Goal: Task Accomplishment & Management: Complete application form

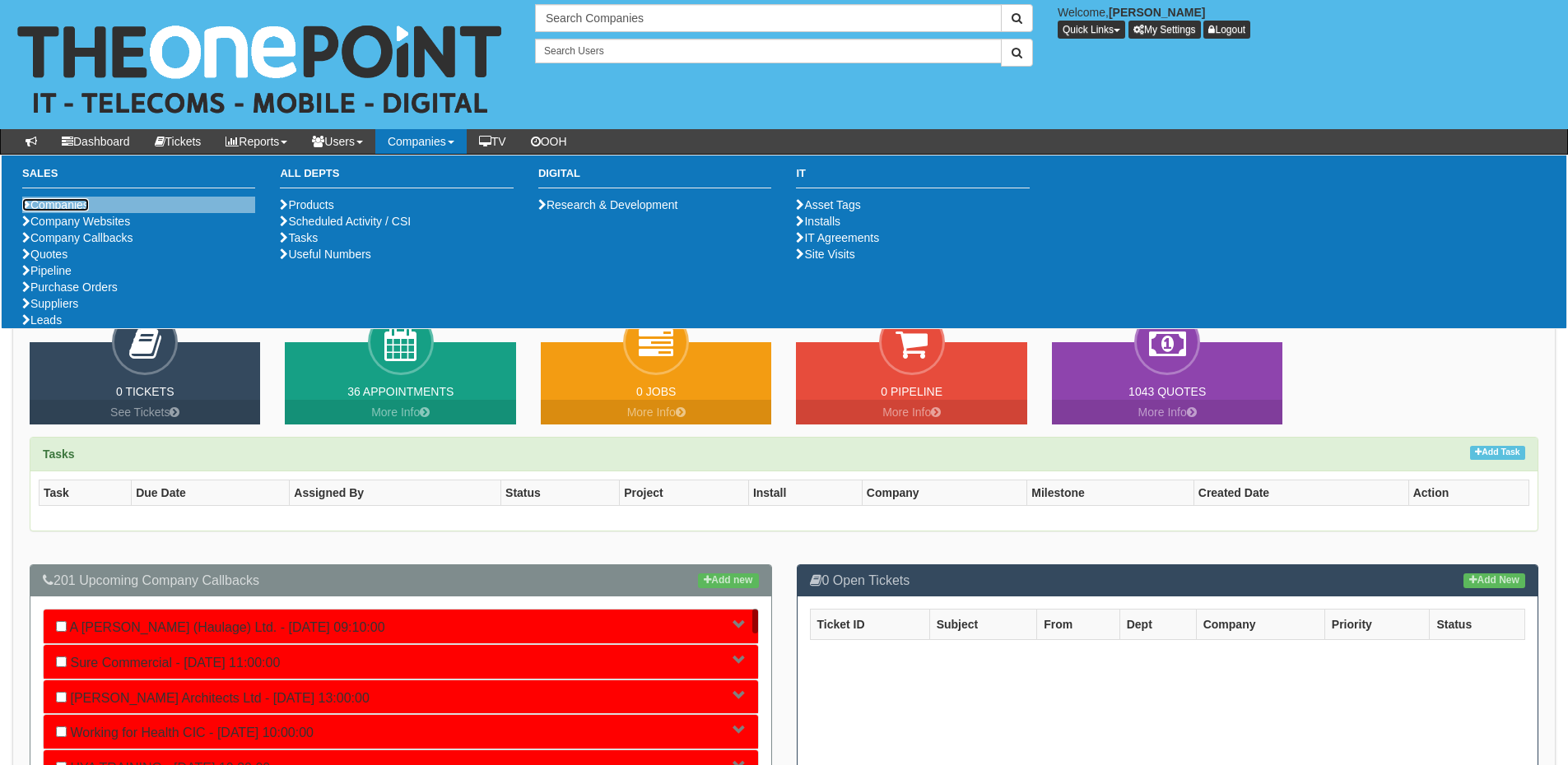
click at [51, 203] on link "Companies" at bounding box center [56, 204] width 67 height 13
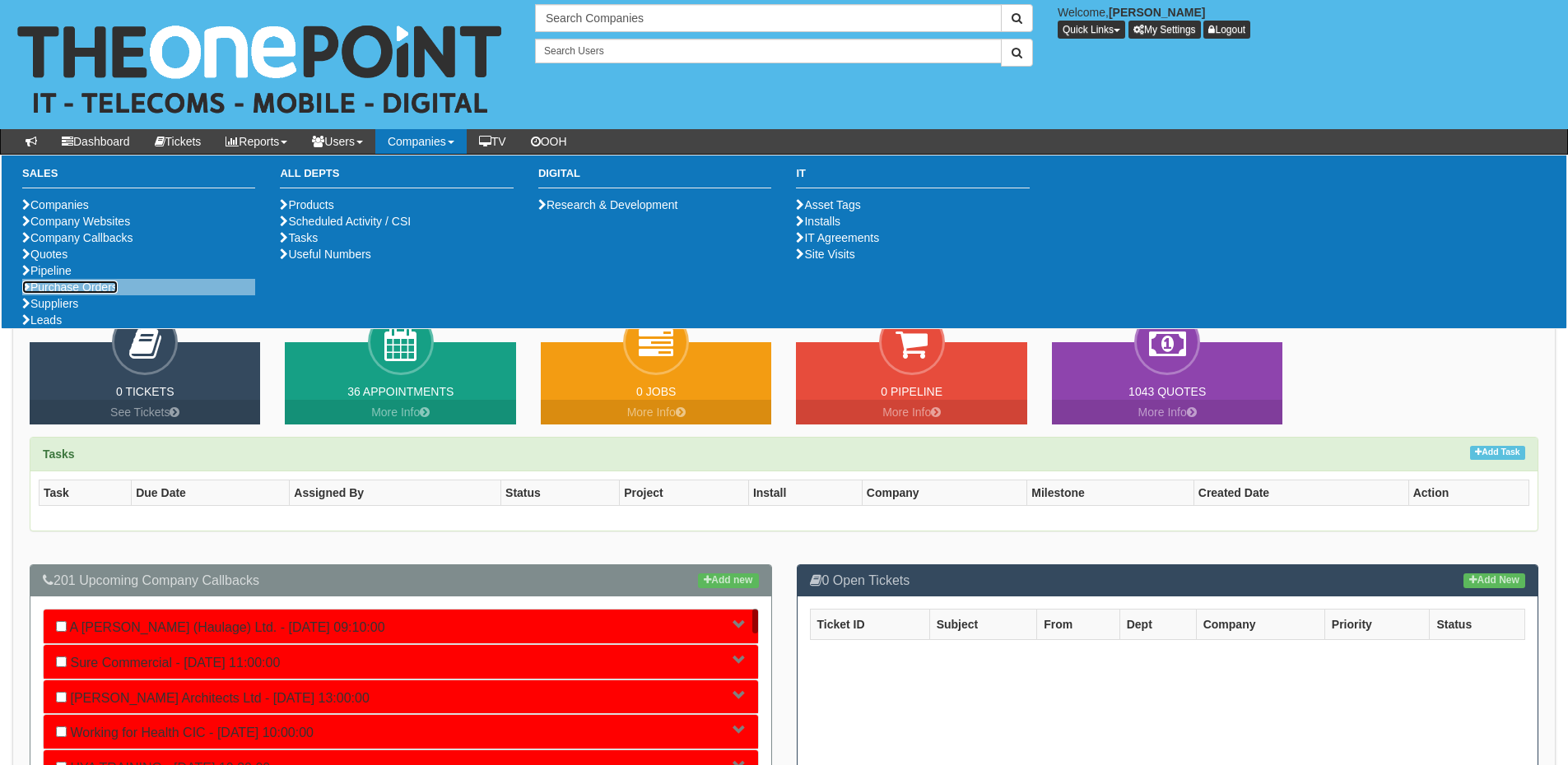
click at [91, 294] on link "Purchase Orders" at bounding box center [69, 287] width 95 height 13
drag, startPoint x: 93, startPoint y: 344, endPoint x: 354, endPoint y: 176, distance: 310.4
click at [93, 294] on link "Purchase Orders" at bounding box center [69, 287] width 95 height 13
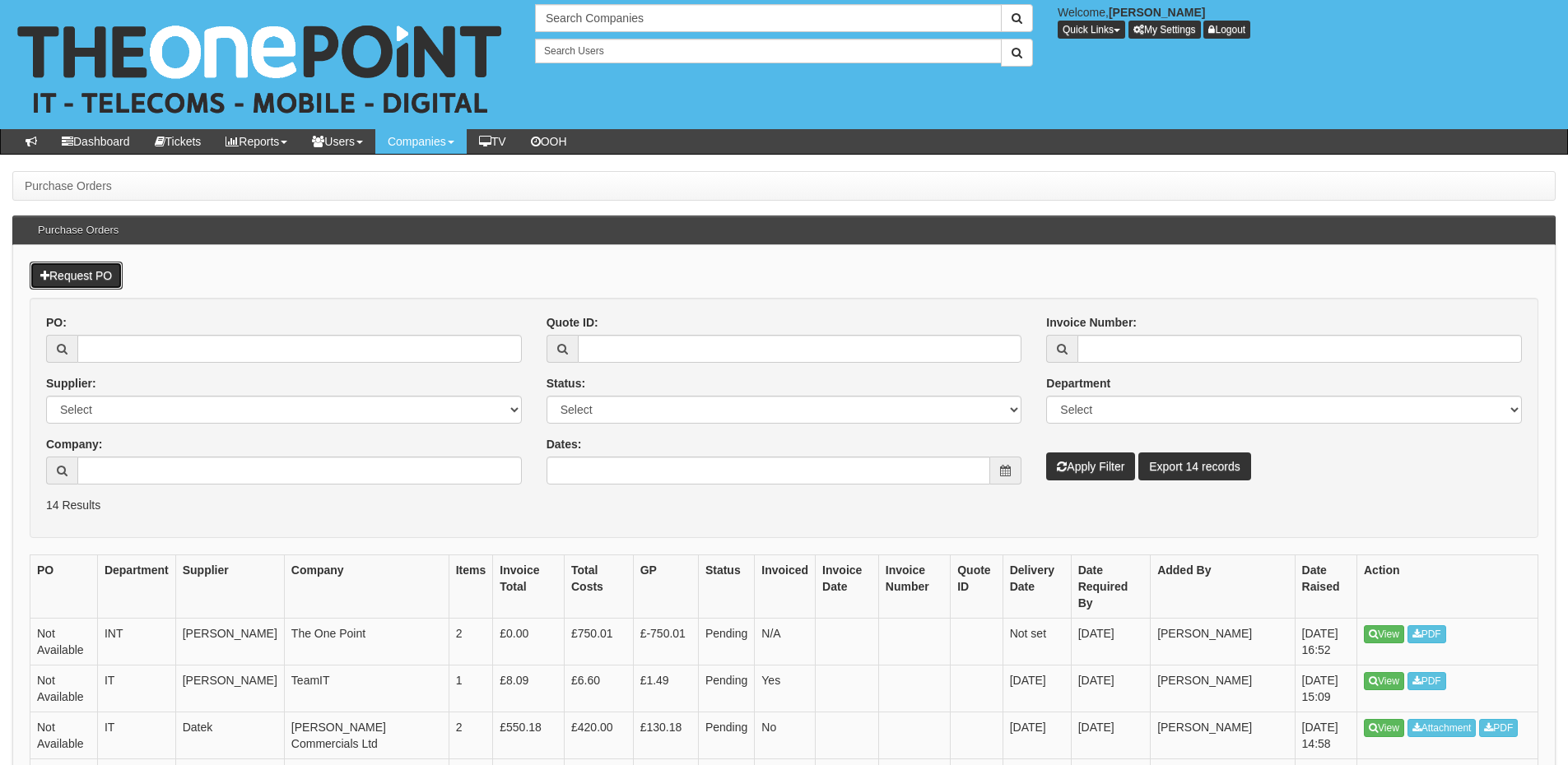
click at [94, 275] on link "Request PO" at bounding box center [76, 276] width 93 height 28
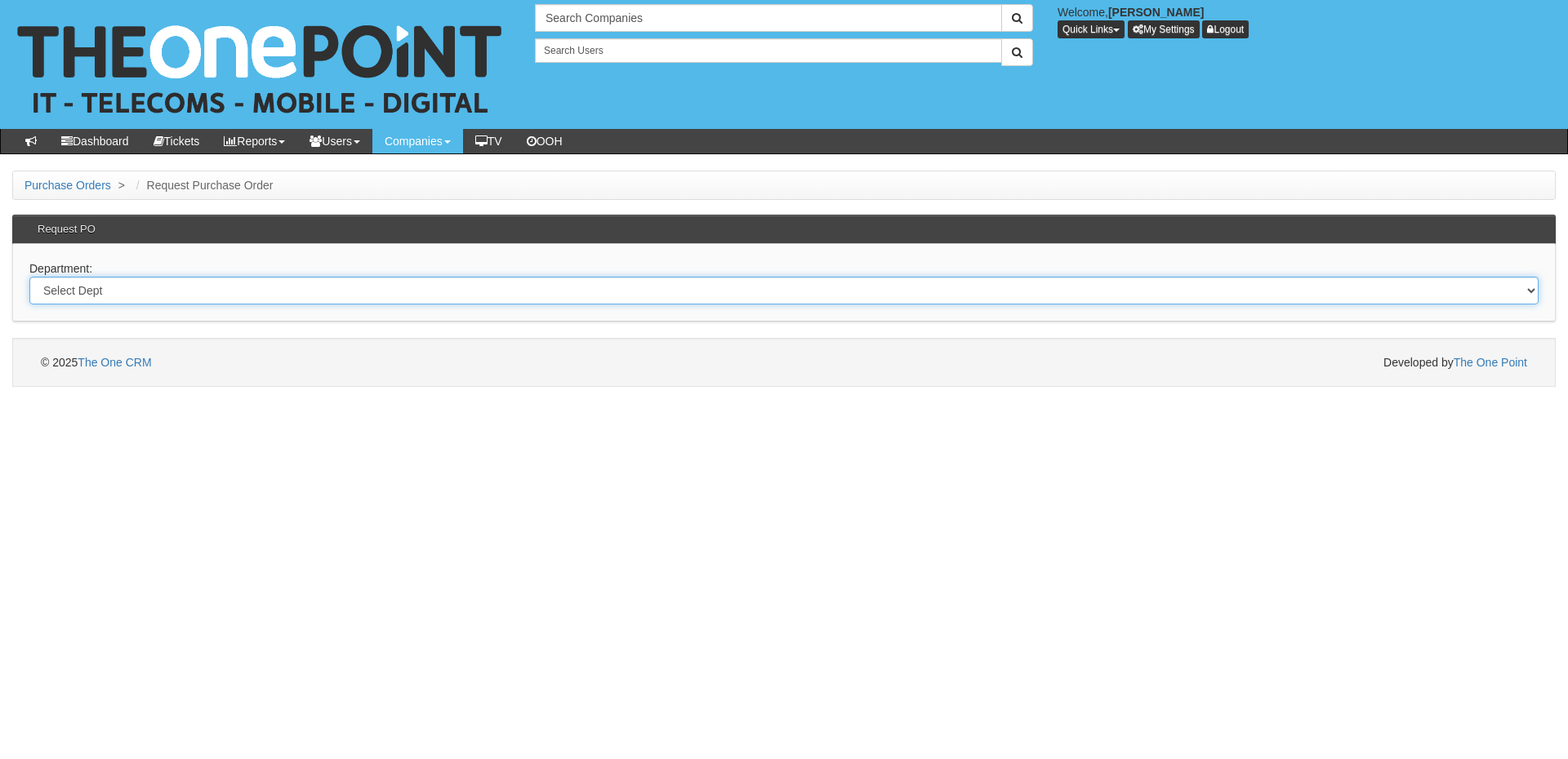
click at [323, 290] on select "Select Dept Digital Internal IT Mobiles Marketing Telecoms" at bounding box center [784, 291] width 1509 height 28
select select "?pipeID=&dept=TEL"
click at [29, 277] on select "Select Dept Digital Internal IT Mobiles Marketing Telecoms" at bounding box center [784, 291] width 1509 height 28
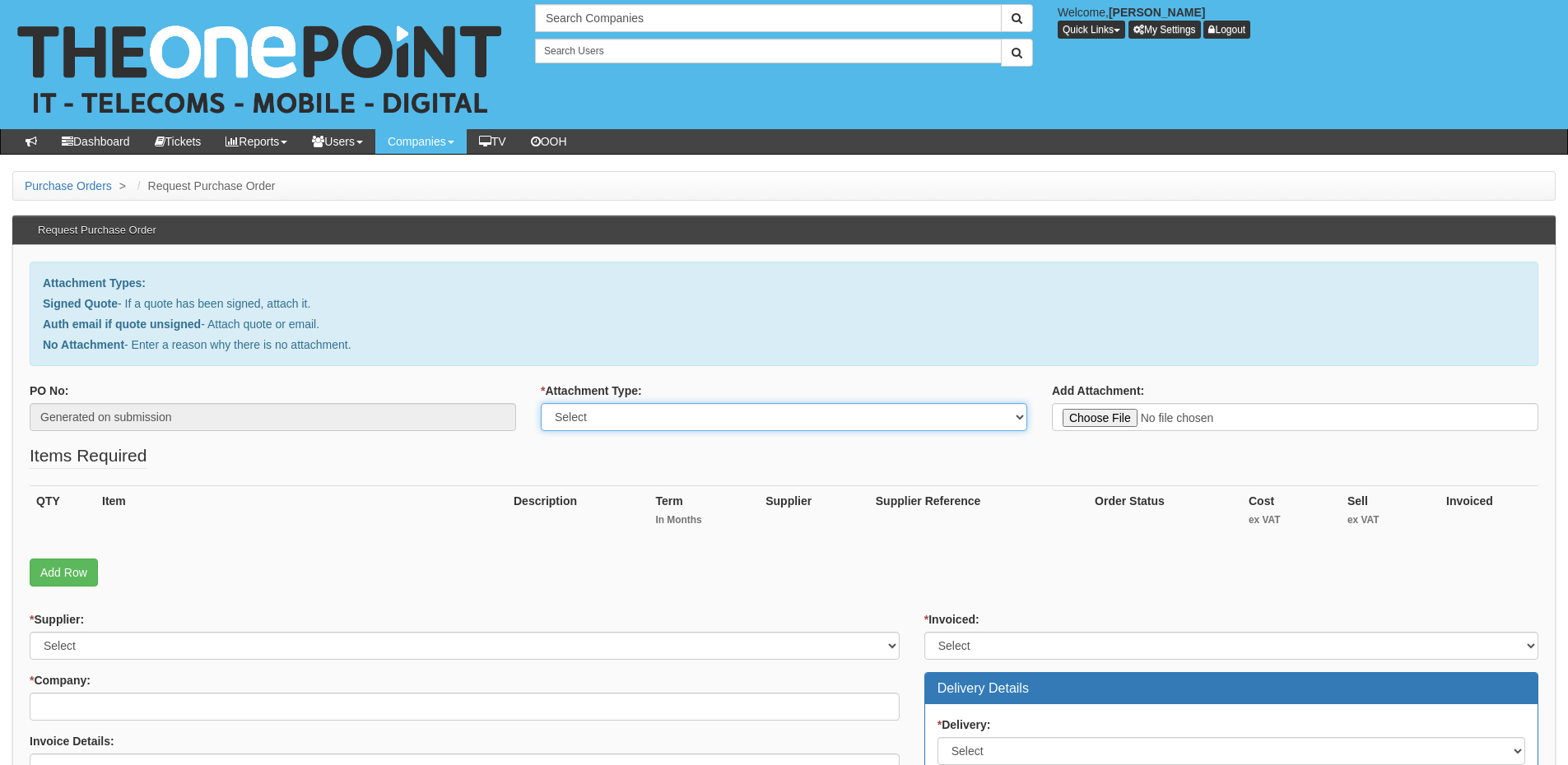
click at [645, 422] on select "Select Signed Quote Auth email with quote if unsigned No Attachment" at bounding box center [784, 417] width 487 height 28
select select "No Attachment"
click at [541, 403] on select "Select Signed Quote Auth email with quote if unsigned No Attachment" at bounding box center [784, 417] width 487 height 28
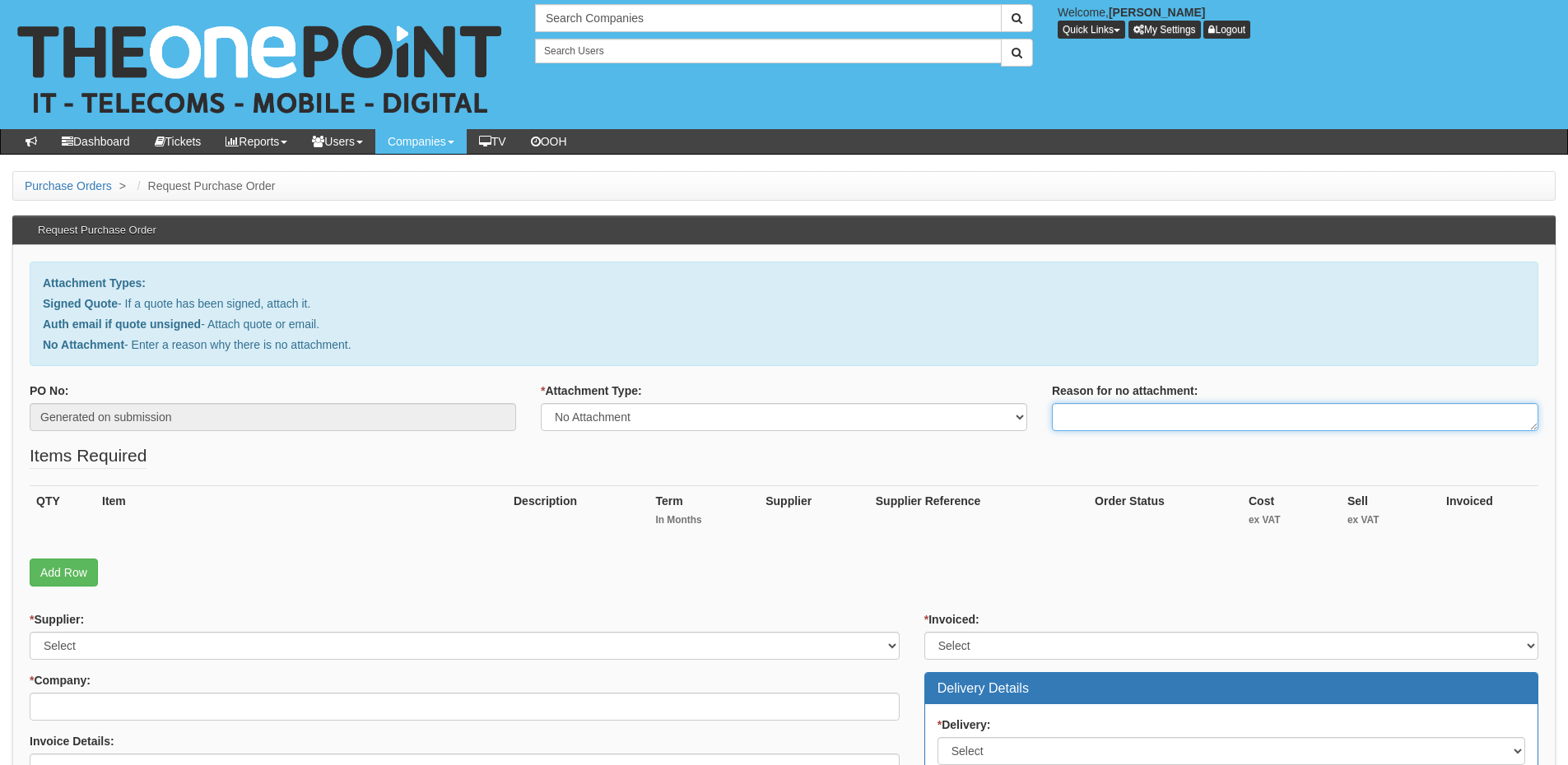
click at [1084, 417] on textarea "Reason for no attachment:" at bounding box center [1296, 417] width 487 height 28
click at [1190, 412] on textarea "Linked to ticket 442166" at bounding box center [1296, 417] width 487 height 28
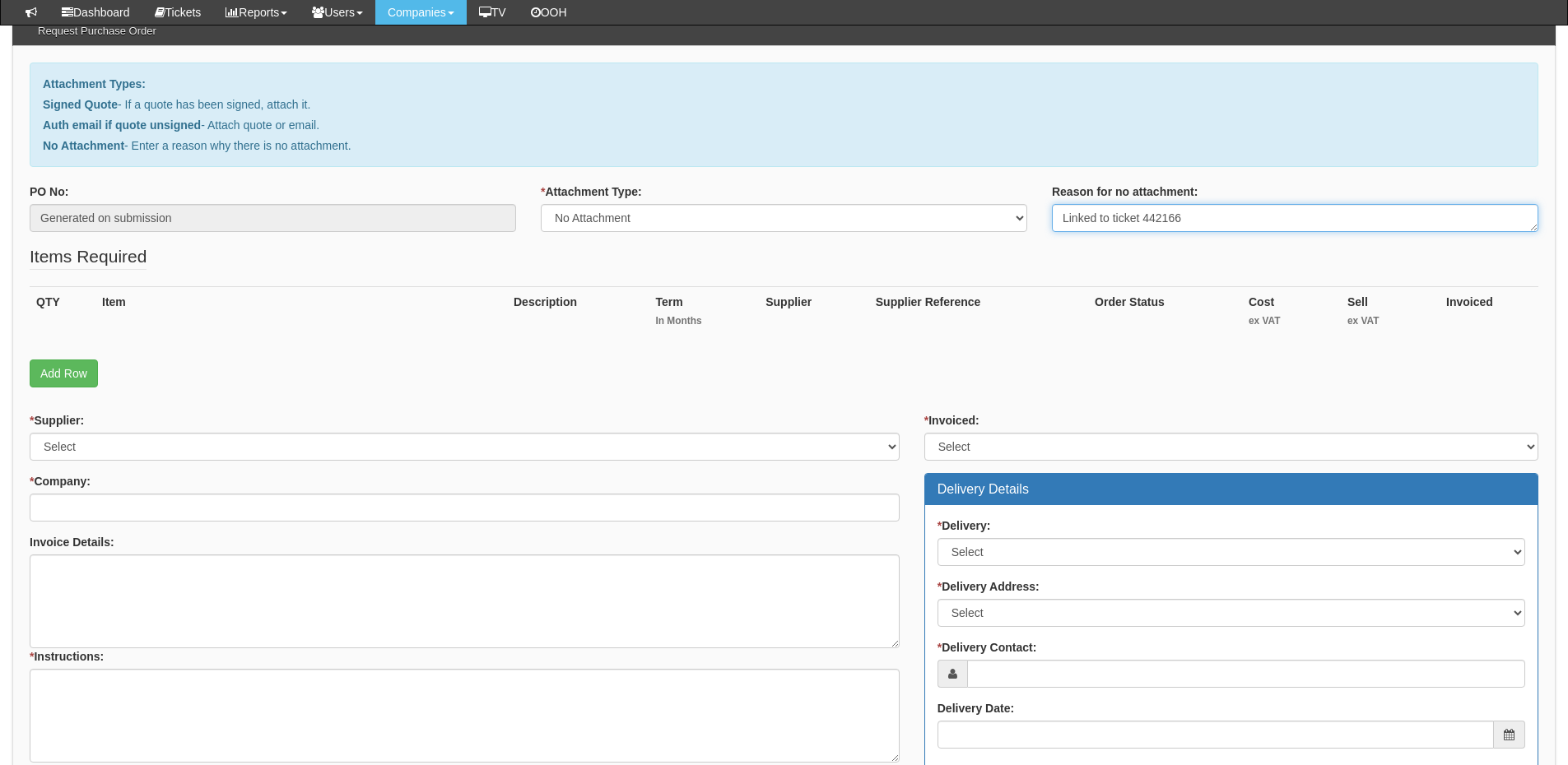
scroll to position [165, 0]
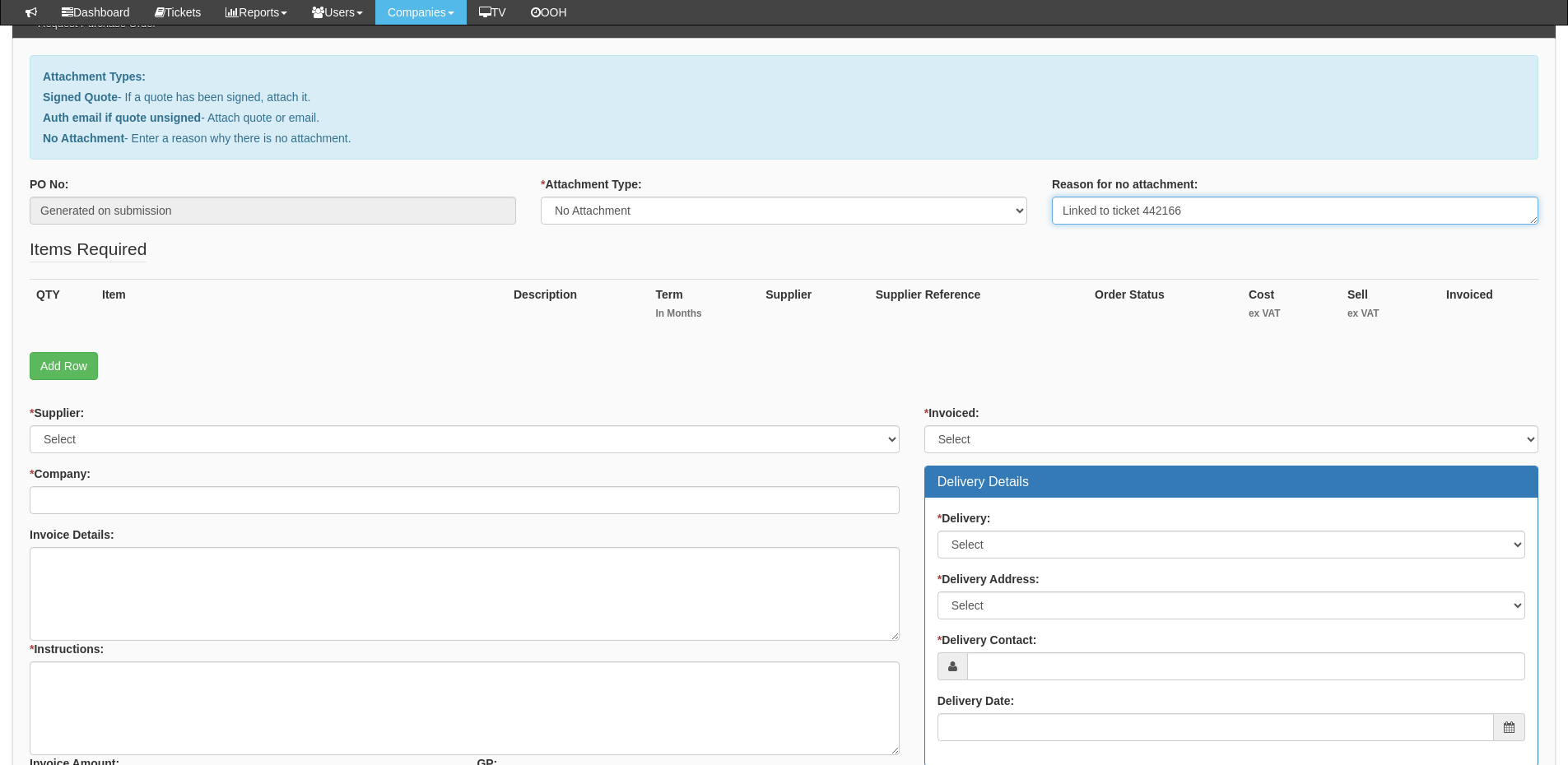
type textarea "Linked to ticket 442166"
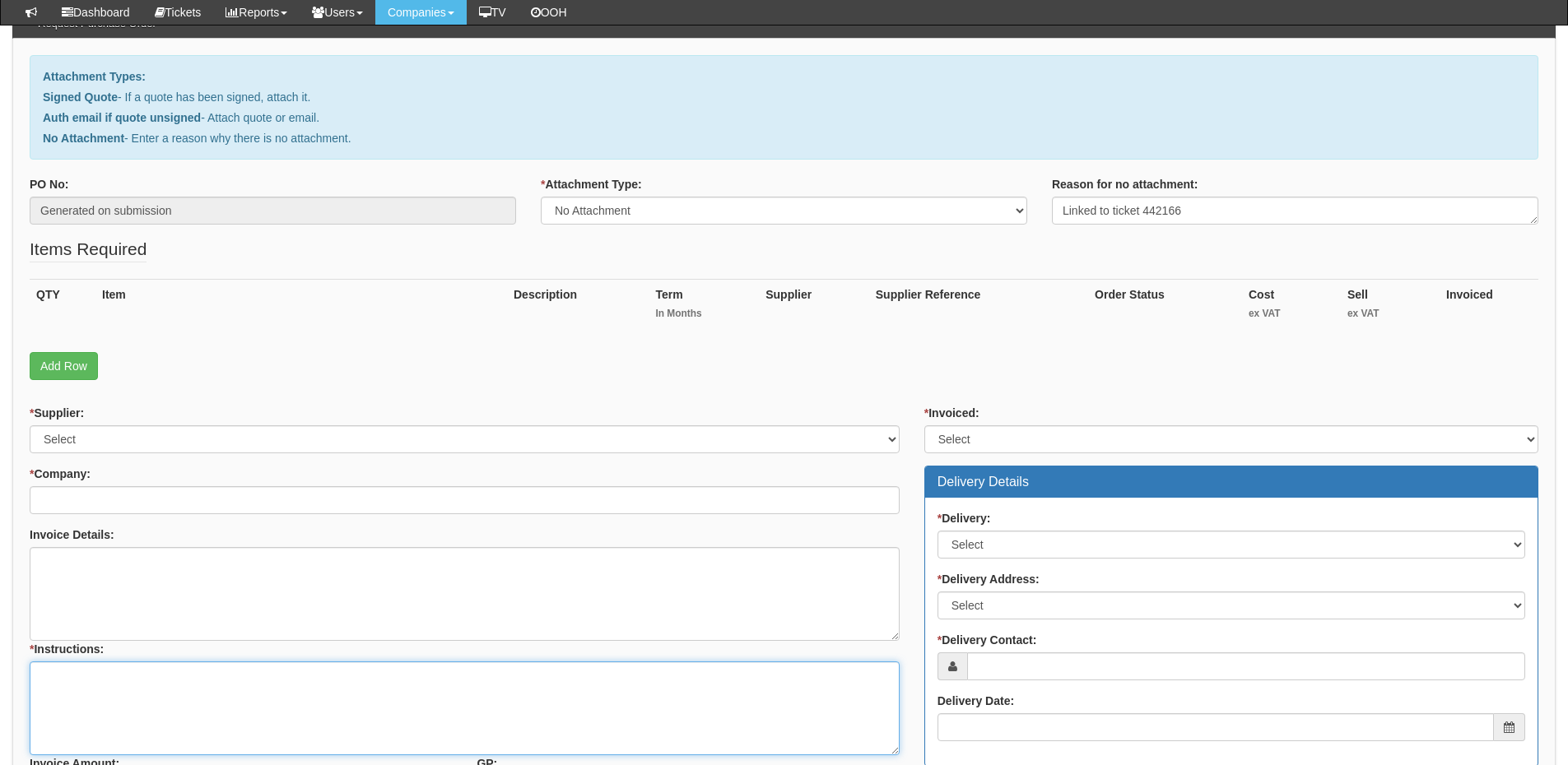
drag, startPoint x: 247, startPoint y: 681, endPoint x: 238, endPoint y: 677, distance: 9.8
click at [244, 681] on textarea "* Instructions:" at bounding box center [465, 708] width 870 height 93
paste textarea "Linked to ticket 442166"
type textarea "Linked to ticket 442166"
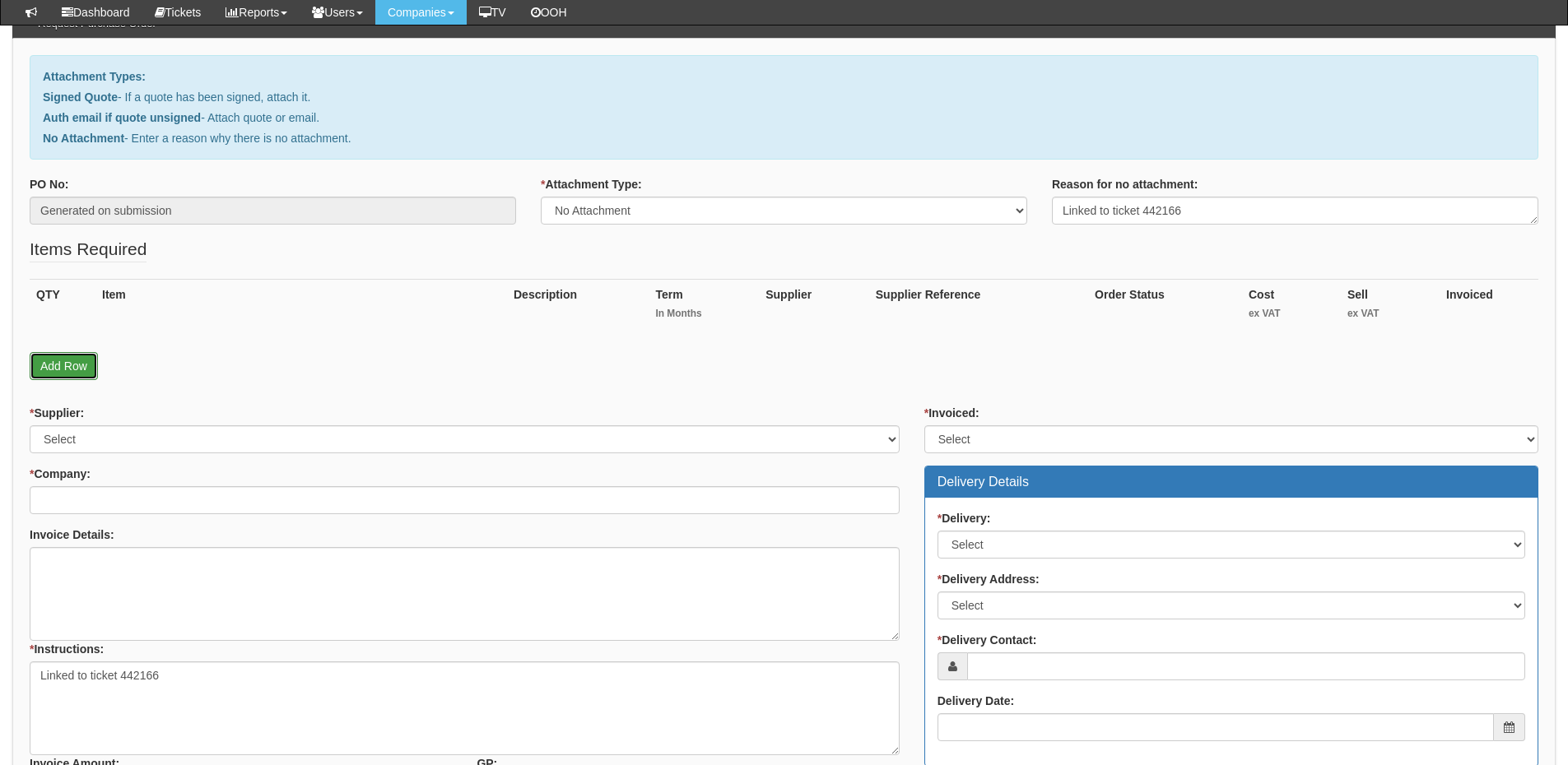
click at [72, 368] on link "Add Row" at bounding box center [64, 366] width 68 height 28
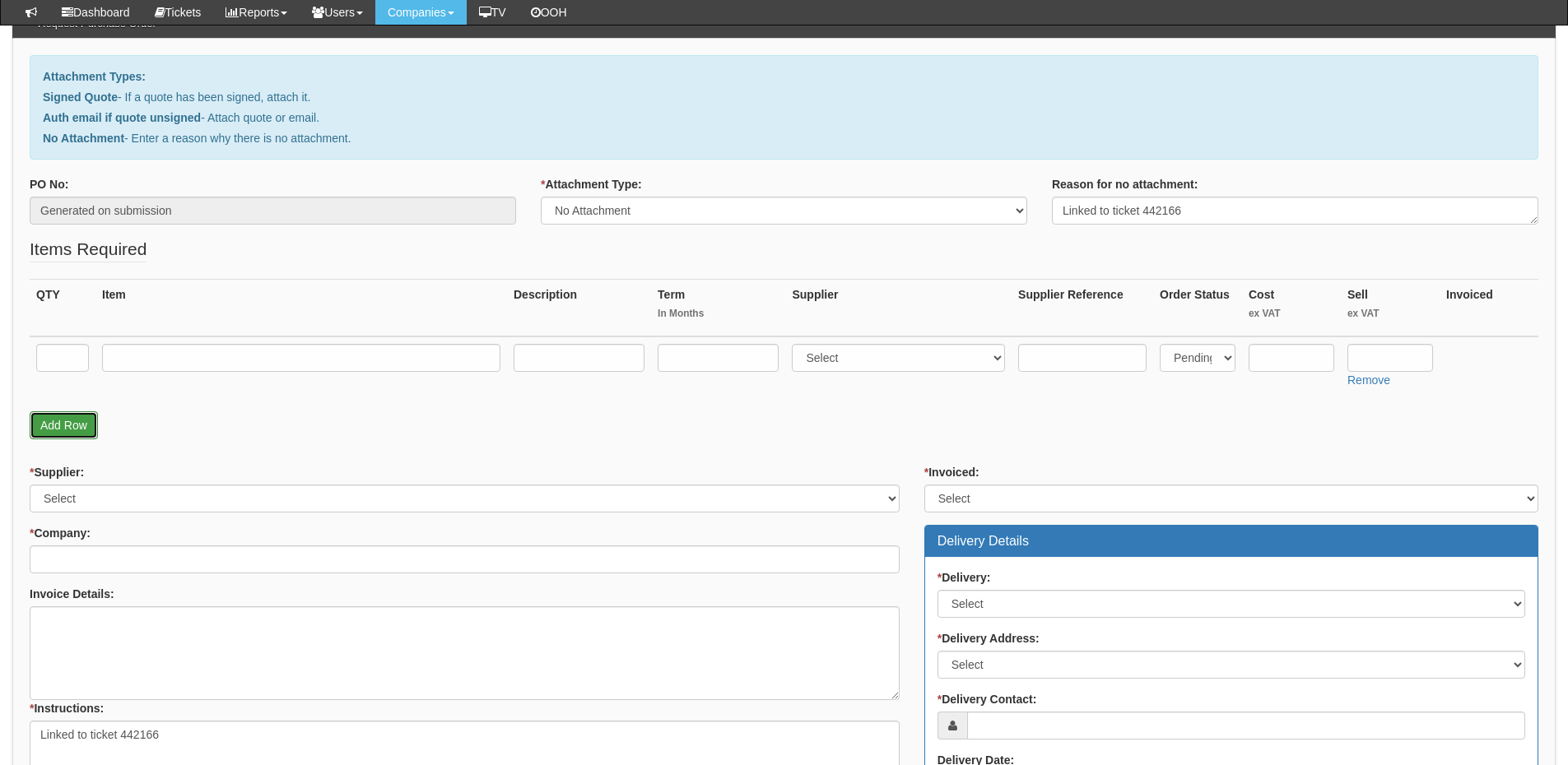
click at [68, 425] on link "Add Row" at bounding box center [64, 426] width 68 height 28
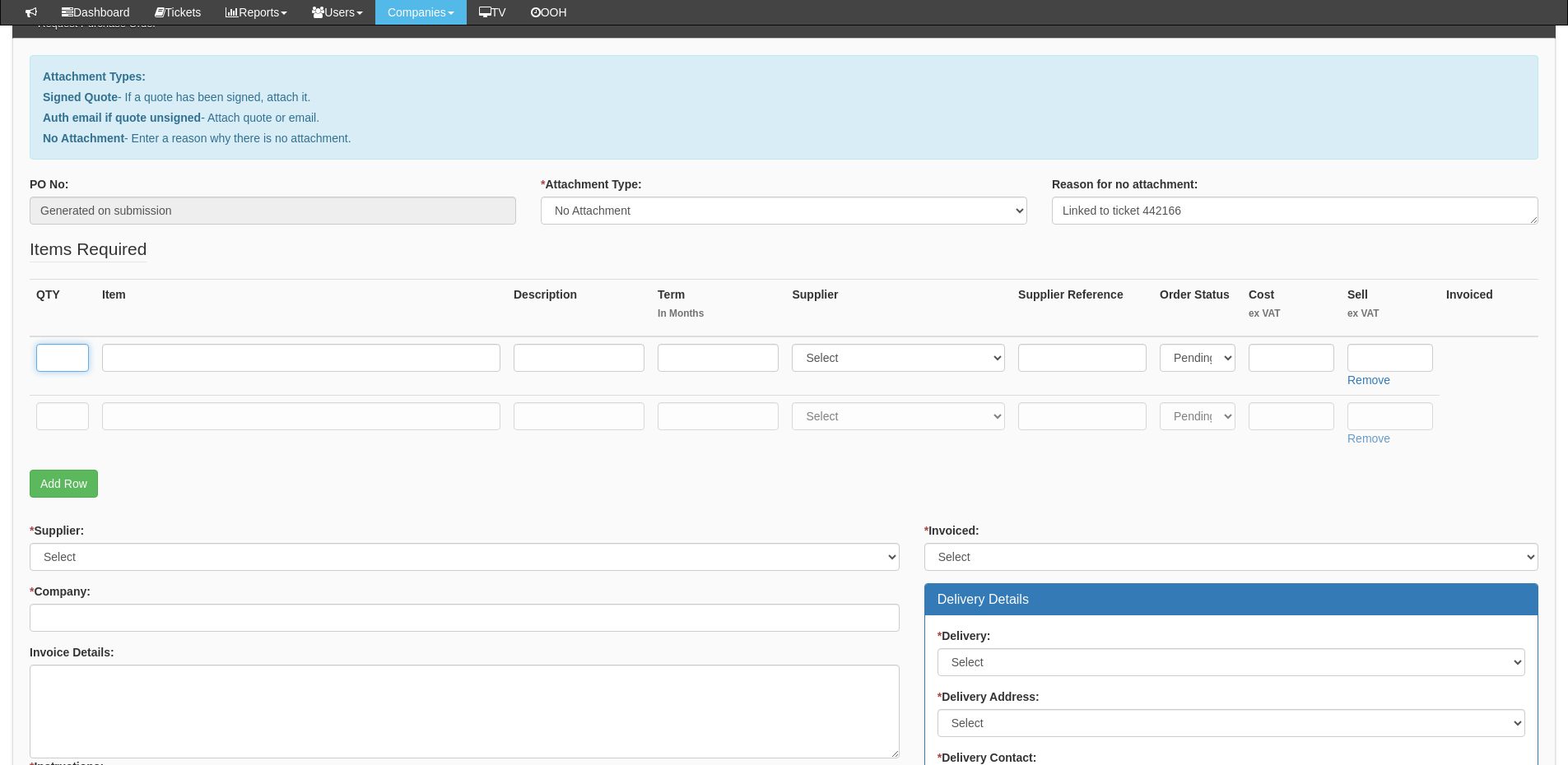
click at [56, 351] on input "text" at bounding box center [62, 358] width 53 height 28
type input "1"
click at [56, 408] on input "text" at bounding box center [62, 416] width 53 height 28
type input "1"
click at [147, 356] on input "text" at bounding box center [301, 358] width 398 height 28
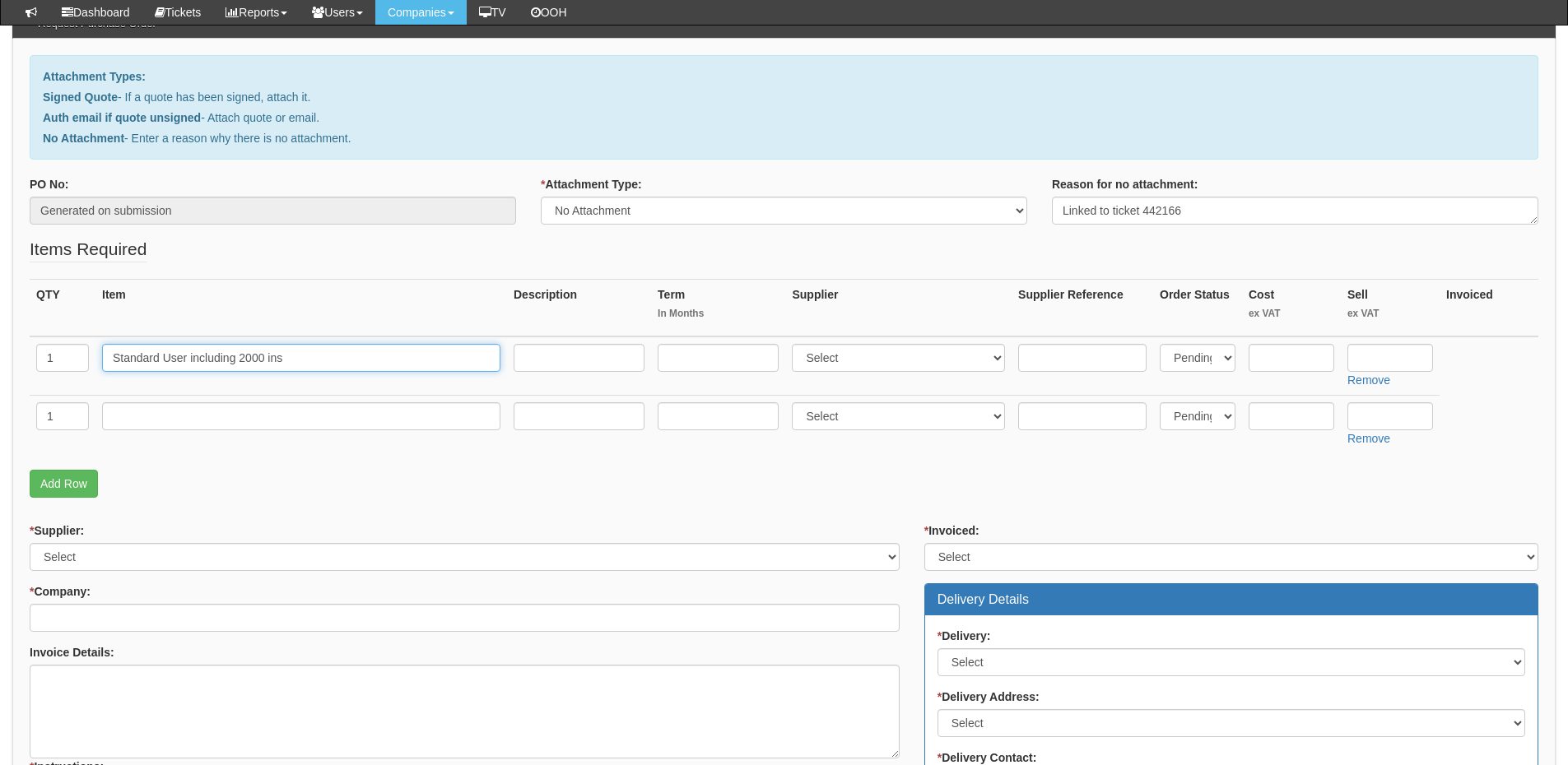
type input "Standard User including 2000 ins"
click at [828, 360] on select "Select 123 REG.co.uk 1Password 3 4Gon AA Jones Electric Ltd Abzorb Access Group…" at bounding box center [899, 358] width 213 height 28
select select "72"
click at [796, 344] on select "Select 123 REG.co.uk 1Password 3 4Gon AA Jones Electric Ltd Abzorb Access Group…" at bounding box center [899, 358] width 213 height 28
click at [1396, 356] on input "text" at bounding box center [1390, 358] width 86 height 28
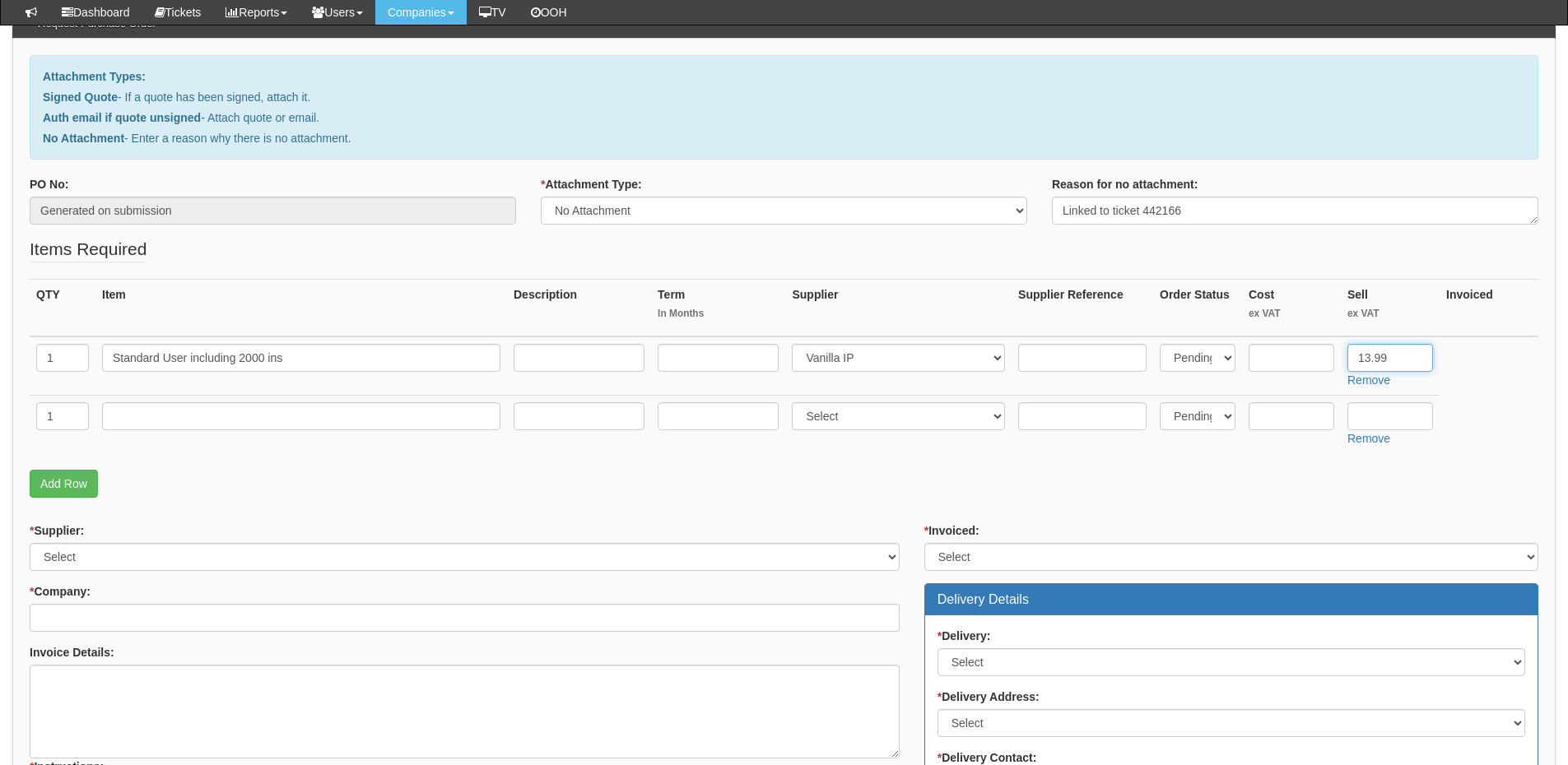
type input "13.99"
click at [283, 421] on input "text" at bounding box center [301, 416] width 398 height 28
type input "Yealink T33G"
click at [854, 413] on select "Select 123 [DOMAIN_NAME] 1Password 3 4Gon [PERSON_NAME] Electric Ltd Abzorb Acc…" at bounding box center [899, 416] width 213 height 28
select select "72"
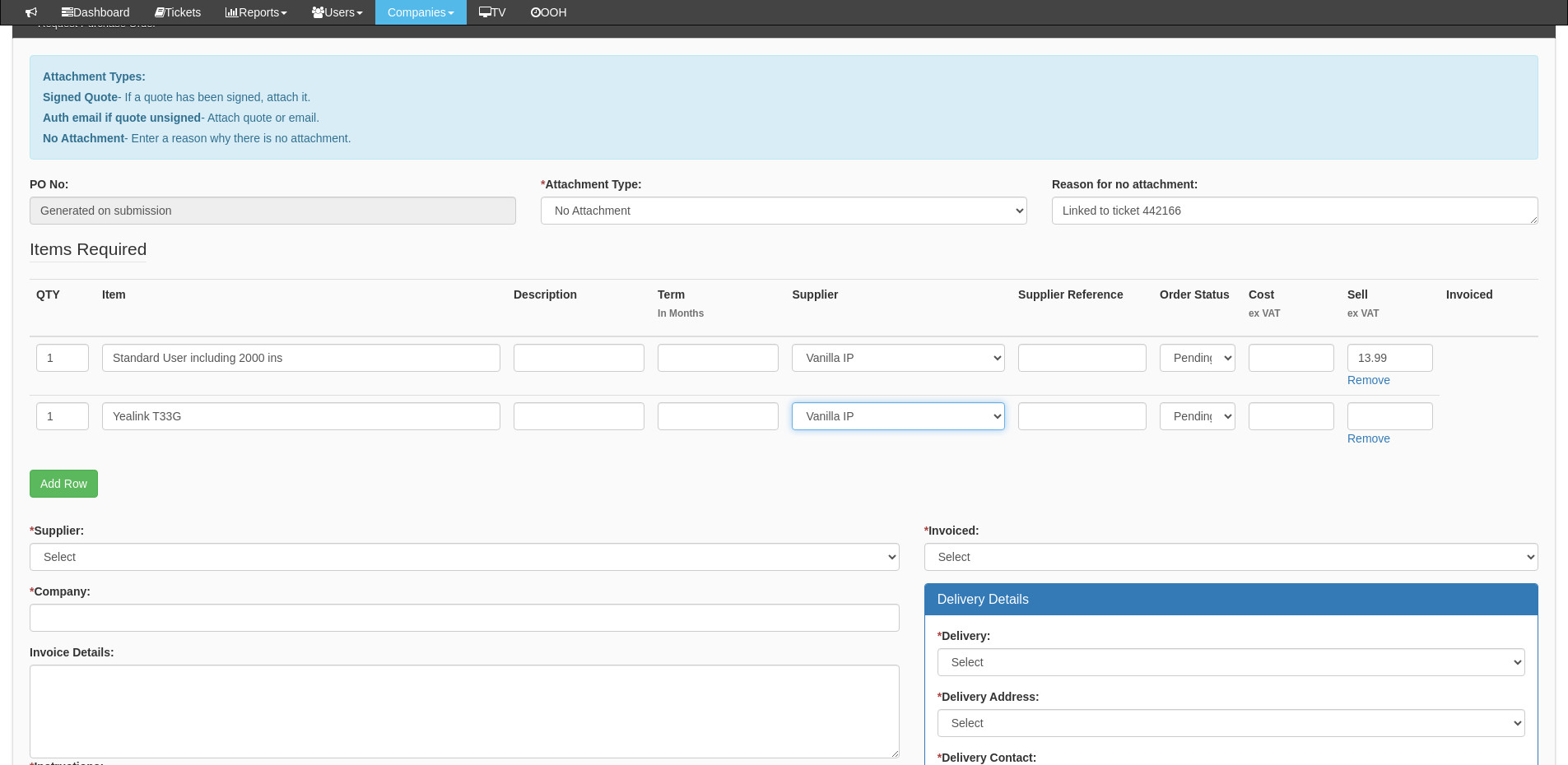
click at [796, 402] on select "Select 123 [DOMAIN_NAME] 1Password 3 4Gon [PERSON_NAME] Electric Ltd Abzorb Acc…" at bounding box center [899, 416] width 213 height 28
click at [1369, 422] on input "text" at bounding box center [1390, 416] width 86 height 28
type input "75"
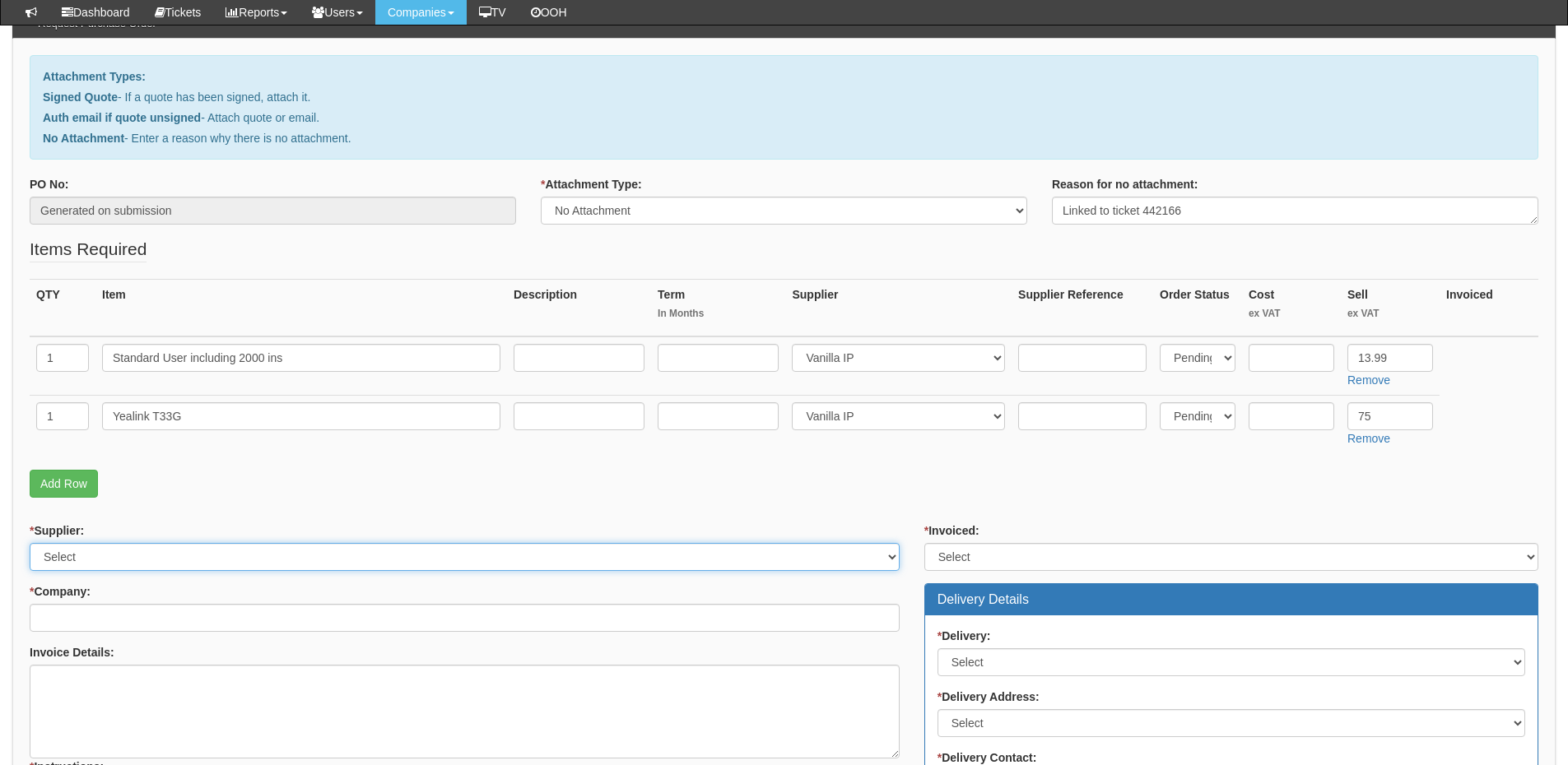
click at [307, 554] on select "Select 123 REG.co.uk 1Password 3 4Gon AA Jones Electric Ltd Abzorb Access Group…" at bounding box center [465, 557] width 870 height 28
select select "72"
click at [30, 543] on select "Select 123 REG.co.uk 1Password 3 4Gon AA Jones Electric Ltd Abzorb Access Group…" at bounding box center [465, 557] width 870 height 28
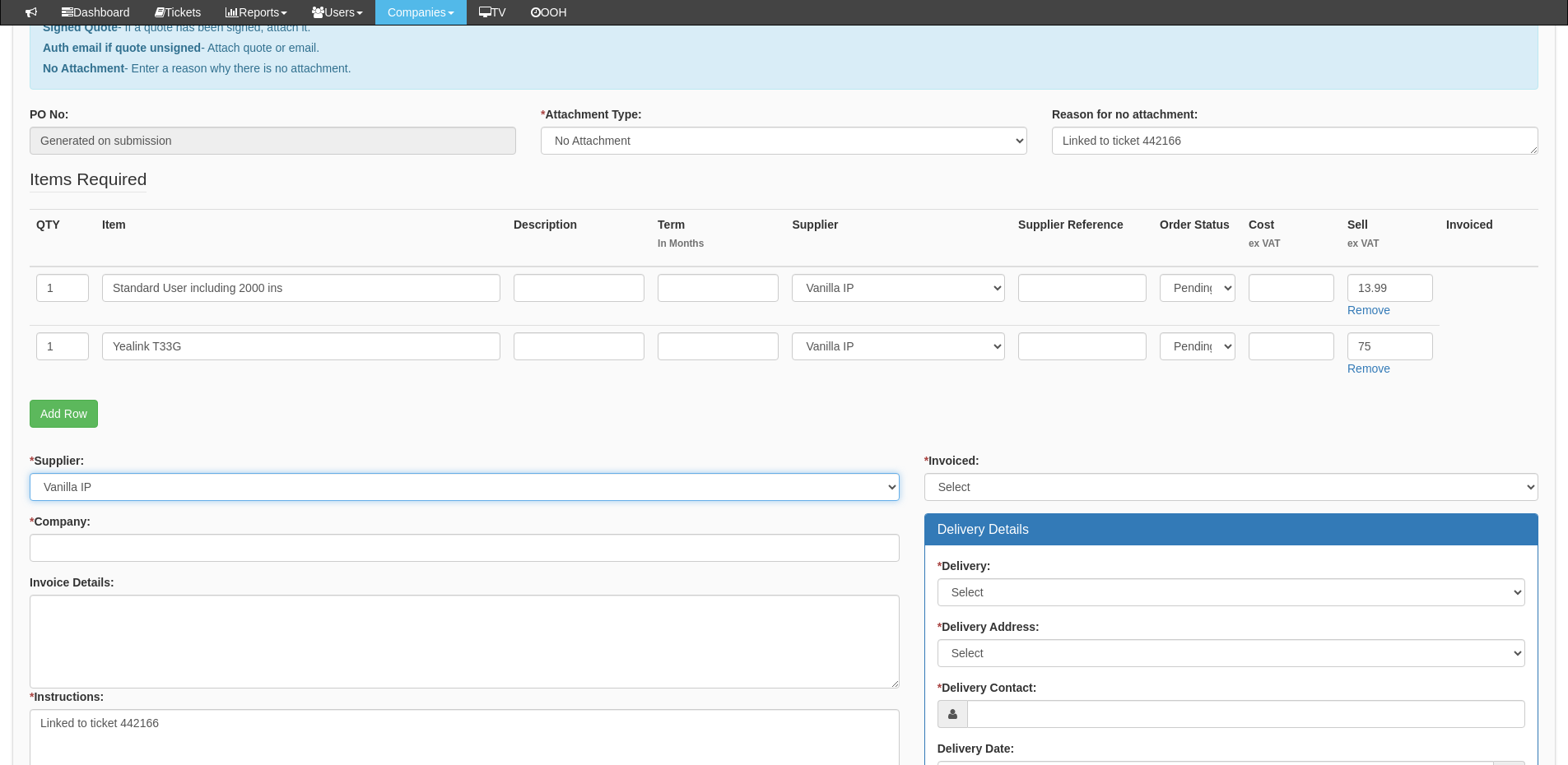
scroll to position [329, 0]
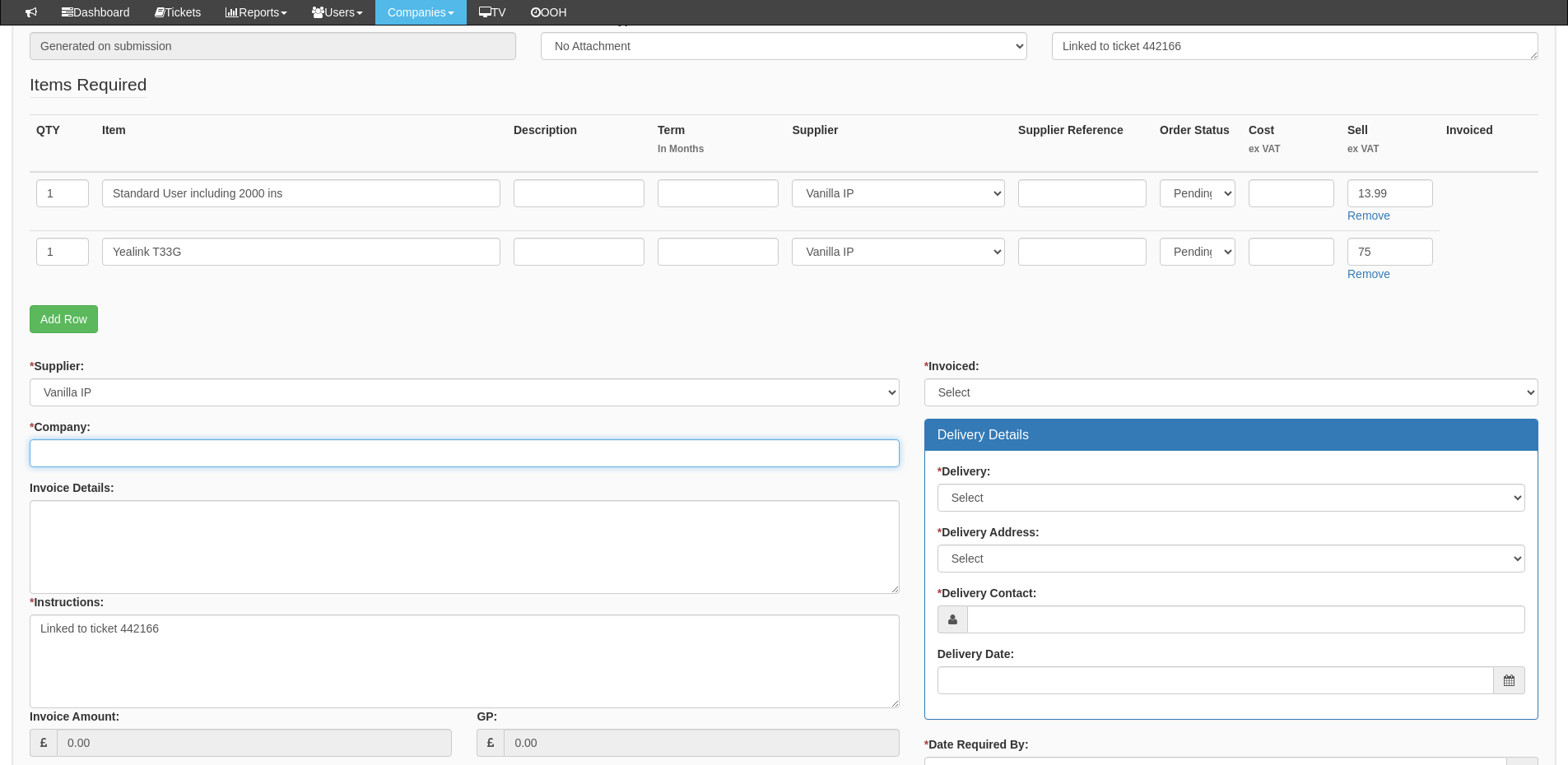
click at [212, 448] on input "* Company:" at bounding box center [465, 453] width 870 height 28
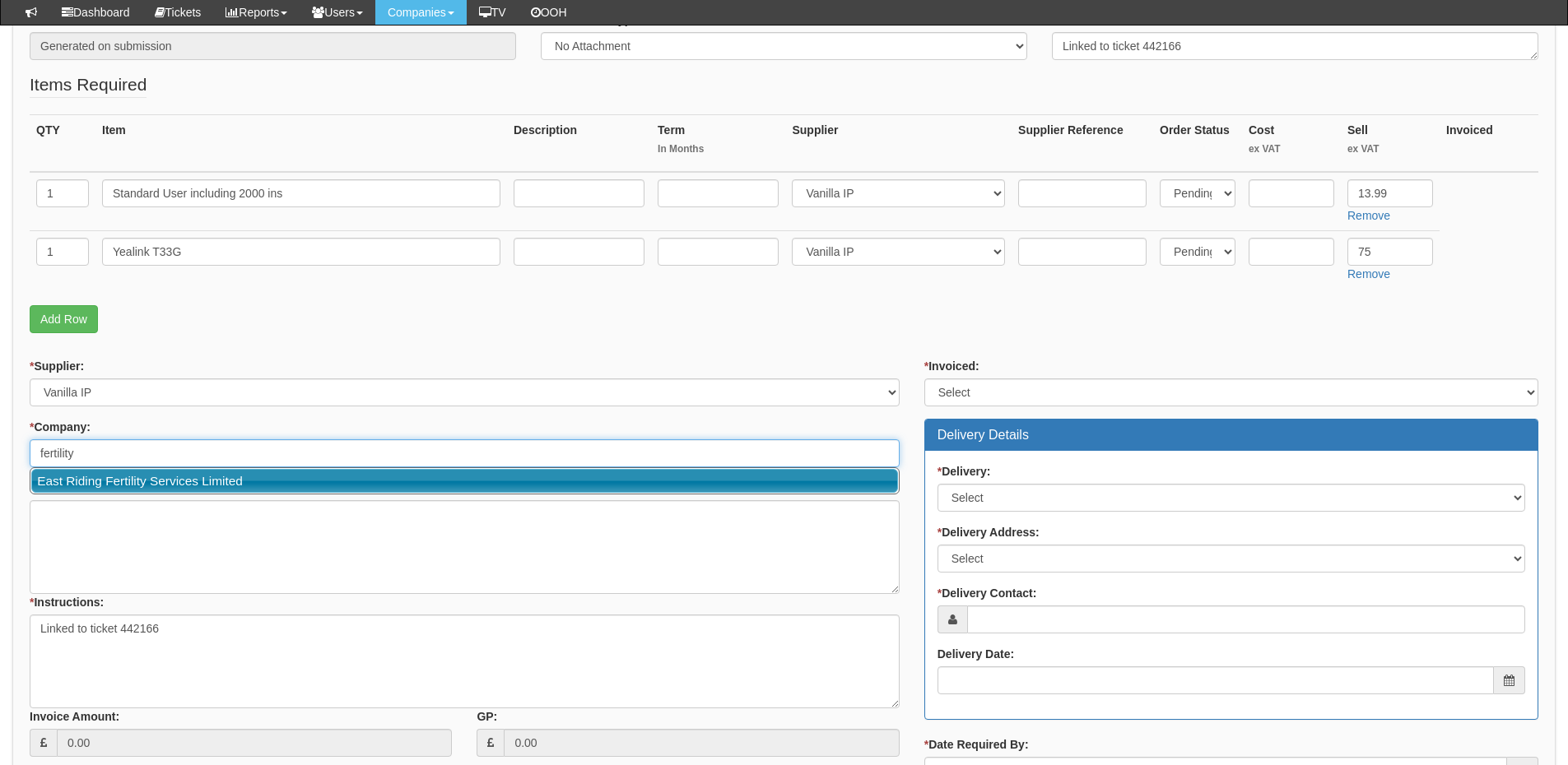
click at [188, 483] on link "East Riding Fertility Services Limited" at bounding box center [465, 481] width 867 height 24
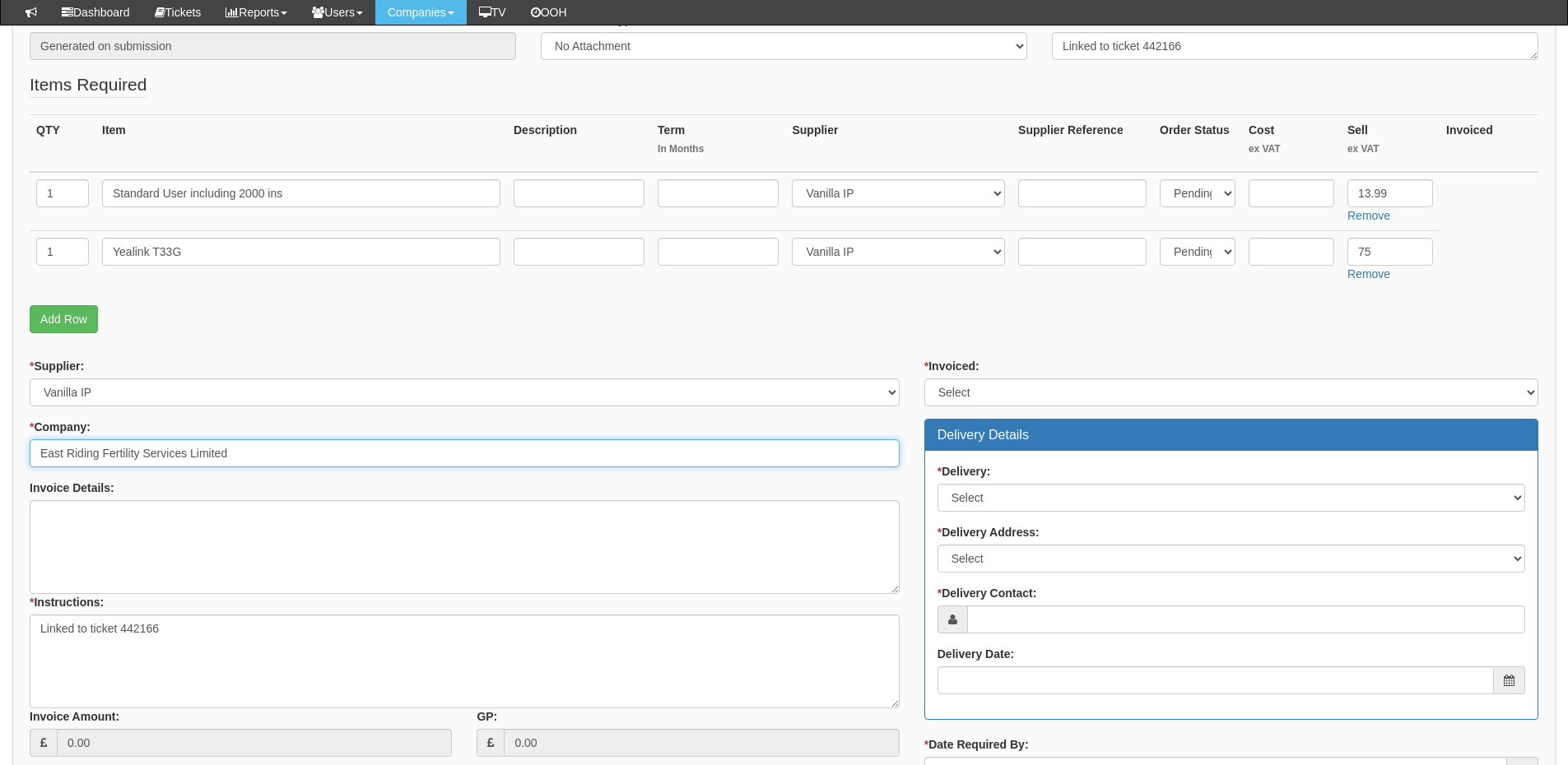
type input "East Riding Fertility Services Limited"
click at [969, 394] on select "Select Yes No N/A STB (part of order)" at bounding box center [1232, 392] width 615 height 28
select select "2"
click at [925, 378] on select "Select Yes No N/A STB (part of order)" at bounding box center [1232, 392] width 615 height 28
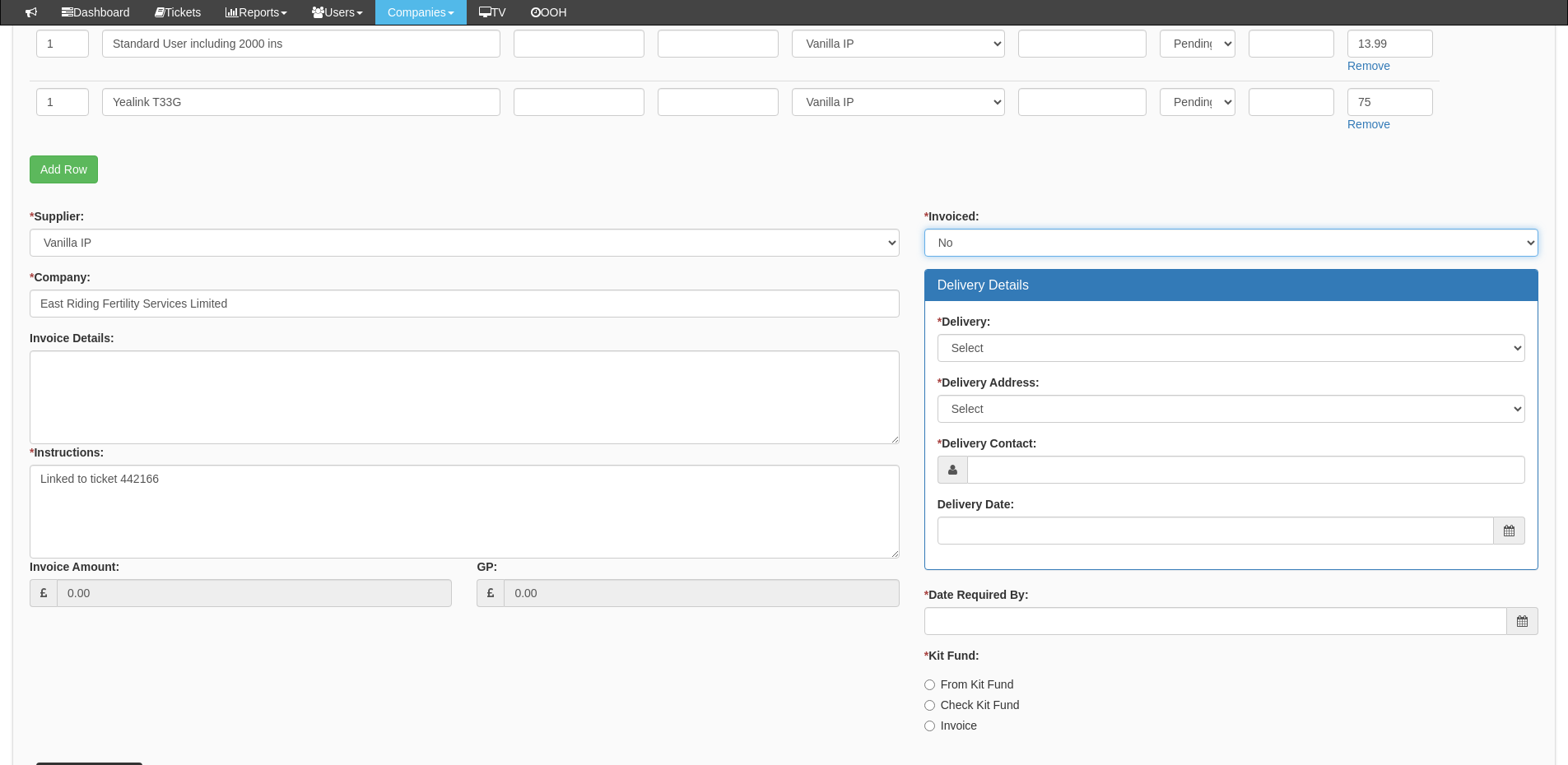
scroll to position [494, 0]
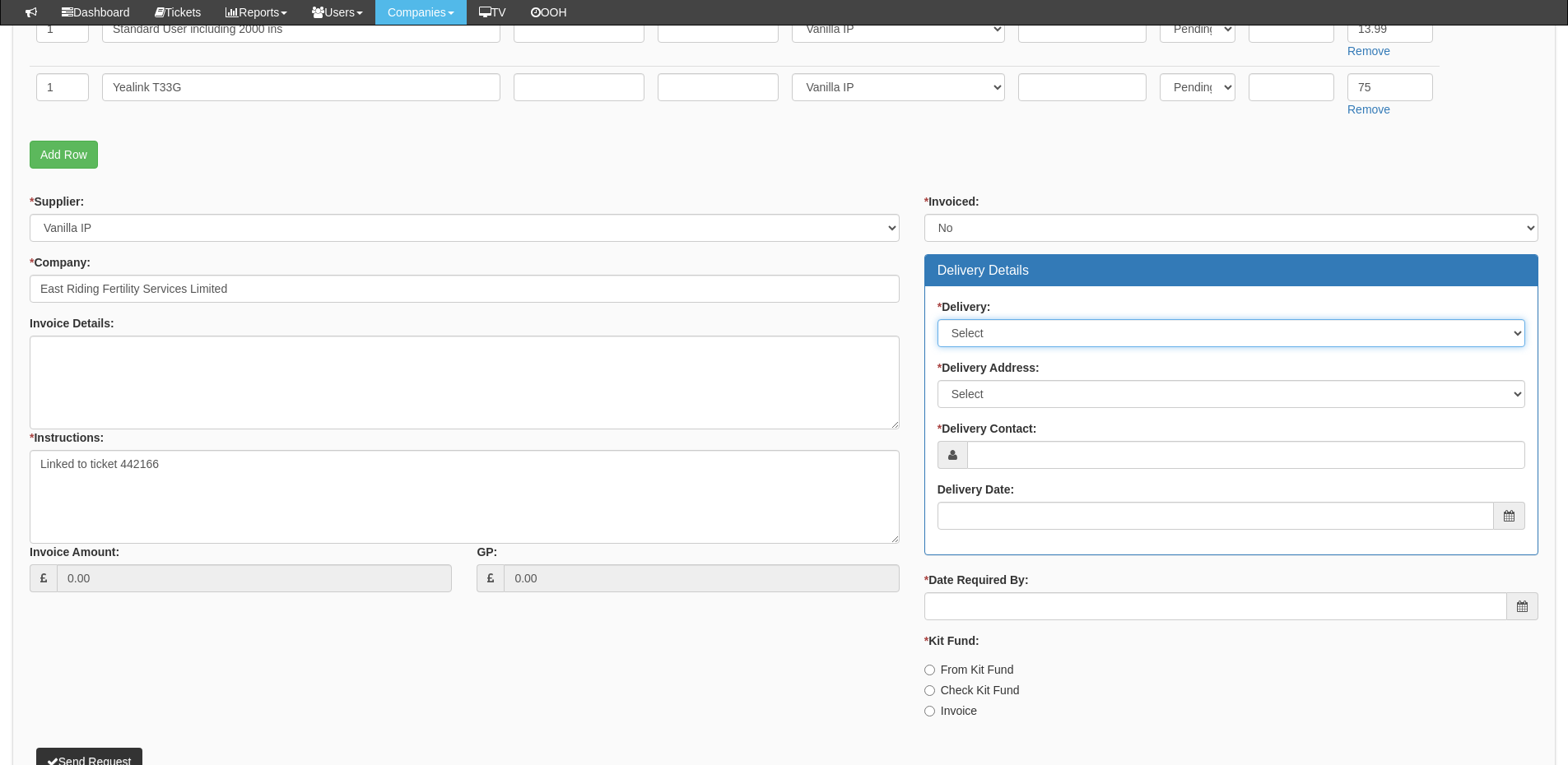
click at [996, 345] on select "Select No Not Applicable Yes" at bounding box center [1231, 333] width 588 height 28
select select "1"
click at [938, 319] on select "Select No Not Applicable Yes" at bounding box center [1231, 333] width 588 height 28
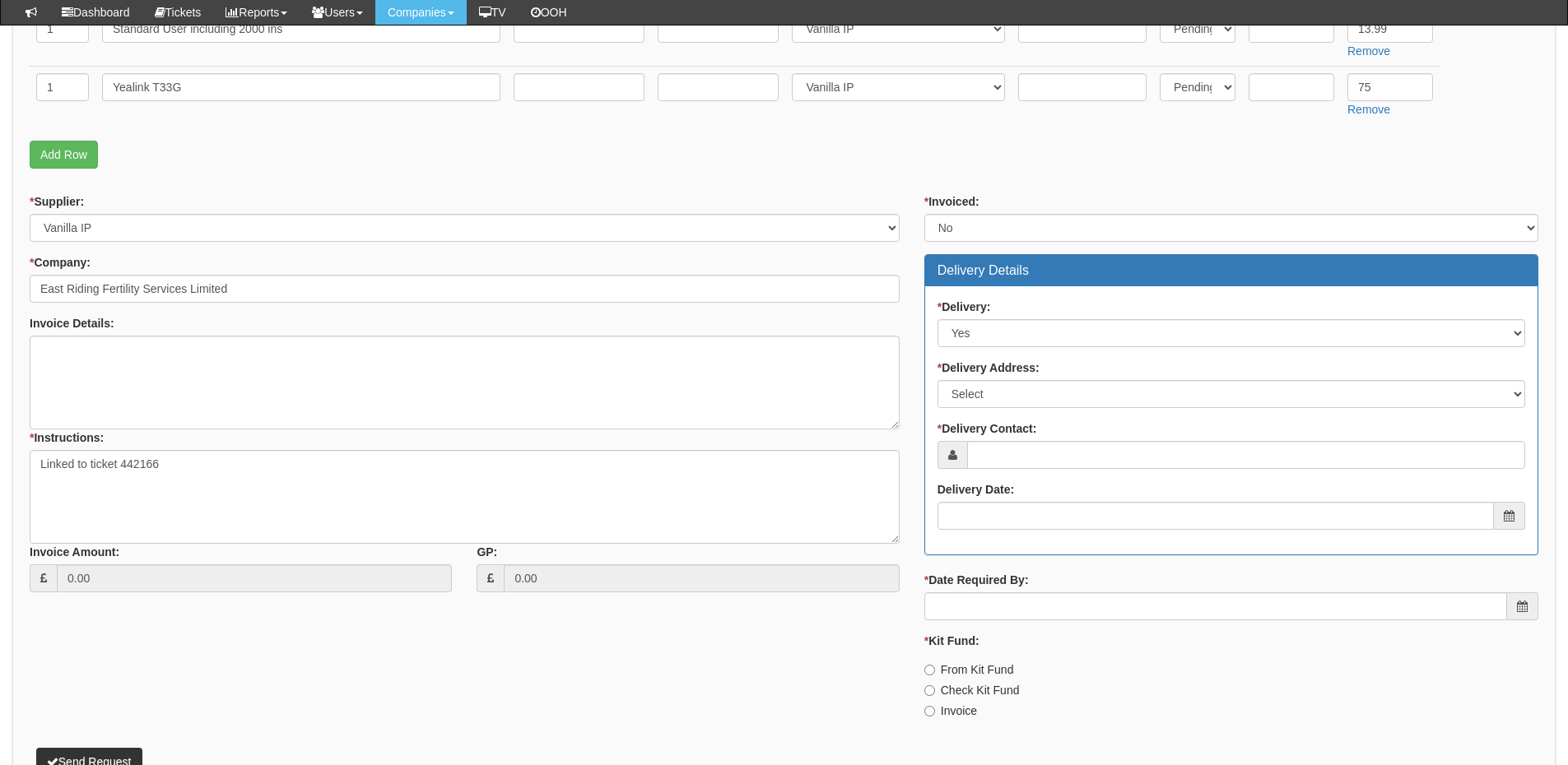
click at [1004, 413] on div "* Delivery: Select No Not Applicable Yes * Delivery Address: Select Not Applica…" at bounding box center [1232, 421] width 613 height 268
click at [1004, 411] on div "* Delivery: Select No Not Applicable Yes * Delivery Address: Select Not Applica…" at bounding box center [1232, 421] width 613 height 268
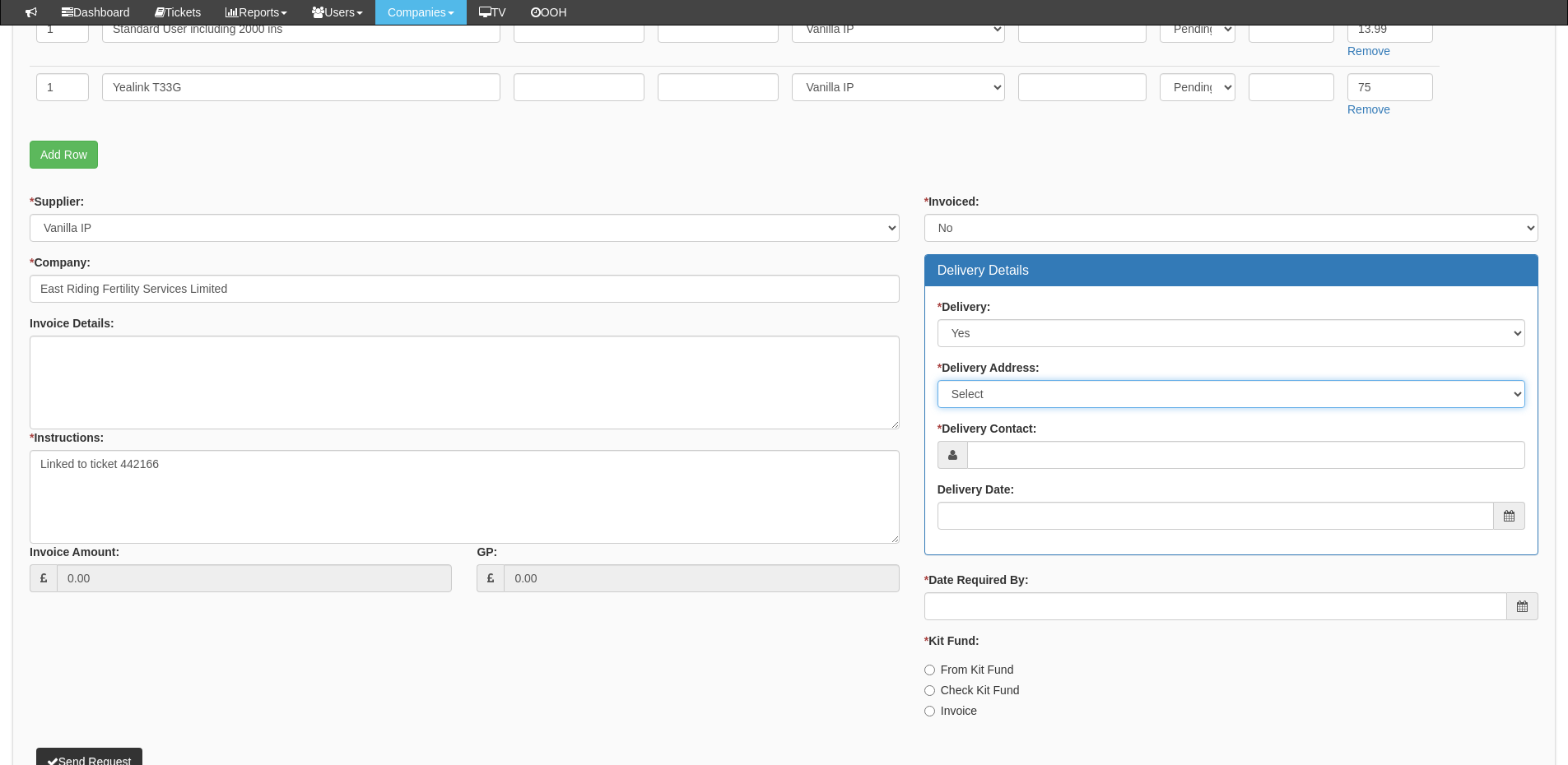
click at [1000, 403] on select "Select Not Applicable Main Address - HU3 2JZ Other" at bounding box center [1231, 394] width 588 height 28
select select "other"
click at [938, 380] on select "Select Not Applicable Main Address - HU3 2JZ Other" at bounding box center [1231, 394] width 588 height 28
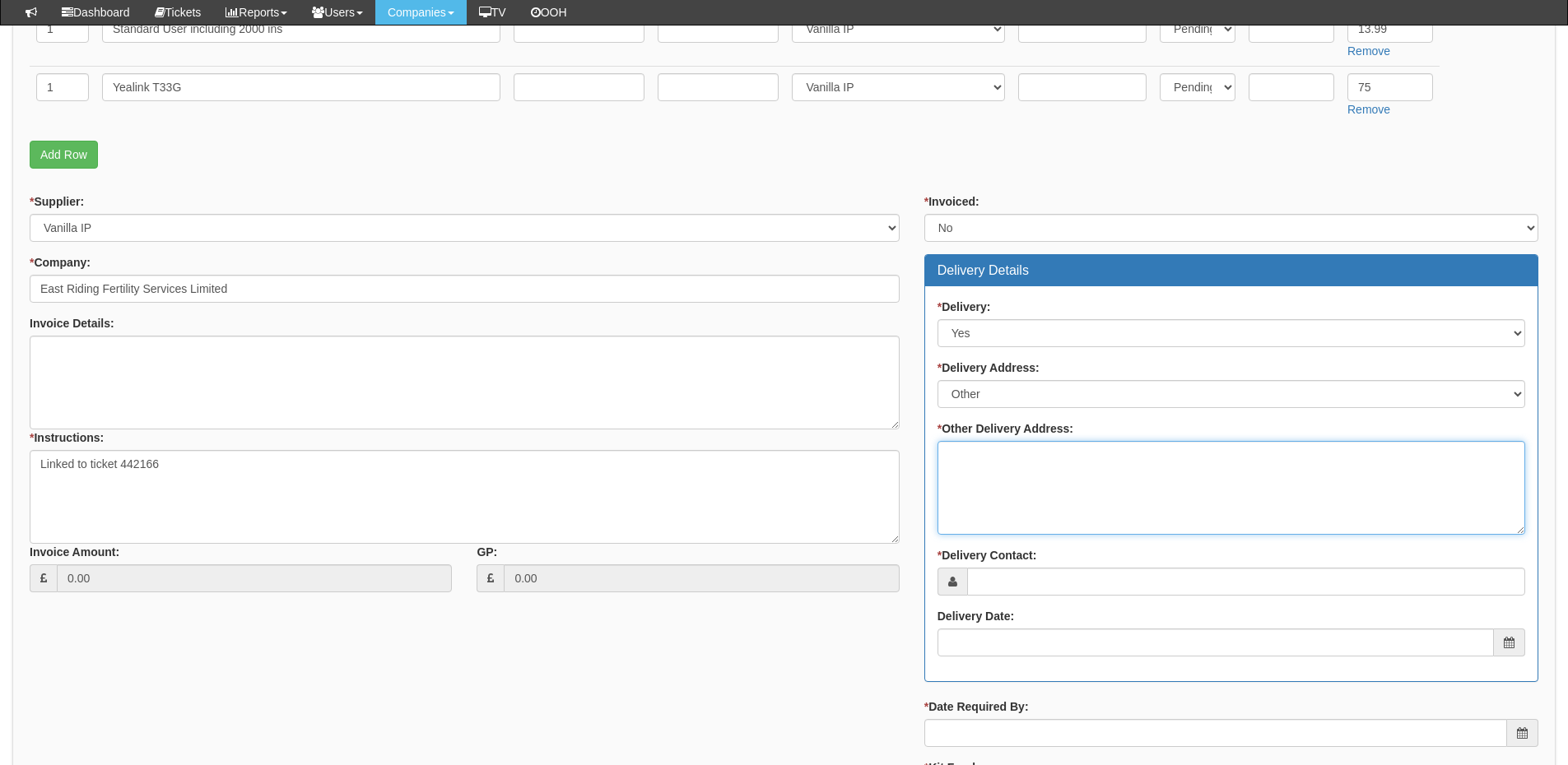
click at [991, 475] on textarea "* Other Delivery Address:" at bounding box center [1231, 487] width 588 height 93
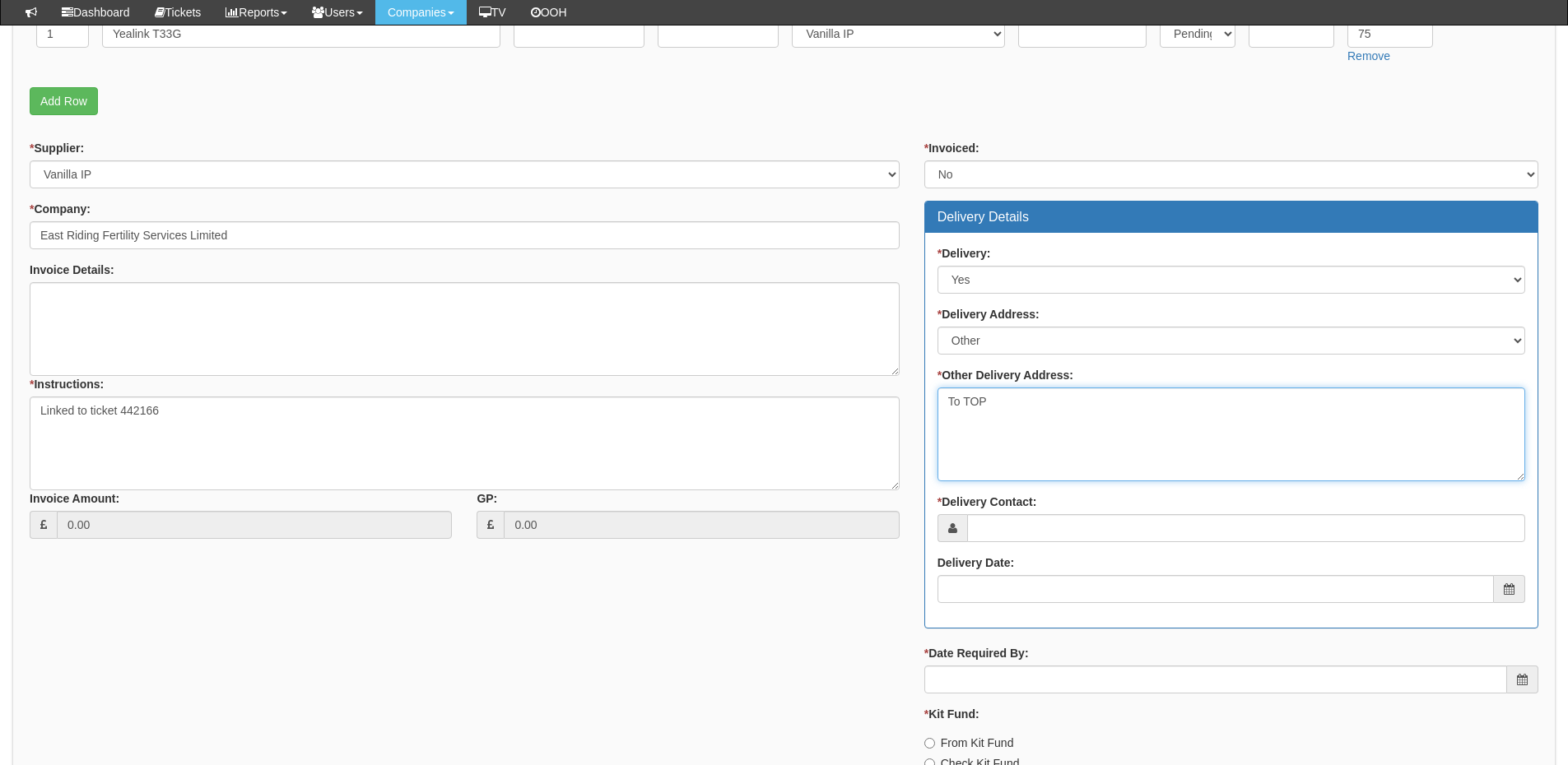
scroll to position [576, 0]
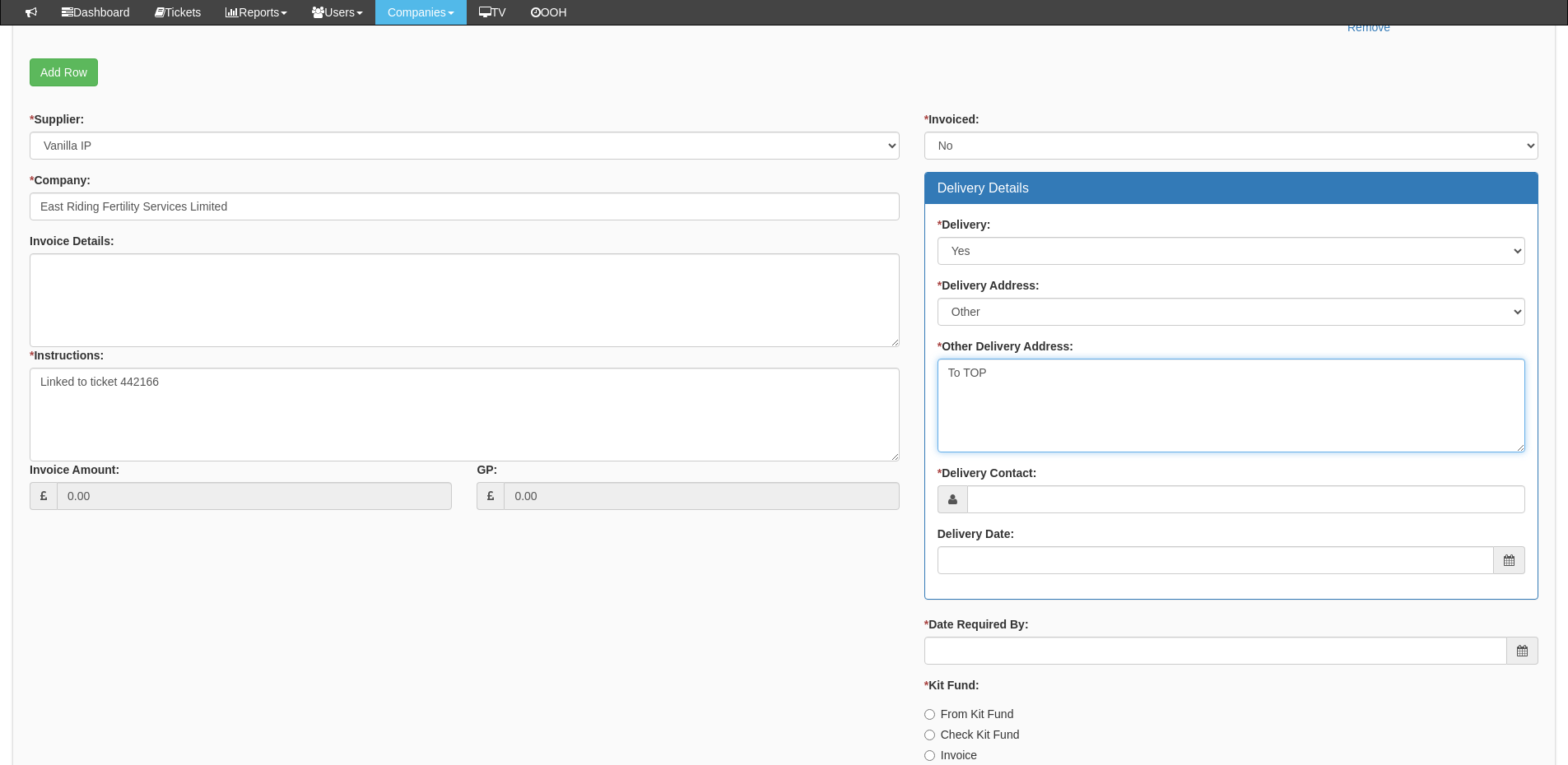
type textarea "To TOP"
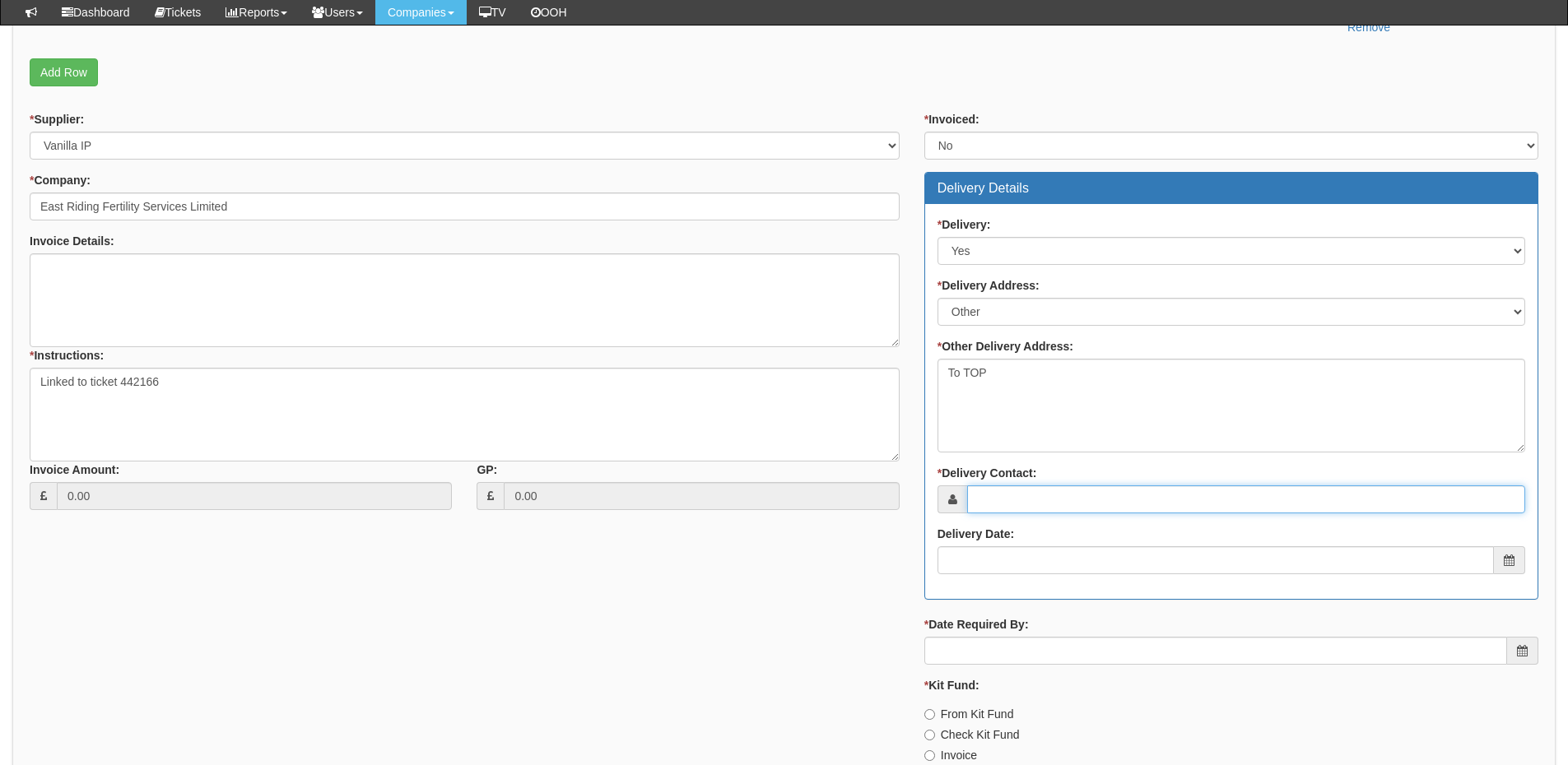
click at [1016, 508] on input "* Delivery Contact:" at bounding box center [1246, 500] width 558 height 28
click at [998, 501] on input "* Delivery Contact:" at bounding box center [1246, 500] width 558 height 28
paste input "Lisa Hinch"
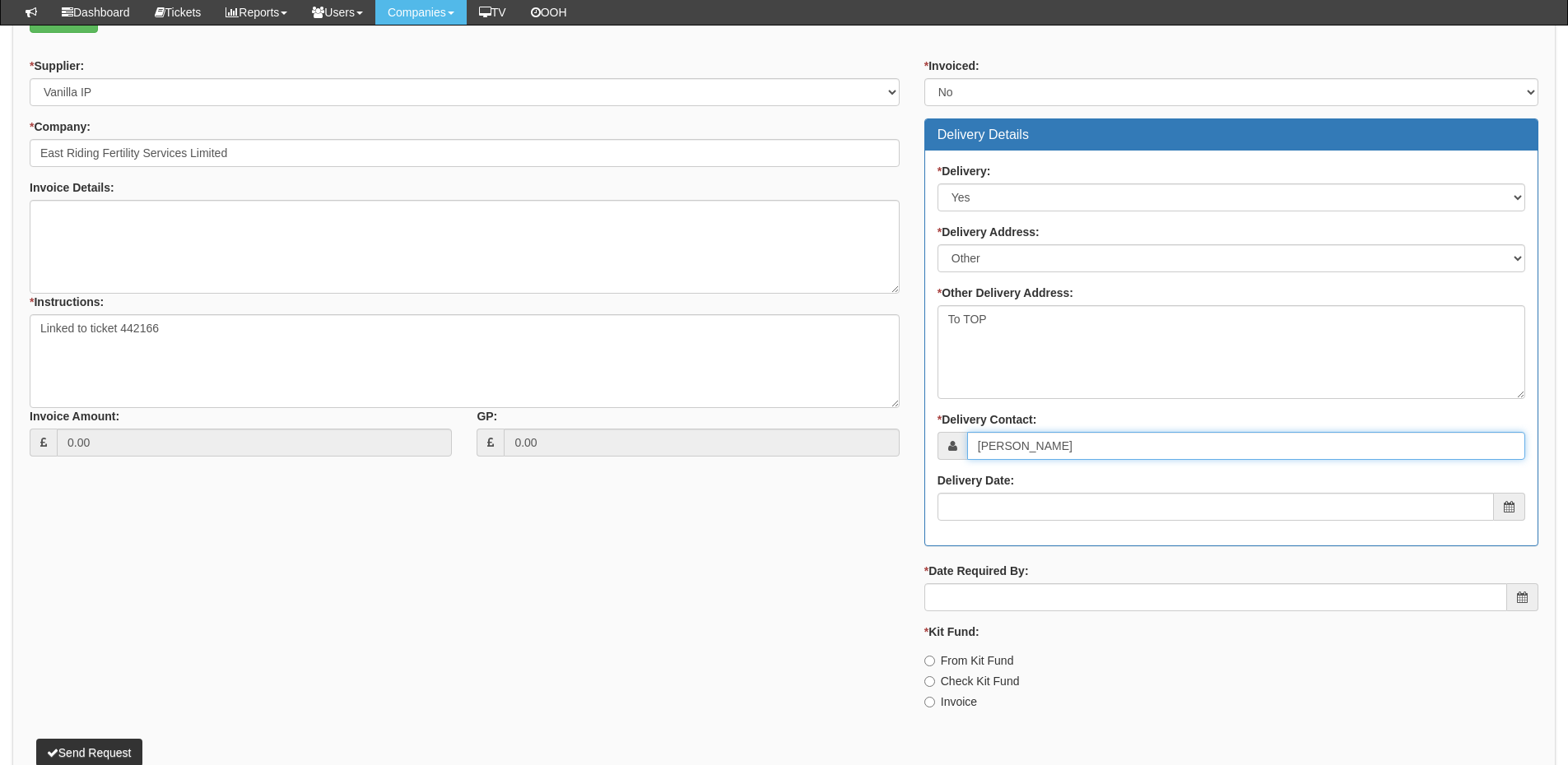
scroll to position [659, 0]
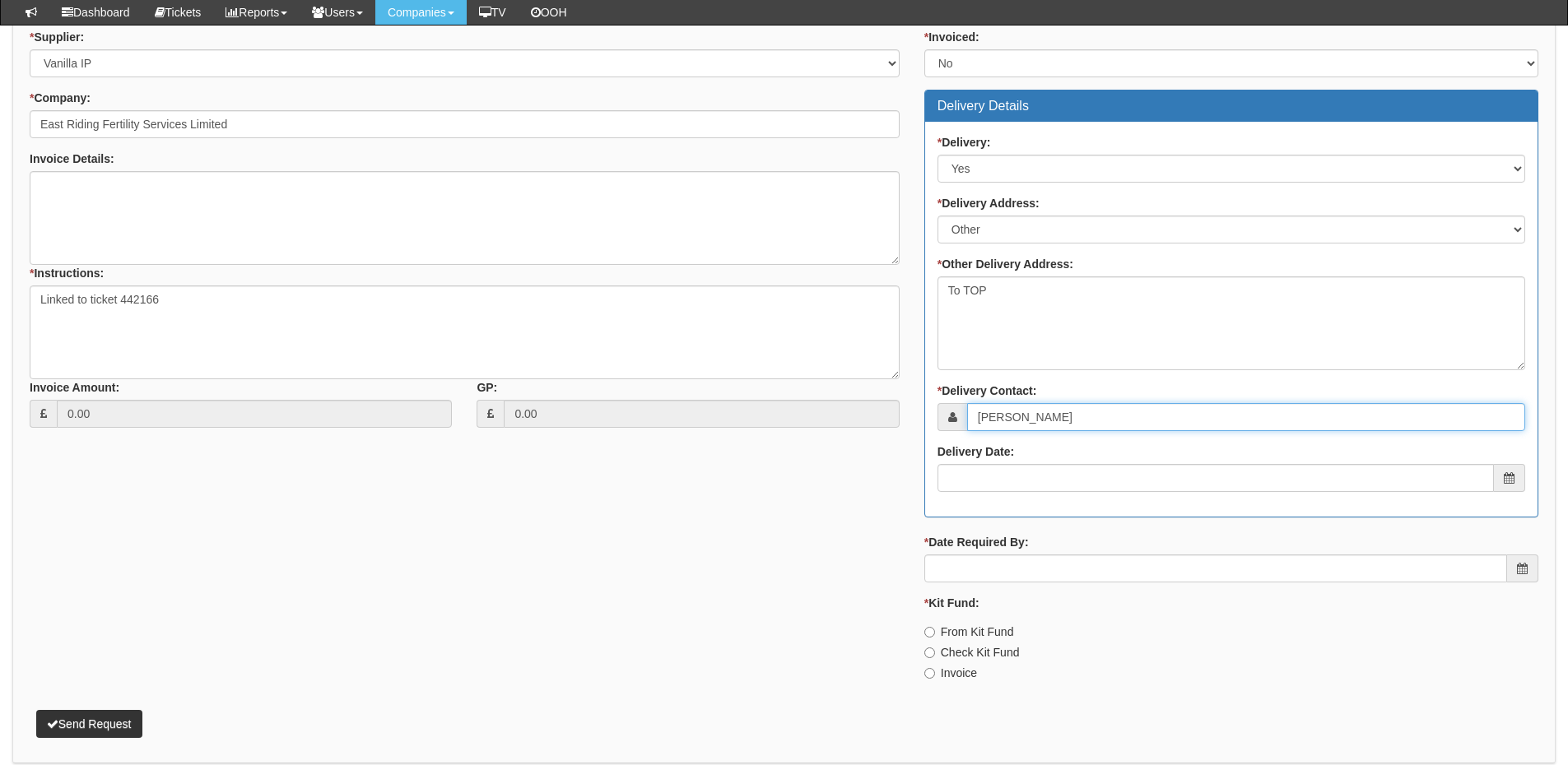
type input "Lisa Hinch"
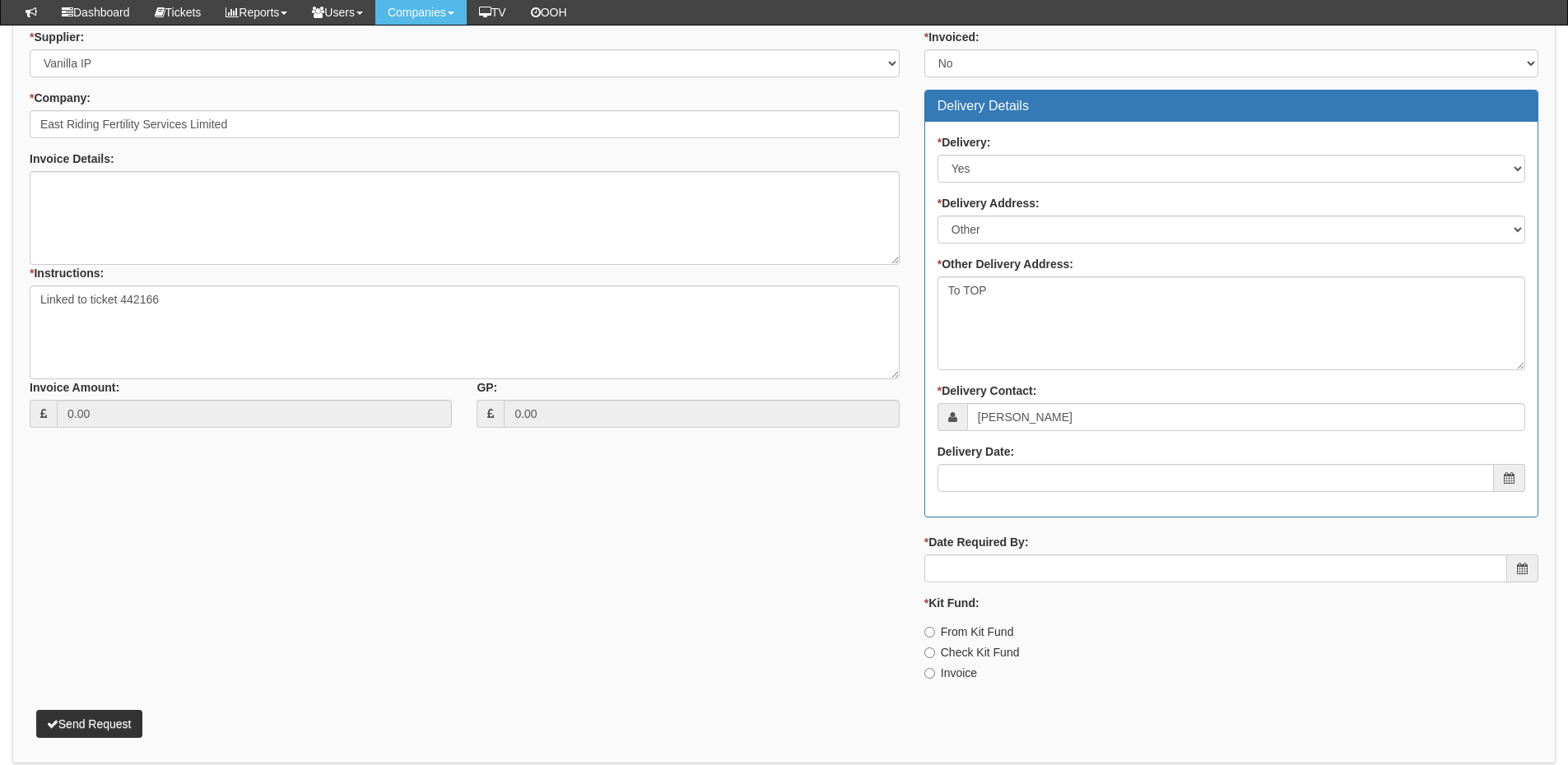
click at [1005, 497] on div "* Delivery: Select No Not Applicable Yes * Delivery Address: Select Not Applica…" at bounding box center [1232, 319] width 613 height 395
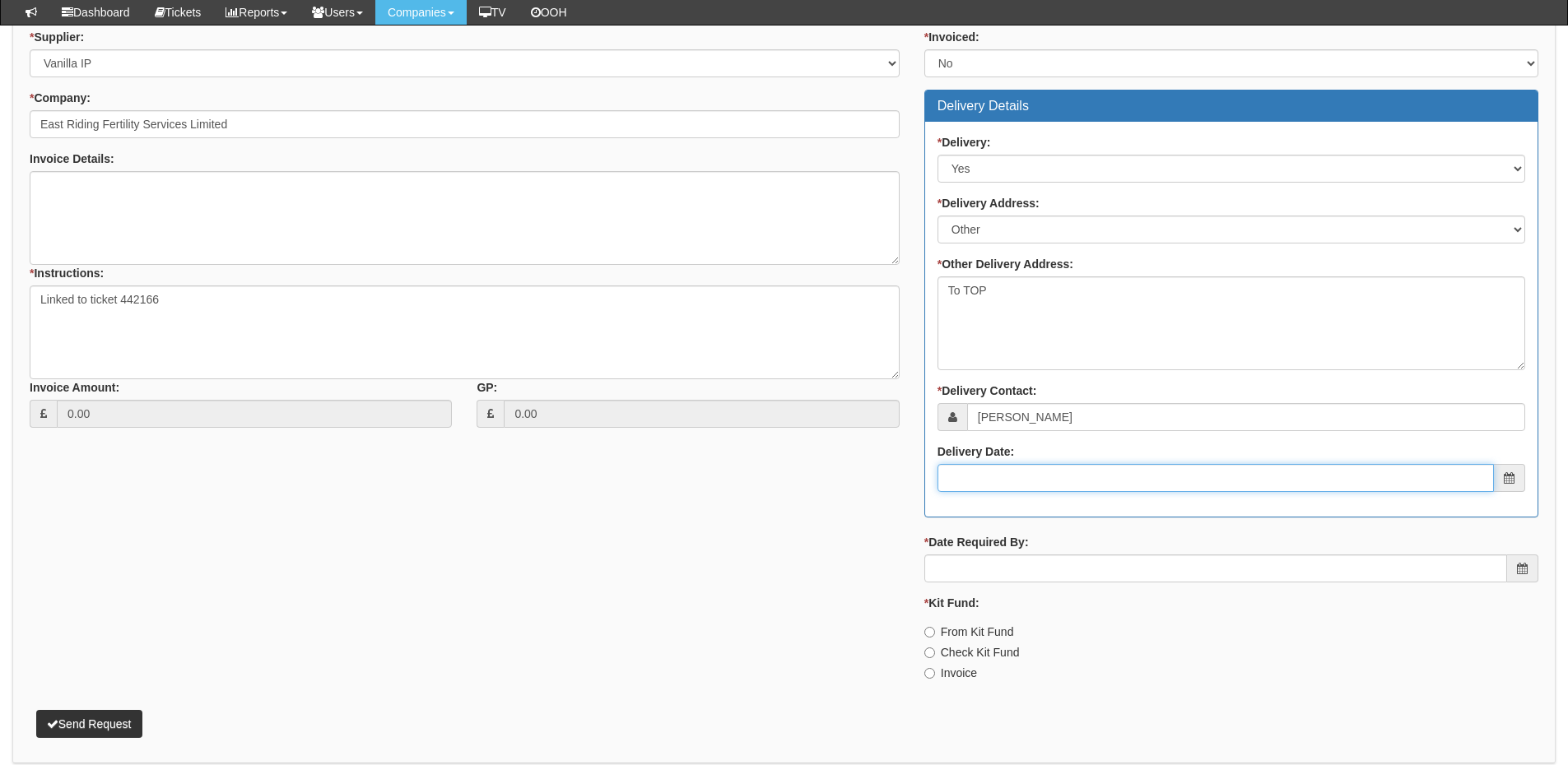
click at [1014, 478] on input "Delivery Date:" at bounding box center [1215, 478] width 556 height 28
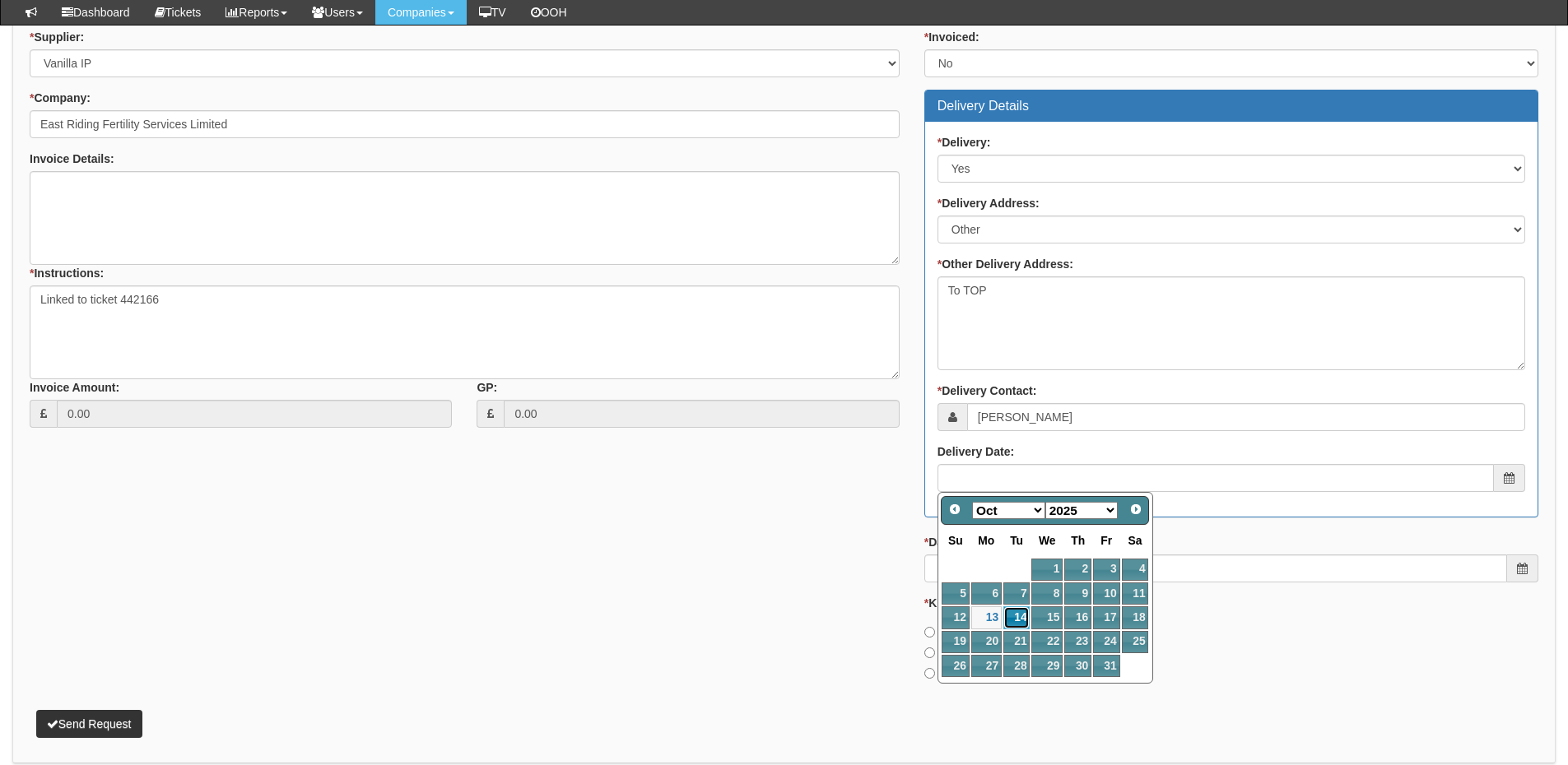
click at [1019, 617] on link "14" at bounding box center [1016, 618] width 26 height 22
type input "[DATE]"
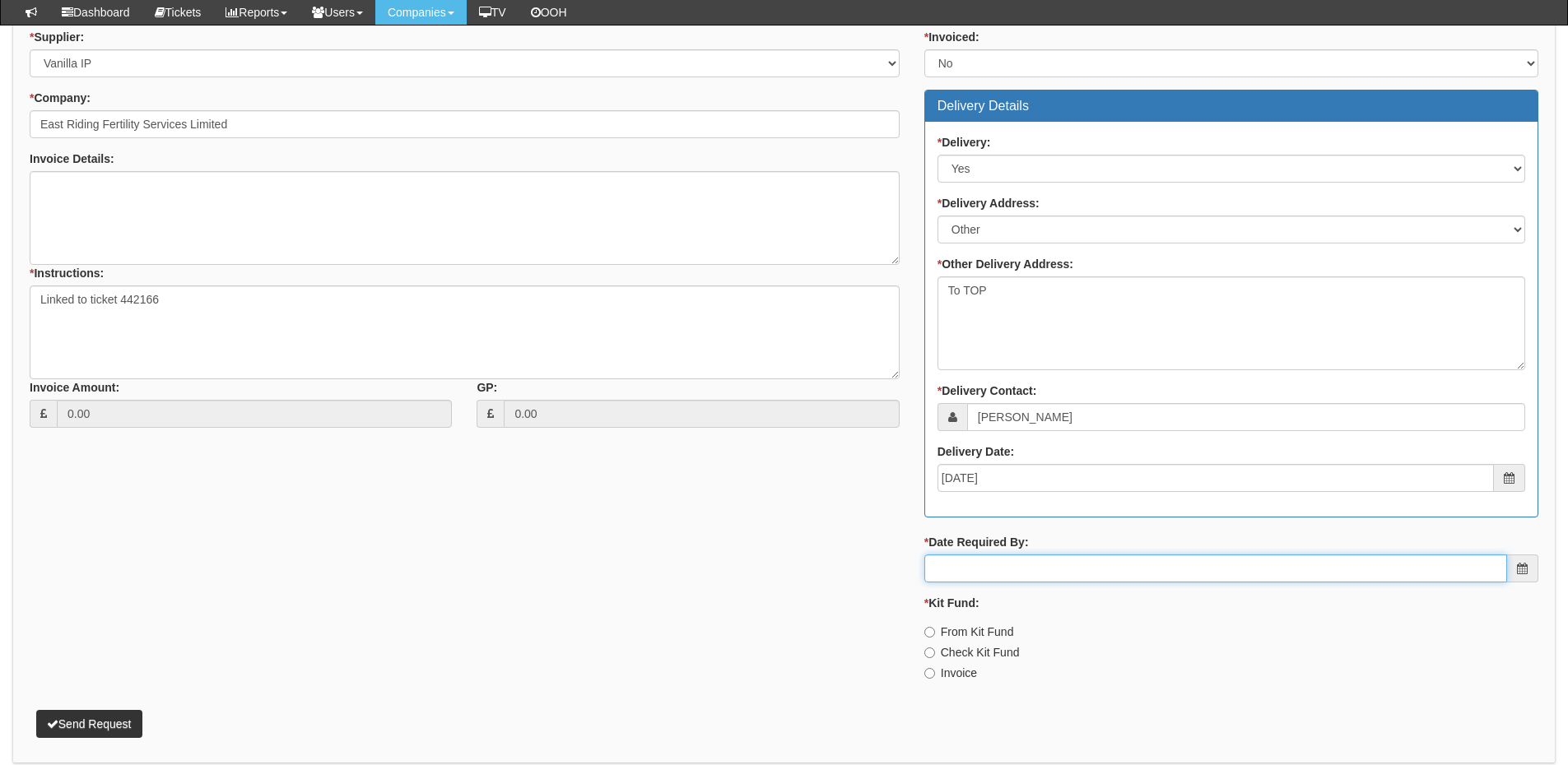
click at [1014, 573] on input "* Date Required By:" at bounding box center [1216, 568] width 583 height 28
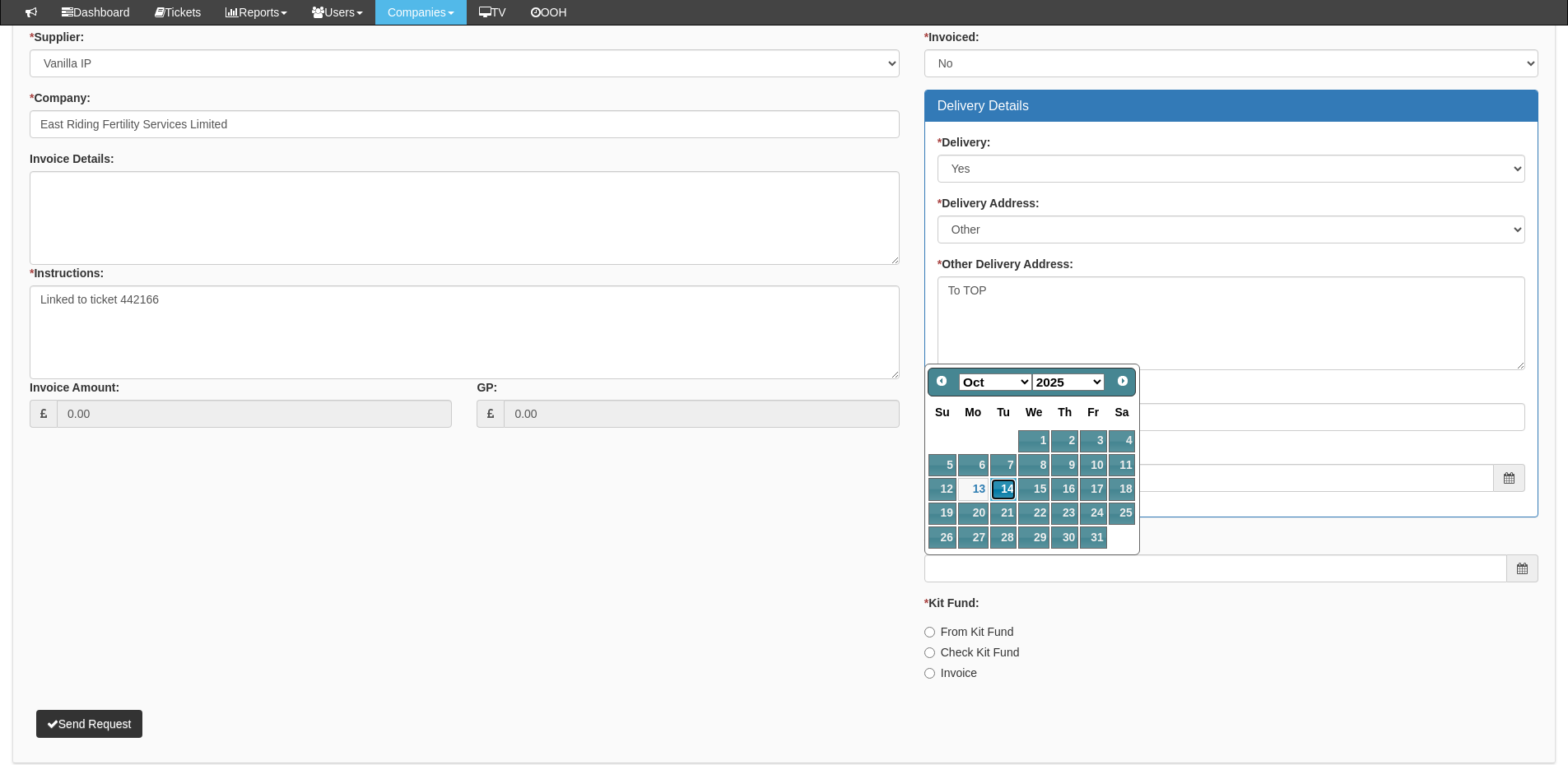
click at [1005, 491] on link "14" at bounding box center [1003, 489] width 26 height 22
type input "[DATE]"
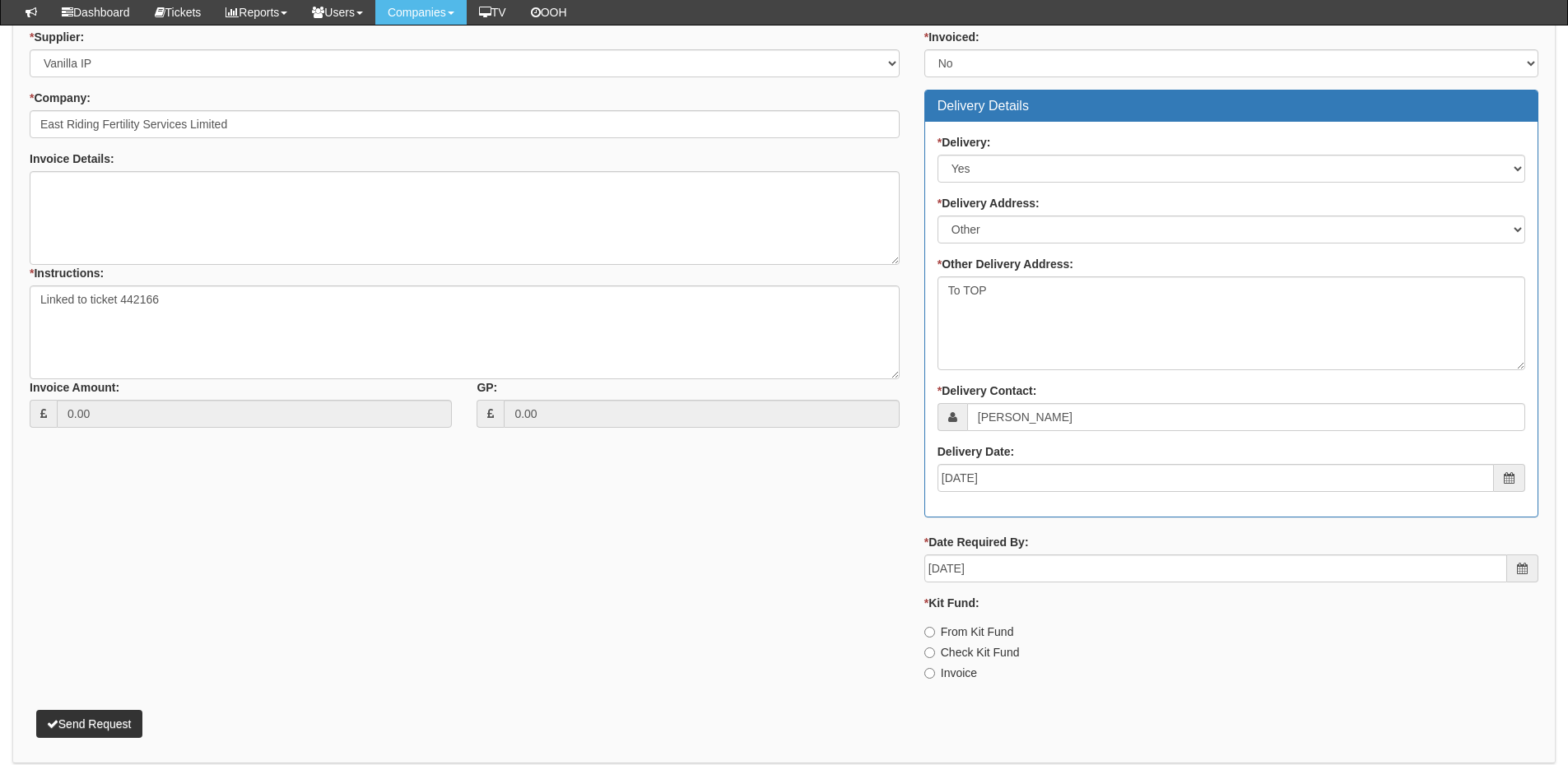
drag, startPoint x: 952, startPoint y: 674, endPoint x: 931, endPoint y: 670, distance: 21.4
click at [952, 675] on label "Invoice" at bounding box center [951, 673] width 53 height 17
click at [935, 675] on input "Invoice" at bounding box center [930, 673] width 11 height 11
radio input "true"
click at [107, 727] on button "Send Request" at bounding box center [89, 724] width 106 height 28
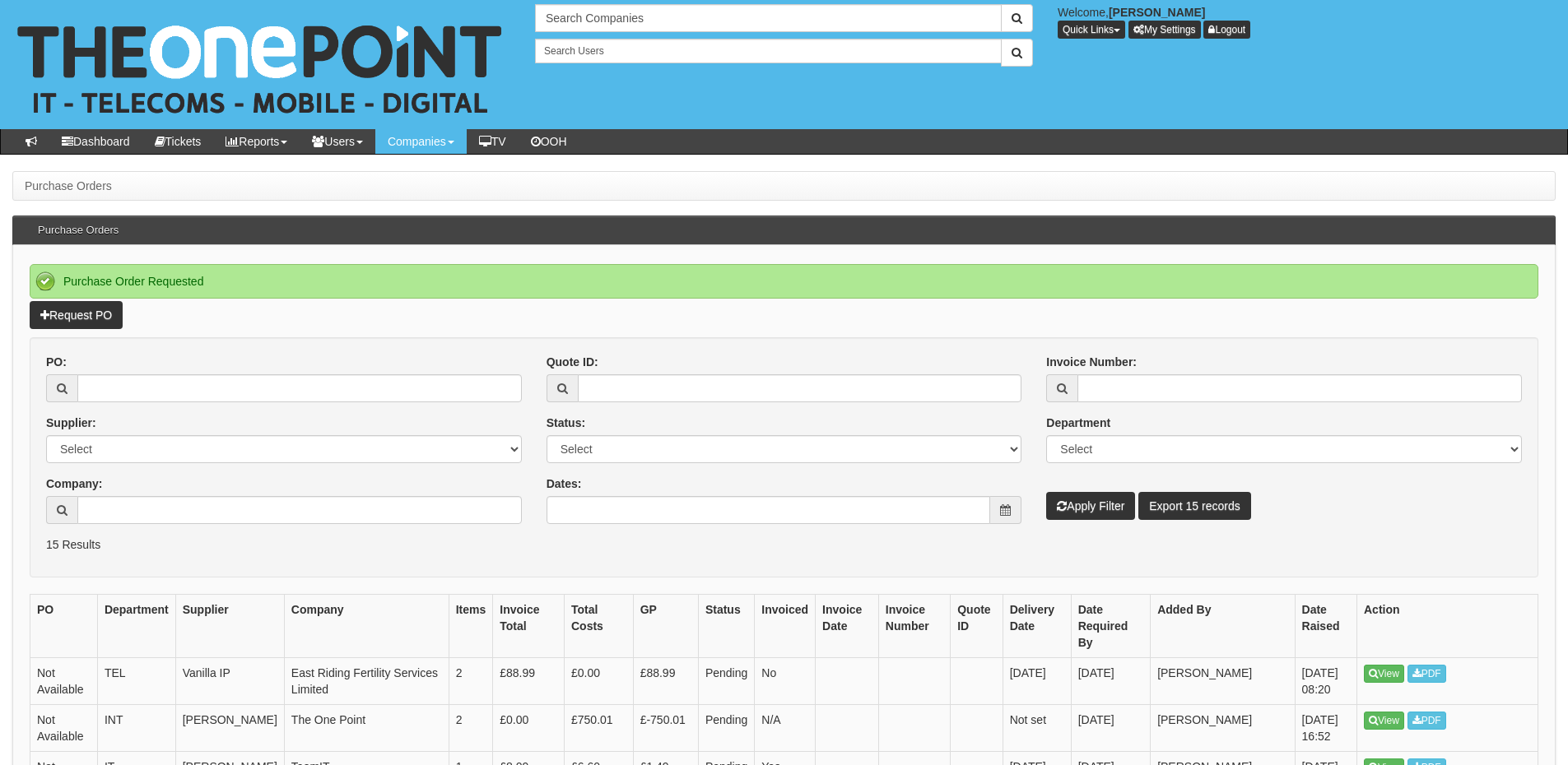
scroll to position [165, 0]
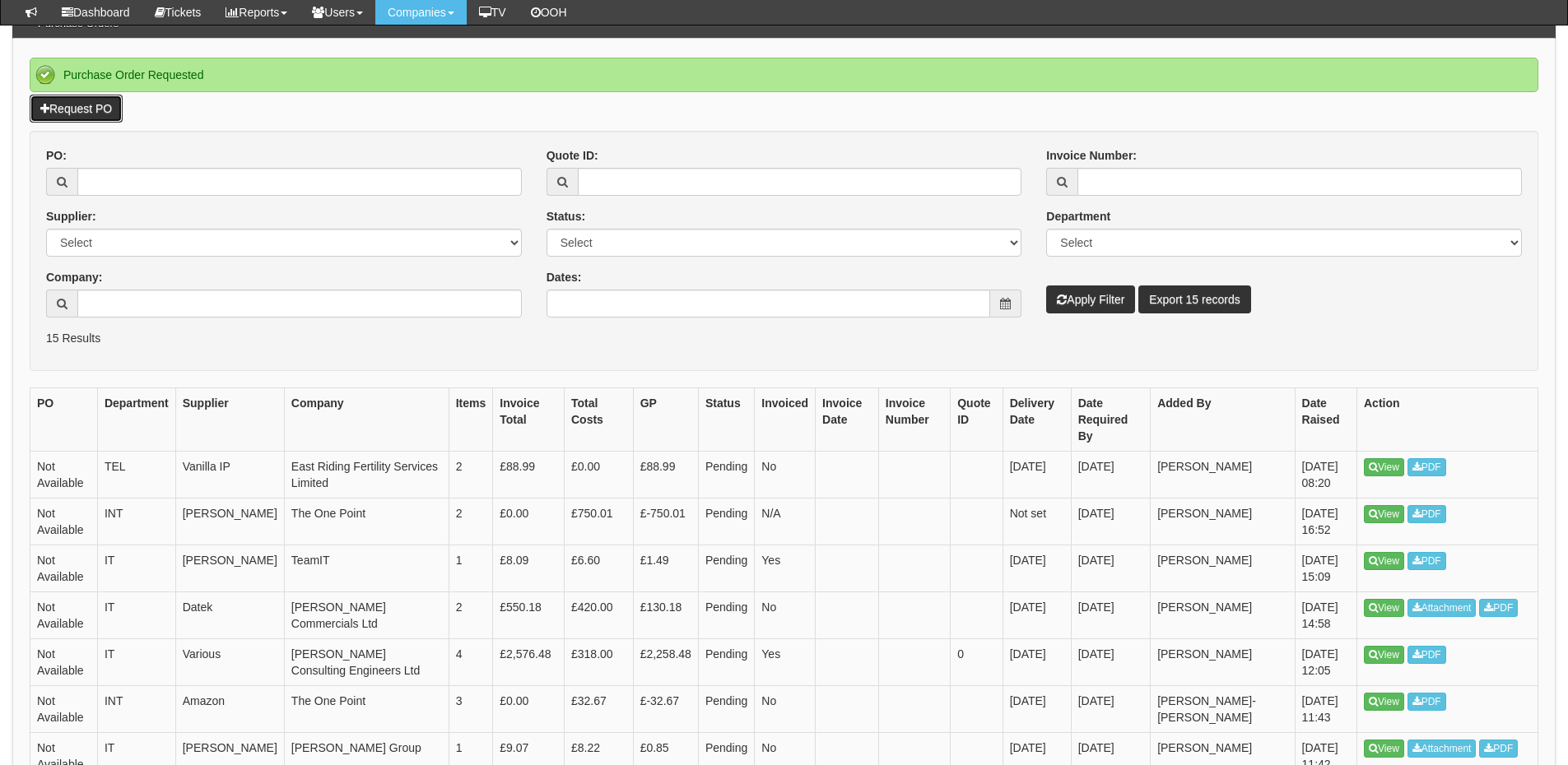
click at [104, 109] on link "Request PO" at bounding box center [76, 108] width 93 height 28
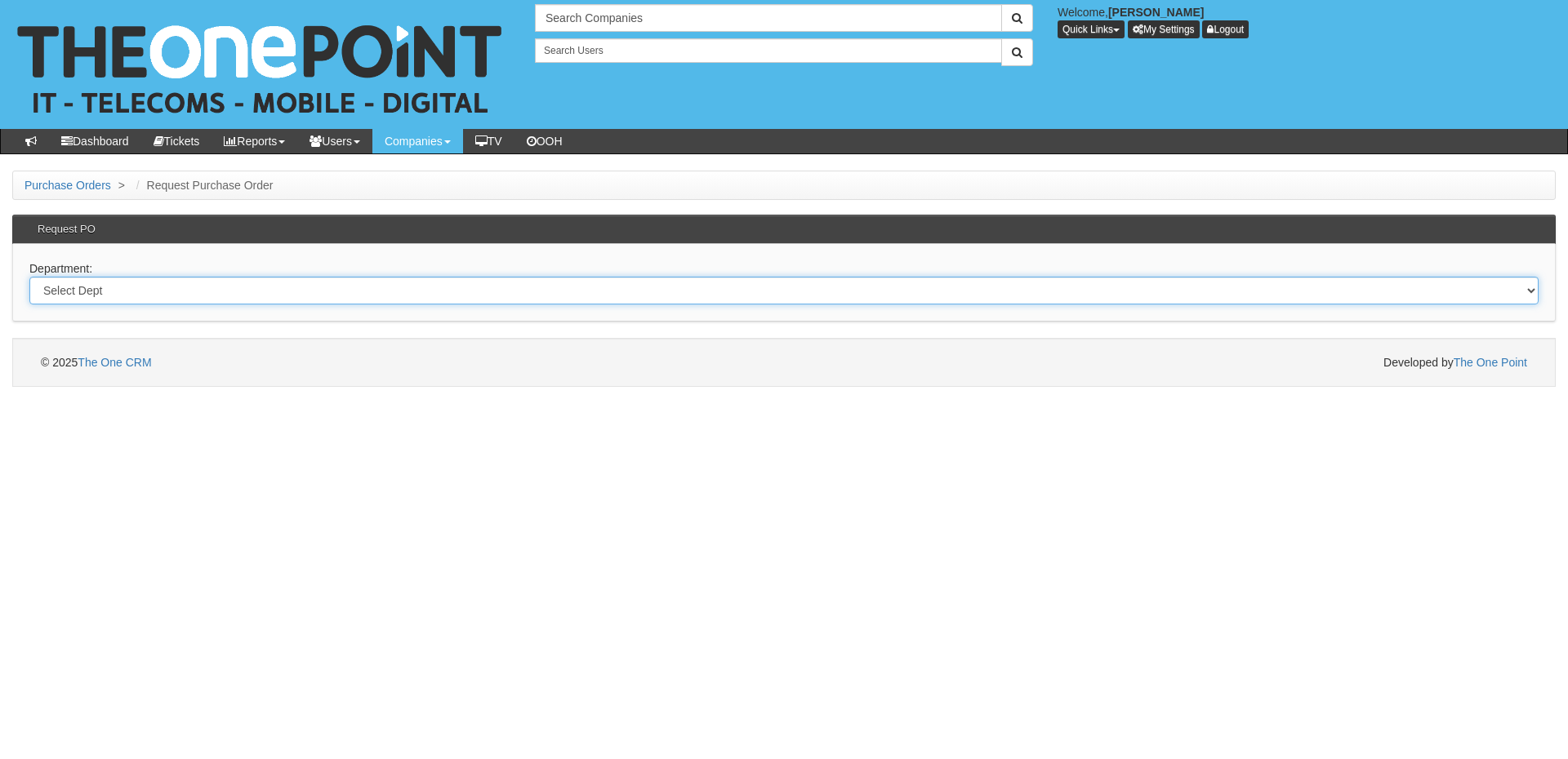
click at [344, 290] on select "Select Dept Digital Internal IT Mobiles Marketing Telecoms" at bounding box center [784, 291] width 1509 height 28
select select "?pipeID=&dept=IT"
click at [29, 277] on select "Select Dept Digital Internal IT Mobiles Marketing Telecoms" at bounding box center [784, 291] width 1509 height 28
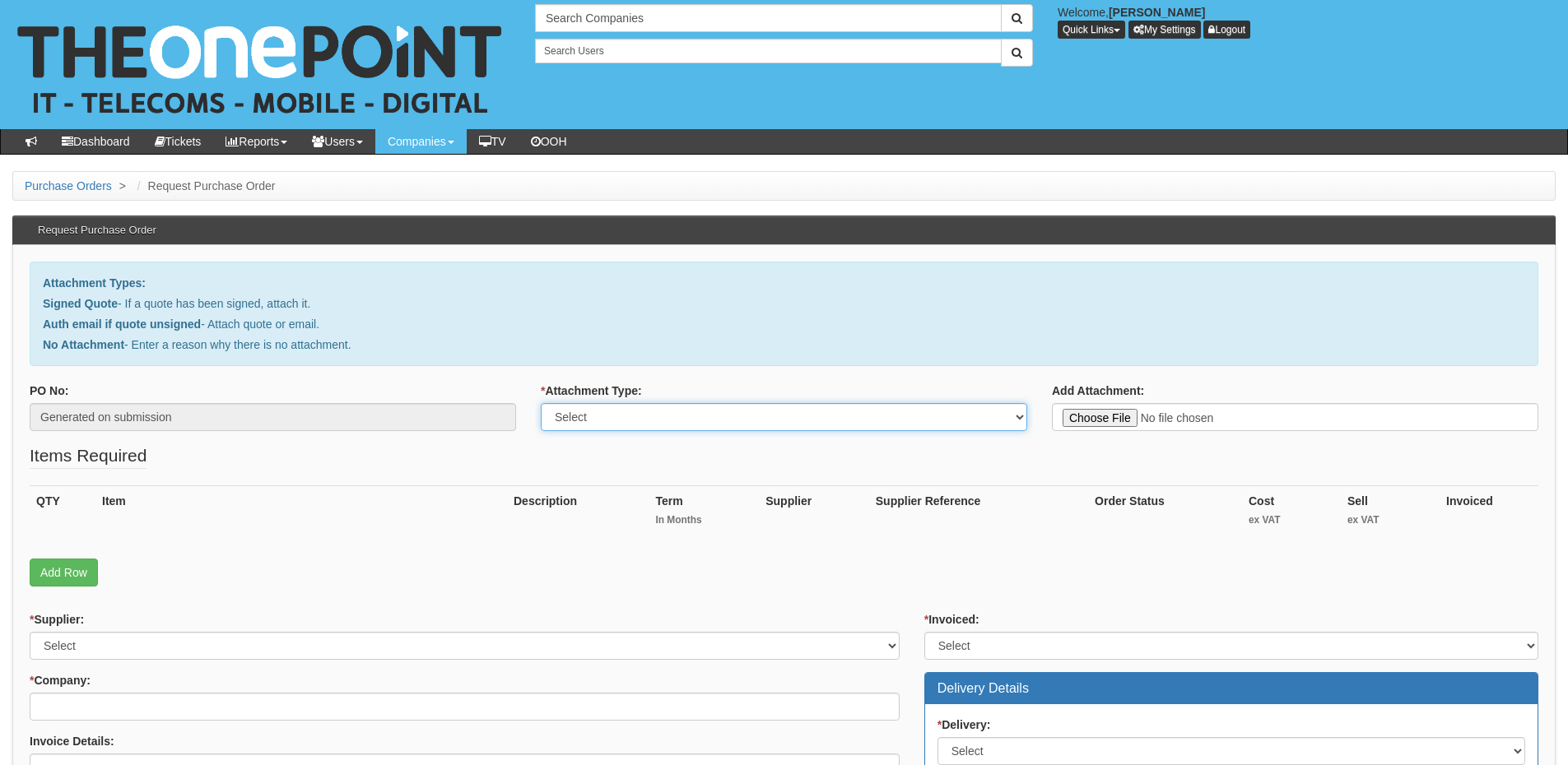
click at [639, 413] on select "Select Signed Quote Auth email with quote if unsigned No Attachment" at bounding box center [784, 417] width 487 height 28
click at [541, 403] on select "Select Signed Quote Auth email with quote if unsigned No Attachment" at bounding box center [784, 417] width 487 height 28
click at [623, 428] on select "Select Signed Quote Auth email with quote if unsigned No Attachment" at bounding box center [784, 417] width 487 height 28
select select "No Attachment"
click at [541, 403] on select "Select Signed Quote Auth email with quote if unsigned No Attachment" at bounding box center [784, 417] width 487 height 28
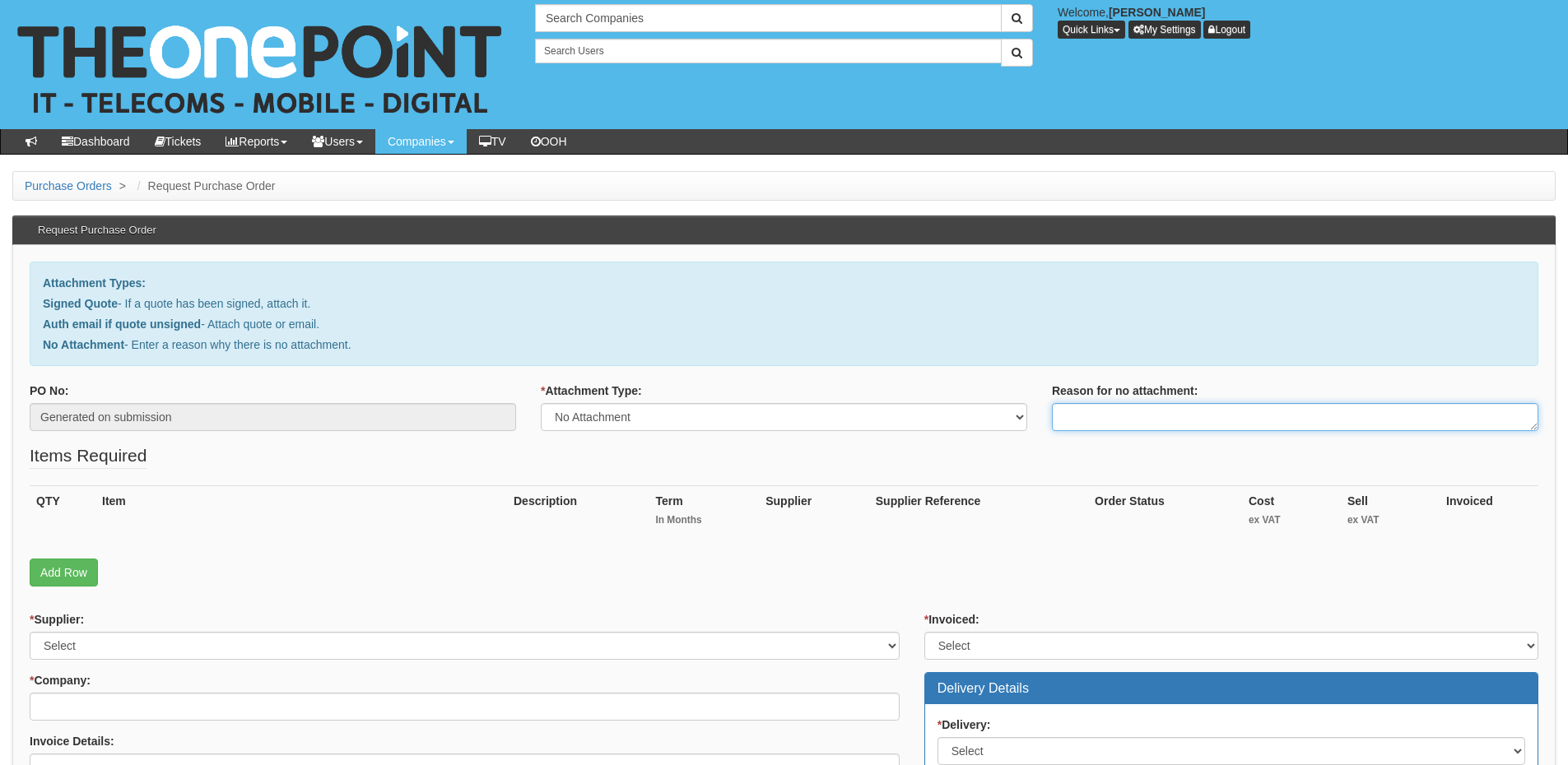
click at [1070, 419] on textarea "Reason for no attachment:" at bounding box center [1296, 417] width 487 height 28
click at [1239, 422] on textarea "Linked to ticket 441560" at bounding box center [1296, 417] width 487 height 28
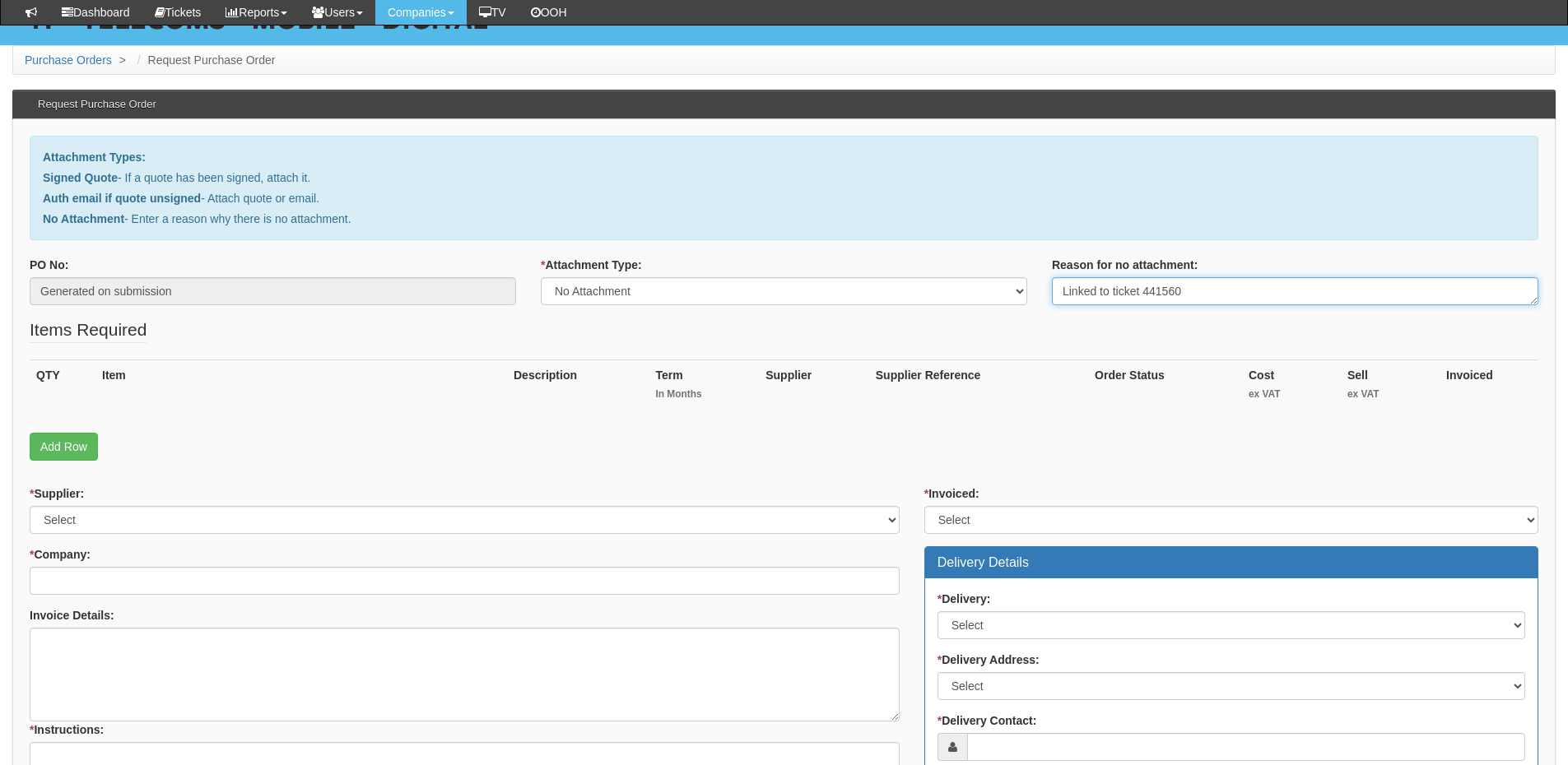
scroll to position [165, 0]
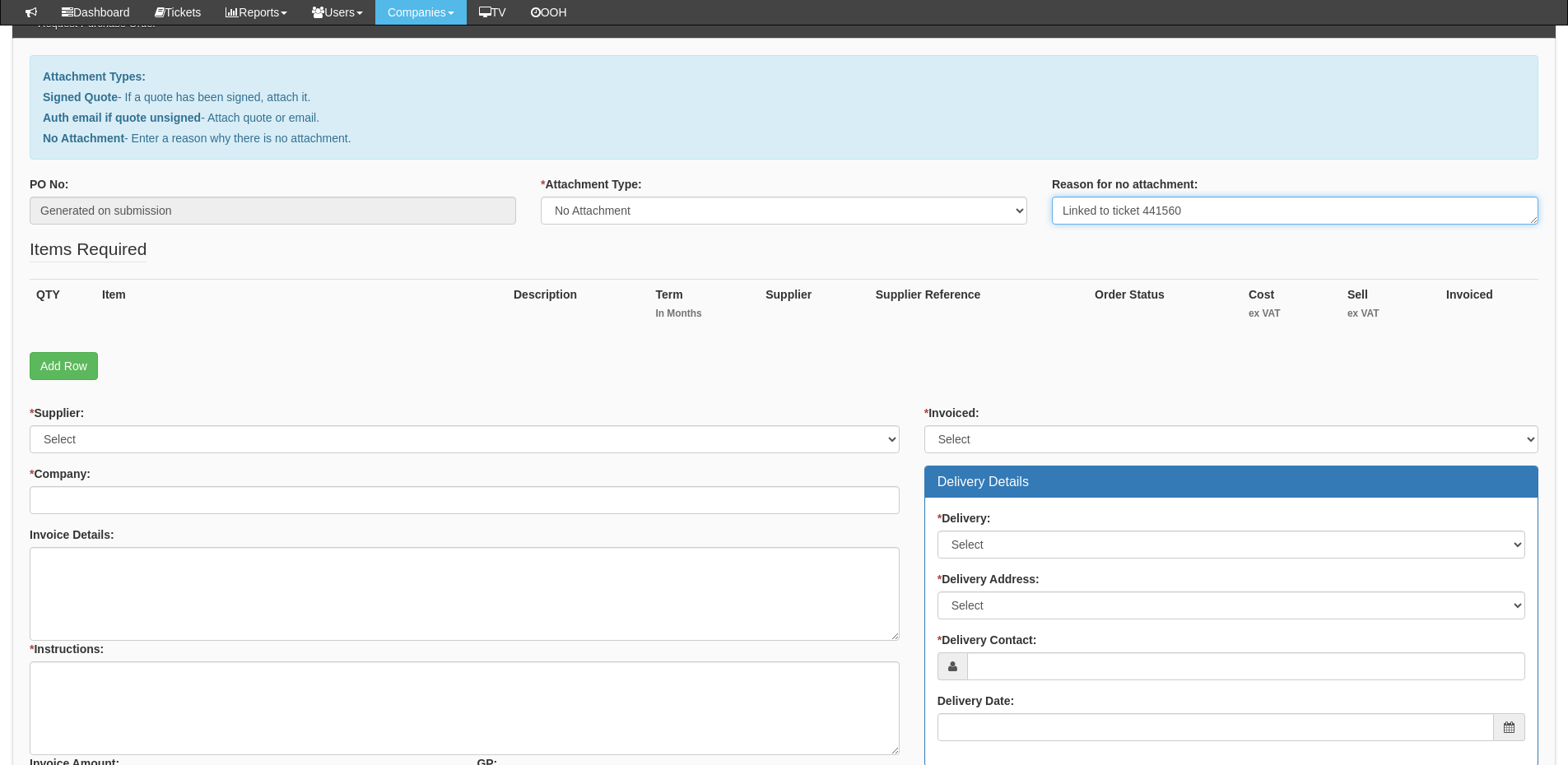
type textarea "Linked to ticket 441560"
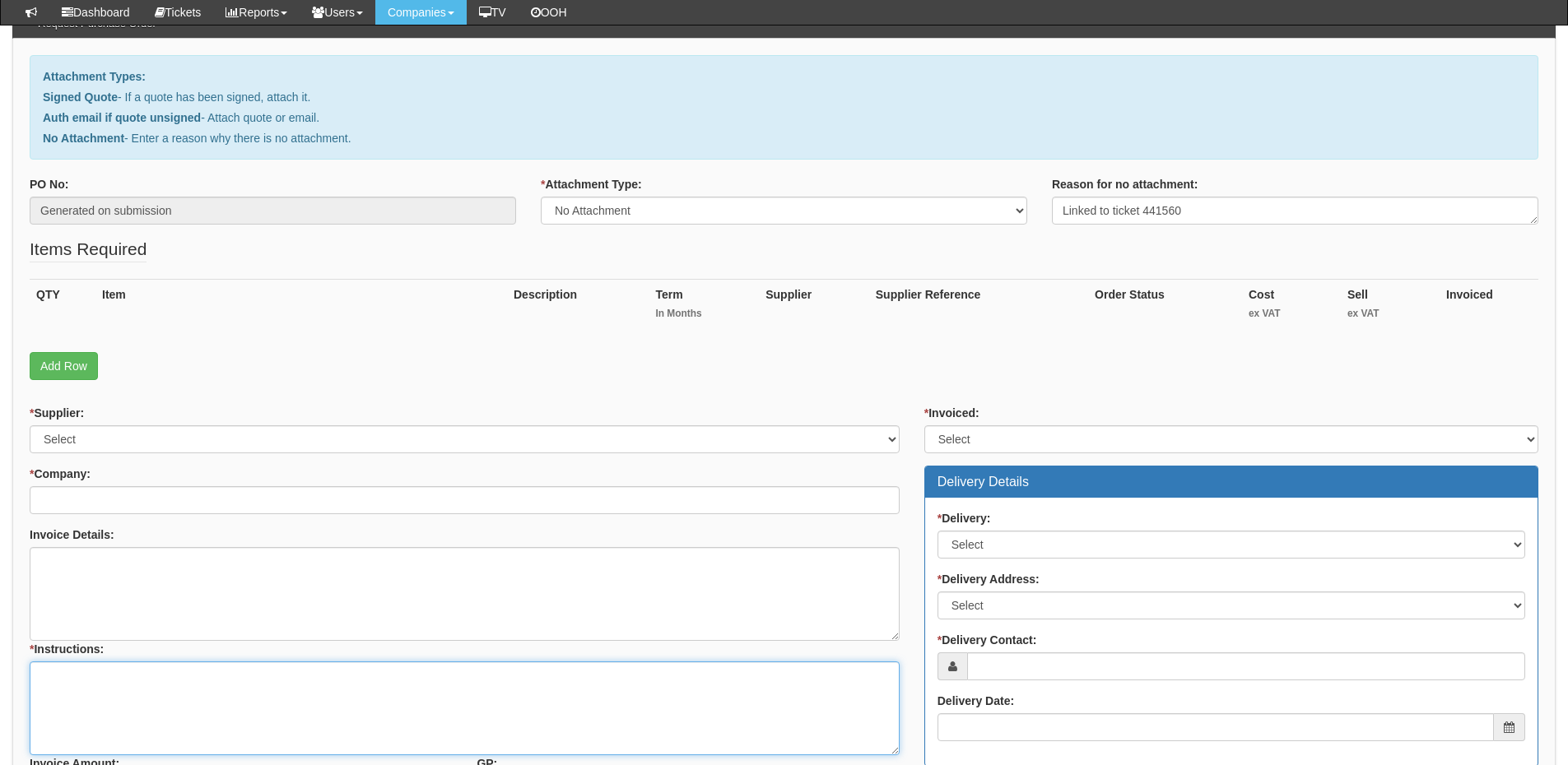
click at [168, 681] on textarea "* Instructions:" at bounding box center [465, 708] width 870 height 93
paste textarea "Linked to ticket 441560"
type textarea "Linked to ticket 441560"
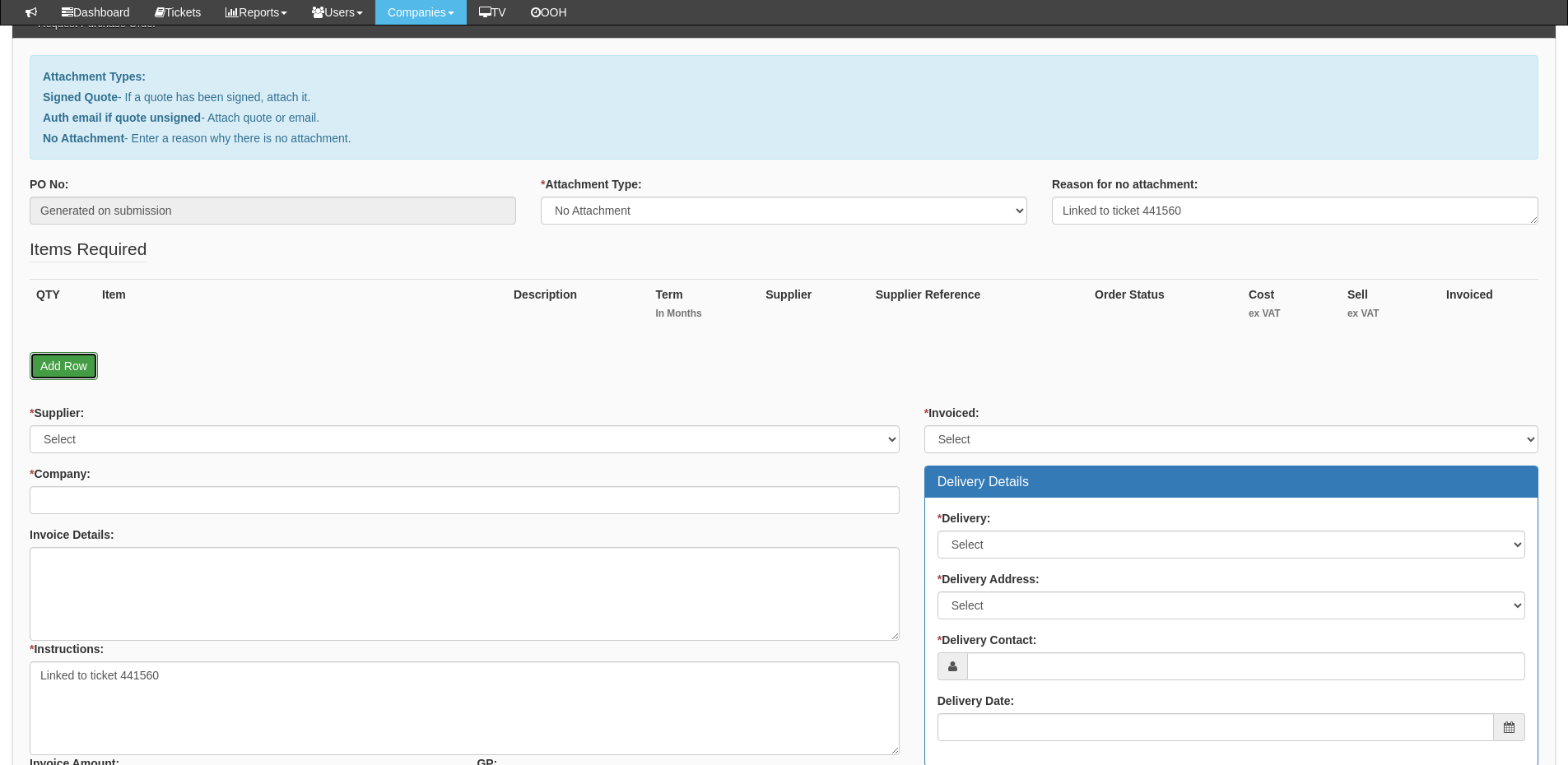
click at [68, 363] on link "Add Row" at bounding box center [64, 366] width 68 height 28
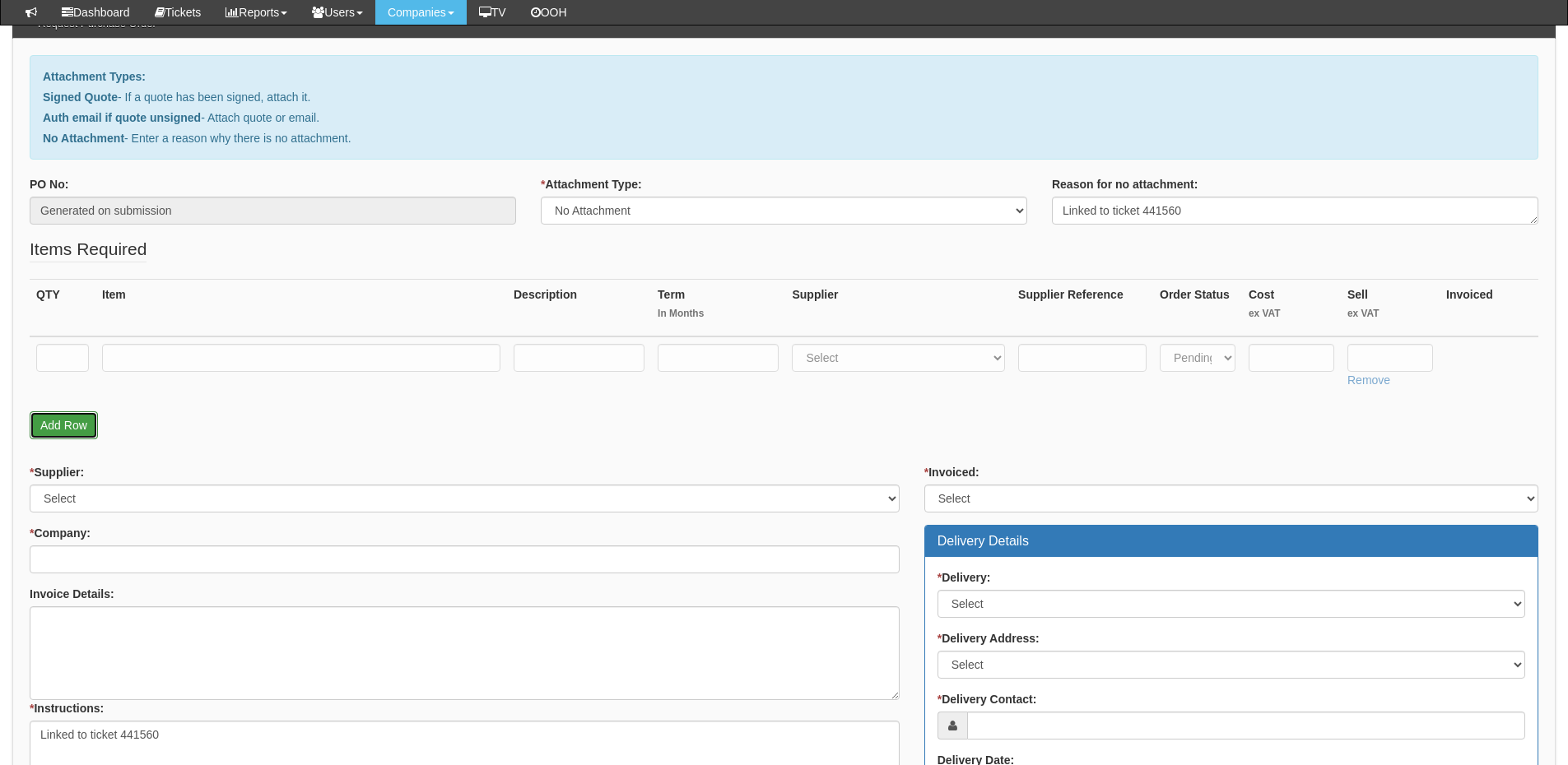
click at [64, 421] on link "Add Row" at bounding box center [64, 426] width 68 height 28
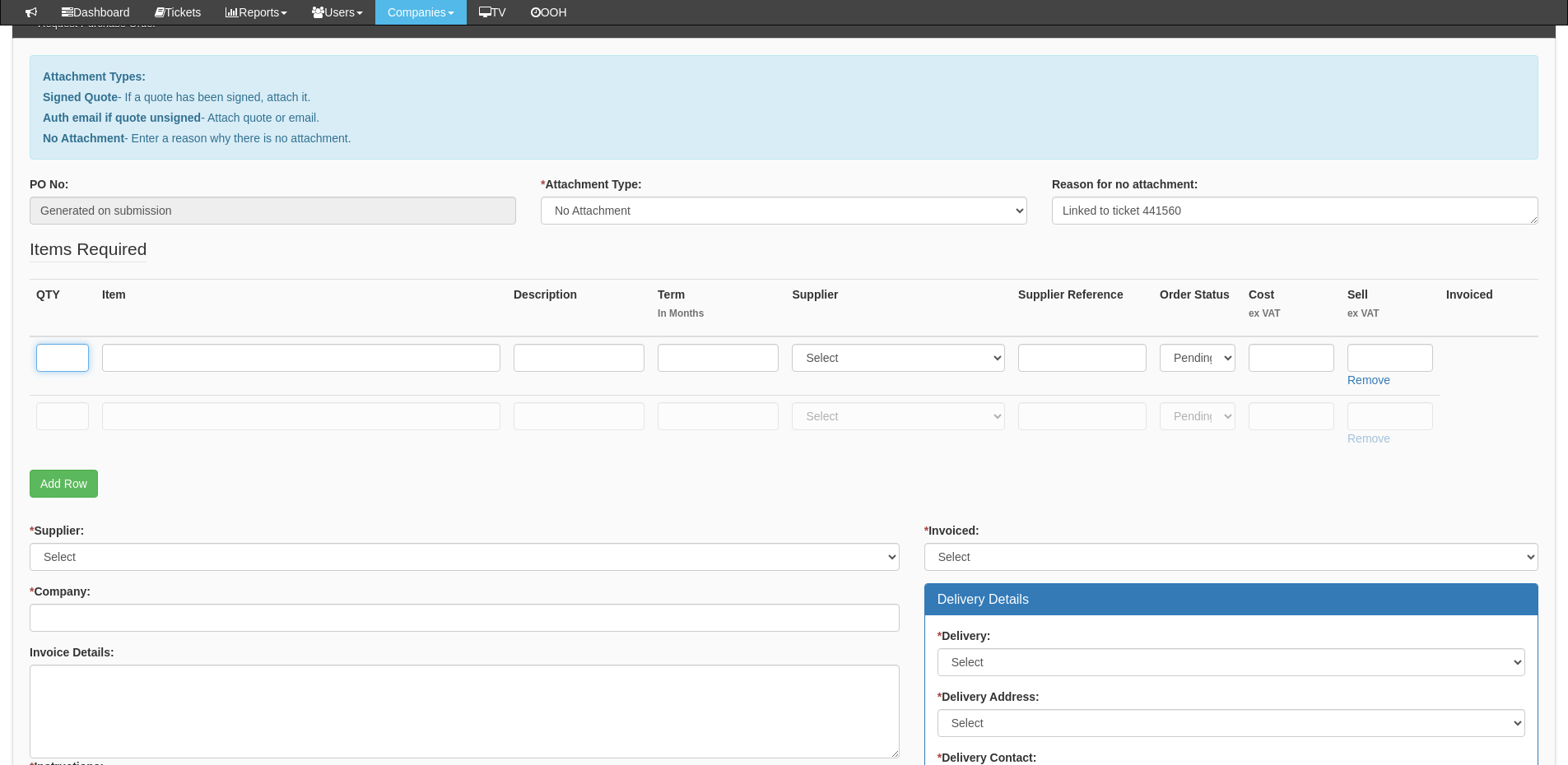
click at [65, 355] on input "text" at bounding box center [62, 358] width 53 height 28
type input "1"
click at [67, 407] on input "text" at bounding box center [62, 416] width 53 height 28
type input "1"
click at [159, 408] on input "text" at bounding box center [301, 416] width 398 height 28
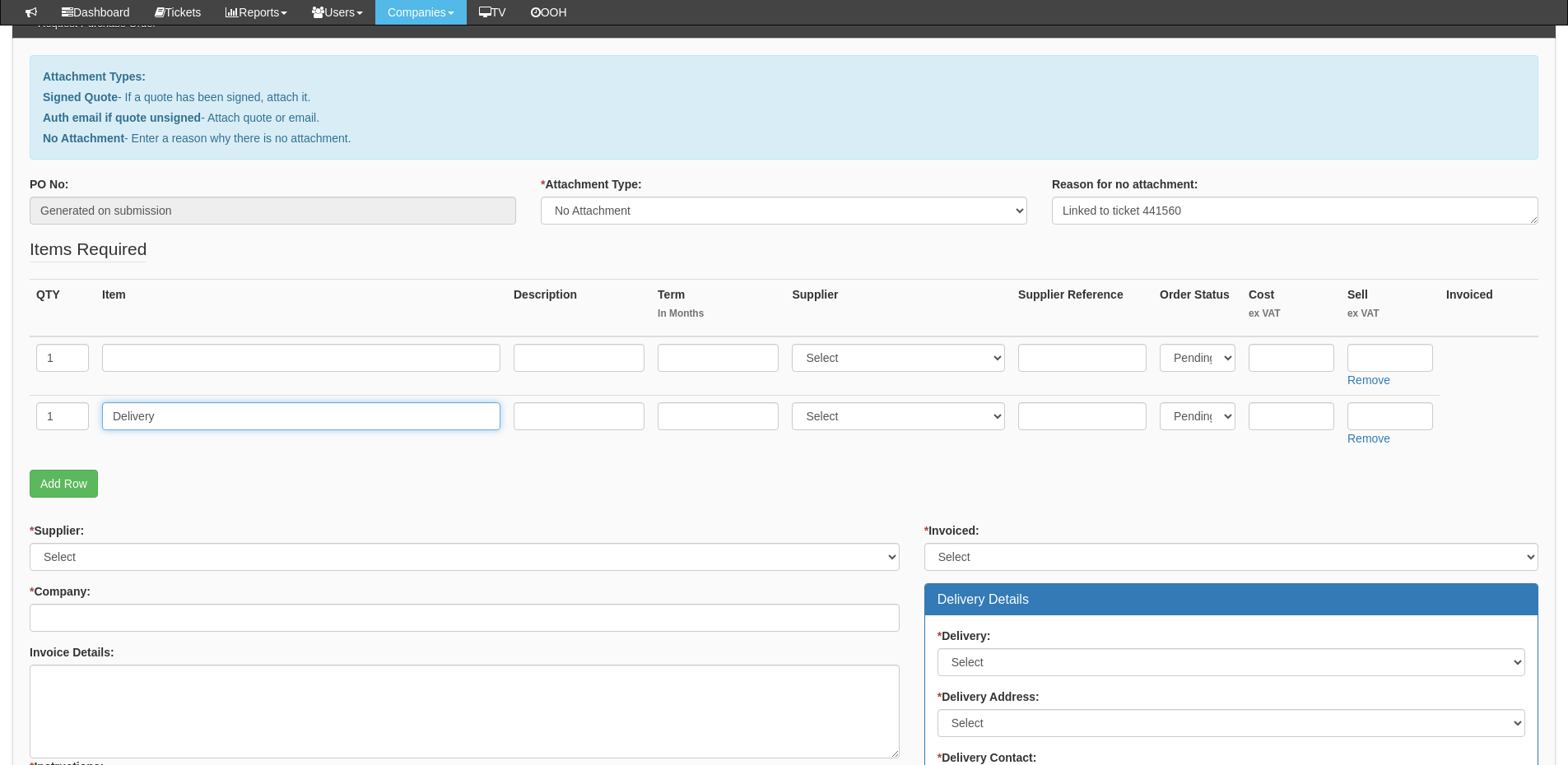
type input "Delivery"
click at [1374, 422] on input "text" at bounding box center [1390, 416] width 86 height 28
type input "12.50"
click at [225, 353] on input "text" at bounding box center [301, 358] width 398 height 28
paste input "HP 250, i5, 16GB RAM, 512GB SSD, Windows 11 Pro & 15.6" Screen"
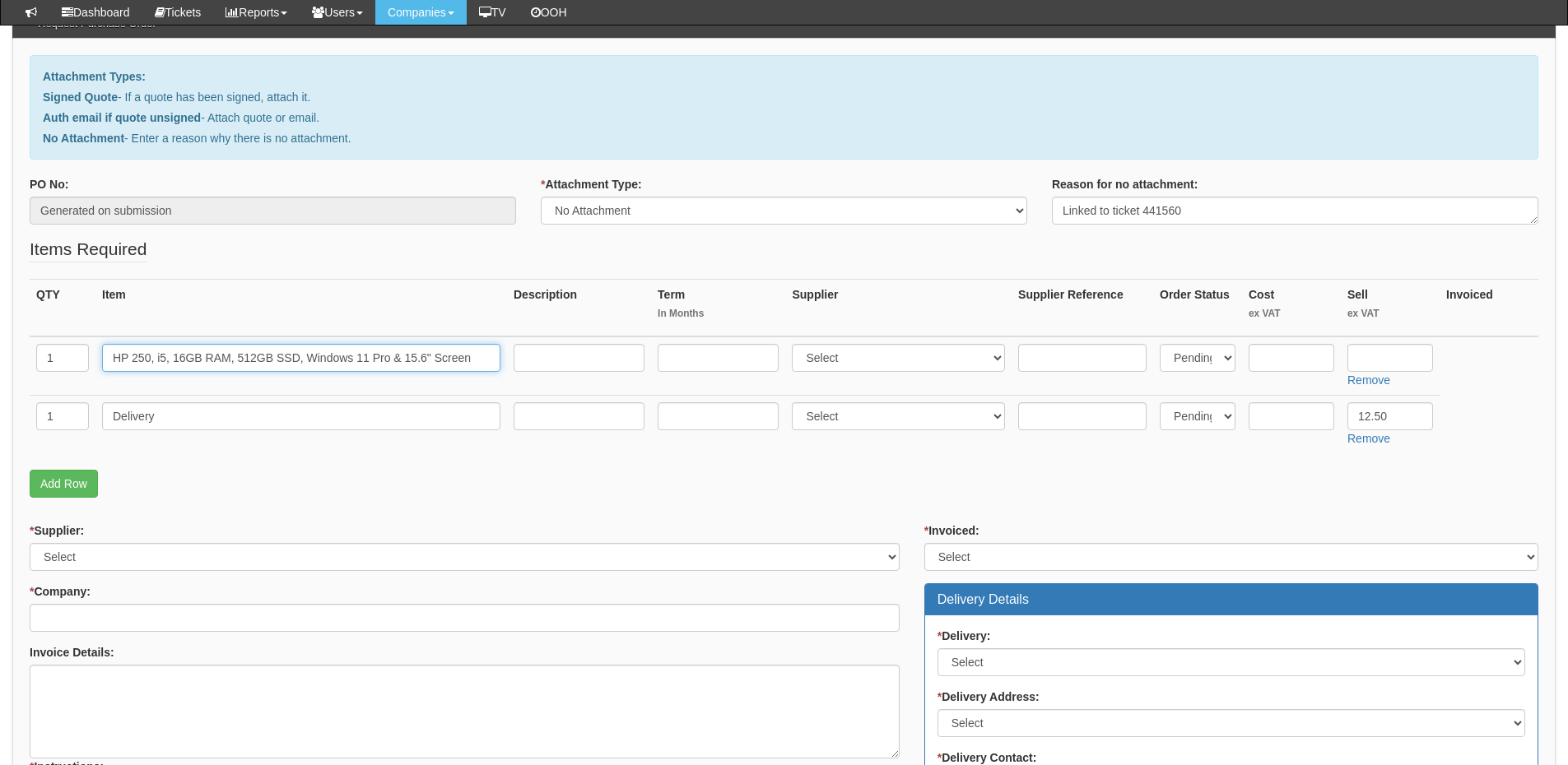
type input "HP 250, i5, 16GB RAM, 512GB SSD, Windows 11 Pro & 15.6" Screen"
click at [897, 358] on select "Select 123 REG.co.uk 1Password 3 4Gon AA Jones Electric Ltd Abzorb Access Group…" at bounding box center [899, 358] width 213 height 28
select select "87"
click at [796, 344] on select "Select 123 REG.co.uk 1Password 3 4Gon AA Jones Electric Ltd Abzorb Access Group…" at bounding box center [899, 358] width 213 height 28
click at [1384, 357] on input "text" at bounding box center [1390, 358] width 86 height 28
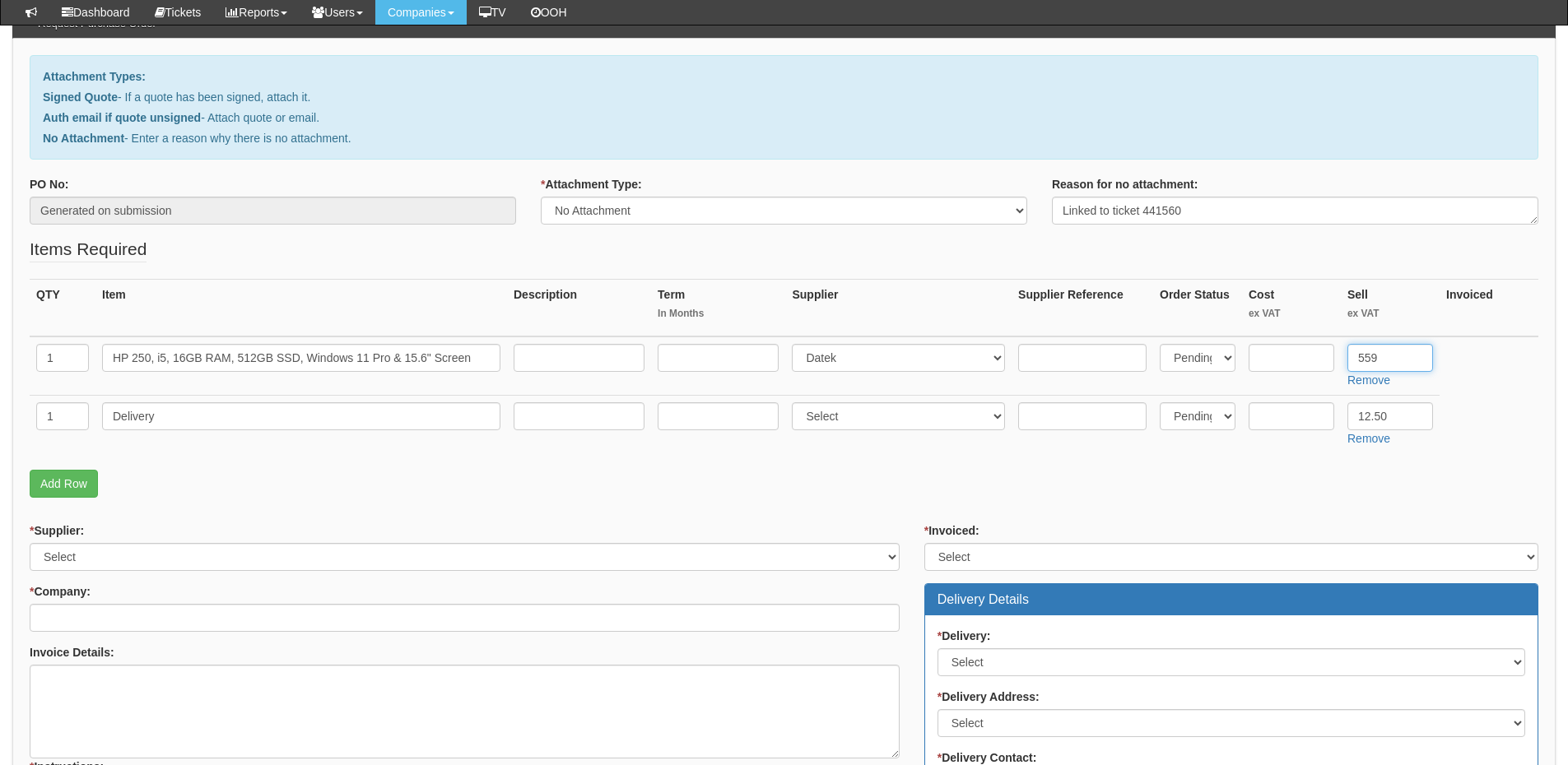
type input "559"
click at [1307, 361] on input "text" at bounding box center [1291, 358] width 86 height 28
type input "459"
click at [1136, 353] on input "text" at bounding box center [1082, 358] width 129 height 28
paste input "AK9T1AT"
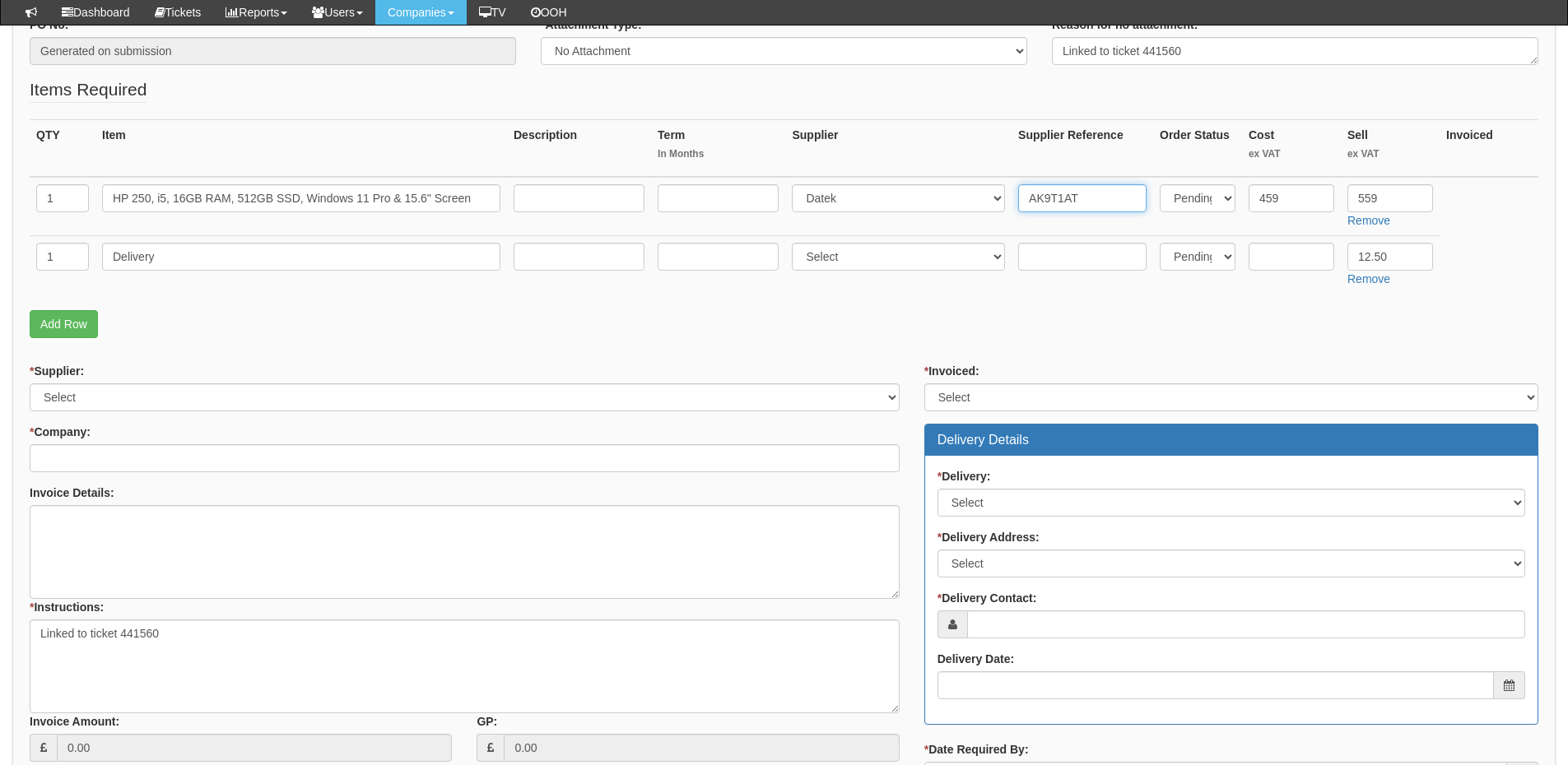
scroll to position [329, 0]
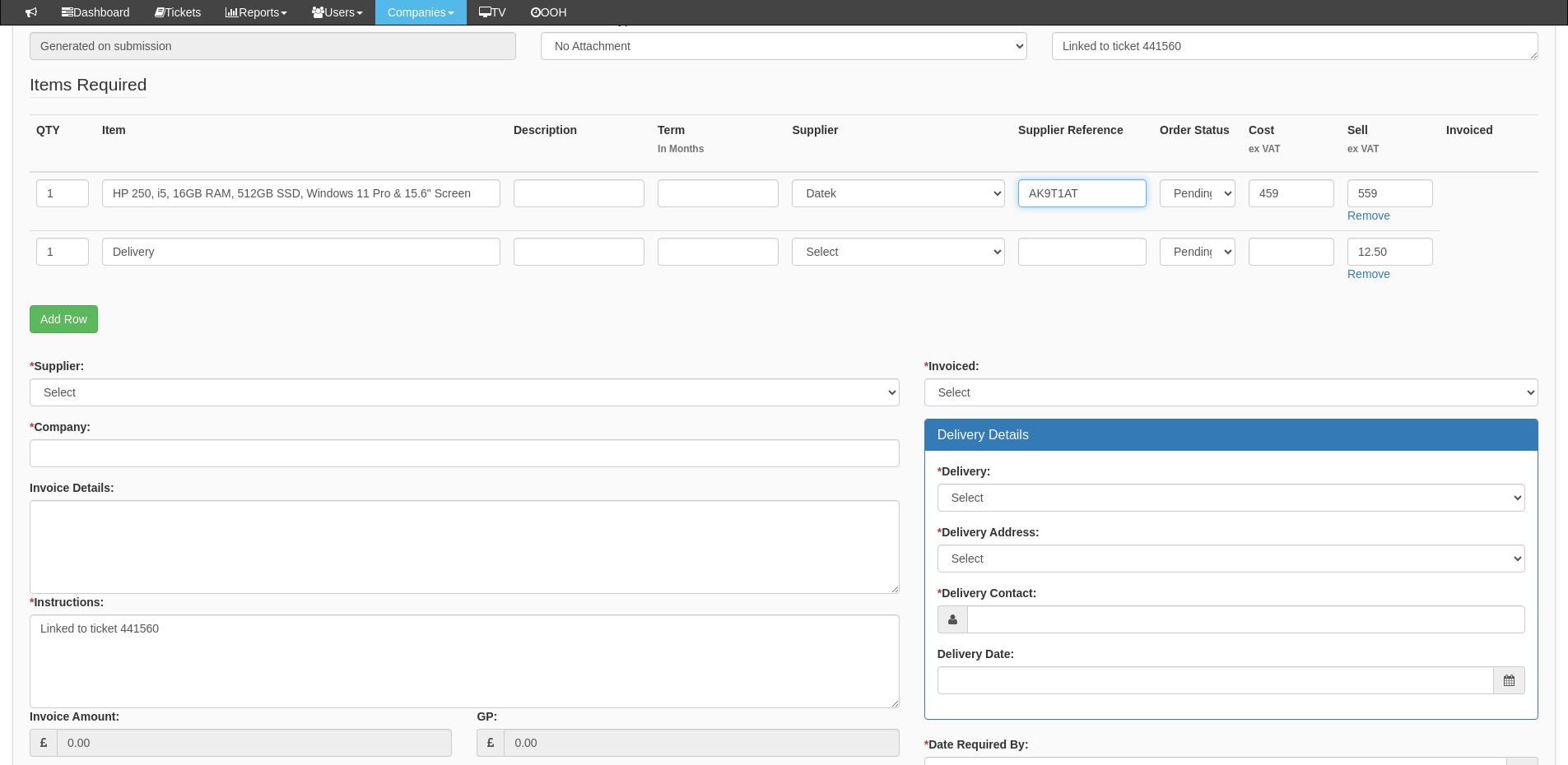
type input "AK9T1AT"
click at [171, 392] on select "Select 123 REG.co.uk 1Password 3 4Gon AA Jones Electric Ltd Abzorb Access Group…" at bounding box center [465, 392] width 870 height 28
select select "87"
click at [30, 378] on select "Select 123 REG.co.uk 1Password 3 4Gon AA Jones Electric Ltd Abzorb Access Group…" at bounding box center [465, 392] width 870 height 28
click at [144, 450] on input "* Company:" at bounding box center [465, 453] width 870 height 28
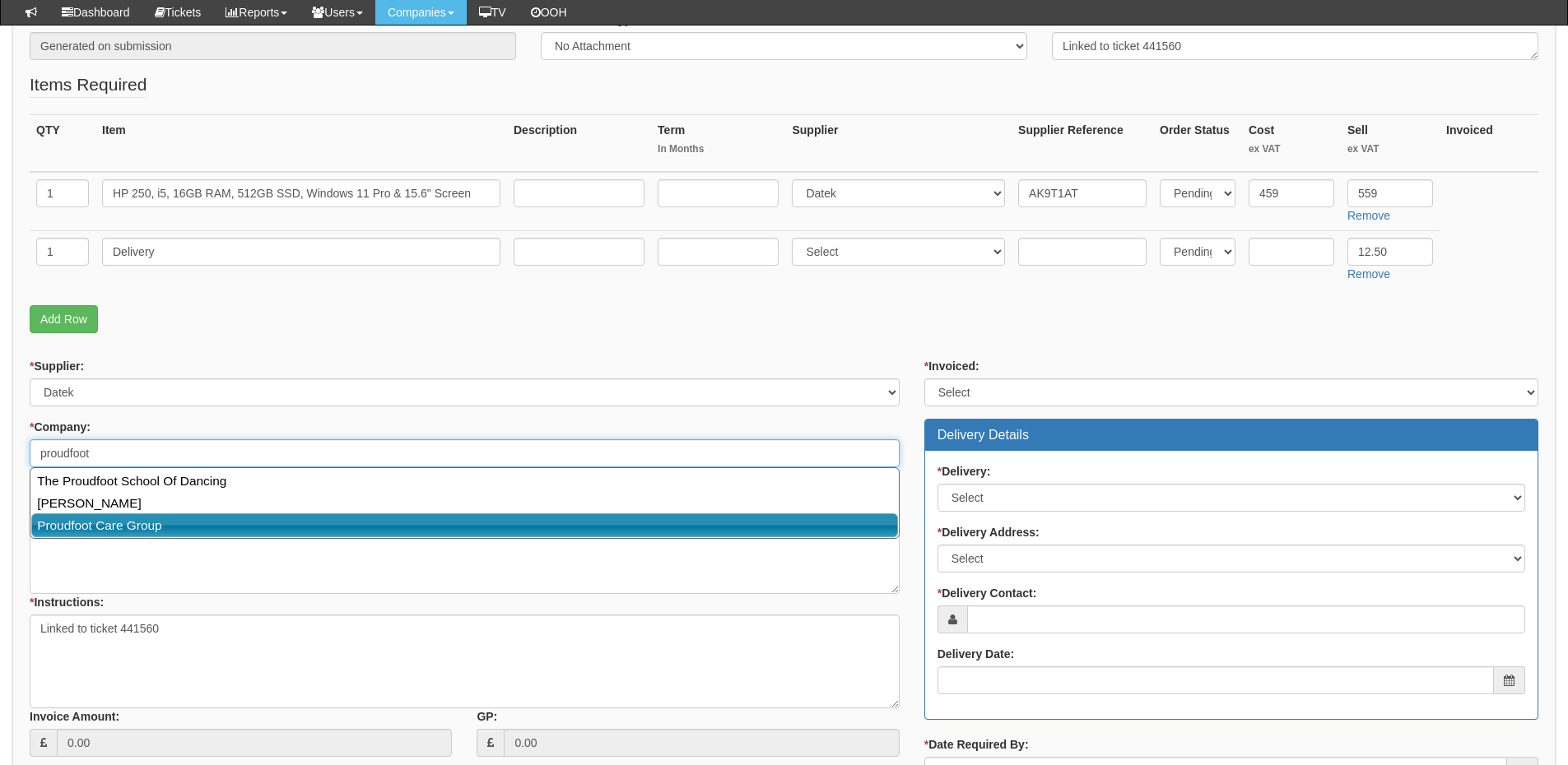
click at [141, 517] on link "Proudfoot Care Group" at bounding box center [465, 525] width 867 height 24
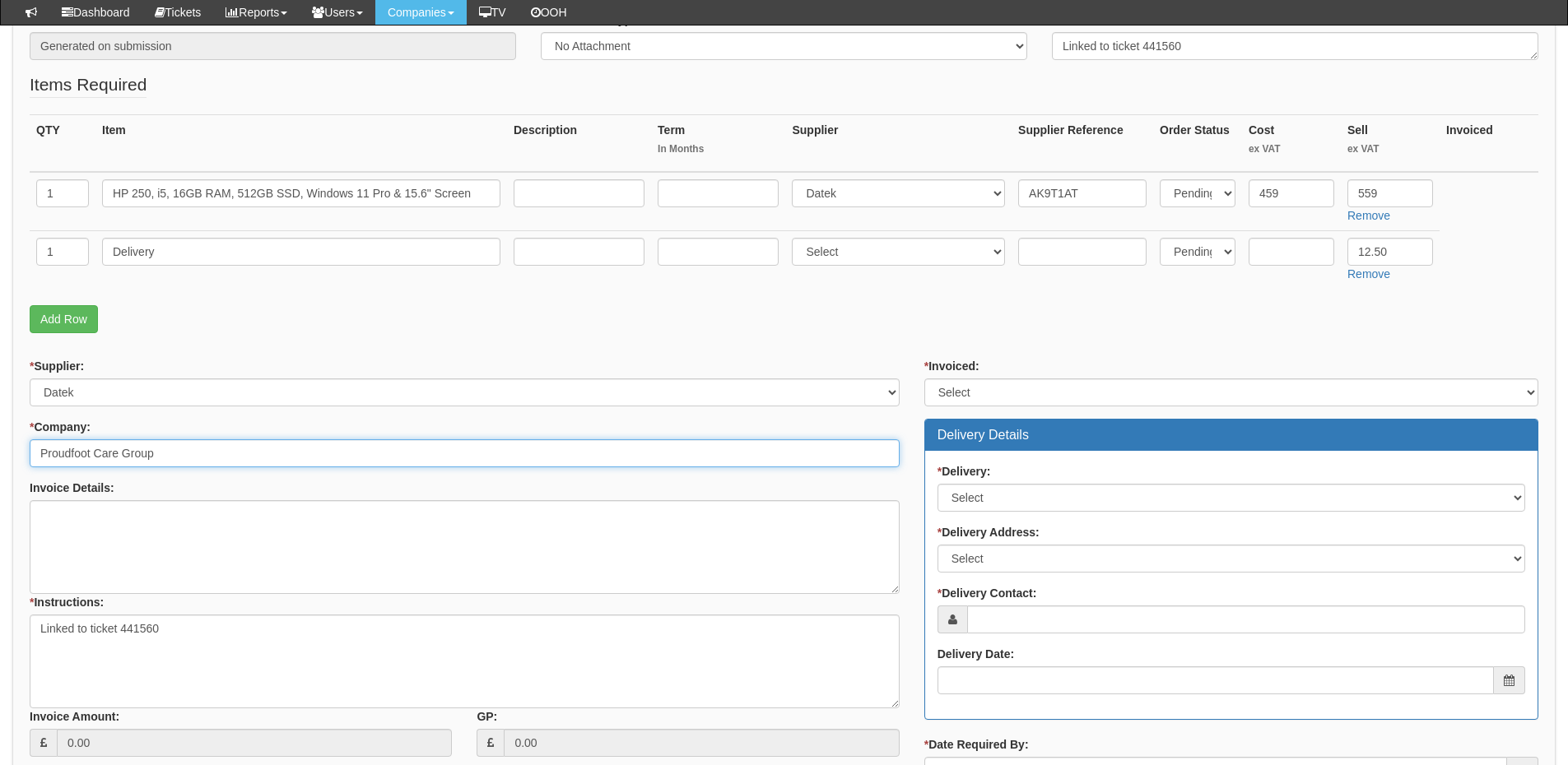
type input "Proudfoot Care Group"
click at [962, 389] on select "Select Yes No N/A STB (part of order)" at bounding box center [1232, 392] width 615 height 28
select select "2"
click at [925, 378] on select "Select Yes No N/A STB (part of order)" at bounding box center [1232, 392] width 615 height 28
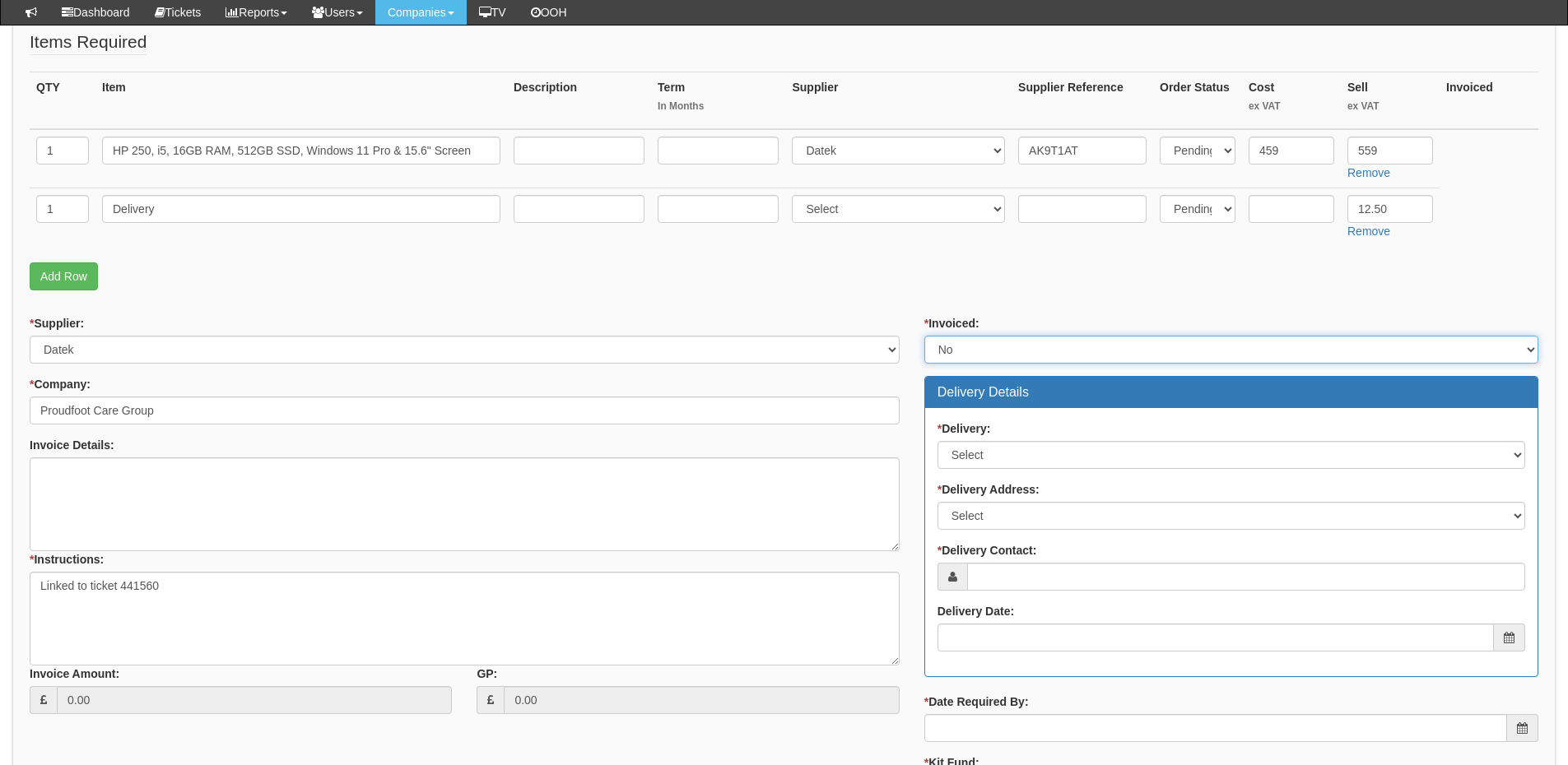
scroll to position [412, 0]
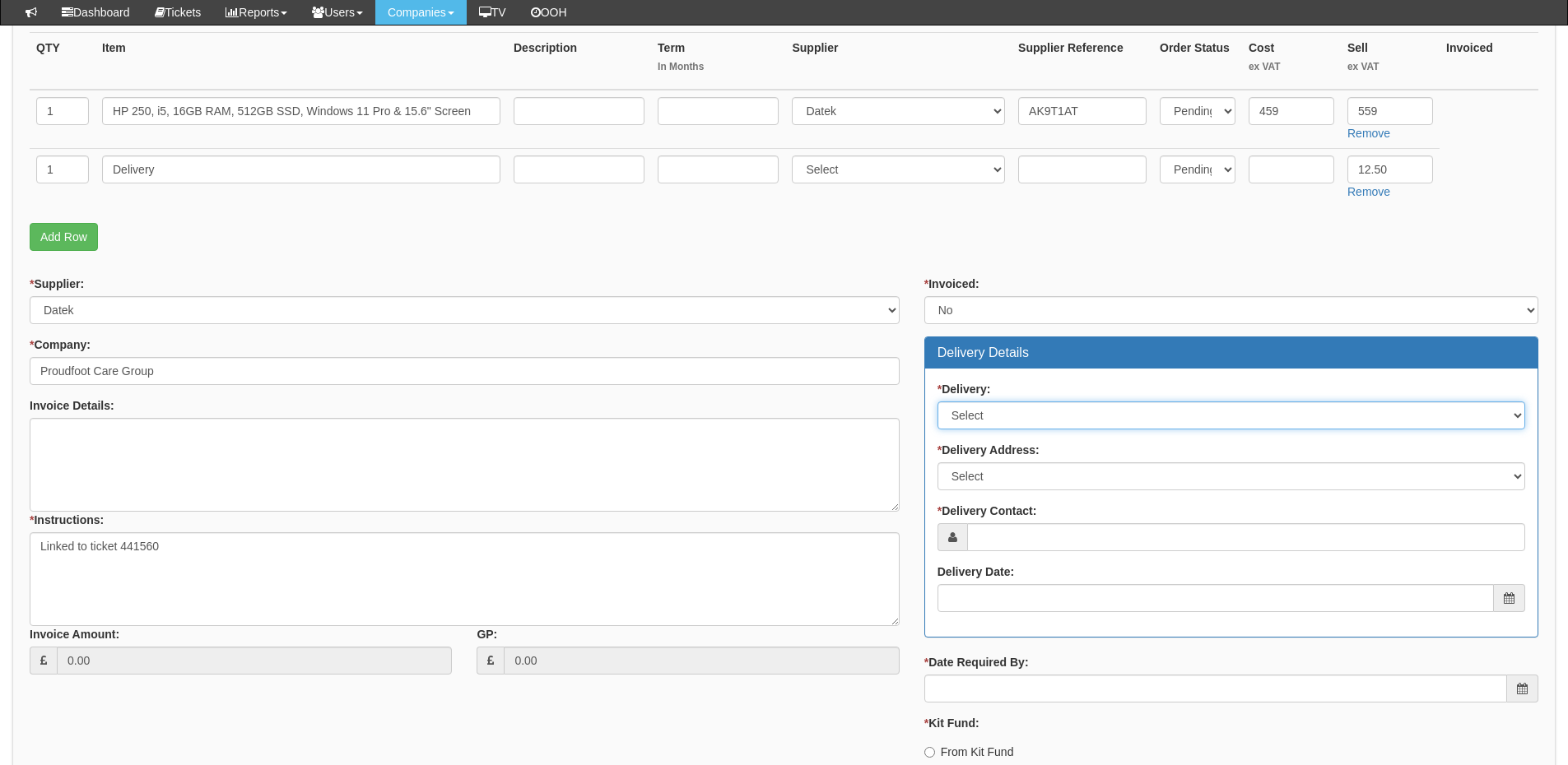
drag, startPoint x: 979, startPoint y: 414, endPoint x: 978, endPoint y: 428, distance: 14.0
click at [979, 414] on select "Select No Not Applicable Yes" at bounding box center [1231, 415] width 588 height 28
select select "1"
click at [938, 401] on select "Select No Not Applicable Yes" at bounding box center [1231, 415] width 588 height 28
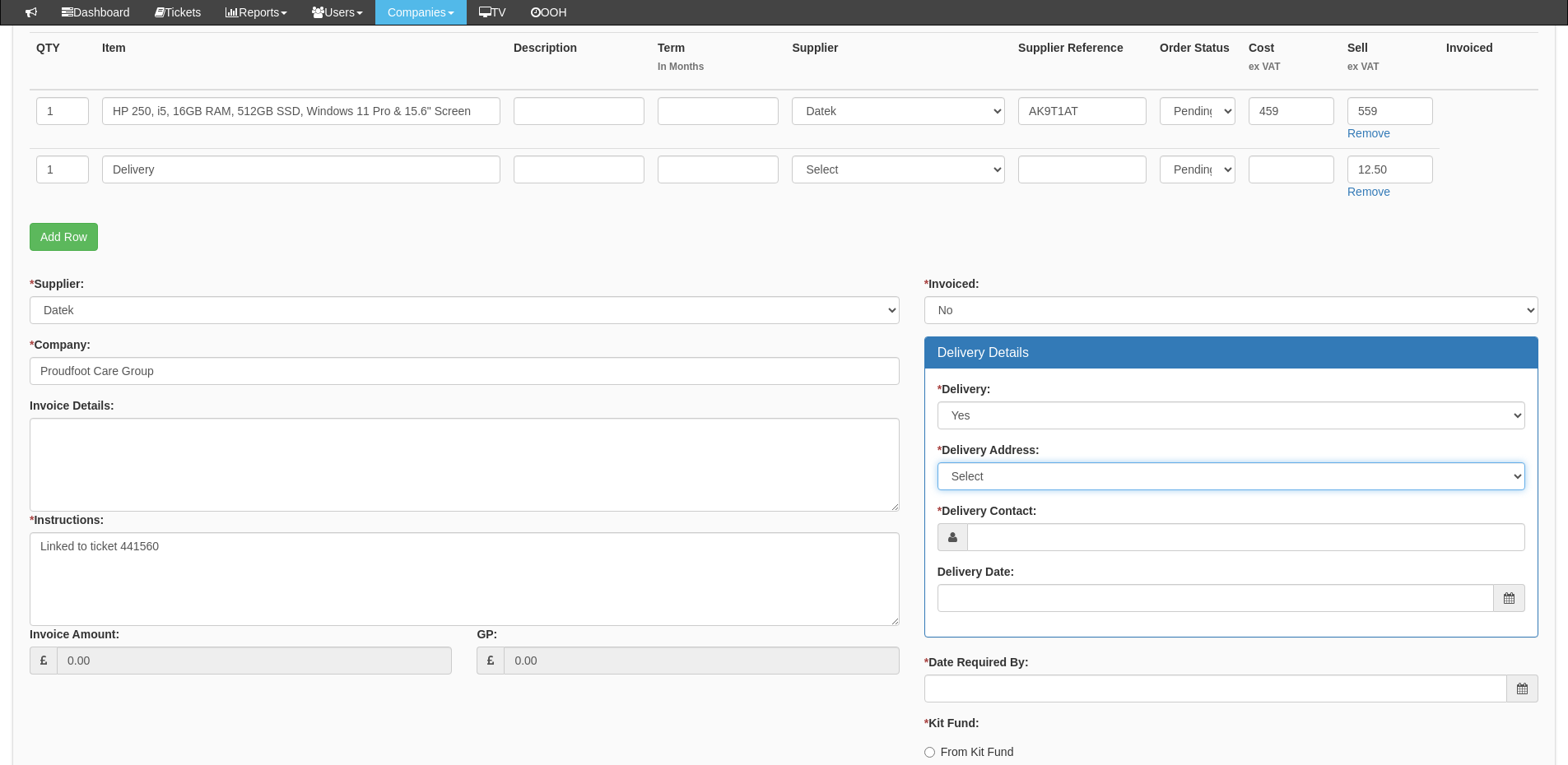
click at [983, 483] on select "Select Not Applicable Main Address - HU13 0RS Other" at bounding box center [1231, 476] width 588 height 28
select select "other"
click at [938, 463] on select "Select Not Applicable Main Address - HU13 0RS Other" at bounding box center [1231, 476] width 588 height 28
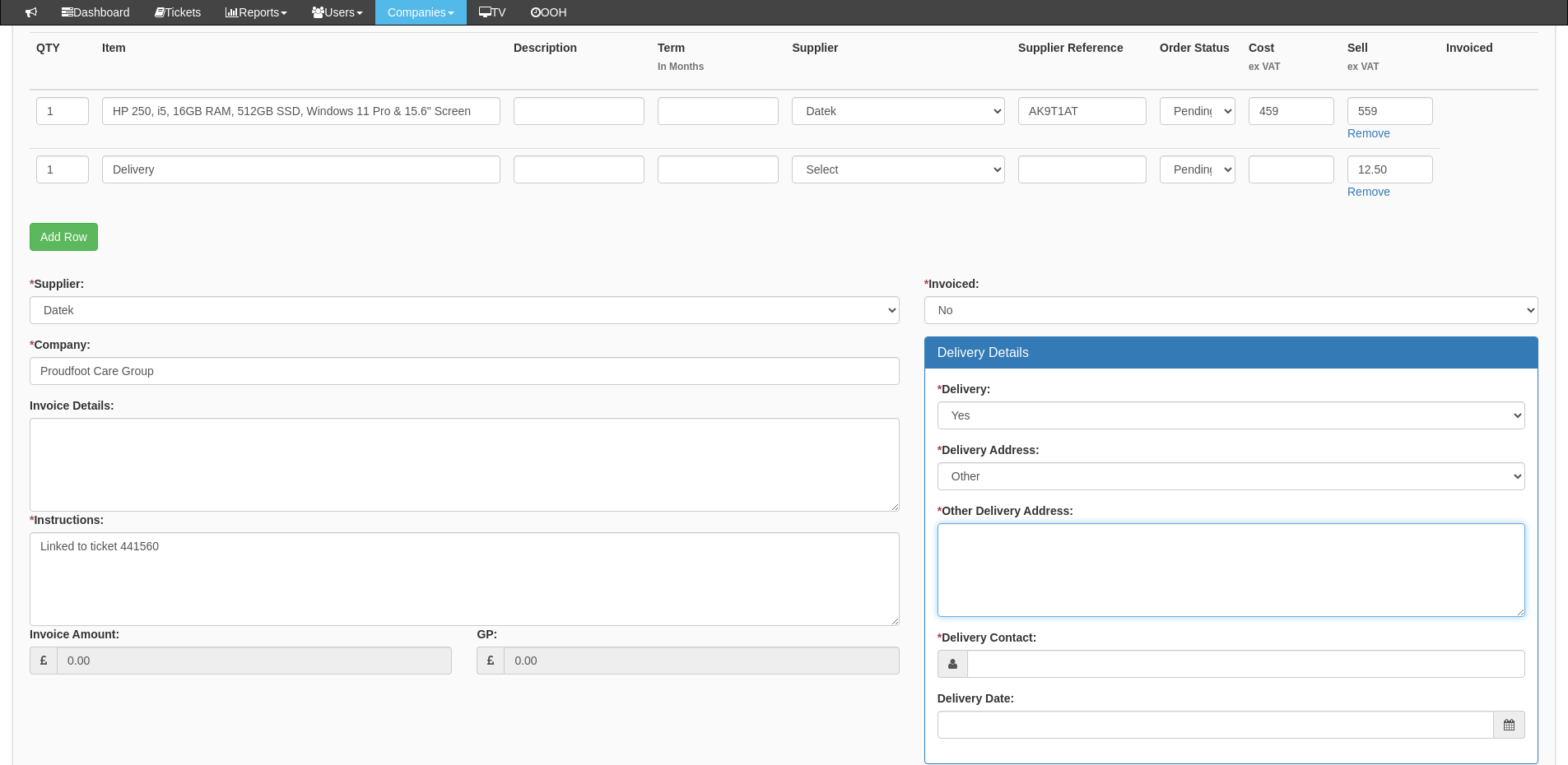
click at [986, 554] on textarea "* Other Delivery Address:" at bounding box center [1231, 570] width 588 height 93
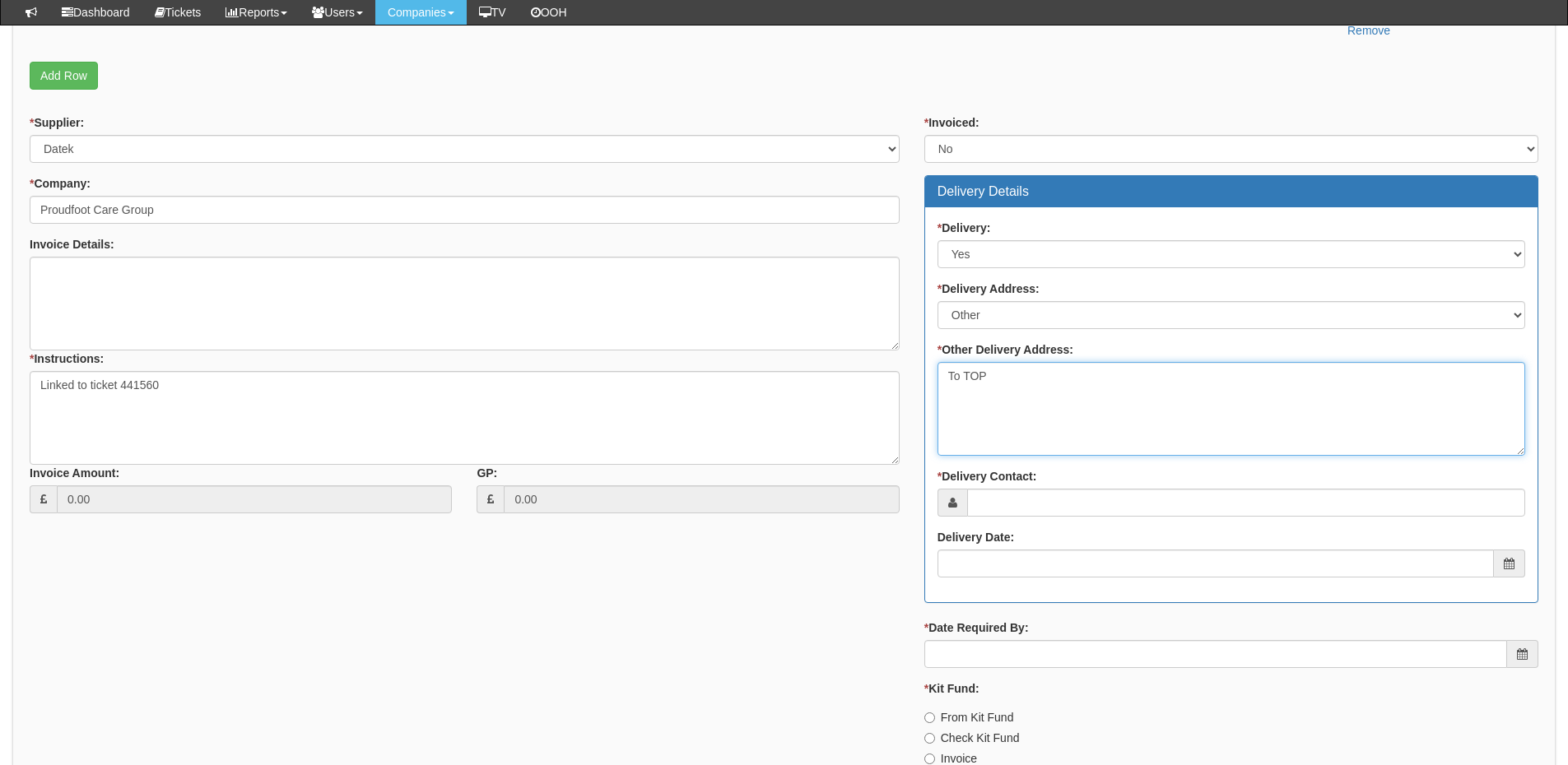
scroll to position [576, 0]
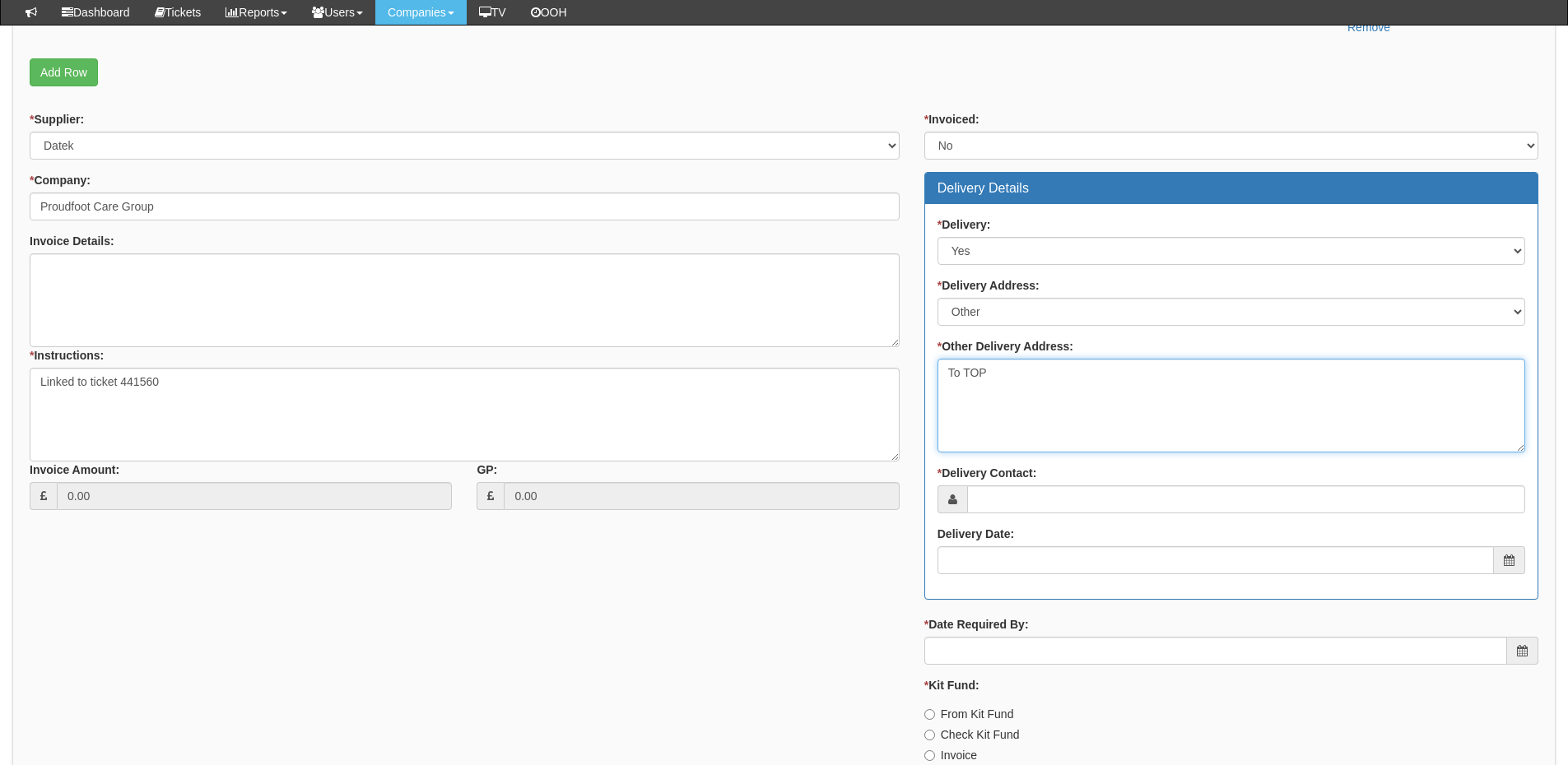
type textarea "To TOP"
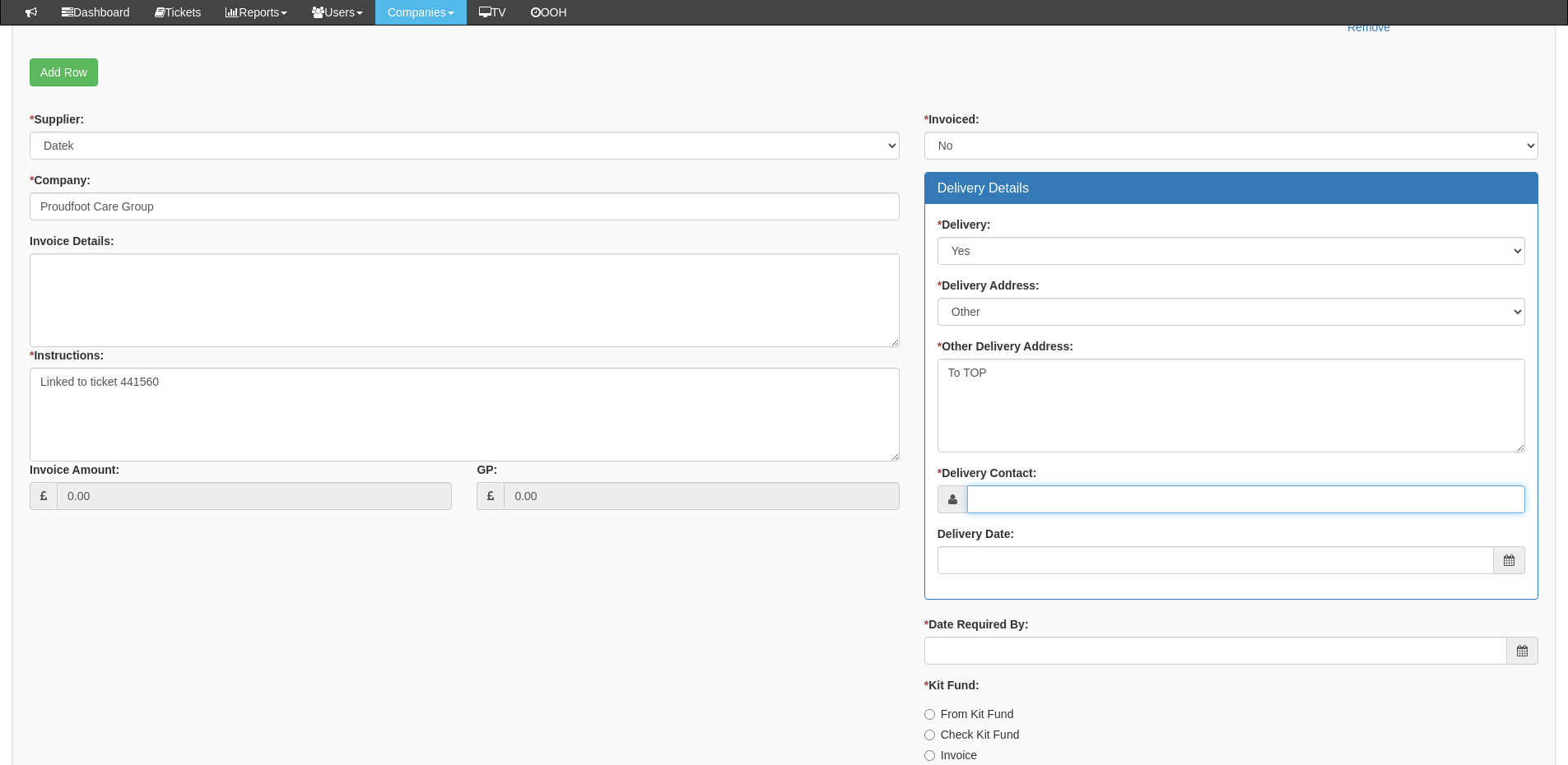
click at [1014, 495] on input "* Delivery Contact:" at bounding box center [1246, 500] width 558 height 28
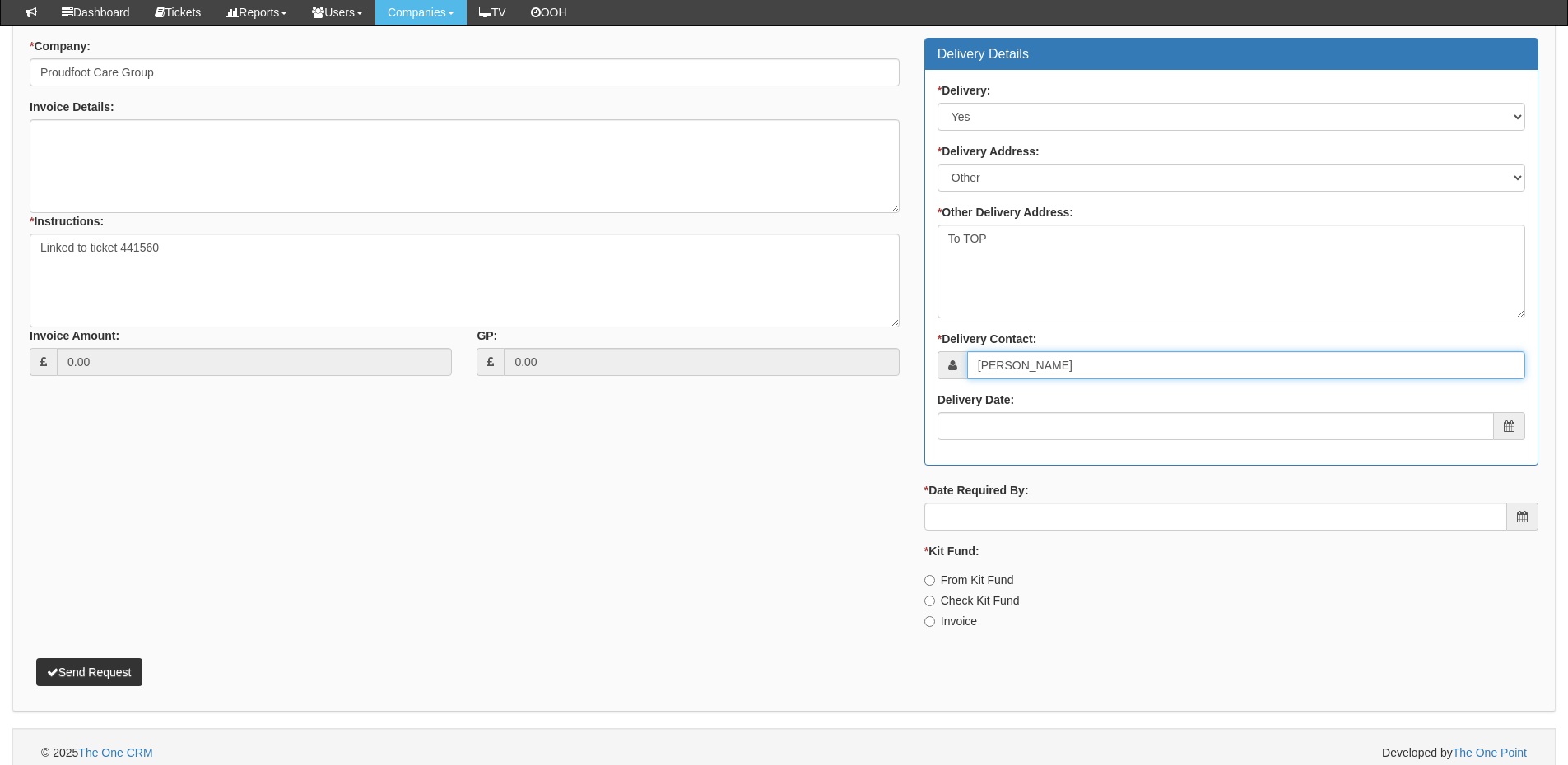
scroll to position [722, 0]
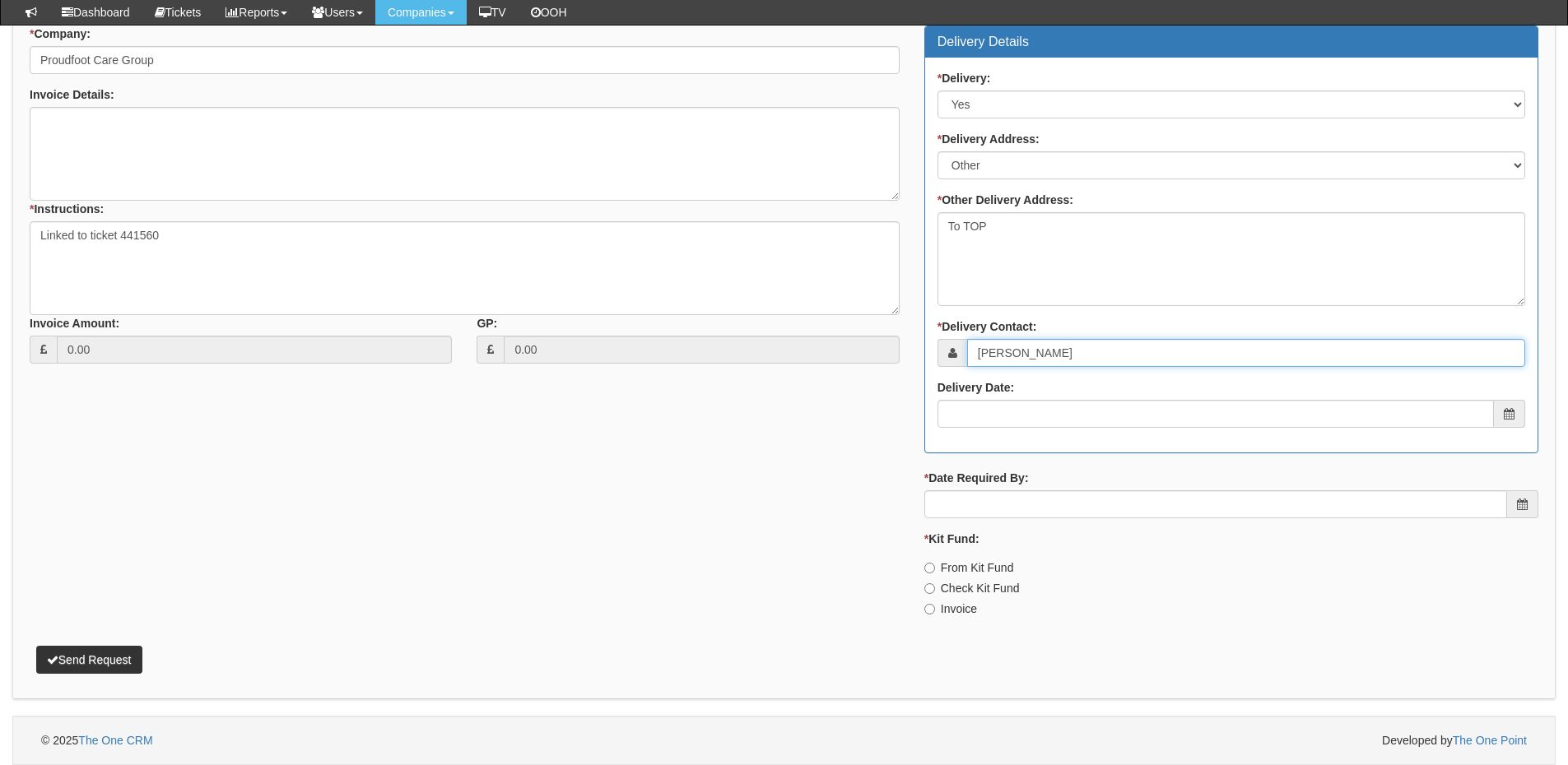
type input "Tony Proudfoot"
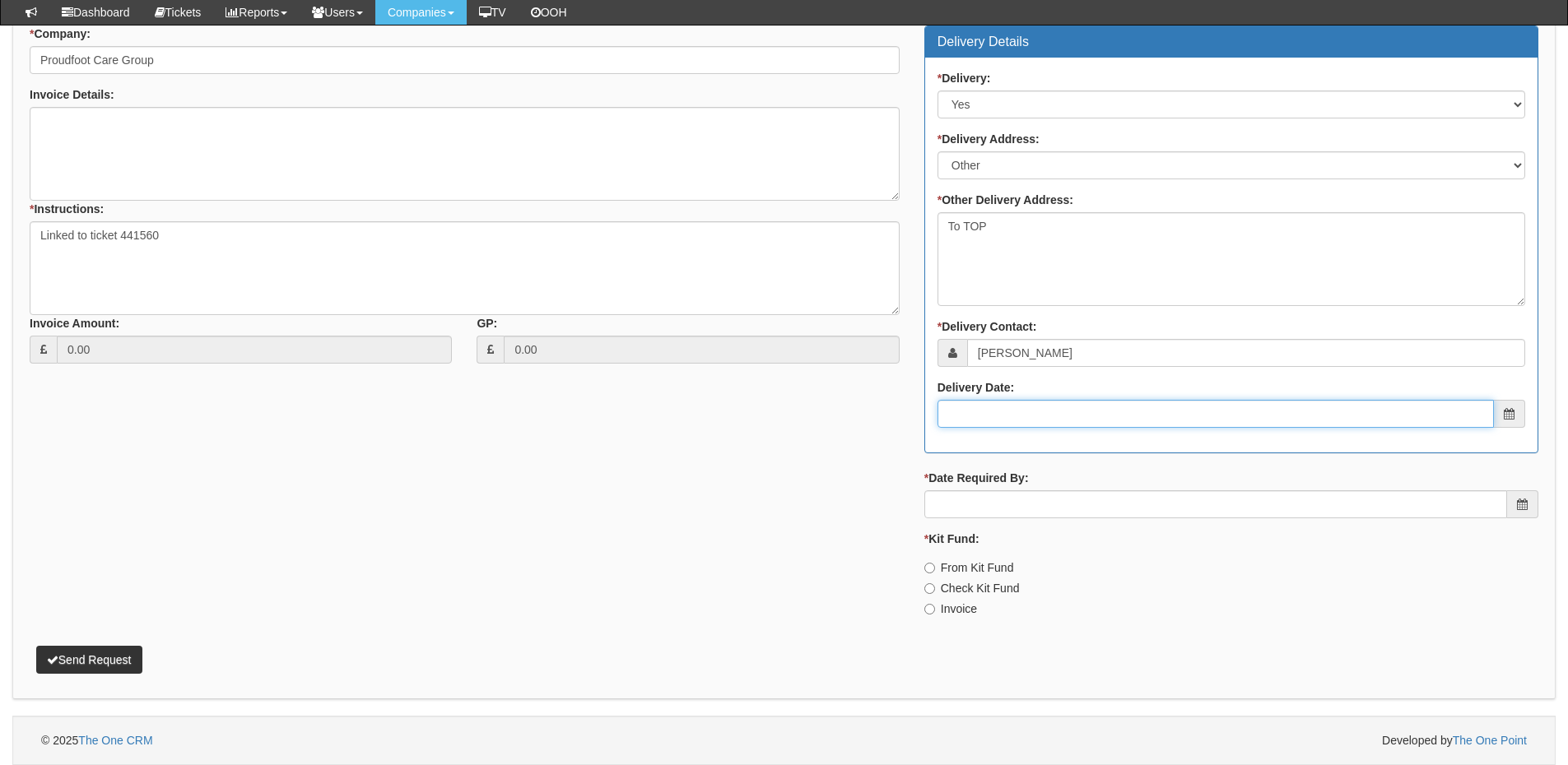
click at [1000, 410] on input "Delivery Date:" at bounding box center [1215, 413] width 556 height 28
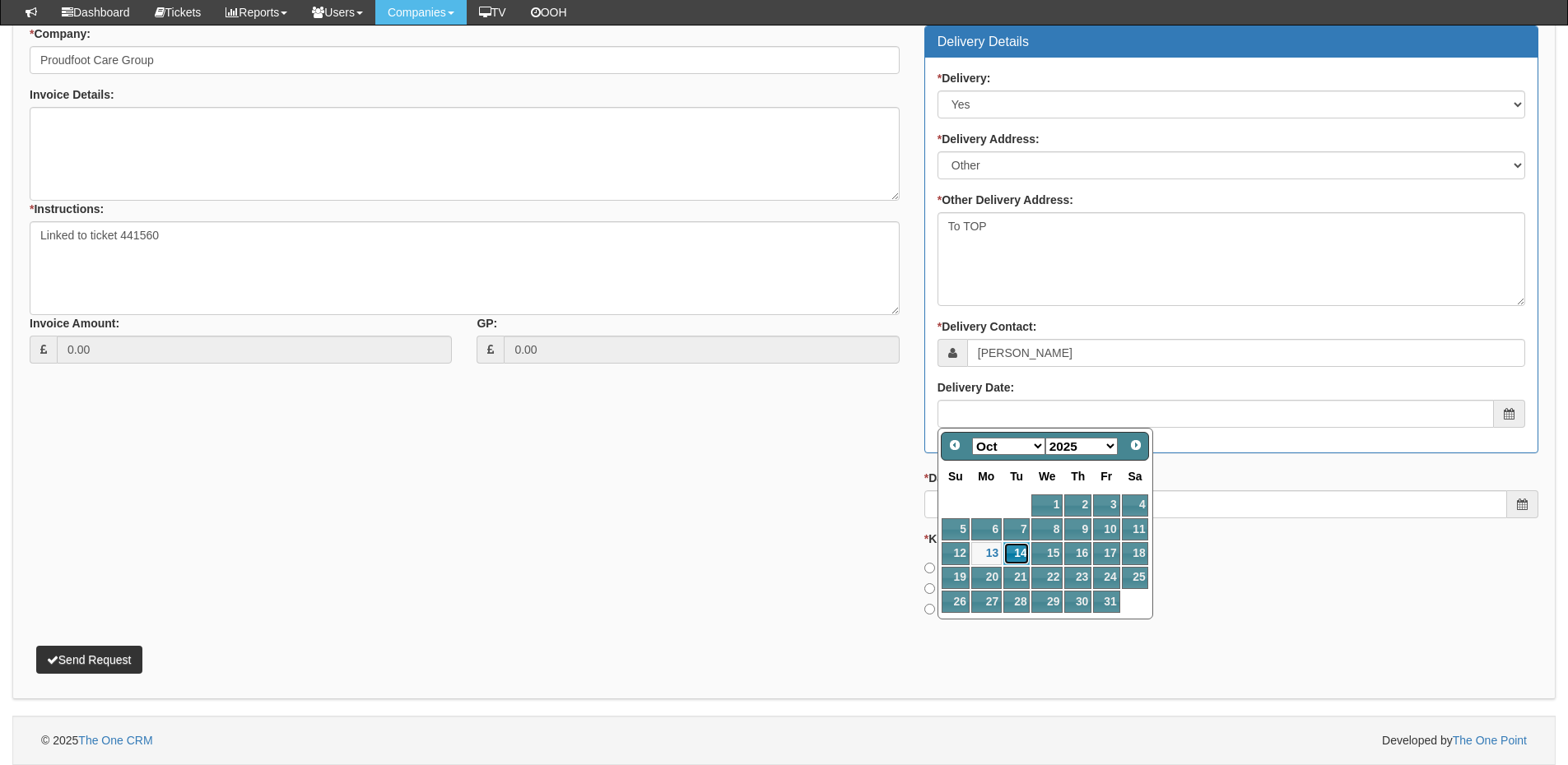
click at [1022, 553] on link "14" at bounding box center [1016, 553] width 26 height 22
type input "2025-10-14"
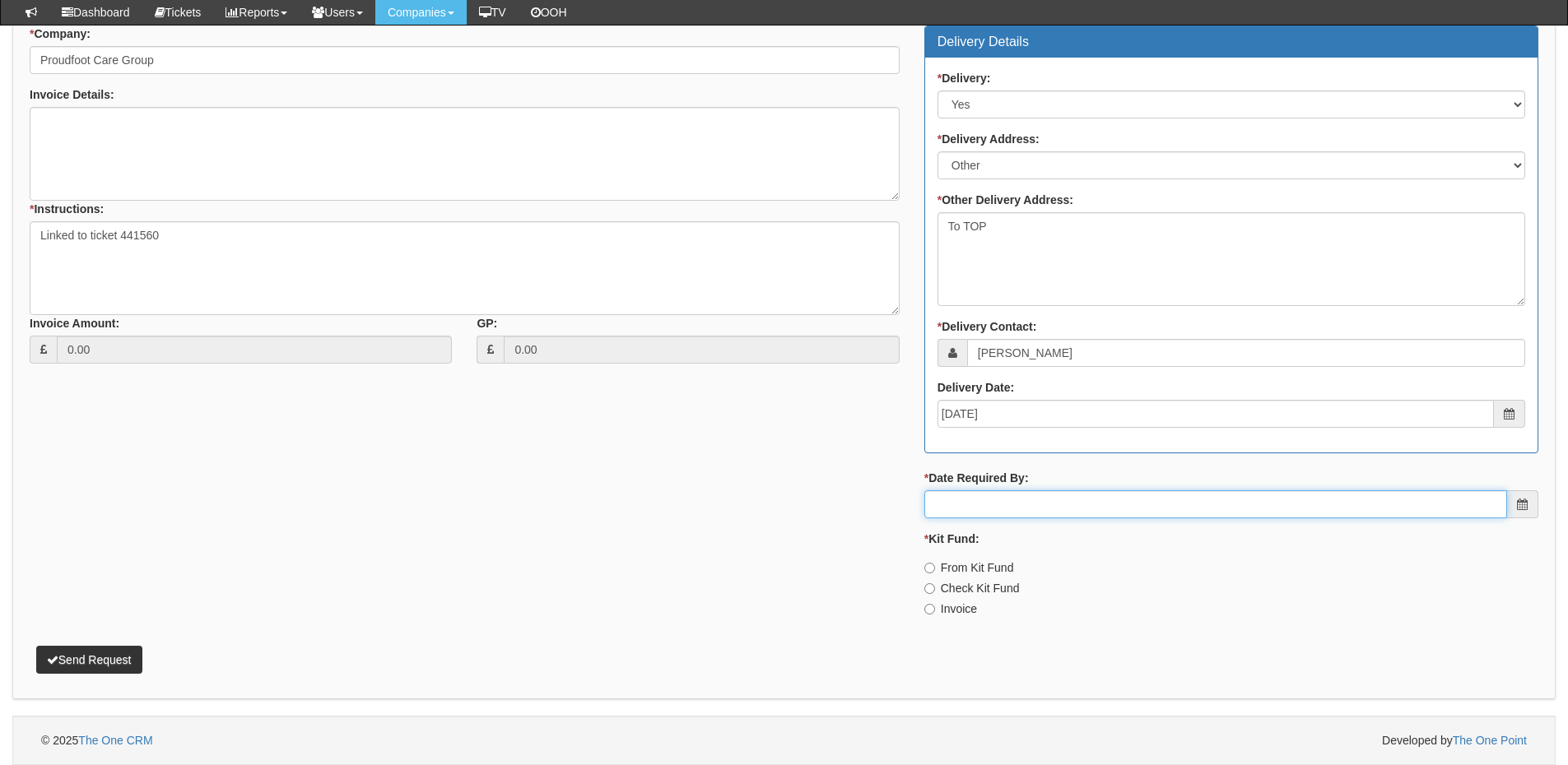
click at [1012, 512] on input "* Date Required By:" at bounding box center [1216, 504] width 583 height 28
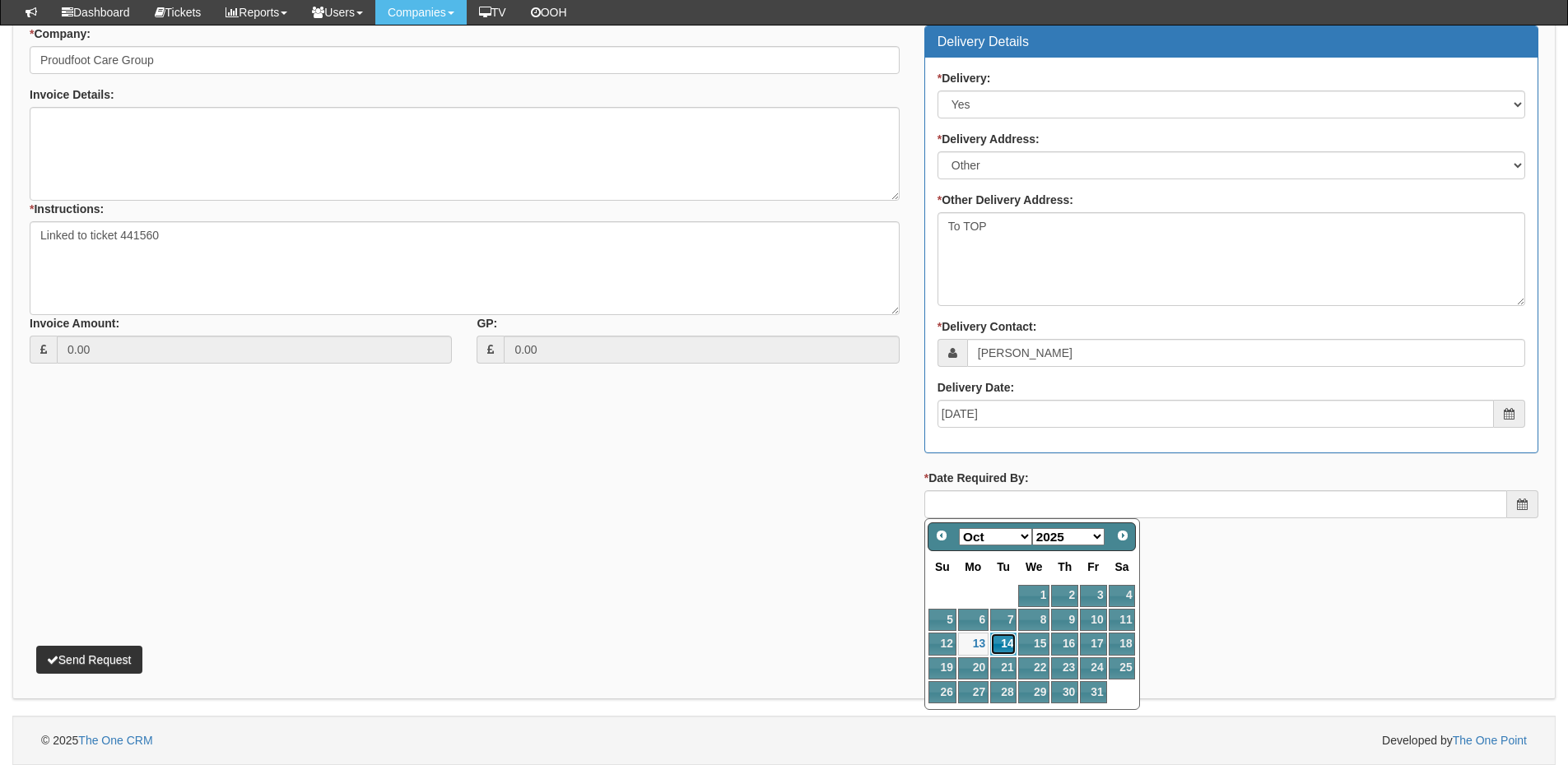
click at [1002, 639] on link "14" at bounding box center [1003, 644] width 26 height 22
type input "2025-10-14"
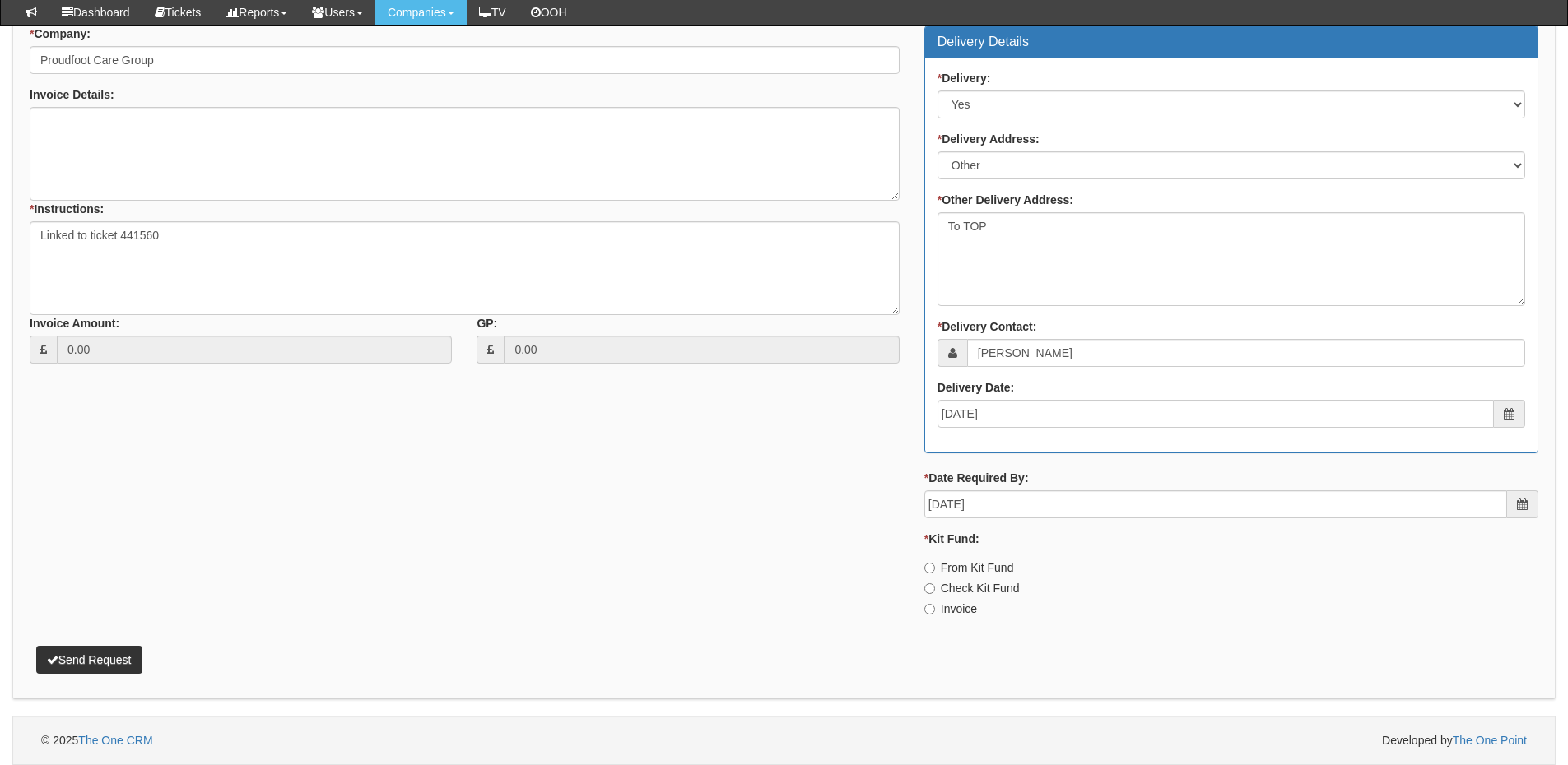
click at [967, 590] on label "Check Kit Fund" at bounding box center [972, 588] width 95 height 17
click at [935, 590] on input "Check Kit Fund" at bounding box center [930, 589] width 11 height 11
radio input "true"
click at [958, 604] on label "Invoice" at bounding box center [951, 609] width 53 height 17
click at [935, 604] on input "Invoice" at bounding box center [930, 610] width 11 height 11
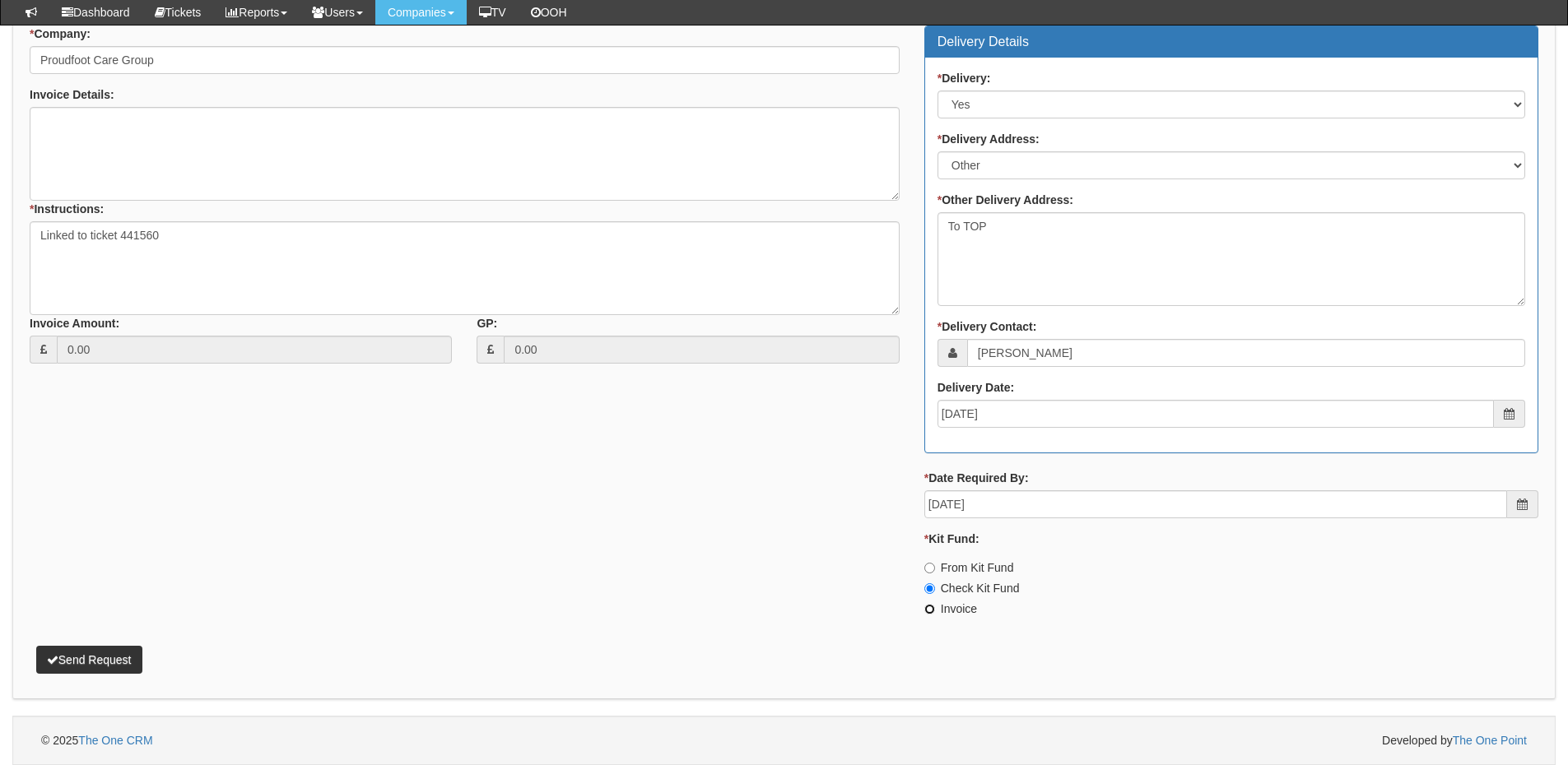
radio input "true"
click at [117, 646] on button "Send Request" at bounding box center [89, 660] width 106 height 28
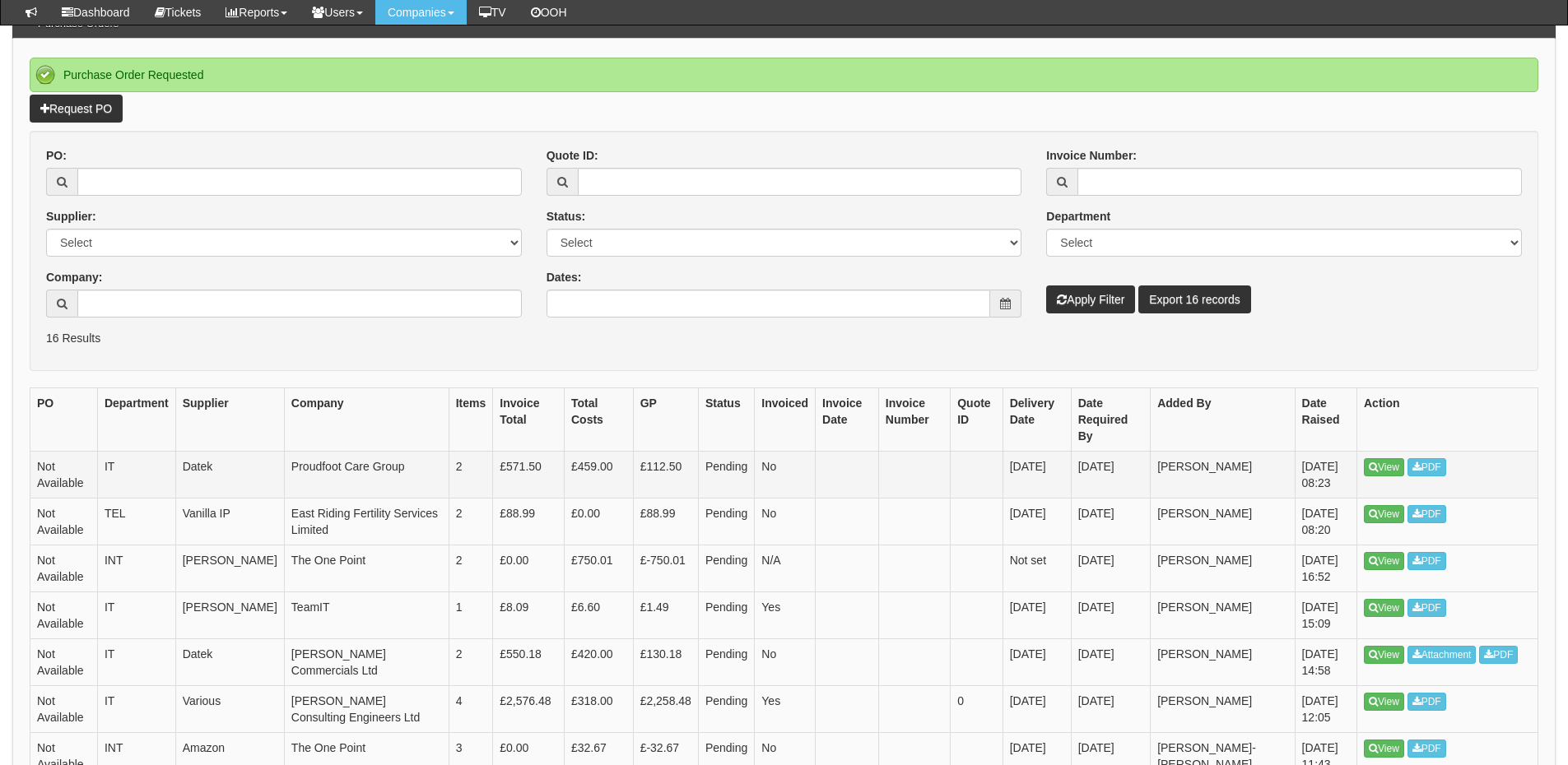
scroll to position [164, 0]
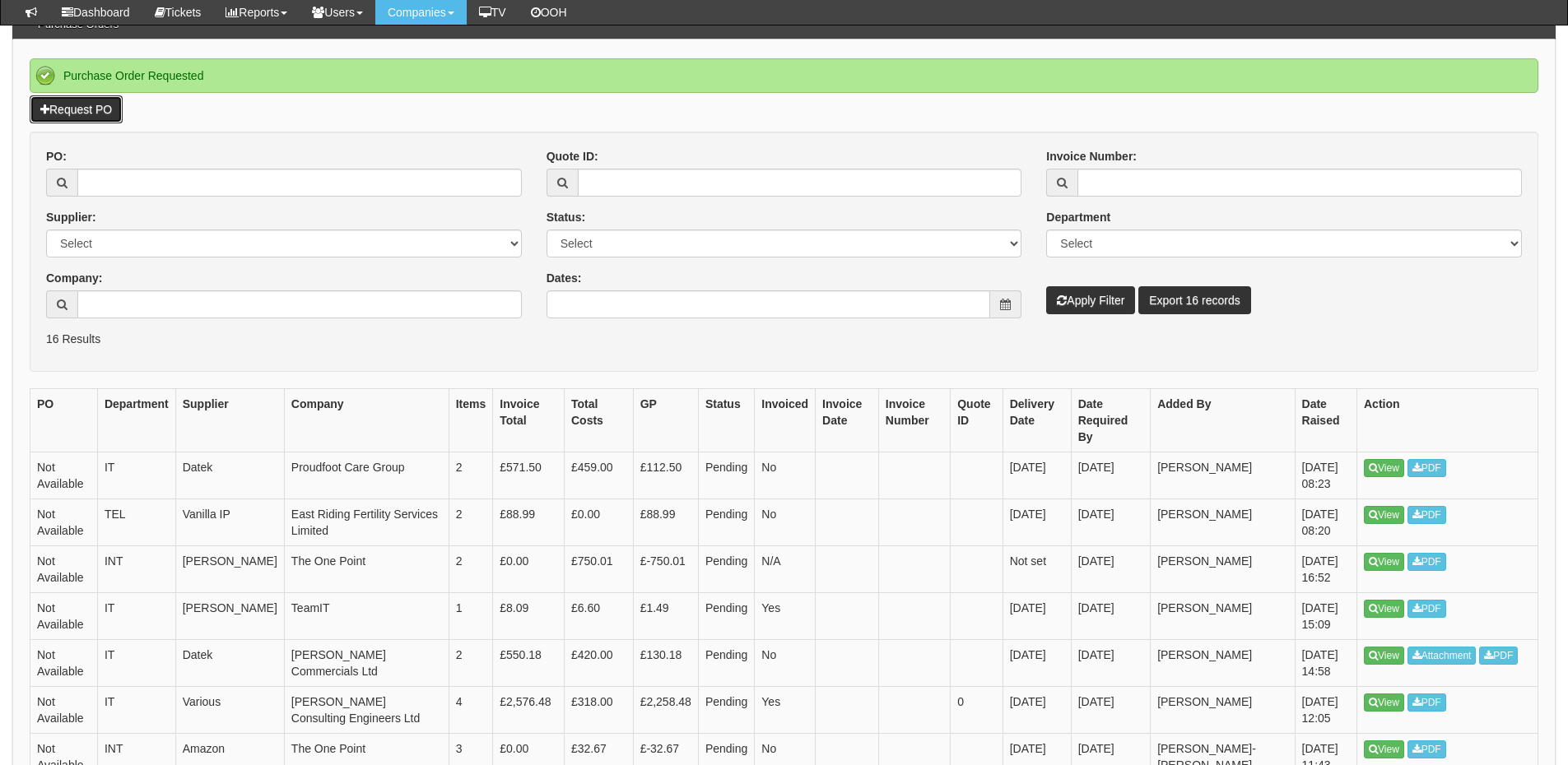
click at [95, 116] on link "Request PO" at bounding box center [76, 109] width 93 height 28
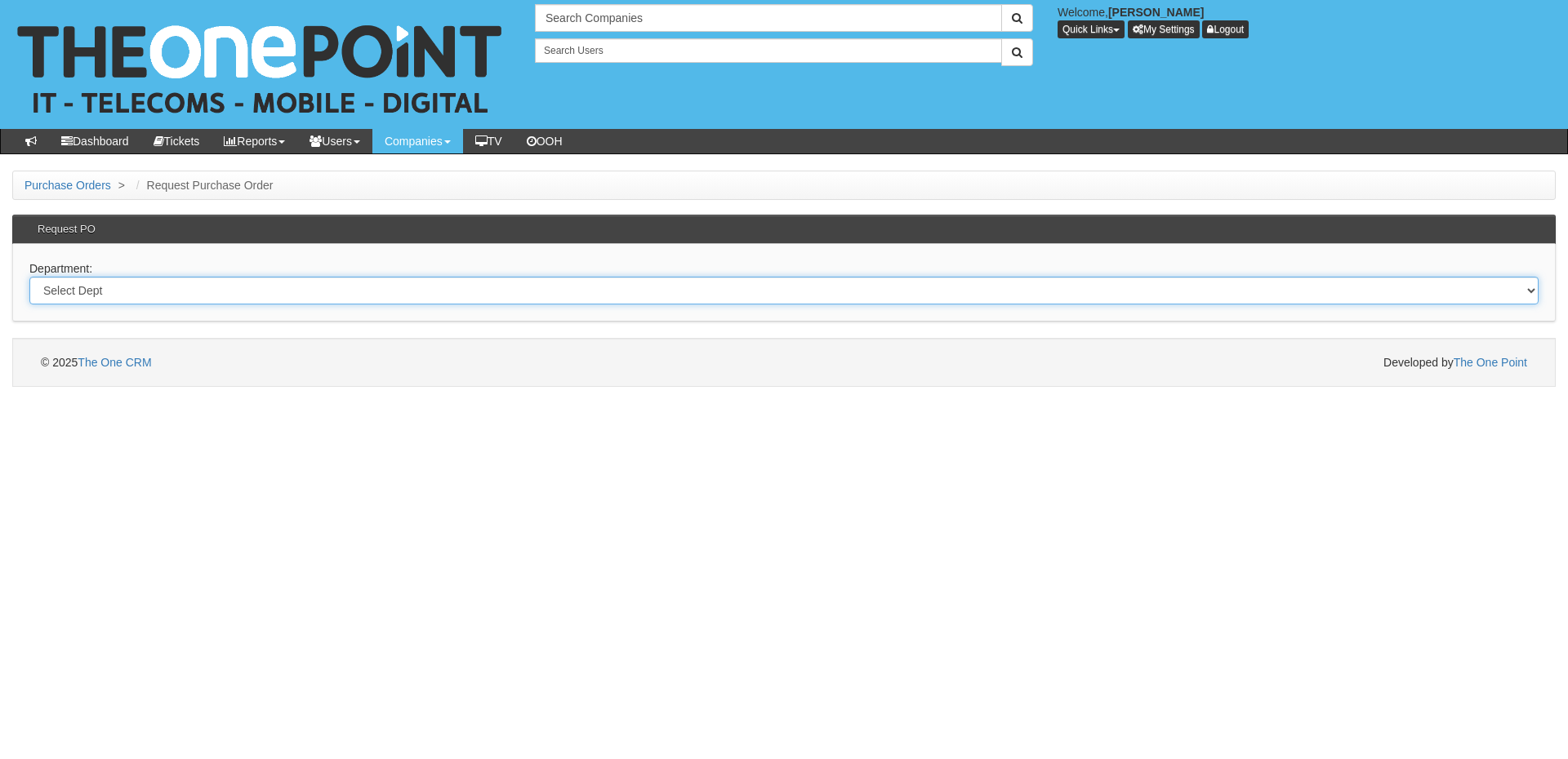
click at [365, 294] on select "Select Dept Digital Internal IT Mobiles Marketing Telecoms" at bounding box center [784, 291] width 1509 height 28
select select "?pipeID=&dept=IT"
click at [29, 277] on select "Select Dept Digital Internal IT Mobiles Marketing Telecoms" at bounding box center [784, 291] width 1509 height 28
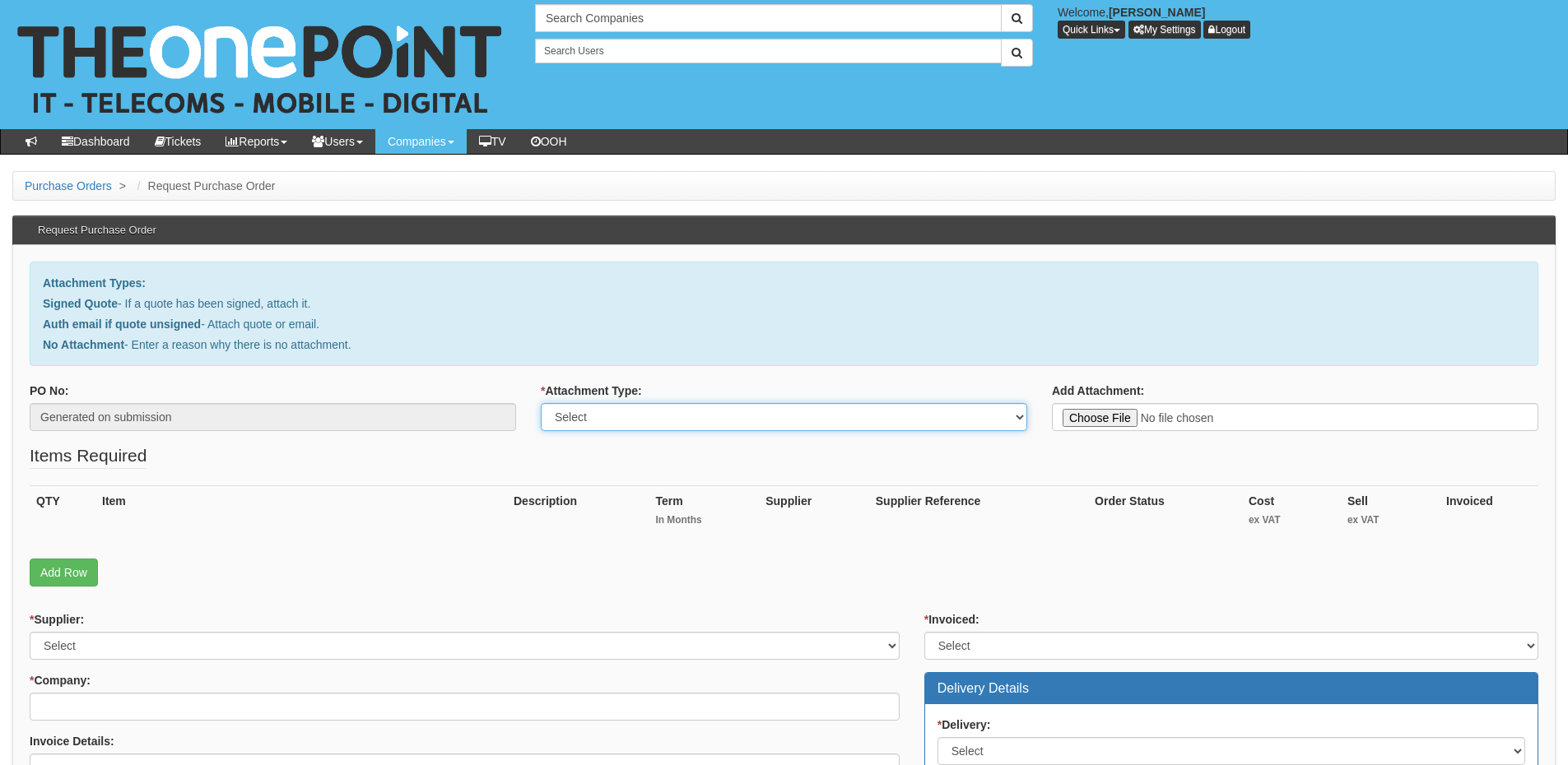
click at [633, 422] on select "Select Signed Quote Auth email with quote if unsigned No Attachment" at bounding box center [784, 417] width 487 height 28
click at [541, 403] on select "Select Signed Quote Auth email with quote if unsigned No Attachment" at bounding box center [784, 417] width 487 height 28
click at [738, 426] on select "Select Signed Quote Auth email with quote if unsigned No Attachment" at bounding box center [784, 417] width 487 height 28
select select "Auth email if quote unsigned"
click at [541, 403] on select "Select Signed Quote Auth email with quote if unsigned No Attachment" at bounding box center [784, 417] width 487 height 28
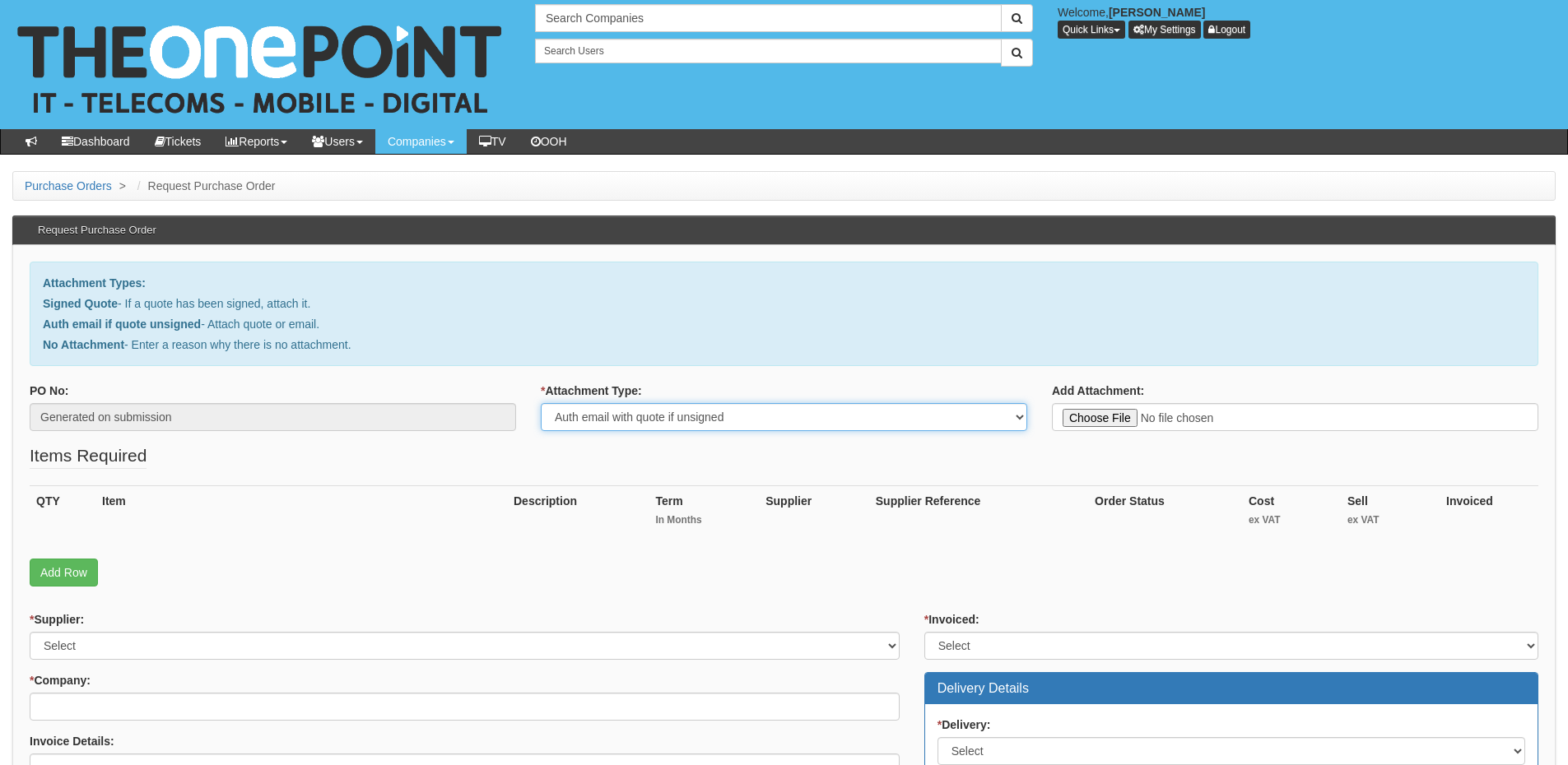
type input "C:\fakepath\Re_ New licence.msg"
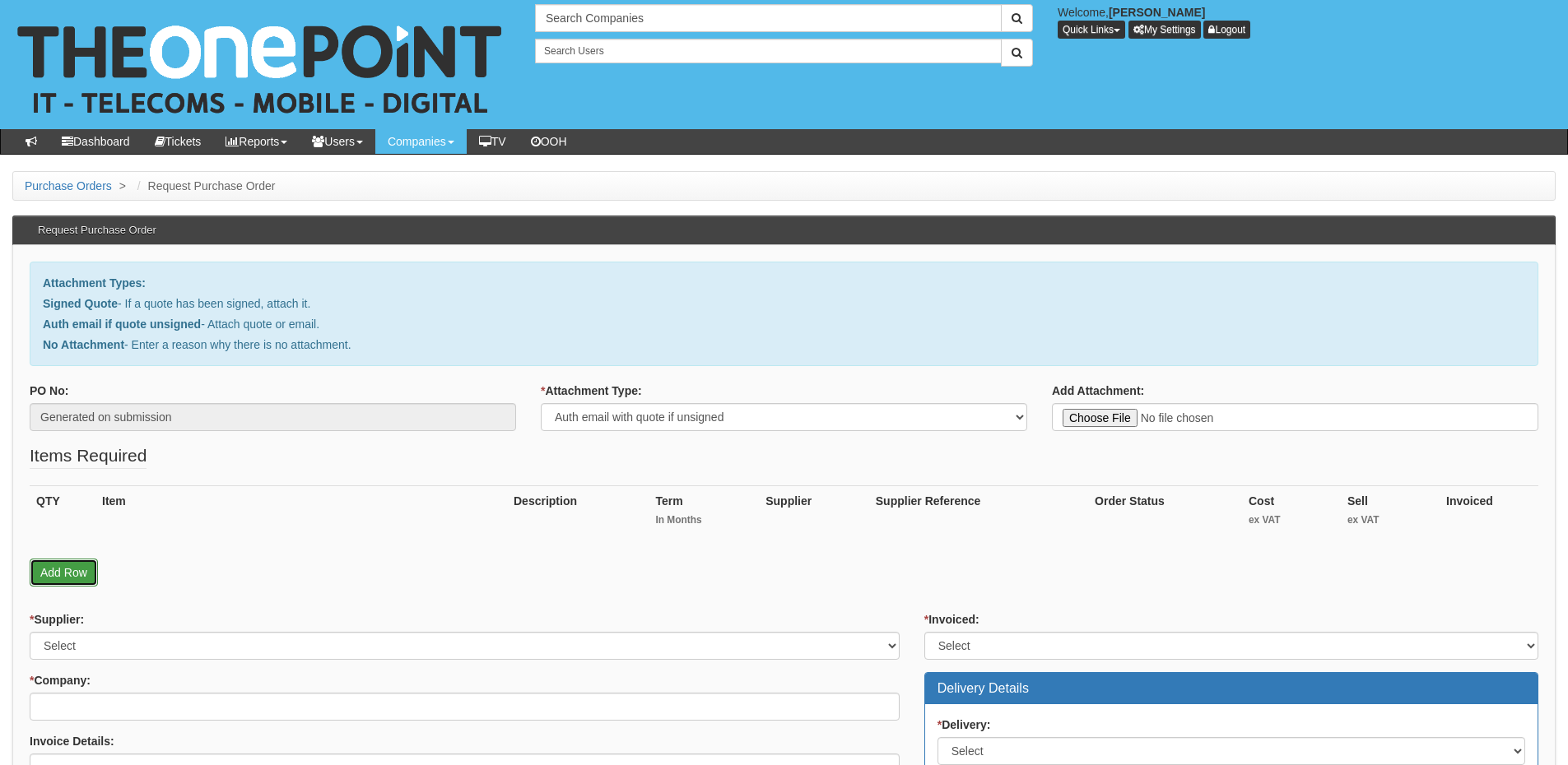
click at [56, 568] on link "Add Row" at bounding box center [64, 573] width 68 height 28
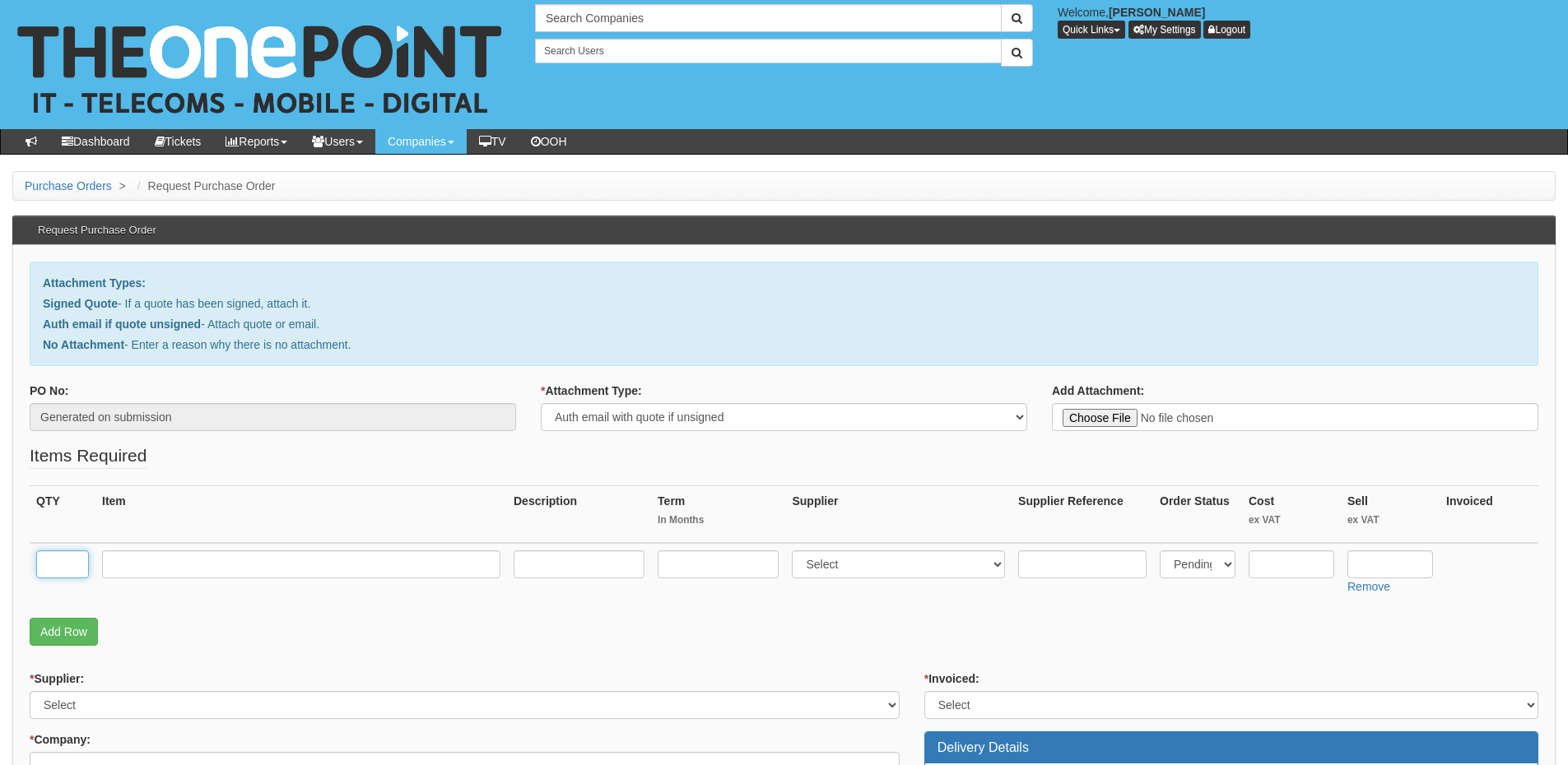
click at [56, 557] on input "text" at bounding box center [62, 564] width 53 height 28
type input "1"
click at [153, 557] on input "text" at bounding box center [301, 564] width 398 height 28
type input "Business Standard"
click at [881, 569] on select "Select 123 REG.co.uk 1Password 3 4Gon AA Jones Electric Ltd Abzorb Access Group…" at bounding box center [899, 564] width 213 height 28
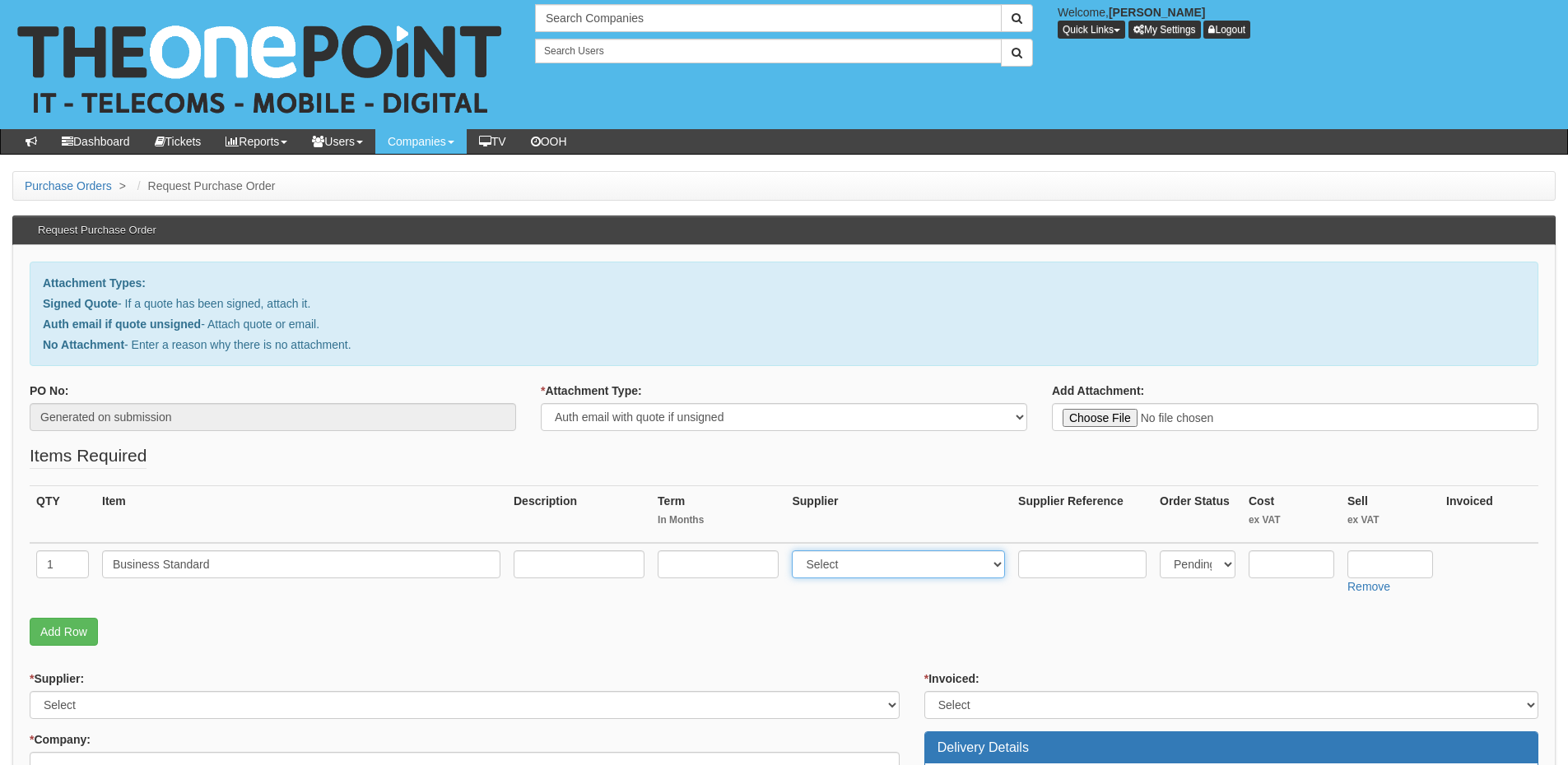
select select "291"
click at [796, 550] on select "Select 123 REG.co.uk 1Password 3 4Gon AA Jones Electric Ltd Abzorb Access Group…" at bounding box center [899, 564] width 213 height 28
click at [1390, 563] on input "text" at bounding box center [1390, 564] width 86 height 28
type input "10.30"
click at [1309, 567] on input "text" at bounding box center [1291, 564] width 86 height 28
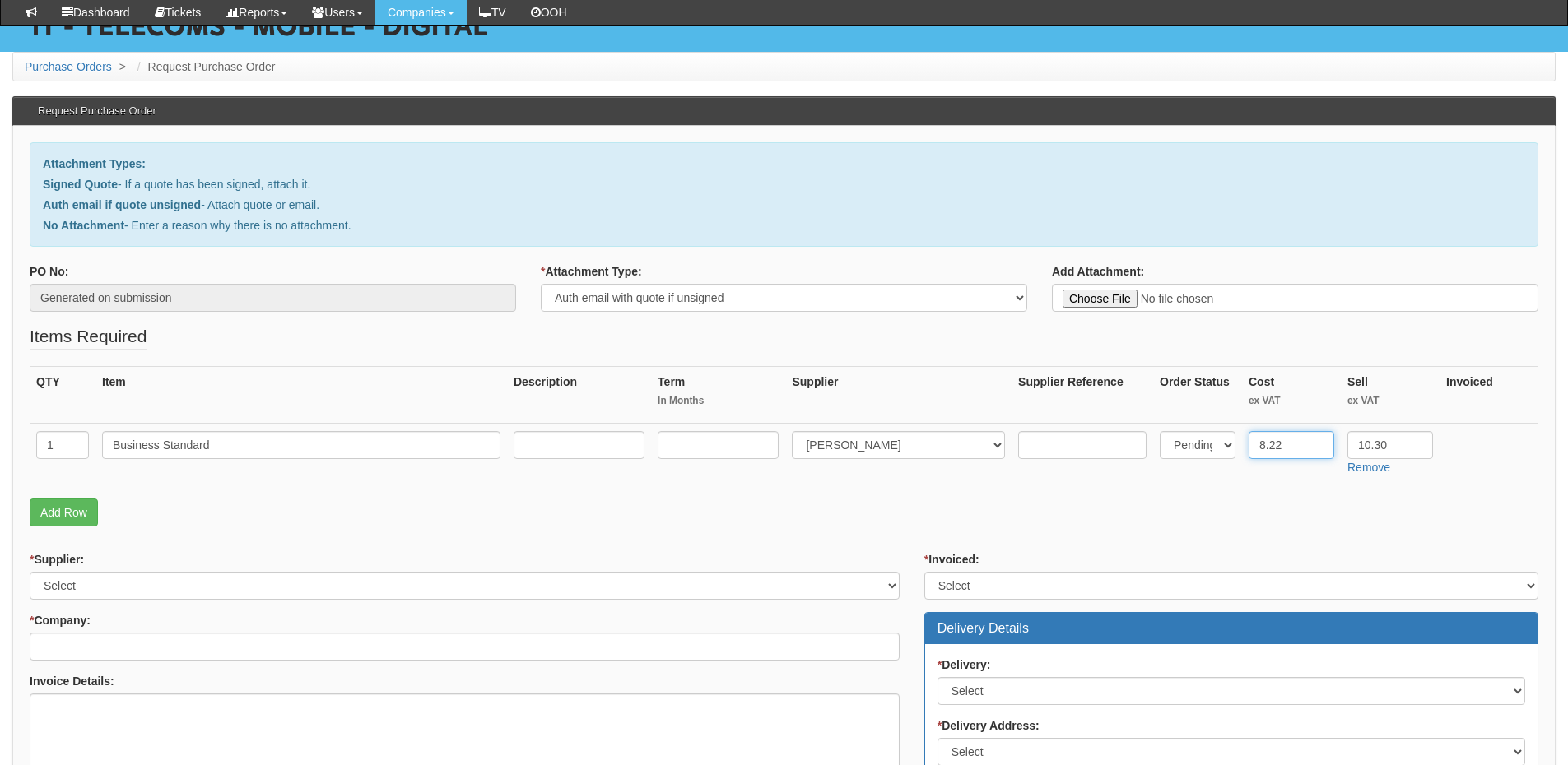
scroll to position [165, 0]
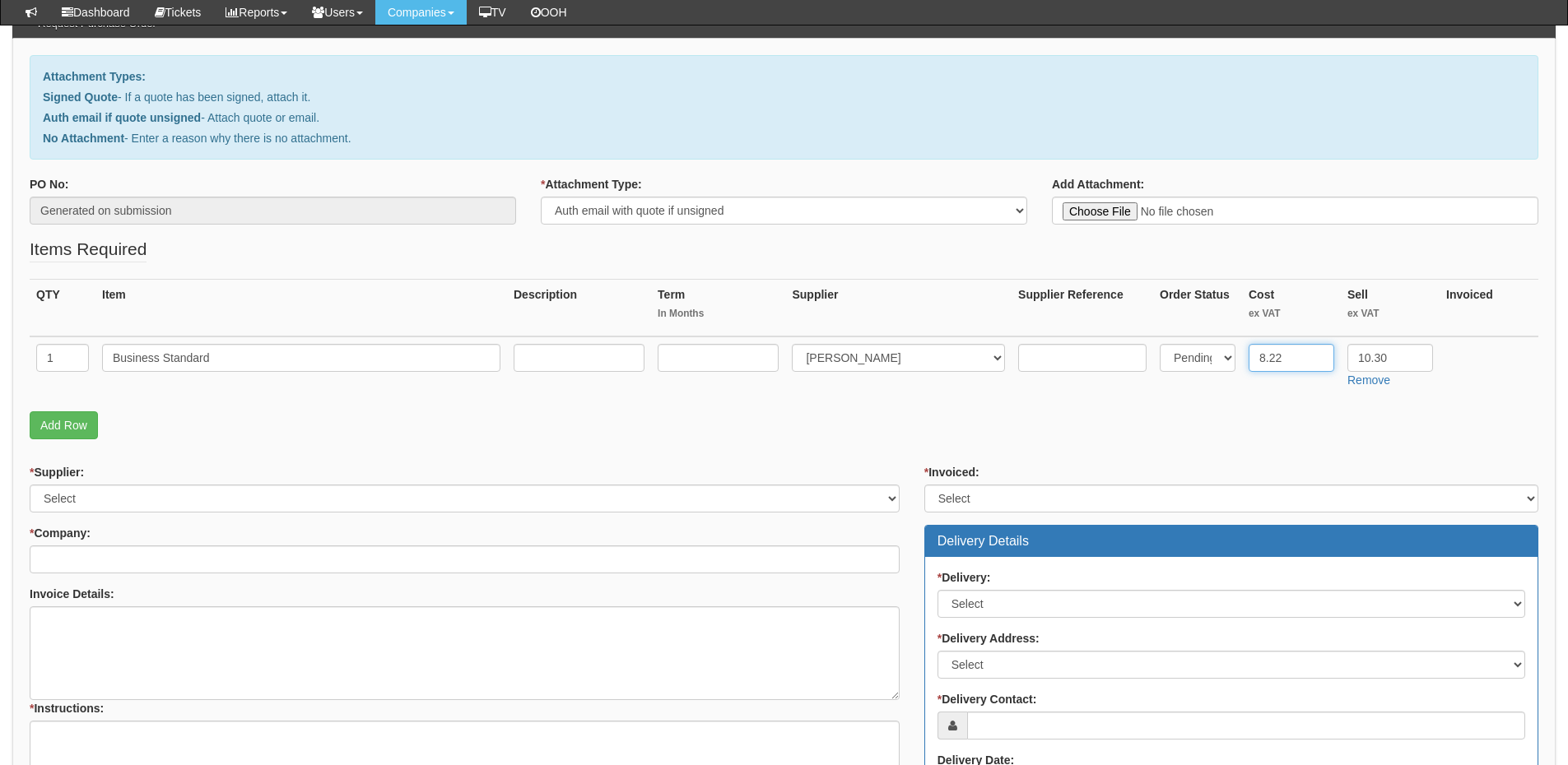
type input "8.22"
click at [678, 359] on input "text" at bounding box center [718, 358] width 121 height 28
type input "12"
click at [607, 358] on input "text" at bounding box center [579, 358] width 131 height 28
type input "12-months"
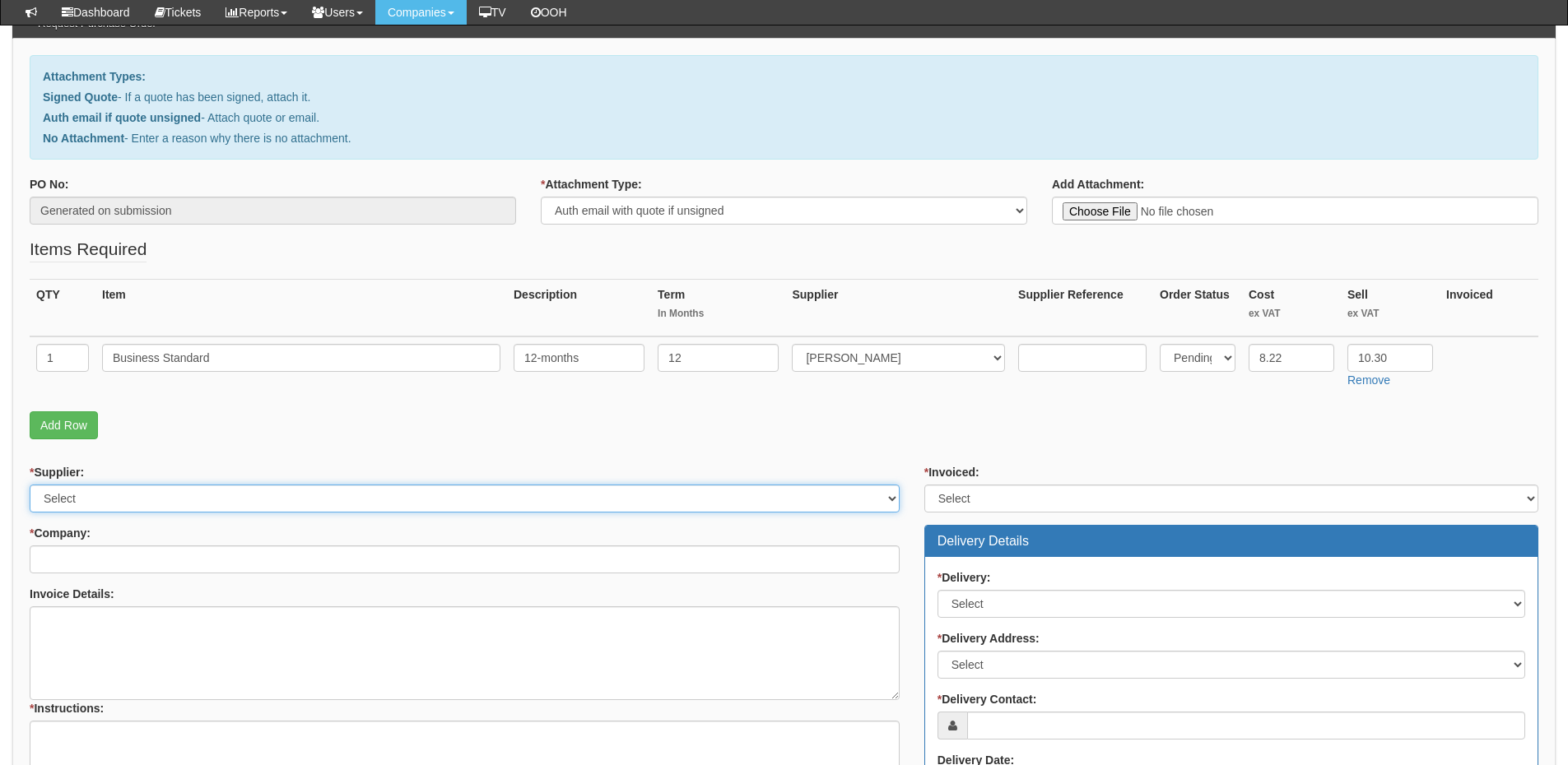
click at [104, 494] on select "Select 123 [DOMAIN_NAME] 1Password 3 4Gon [PERSON_NAME] Electric Ltd Abzorb Acc…" at bounding box center [465, 499] width 870 height 28
select select "291"
click at [30, 485] on select "Select 123 [DOMAIN_NAME] 1Password 3 4Gon [PERSON_NAME] Electric Ltd Abzorb Acc…" at bounding box center [465, 499] width 870 height 28
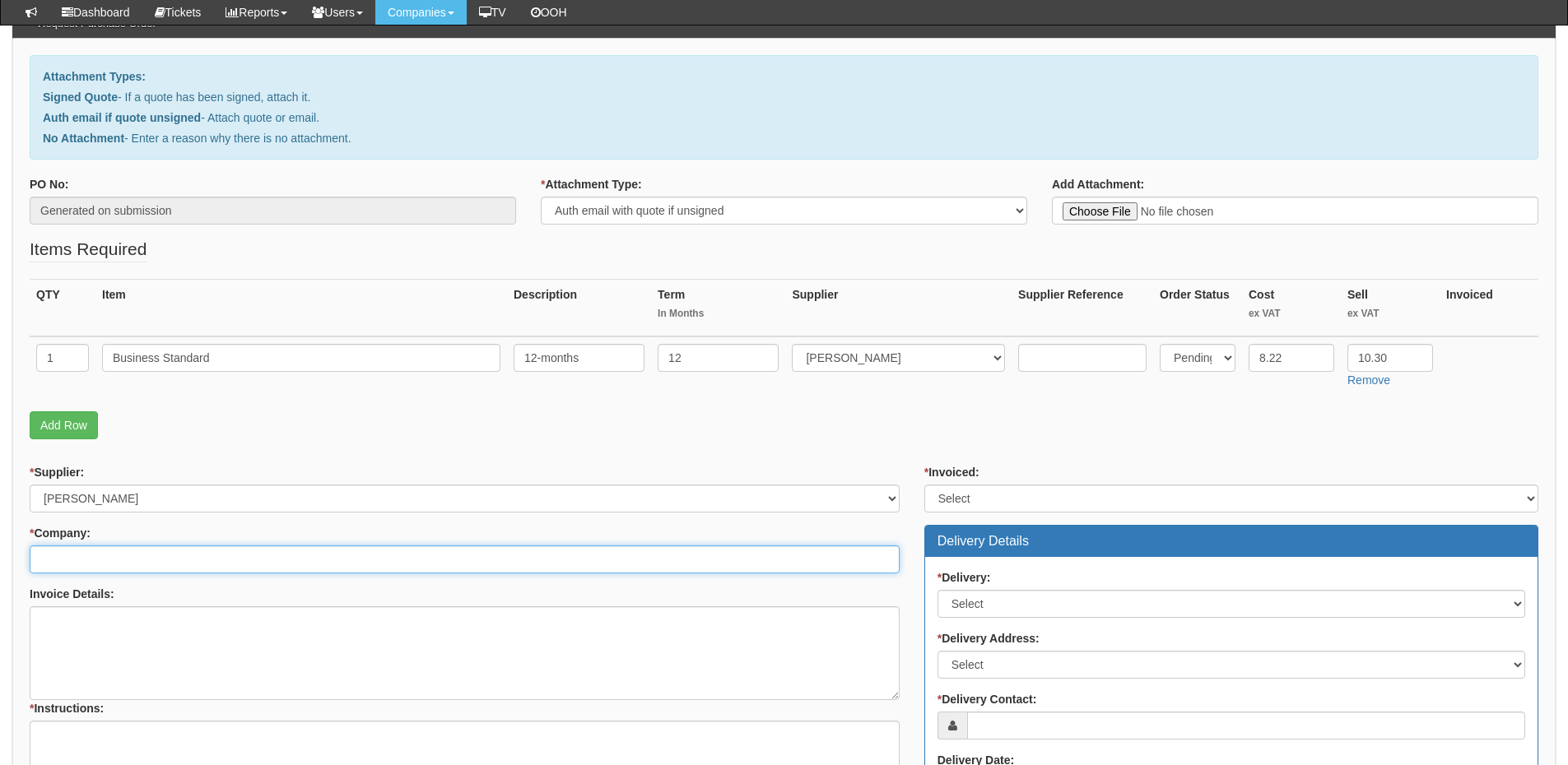
click at [108, 561] on input "* Company:" at bounding box center [465, 560] width 870 height 28
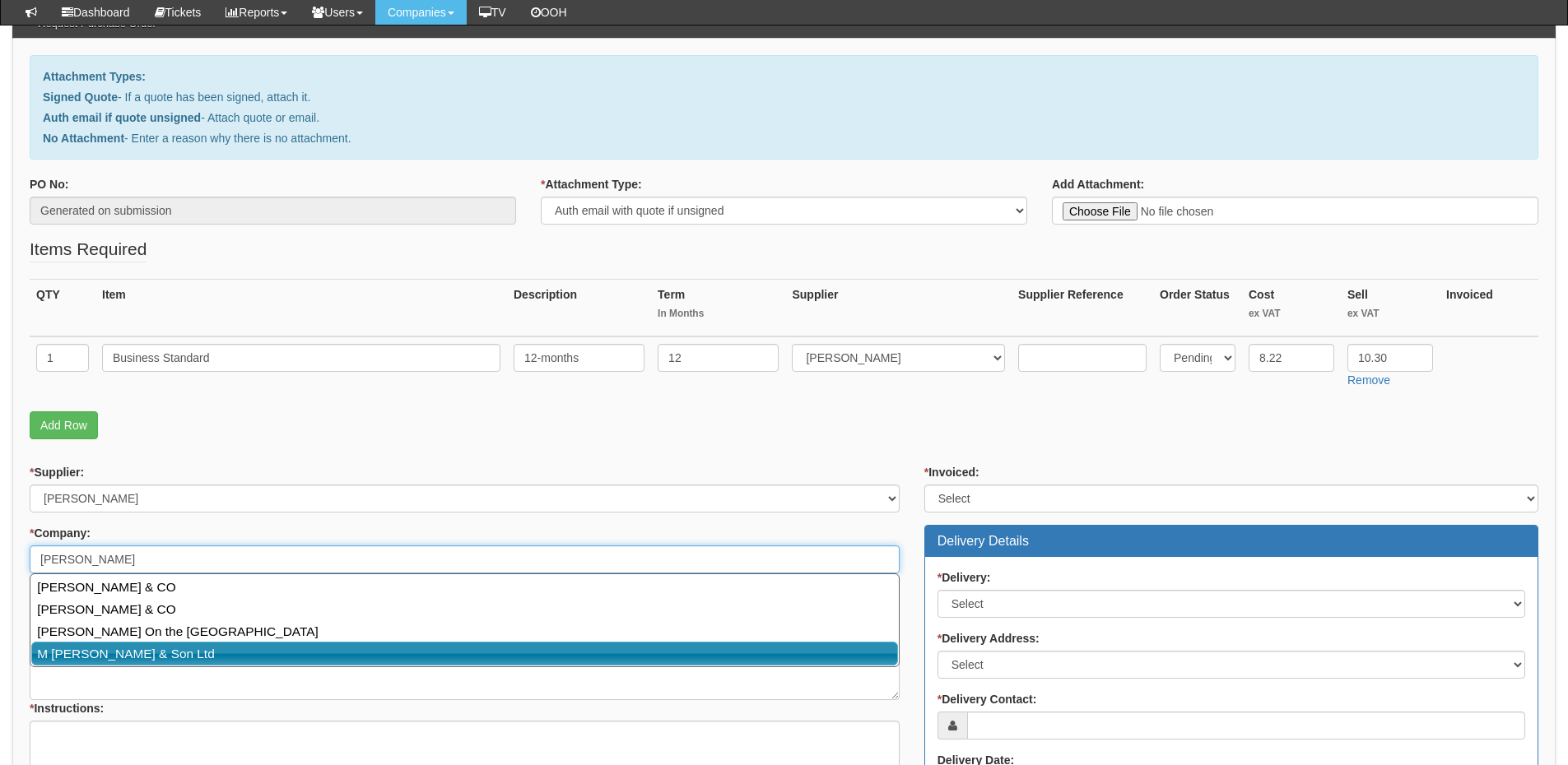
click at [123, 649] on link "M Garton & Son Ltd" at bounding box center [465, 654] width 867 height 24
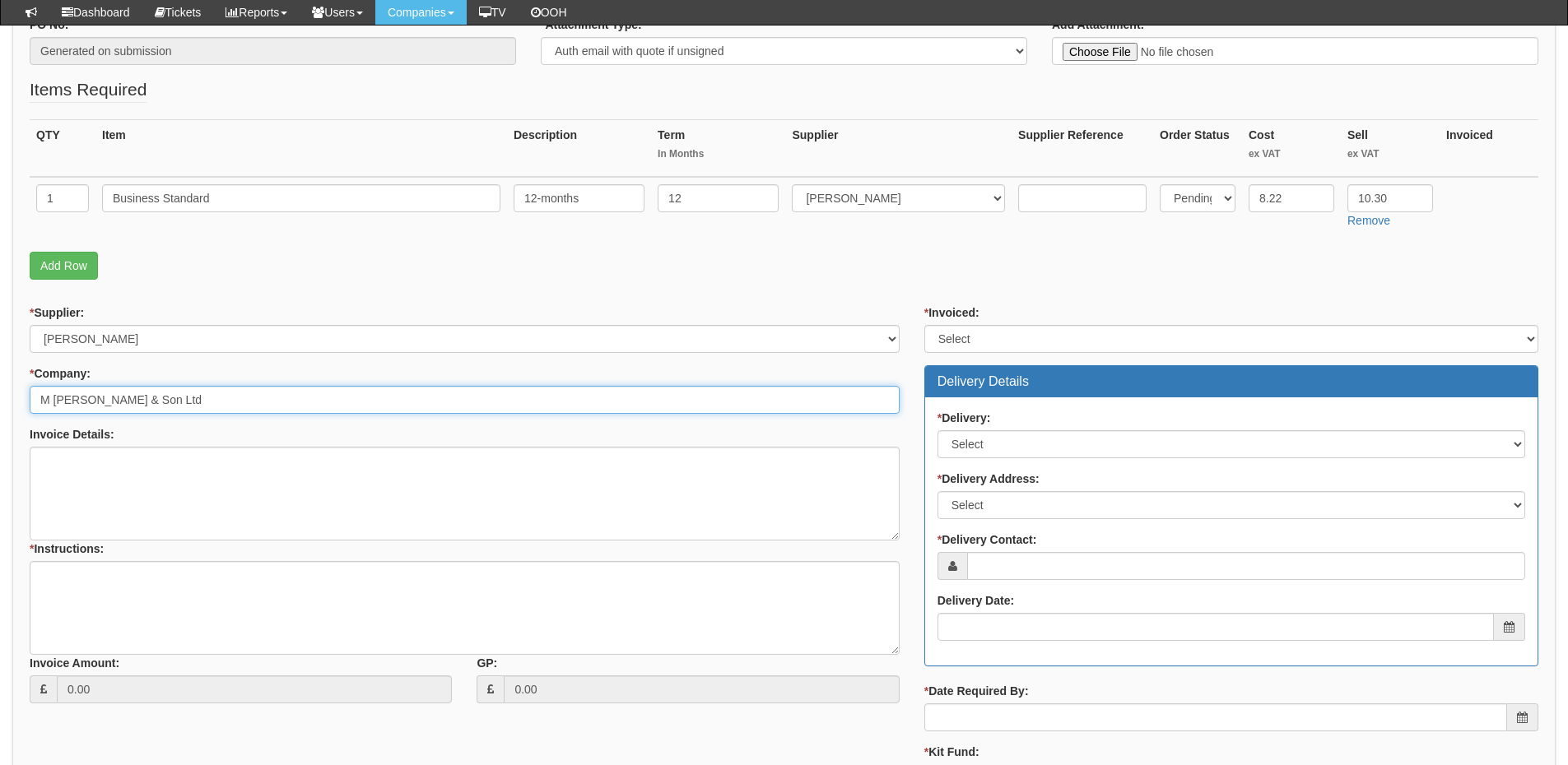
scroll to position [329, 0]
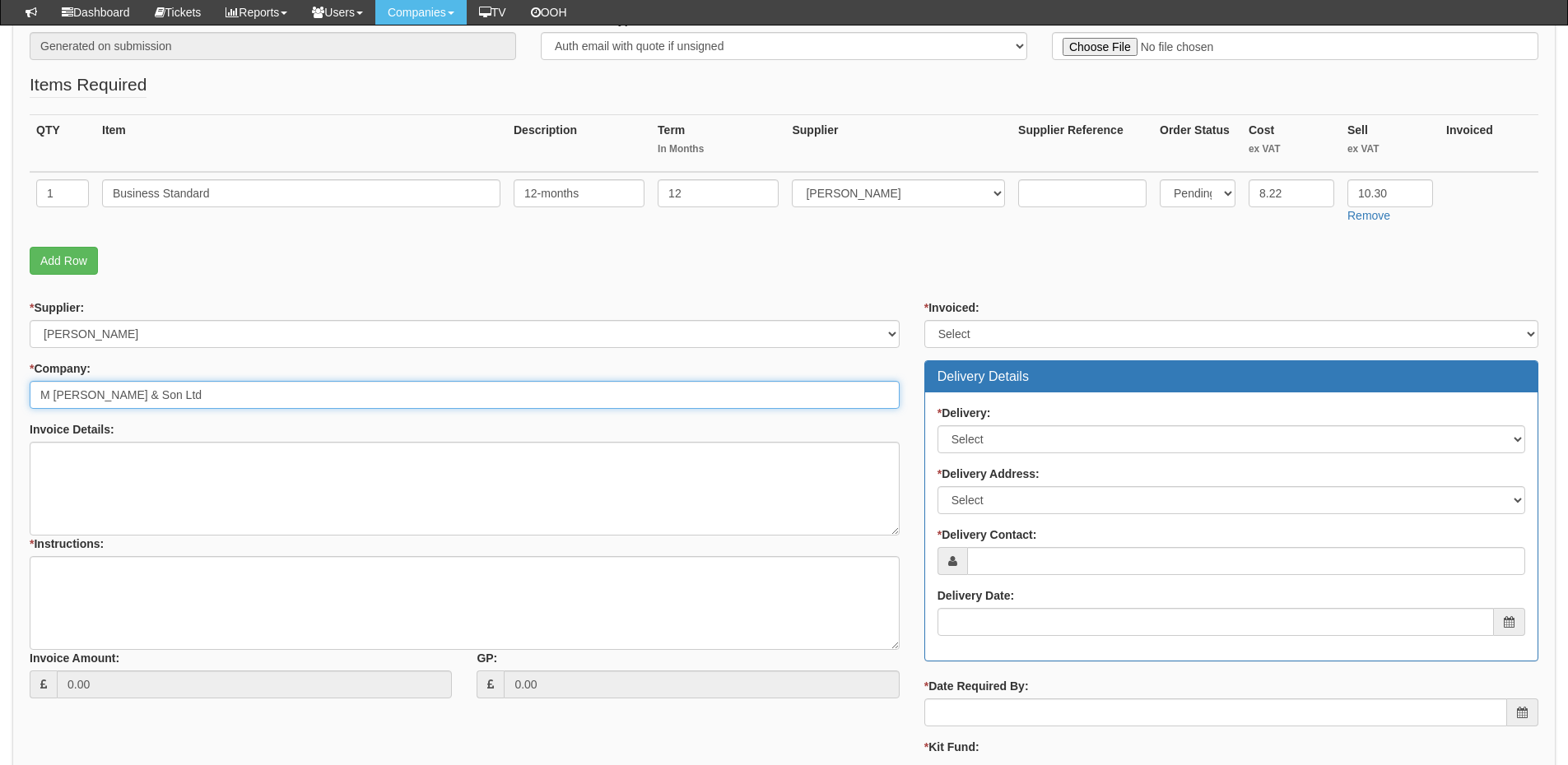
type input "M Garton & Son Ltd"
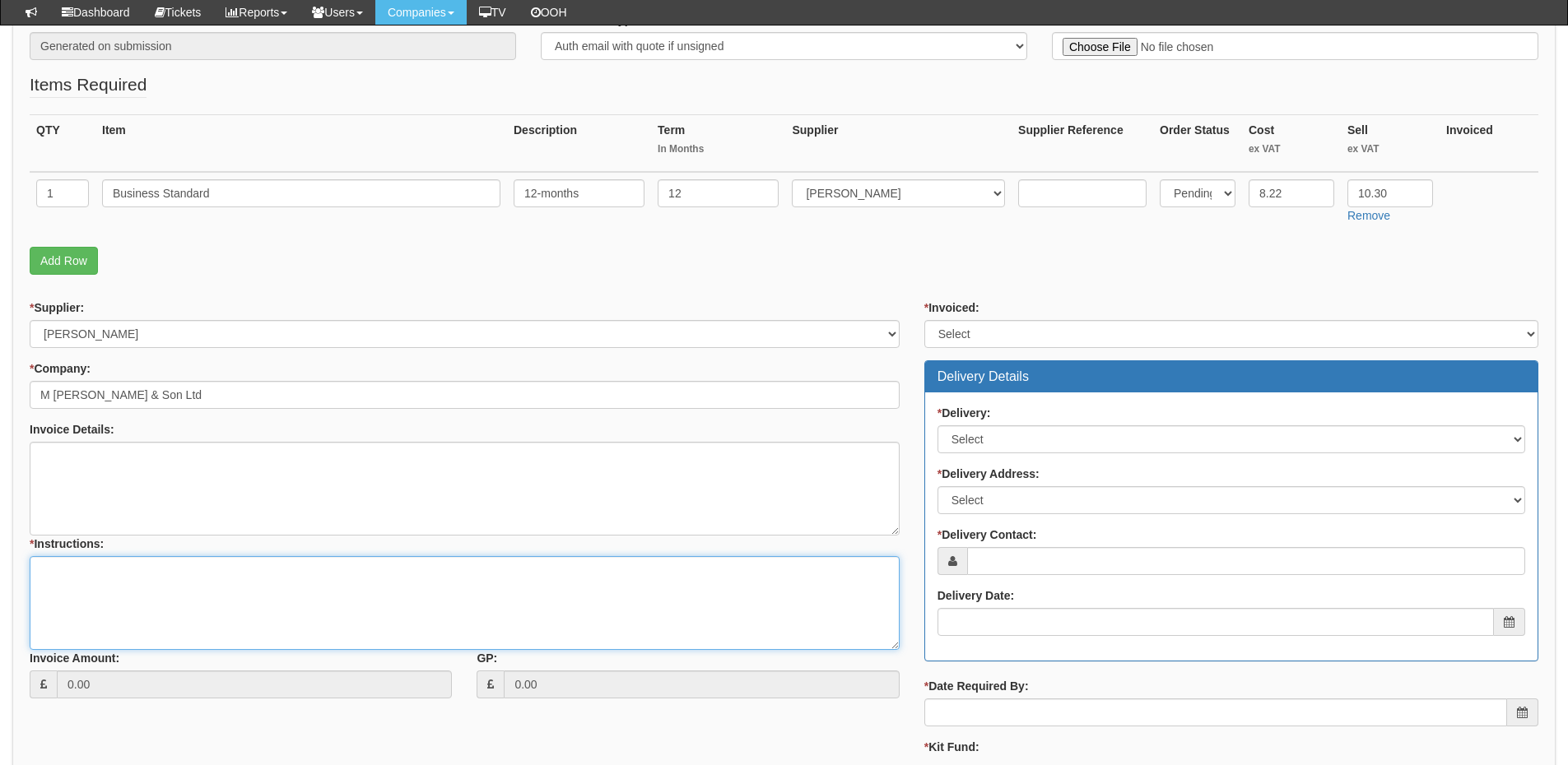
click at [114, 600] on textarea "* Instructions:" at bounding box center [465, 602] width 870 height 93
type textarea "1x new licence"
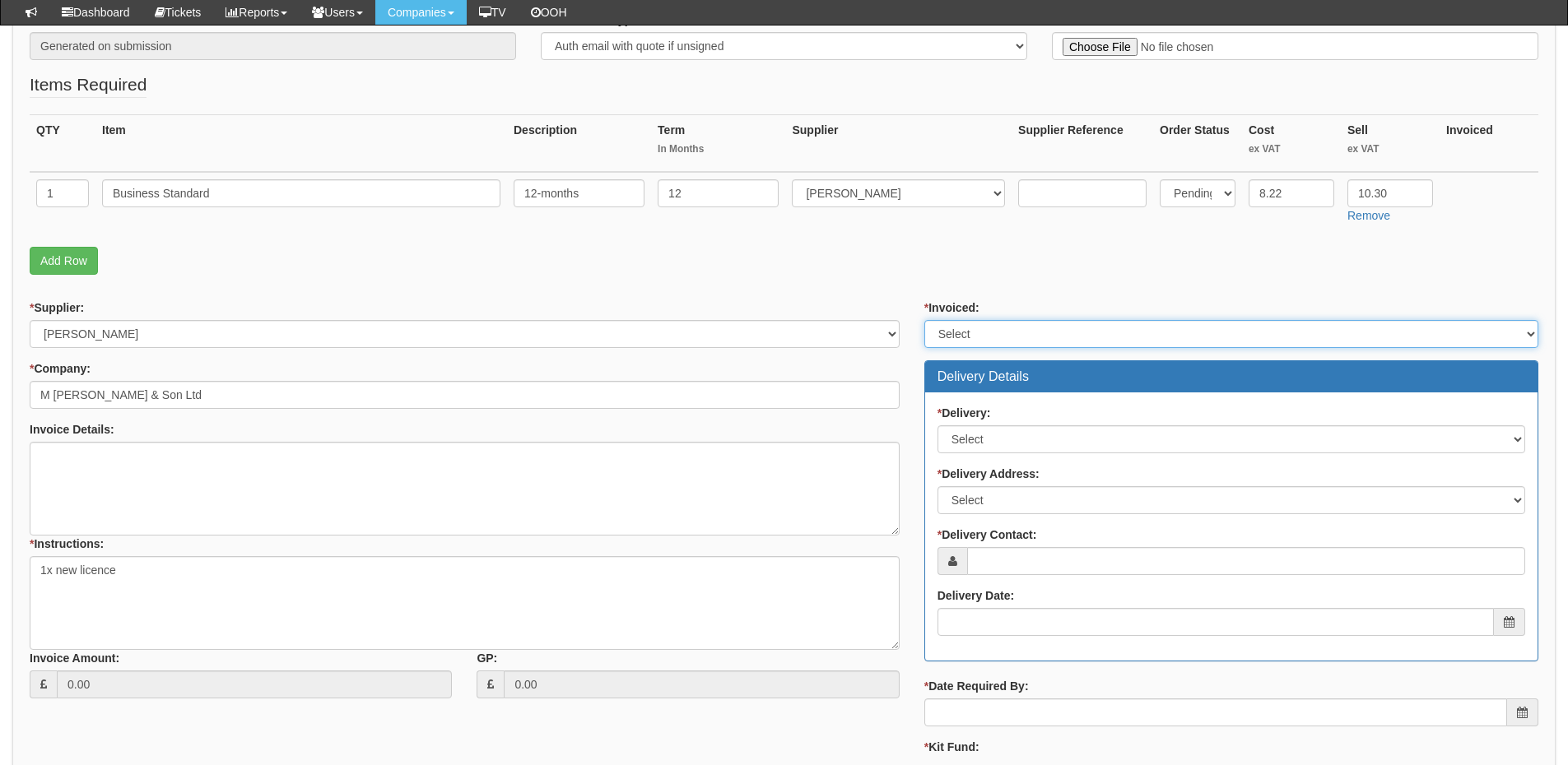
click at [983, 331] on select "Select Yes No N/A STB (part of order)" at bounding box center [1232, 334] width 615 height 28
select select "2"
click at [925, 320] on select "Select Yes No N/A STB (part of order)" at bounding box center [1232, 334] width 615 height 28
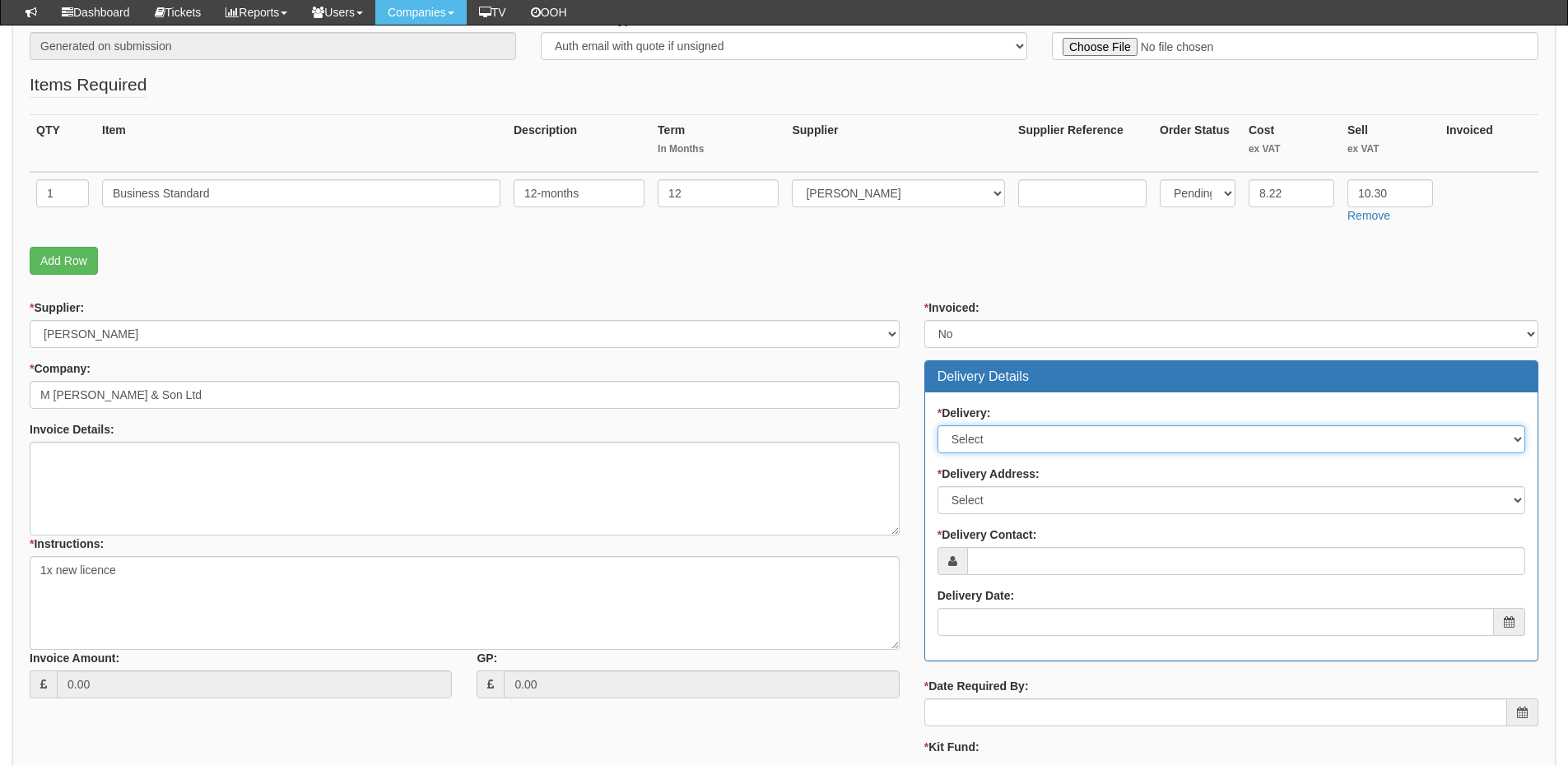
click at [979, 440] on select "Select No Not Applicable Yes" at bounding box center [1231, 439] width 588 height 28
select select "3"
click at [938, 426] on select "Select No Not Applicable Yes" at bounding box center [1231, 439] width 588 height 28
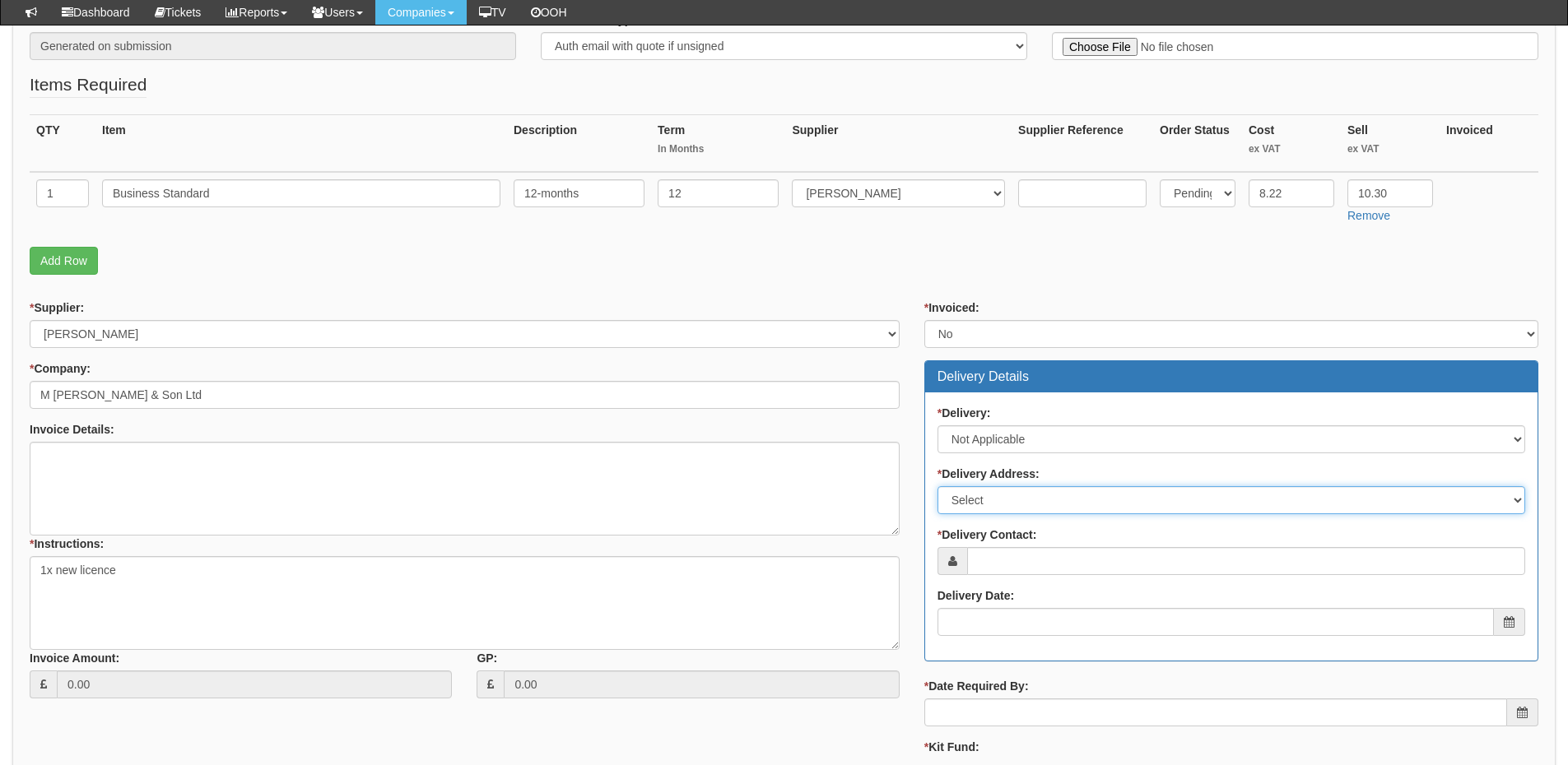
drag, startPoint x: 981, startPoint y: 500, endPoint x: 981, endPoint y: 512, distance: 12.0
click at [981, 500] on select "Select Not Applicable Main Address - HU3 6SY Other" at bounding box center [1231, 500] width 588 height 28
select select "N/A"
click at [938, 487] on select "Select Not Applicable Main Address - HU3 6SY Other" at bounding box center [1231, 500] width 588 height 28
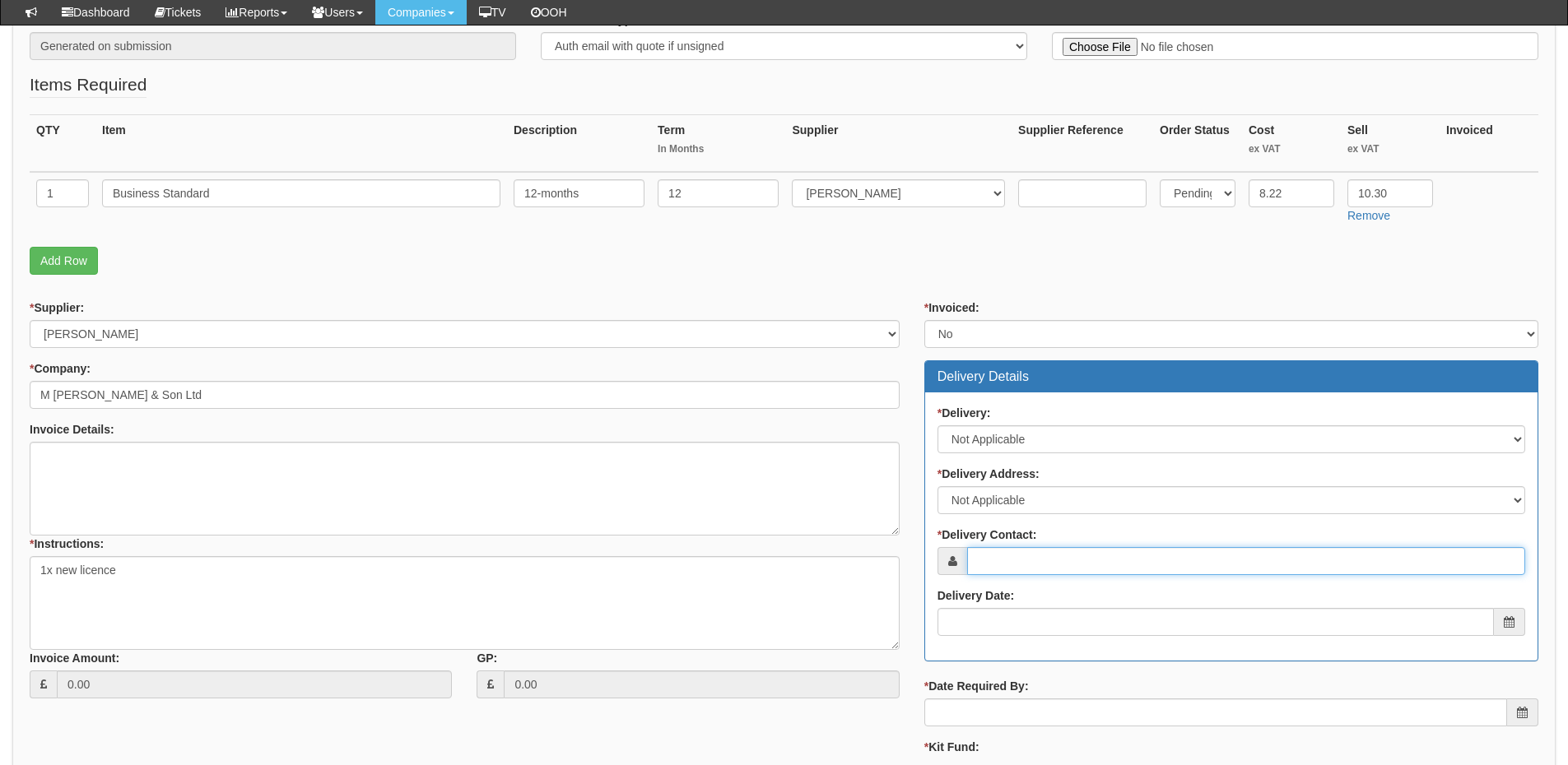
click at [990, 562] on input "* Delivery Contact:" at bounding box center [1246, 561] width 558 height 28
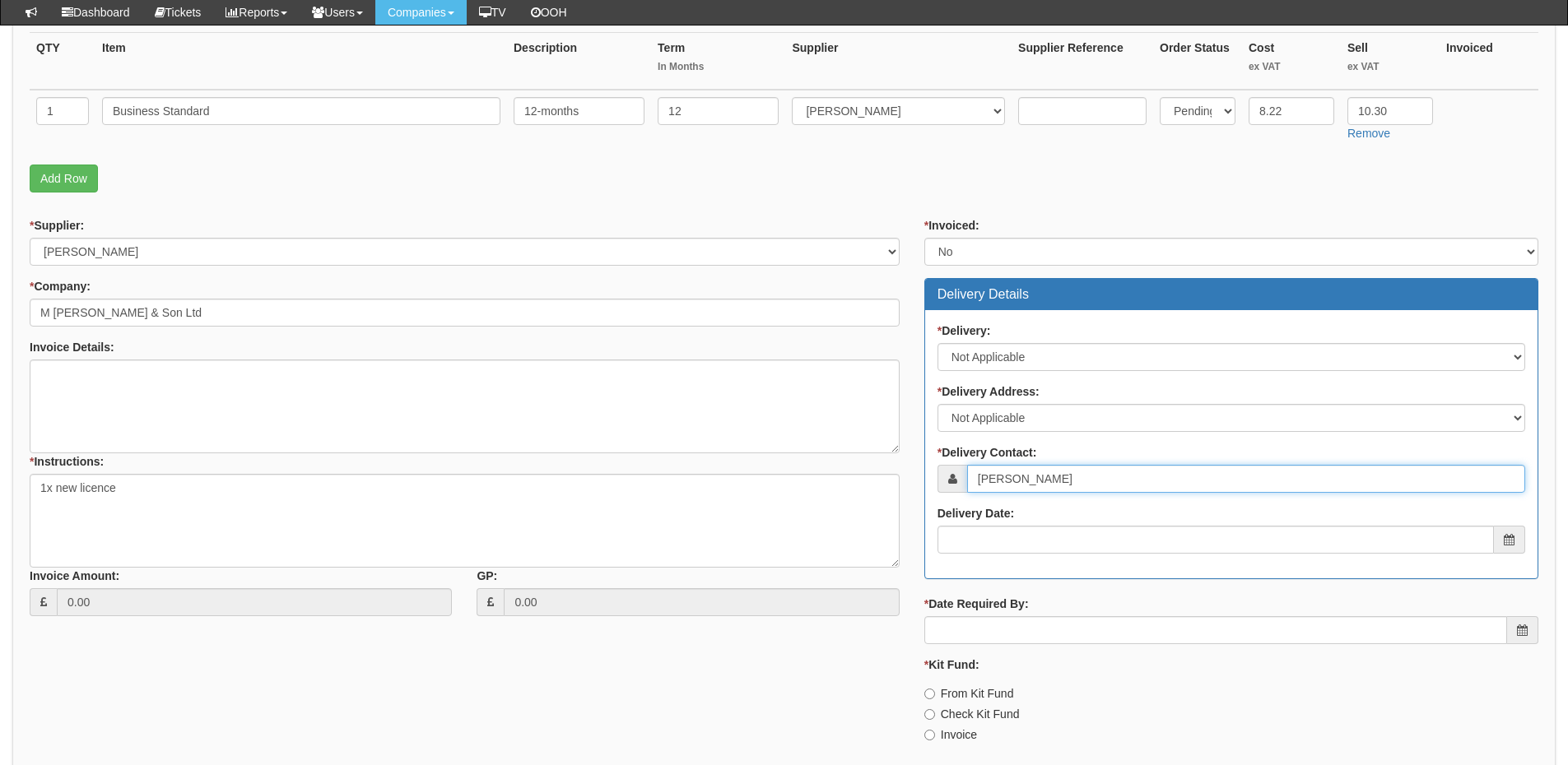
type input "Garth Imison"
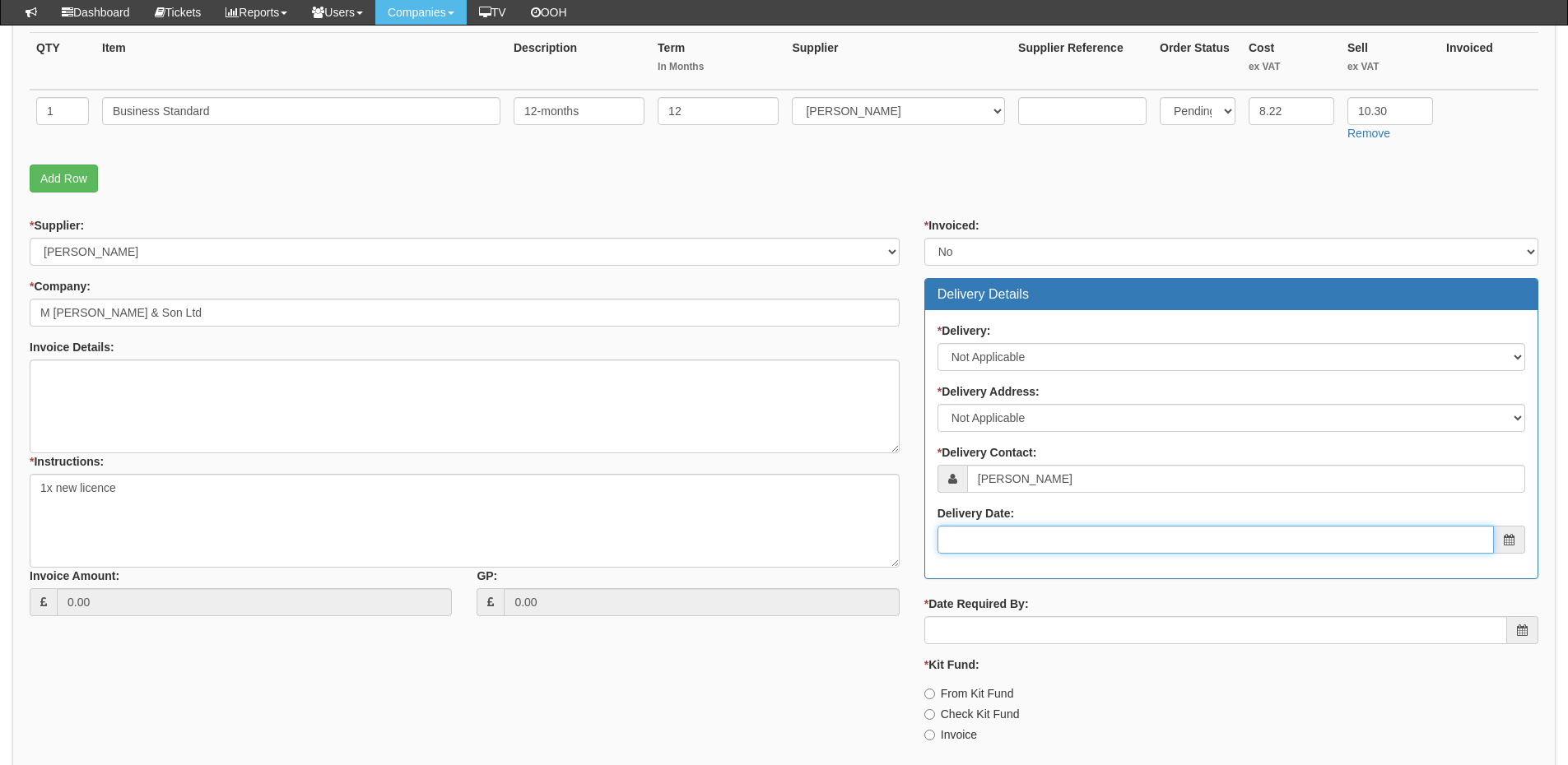
click at [1016, 530] on input "Delivery Date:" at bounding box center [1215, 539] width 556 height 28
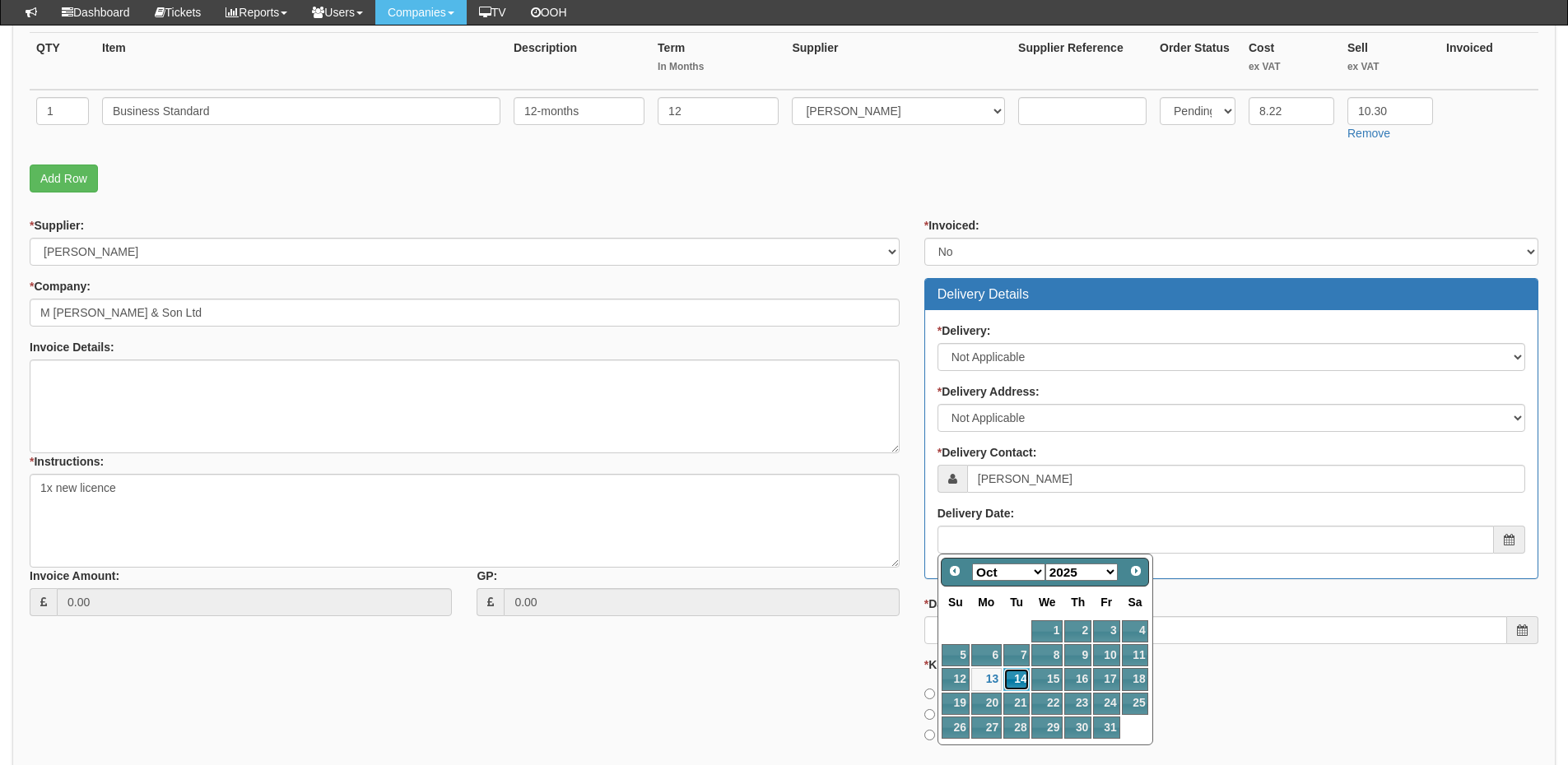
click at [1024, 677] on link "14" at bounding box center [1016, 679] width 26 height 22
type input "[DATE]"
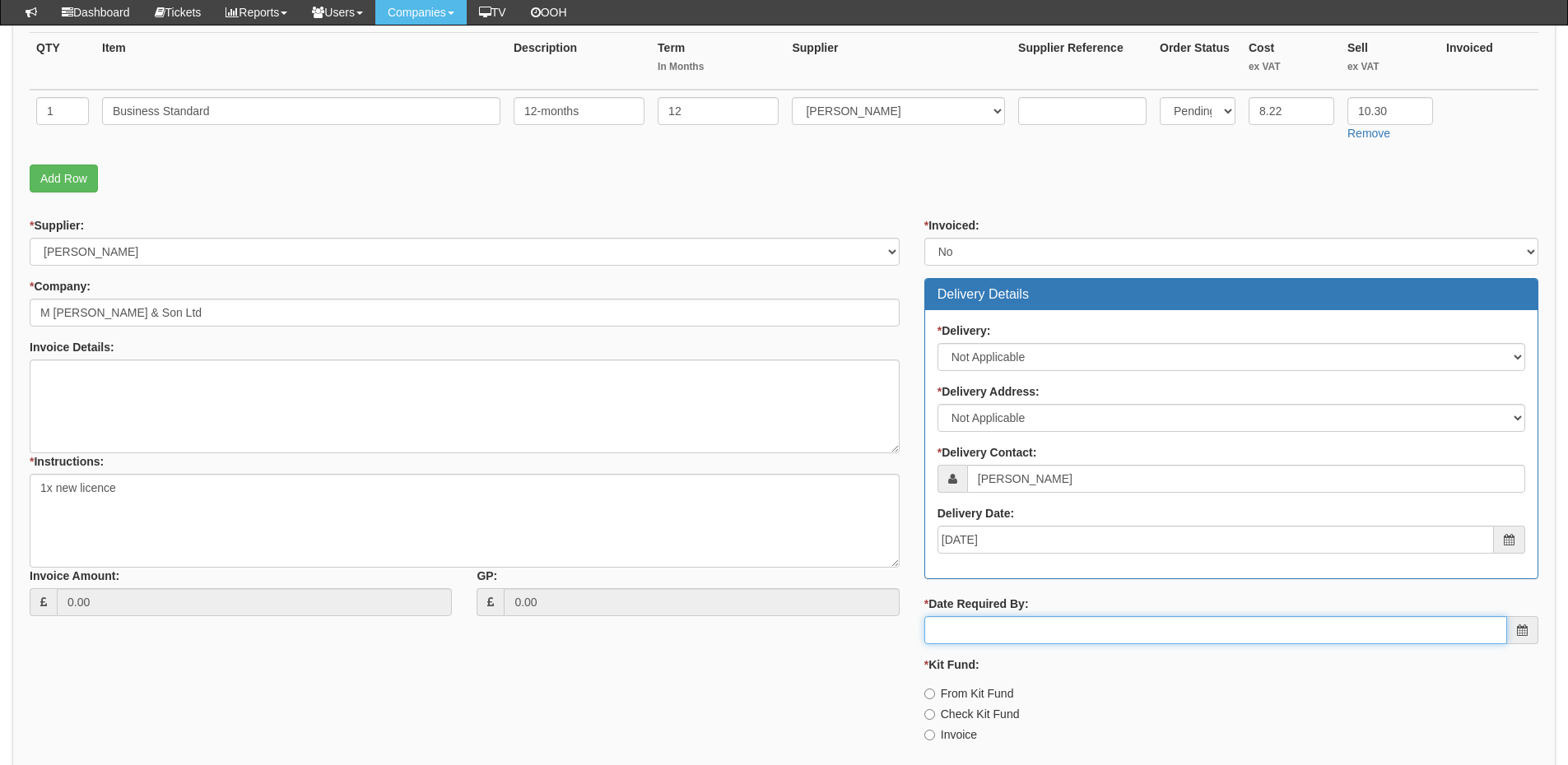
click at [1029, 635] on input "* Date Required By:" at bounding box center [1216, 630] width 583 height 28
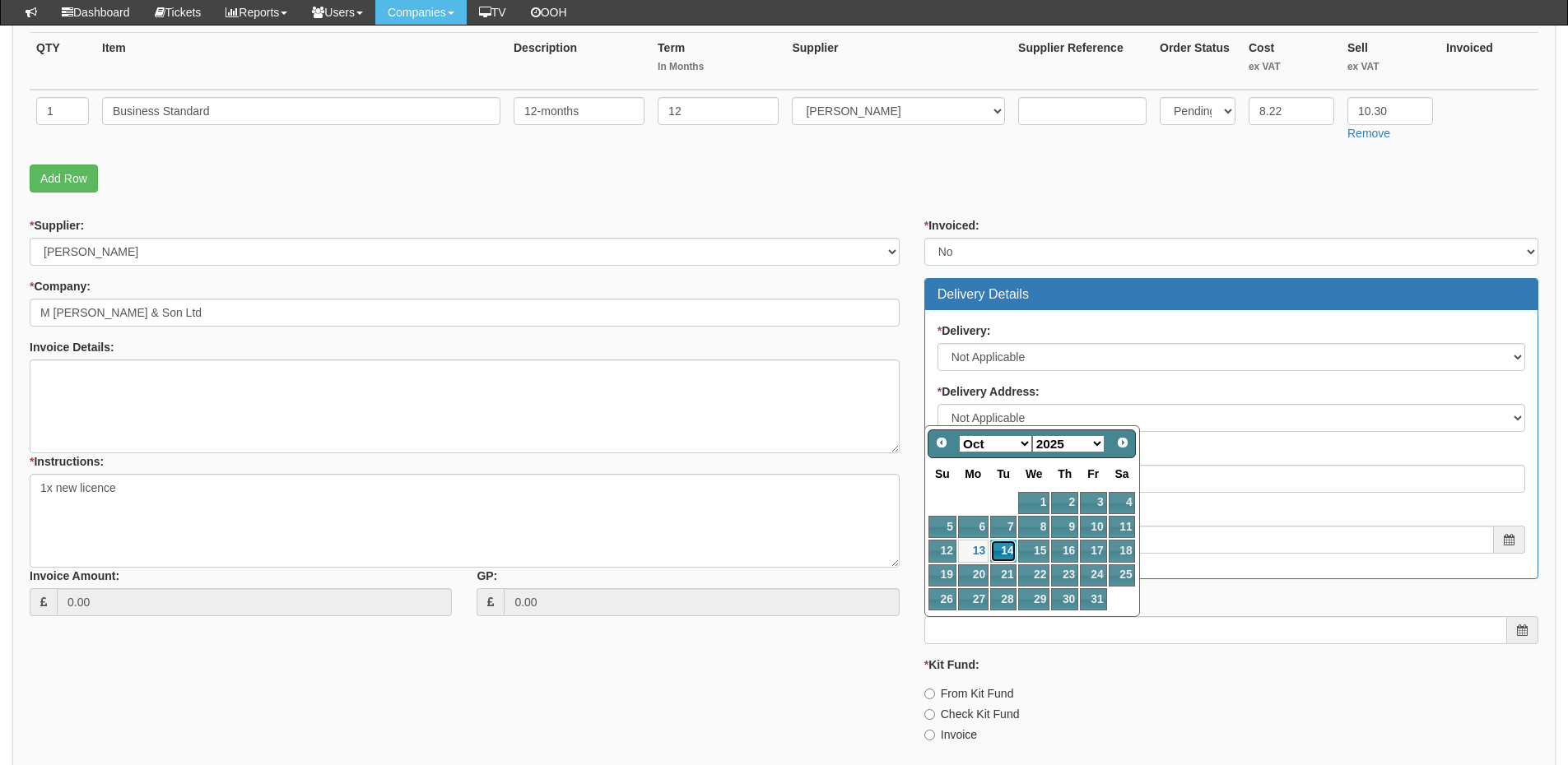
click at [1002, 545] on link "14" at bounding box center [1003, 550] width 26 height 22
type input "[DATE]"
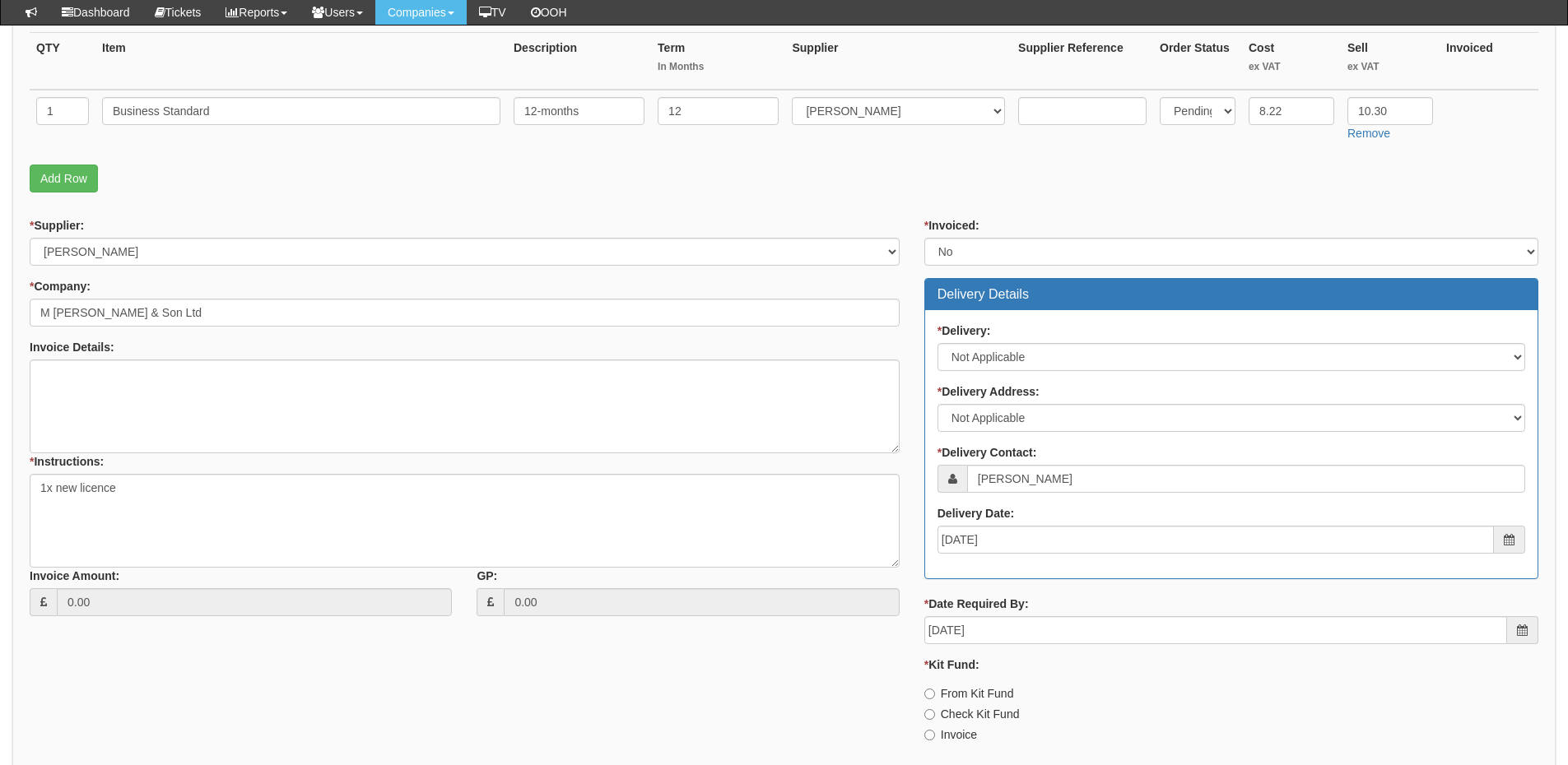
click at [967, 745] on div "* Invoiced: Select Yes No N/A STB (part of order) Delivery Details * Delivery: …" at bounding box center [1231, 487] width 639 height 539
click at [961, 730] on label "Invoice" at bounding box center [951, 734] width 53 height 17
click at [935, 730] on input "Invoice" at bounding box center [930, 735] width 11 height 11
radio input "true"
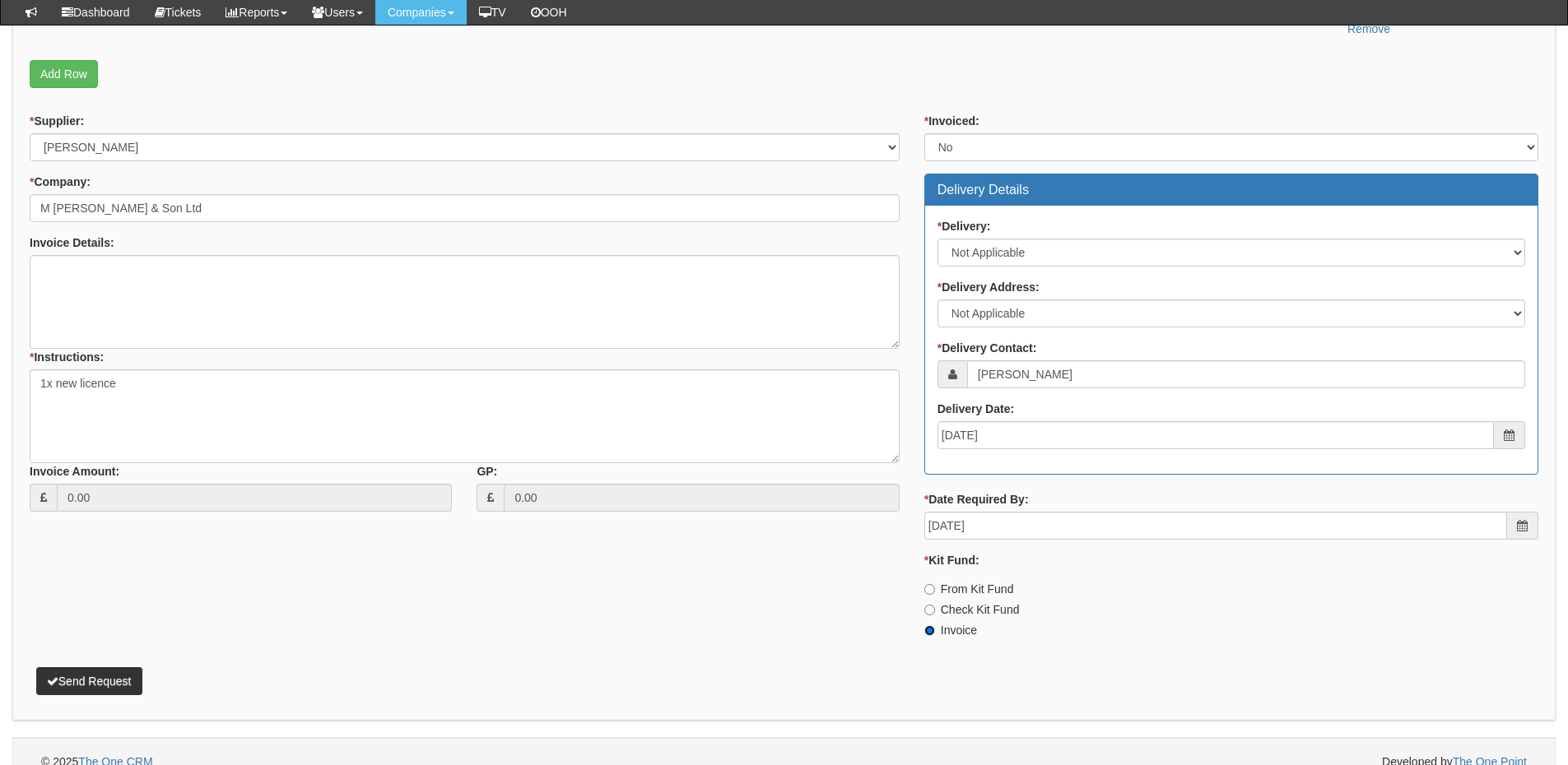
scroll to position [537, 0]
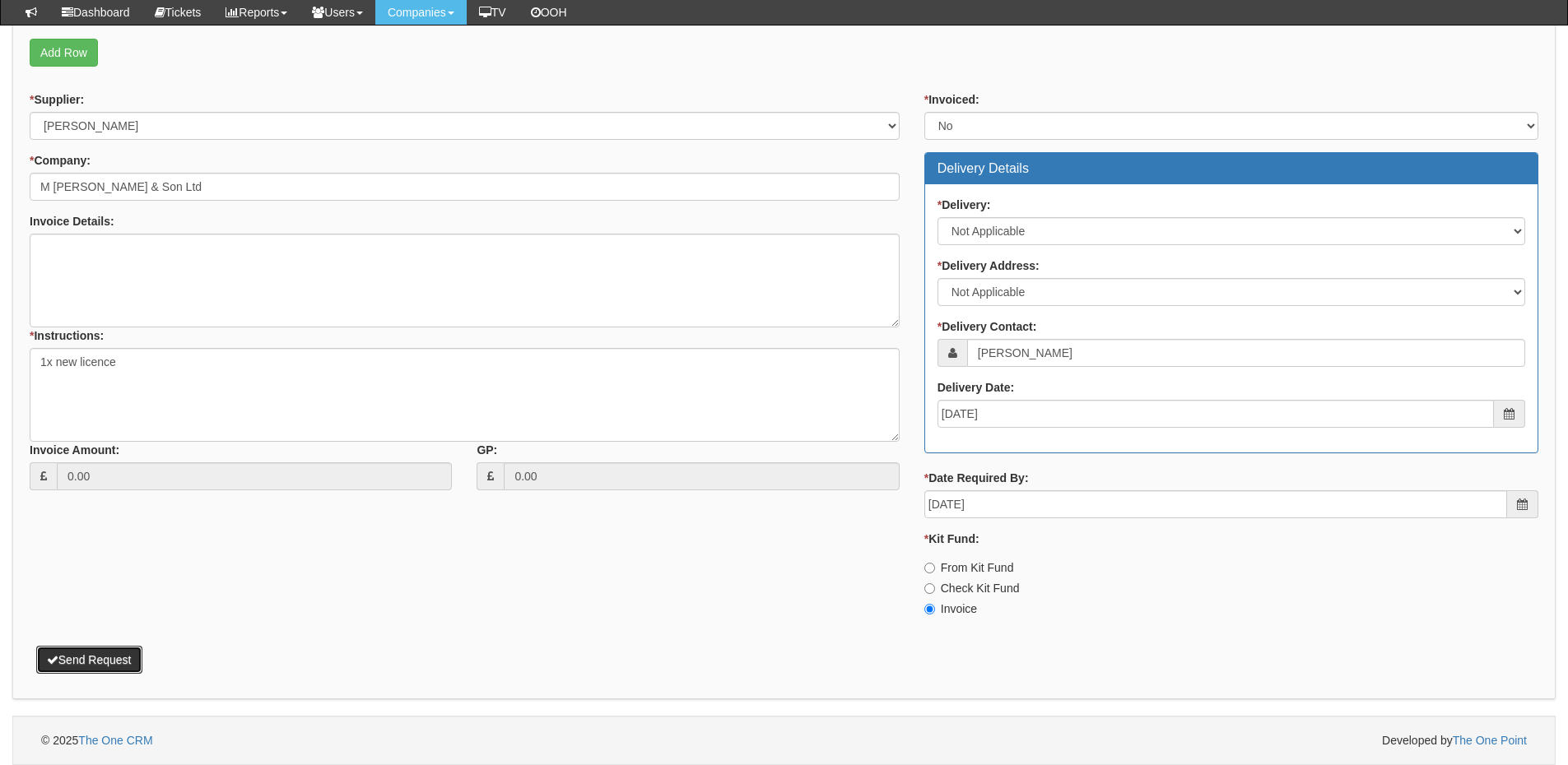
click at [129, 648] on button "Send Request" at bounding box center [89, 660] width 106 height 28
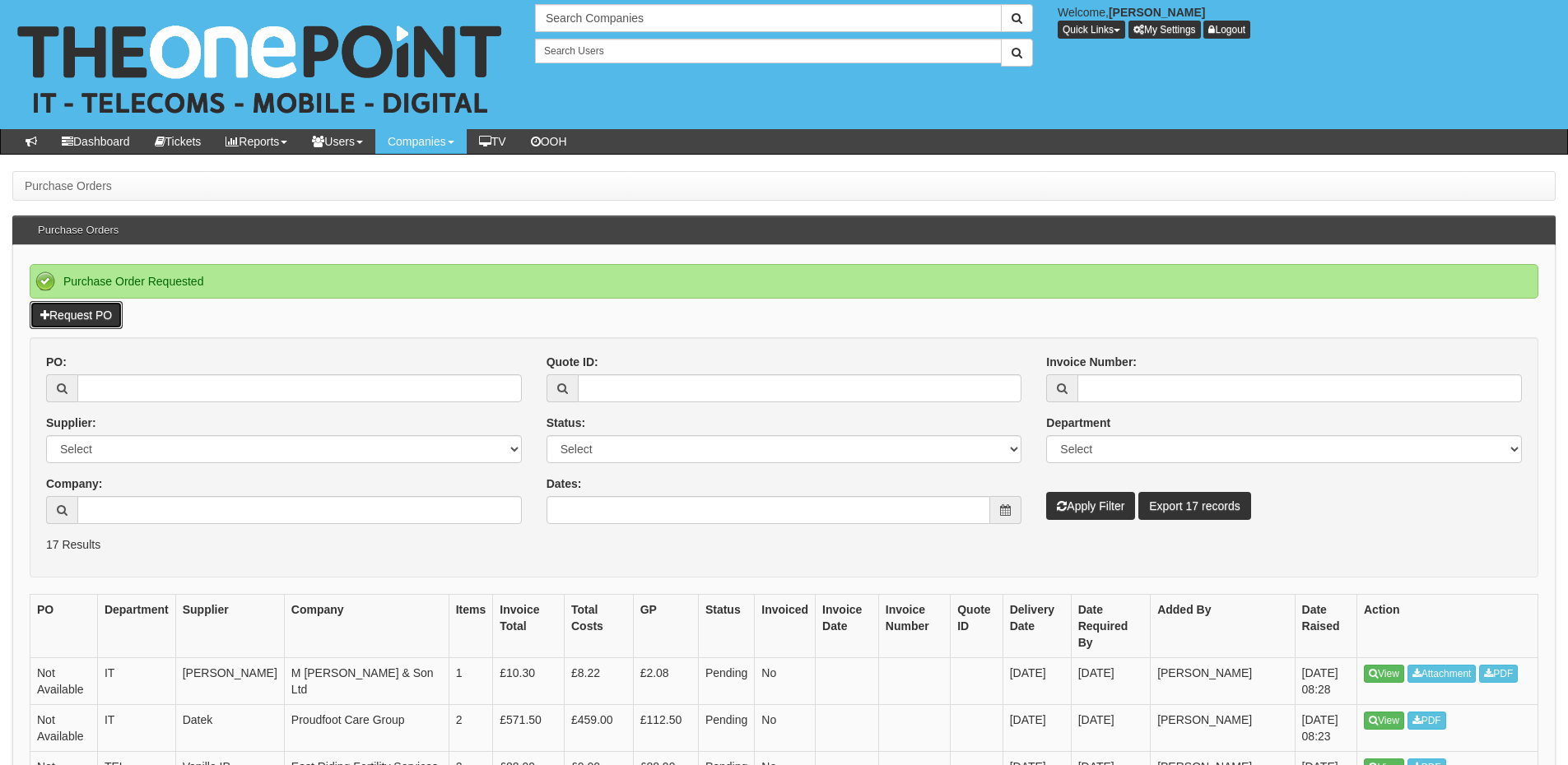
drag, startPoint x: 90, startPoint y: 320, endPoint x: 66, endPoint y: 321, distance: 24.0
click at [90, 320] on link "Request PO" at bounding box center [76, 315] width 93 height 28
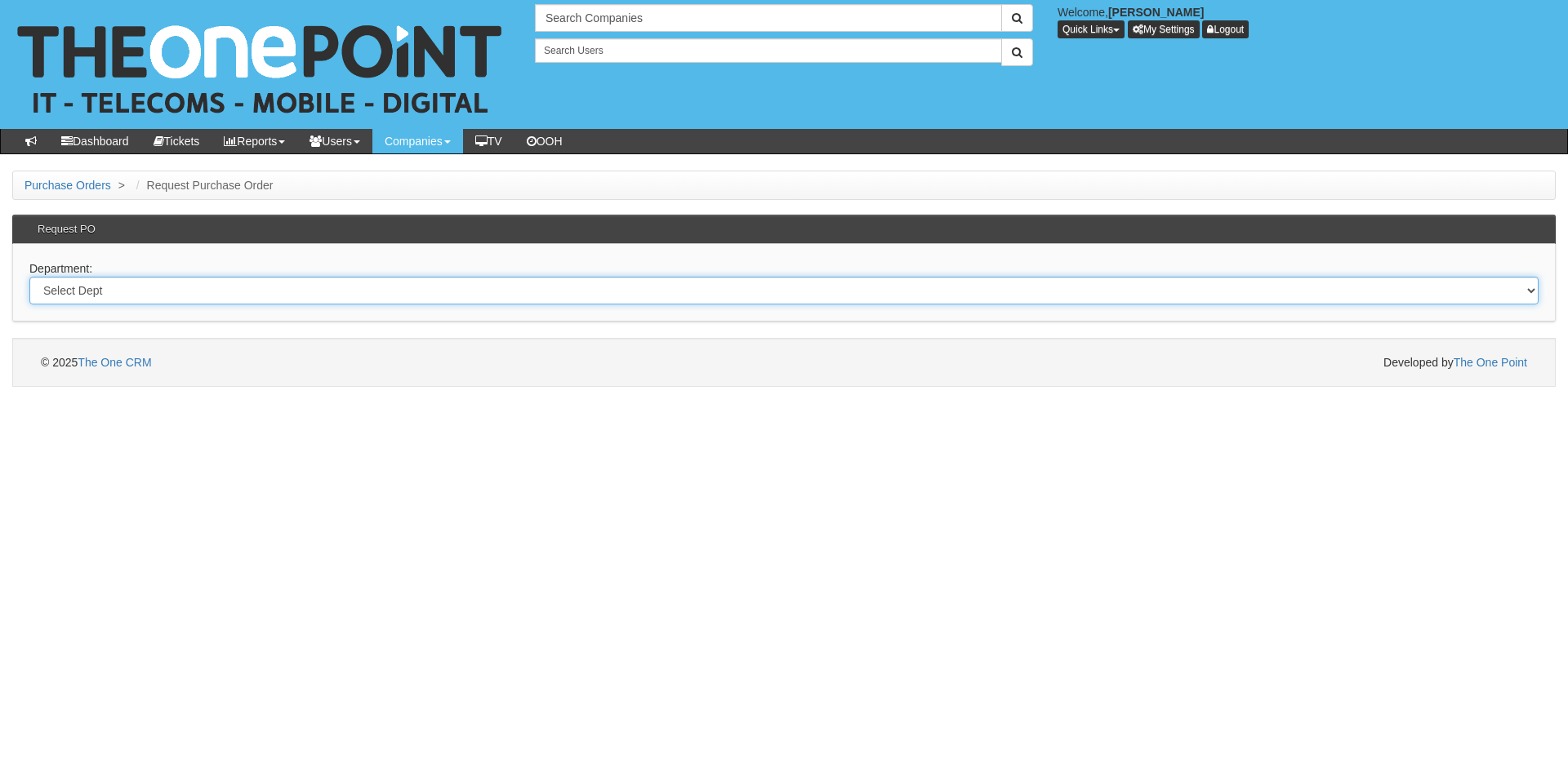
drag, startPoint x: 188, startPoint y: 292, endPoint x: 192, endPoint y: 303, distance: 11.7
click at [188, 292] on select "Select Dept Digital Internal IT Mobiles Marketing Telecoms" at bounding box center [784, 291] width 1509 height 28
select select "?pipeID=&dept=IT"
click at [29, 277] on select "Select Dept Digital Internal IT Mobiles Marketing Telecoms" at bounding box center [784, 291] width 1509 height 28
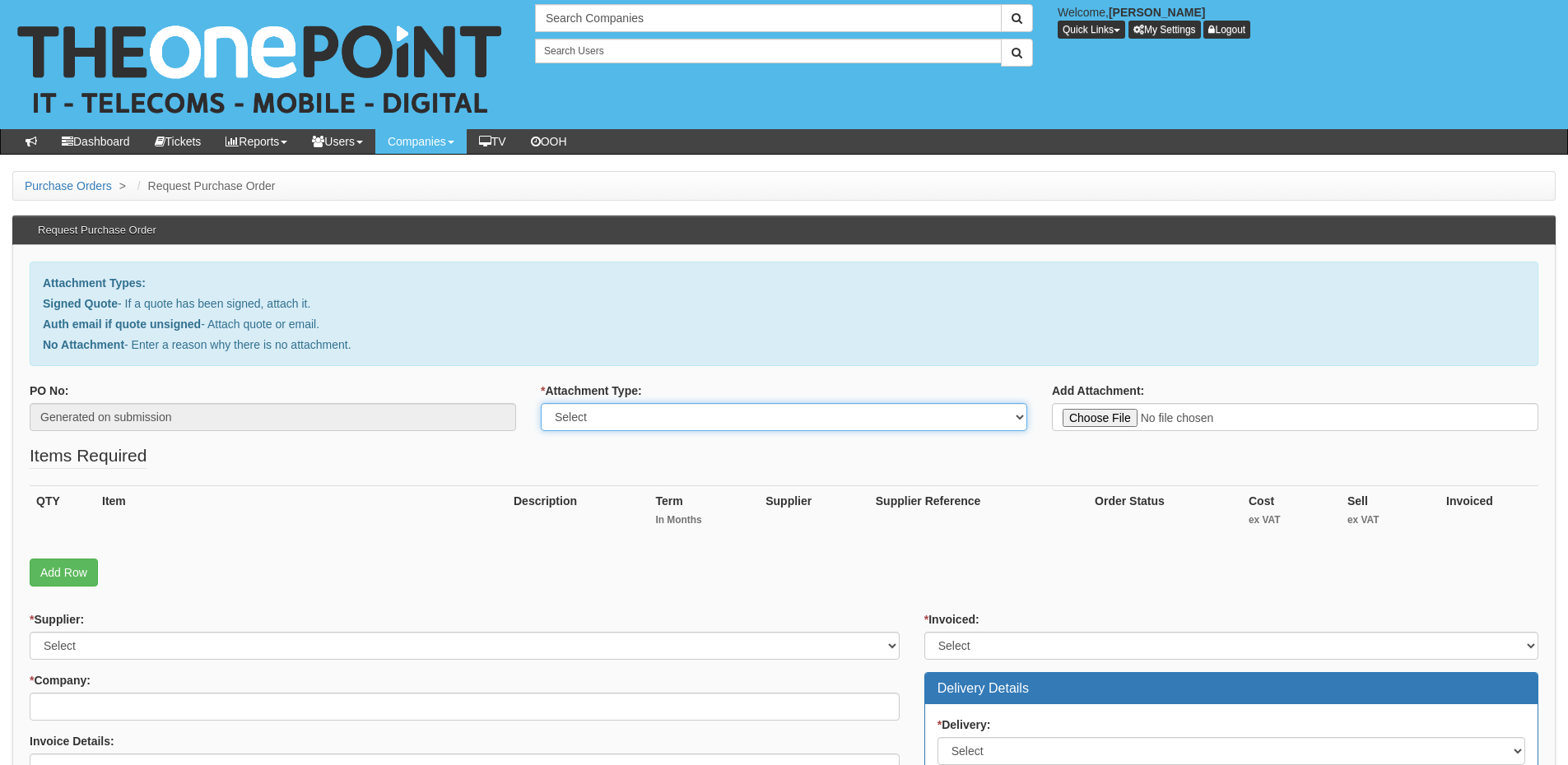
click at [630, 428] on select "Select Signed Quote Auth email with quote if unsigned No Attachment" at bounding box center [784, 417] width 487 height 28
select select "Signed Quote"
click at [541, 403] on select "Select Signed Quote Auth email with quote if unsigned No Attachment" at bounding box center [784, 417] width 487 height 28
type input "C:\fakepath\Advantage Finance - SSL.pdf"
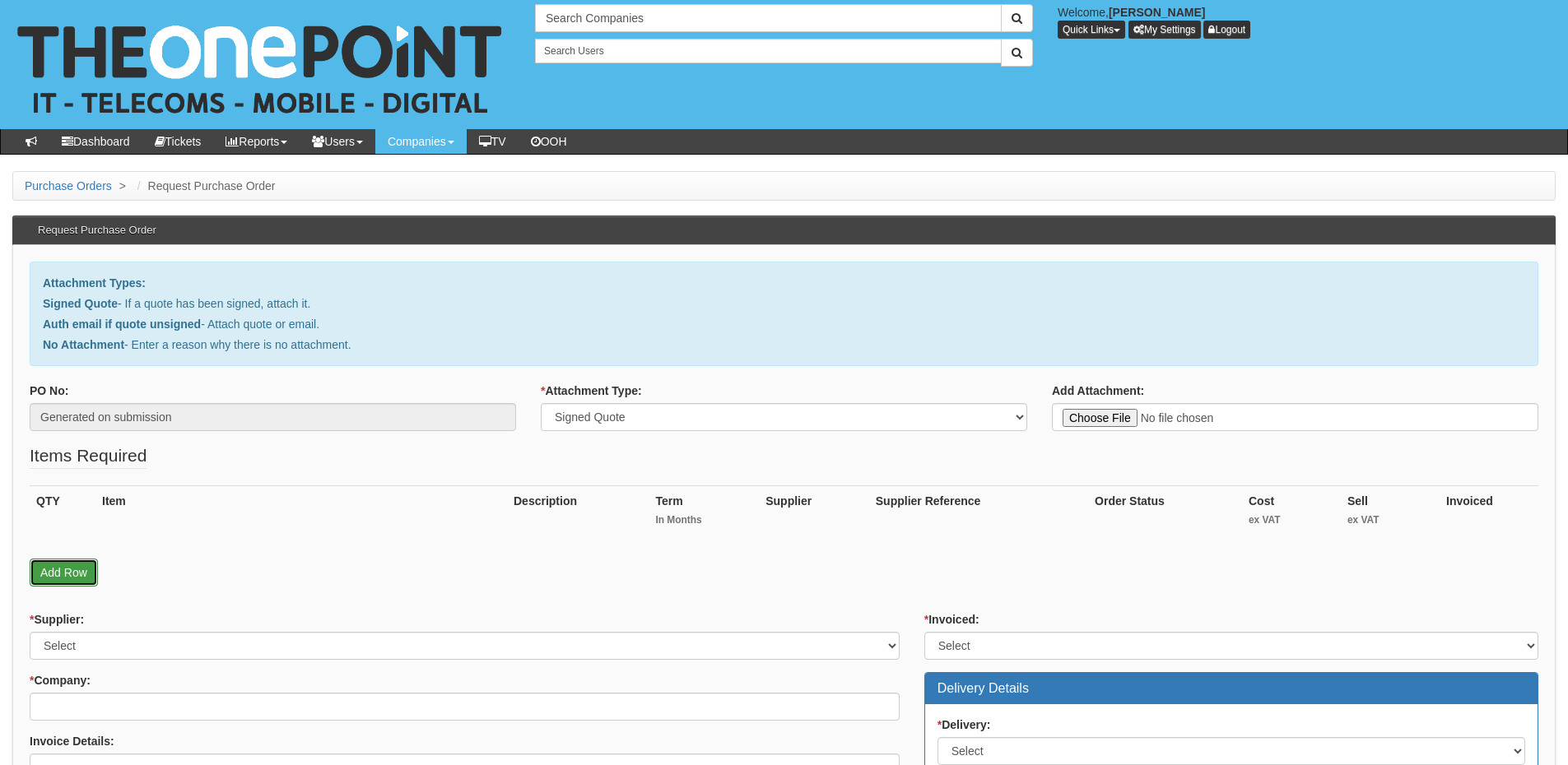
click at [63, 574] on link "Add Row" at bounding box center [64, 573] width 68 height 28
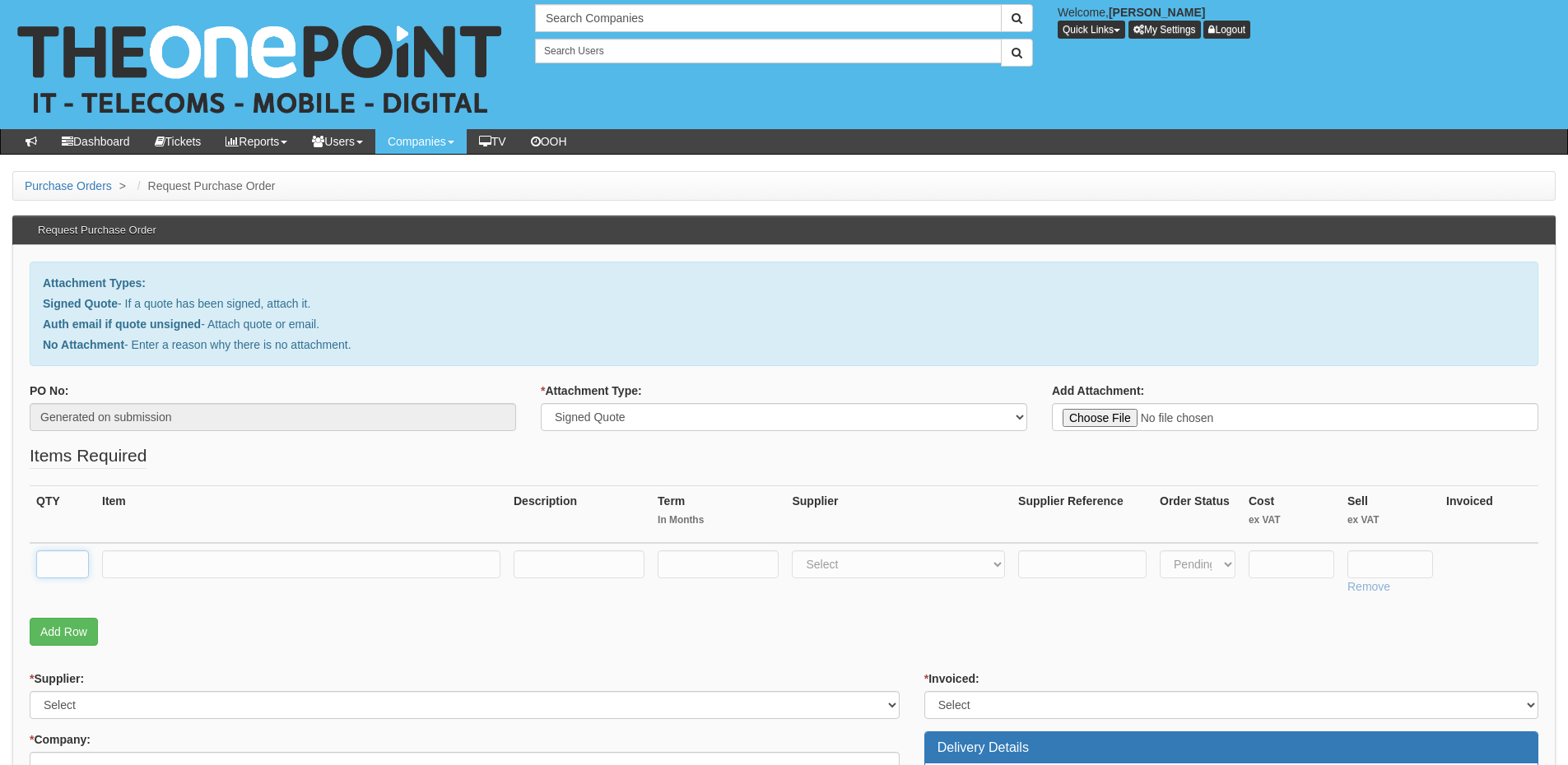
click at [55, 570] on input "text" at bounding box center [62, 564] width 53 height 28
type input "1"
click at [106, 572] on input "text" at bounding box center [301, 564] width 398 height 28
paste input "SONICWALL FIREWALL SSL VPN 50 USER LICENSE"
type input "SONICWALL FIREWALL SSL VPN 50 USER LICENSE"
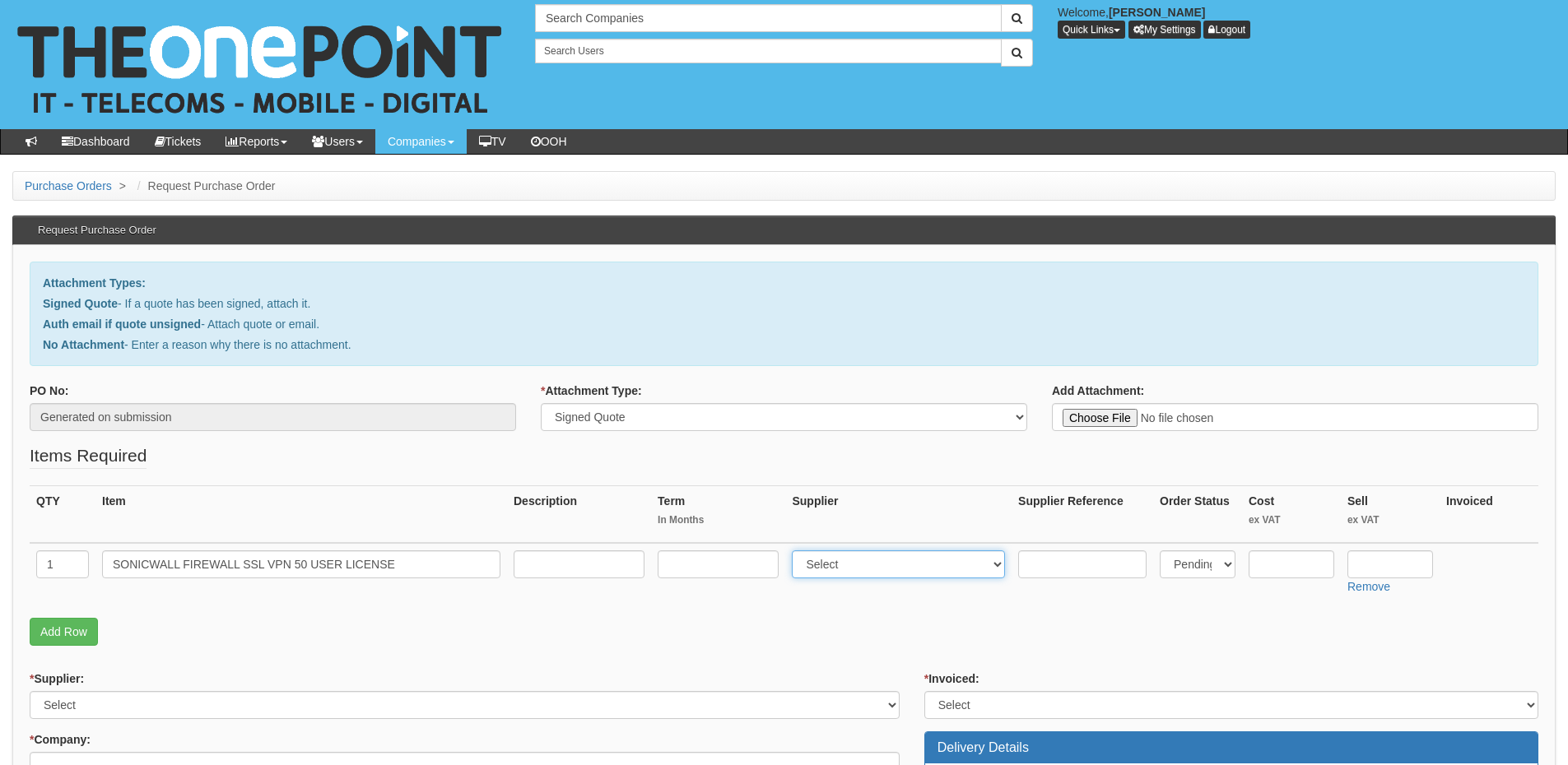
click at [833, 561] on select "Select 123 [DOMAIN_NAME] 1Password 3 4Gon [PERSON_NAME] Electric Ltd Abzorb Acc…" at bounding box center [899, 564] width 213 height 28
select select "349"
click at [796, 550] on select "Select 123 [DOMAIN_NAME] 1Password 3 4Gon [PERSON_NAME] Electric Ltd Abzorb Acc…" at bounding box center [899, 564] width 213 height 28
click at [1388, 571] on input "text" at bounding box center [1390, 564] width 86 height 28
type input "486.34"
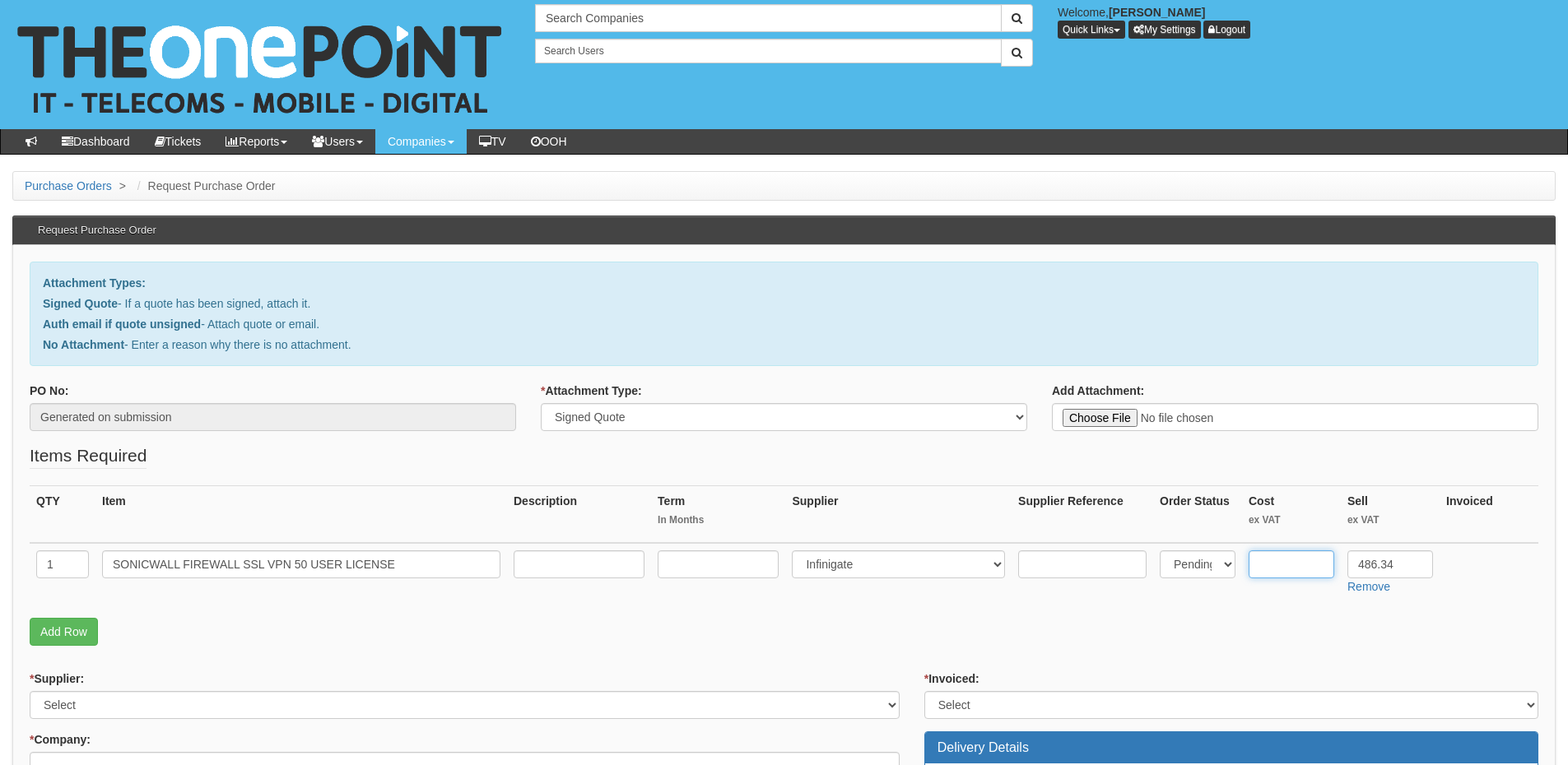
click at [1262, 577] on input "text" at bounding box center [1291, 564] width 86 height 28
click at [1279, 554] on input "text" at bounding box center [1291, 564] width 86 height 28
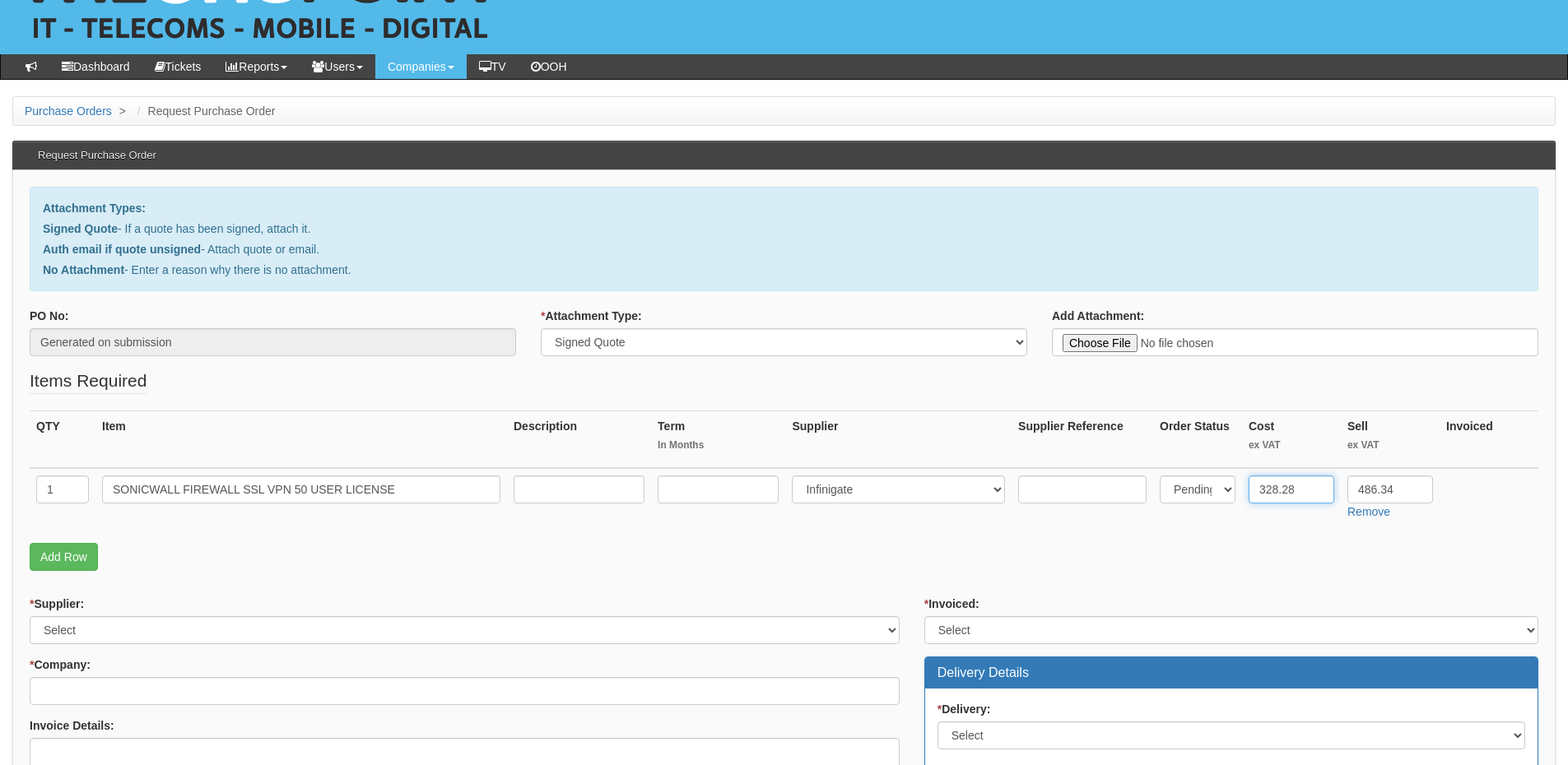
scroll to position [165, 0]
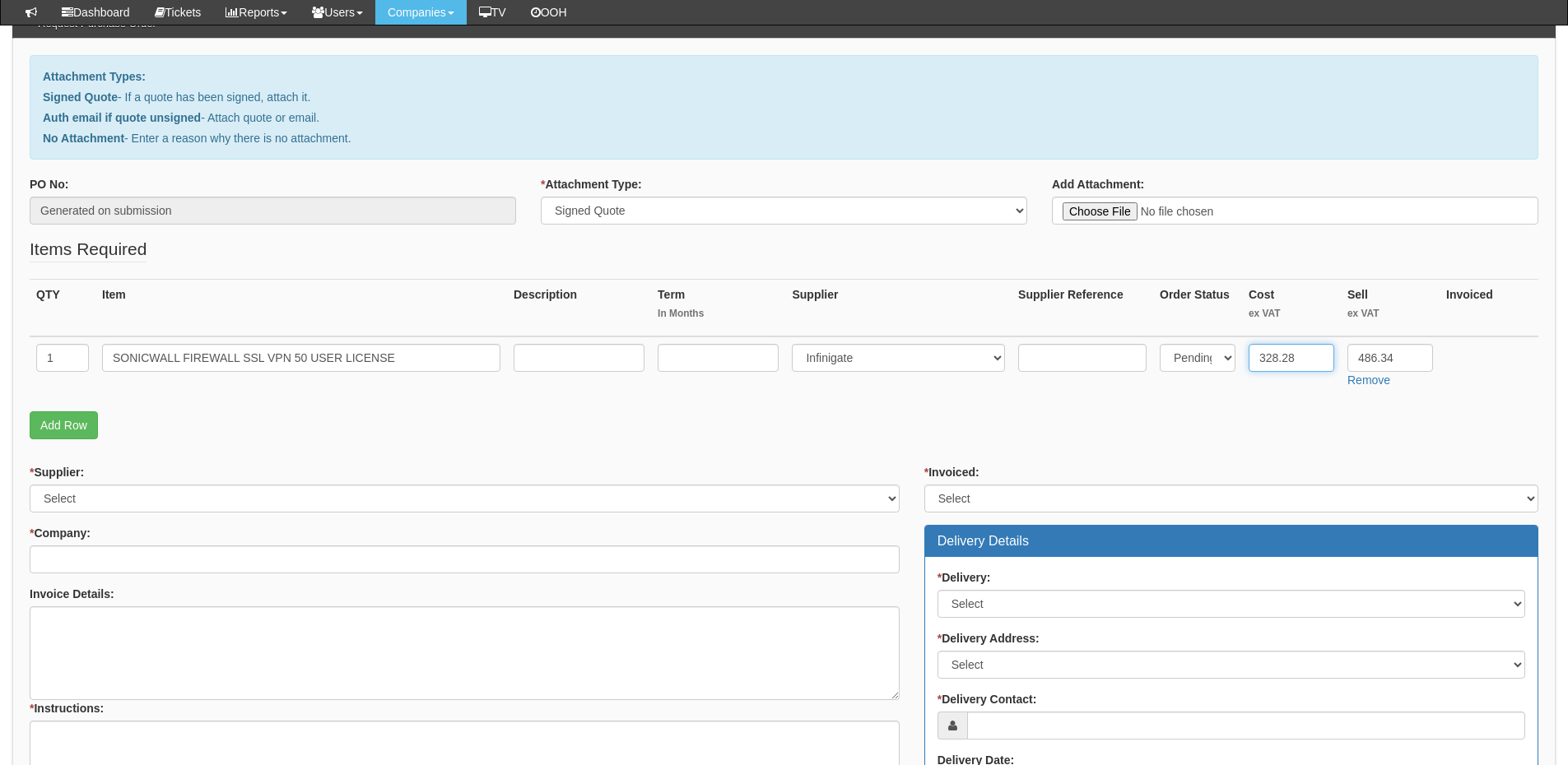
type input "328.28"
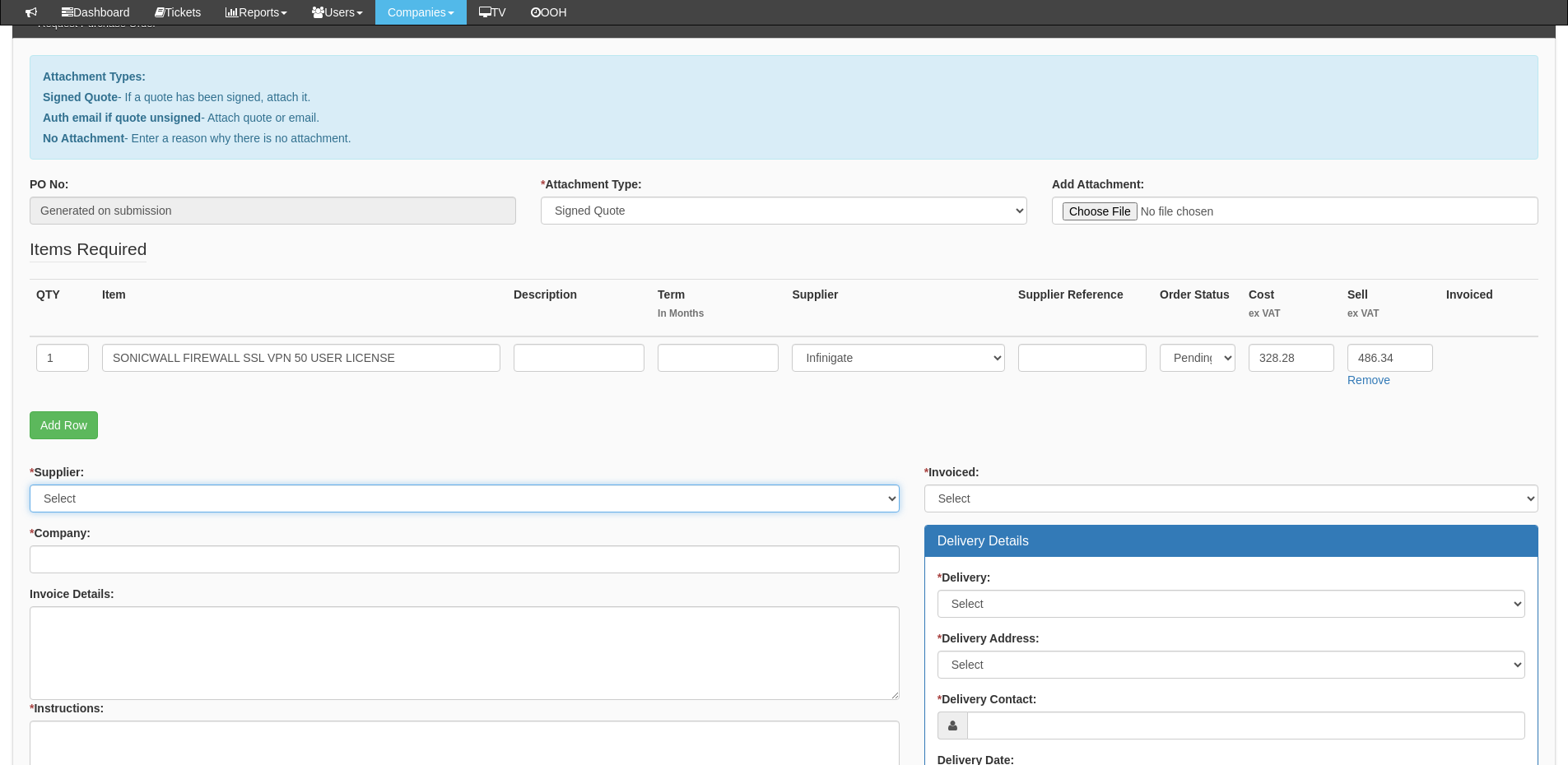
click at [153, 495] on select "Select 123 REG.co.uk 1Password 3 4Gon AA Jones Electric Ltd Abzorb Access Group…" at bounding box center [465, 499] width 870 height 28
select select "349"
click at [30, 485] on select "Select 123 REG.co.uk 1Password 3 4Gon AA Jones Electric Ltd Abzorb Access Group…" at bounding box center [465, 499] width 870 height 28
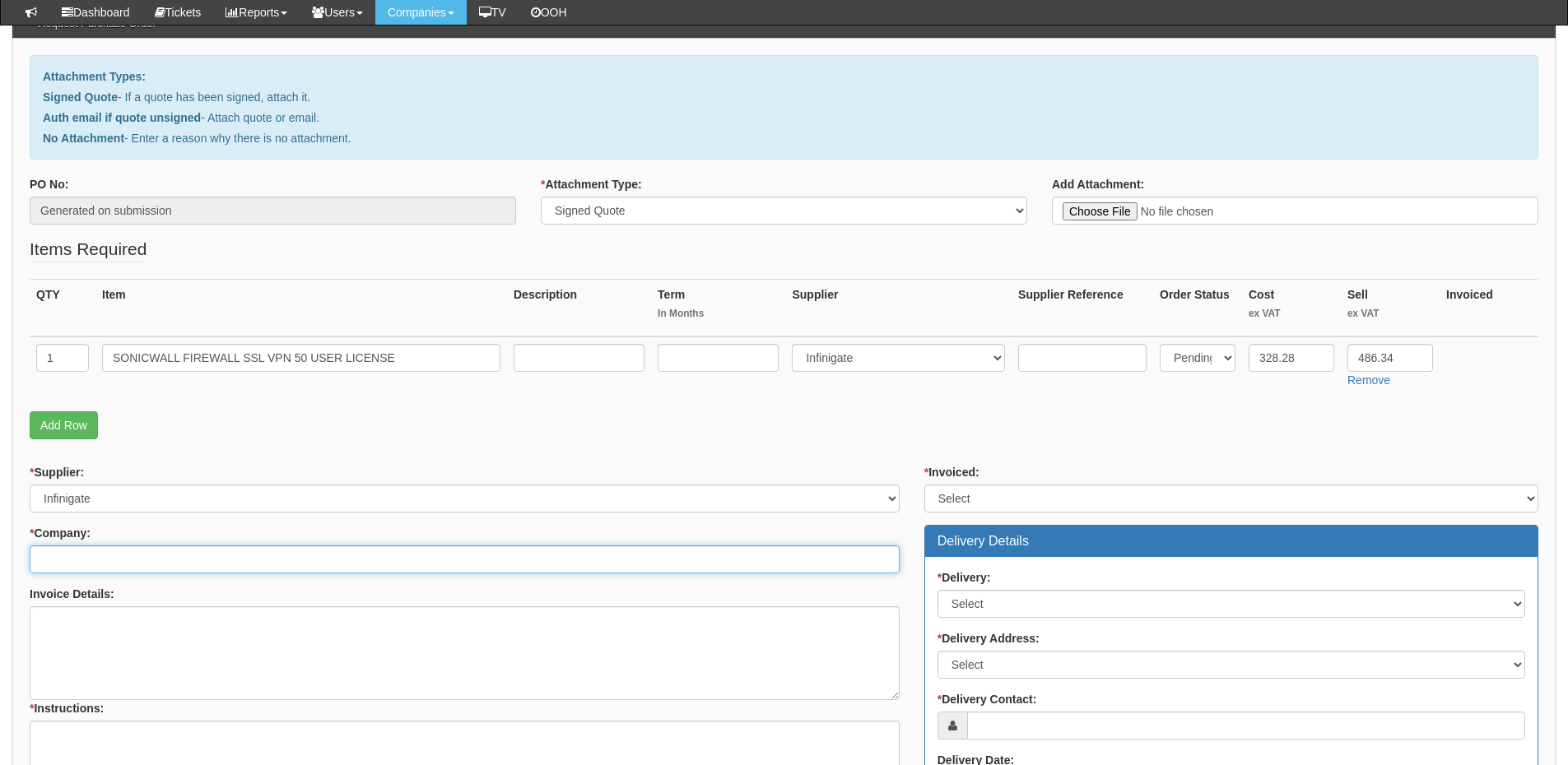
click at [168, 569] on input "* Company:" at bounding box center [465, 560] width 870 height 28
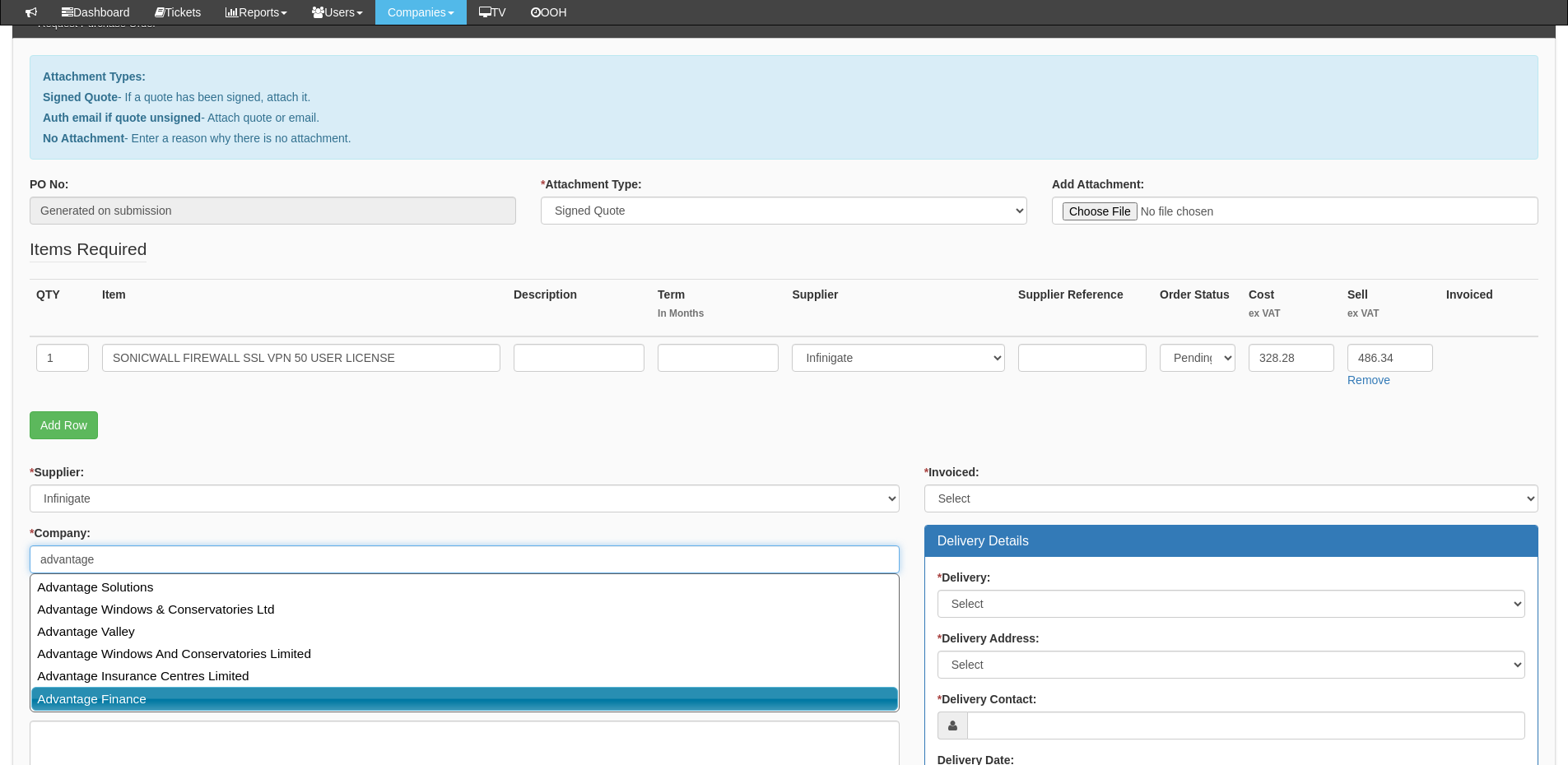
click at [168, 694] on link "Advantage Finance" at bounding box center [465, 699] width 867 height 24
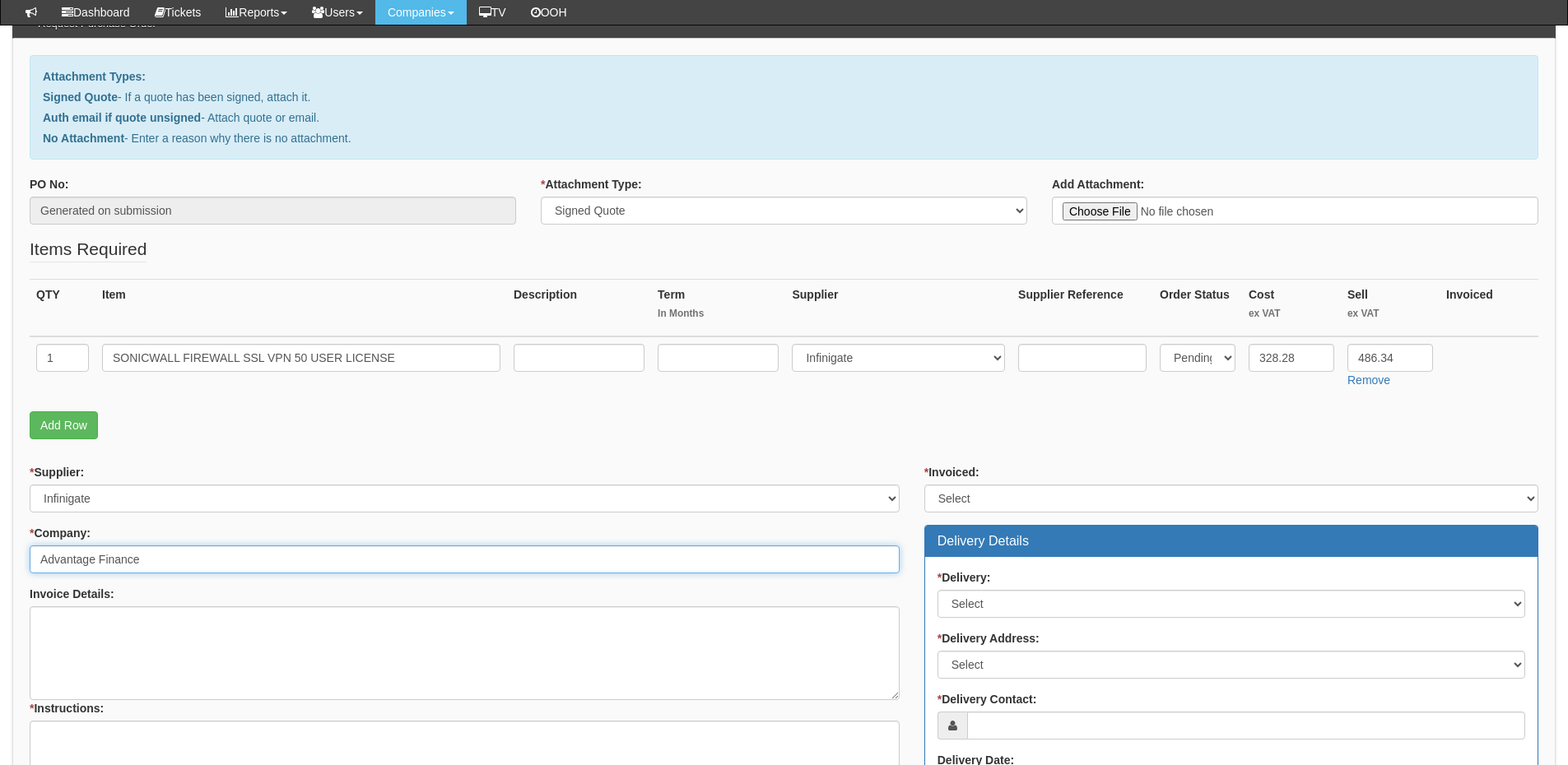
type input "Advantage Finance"
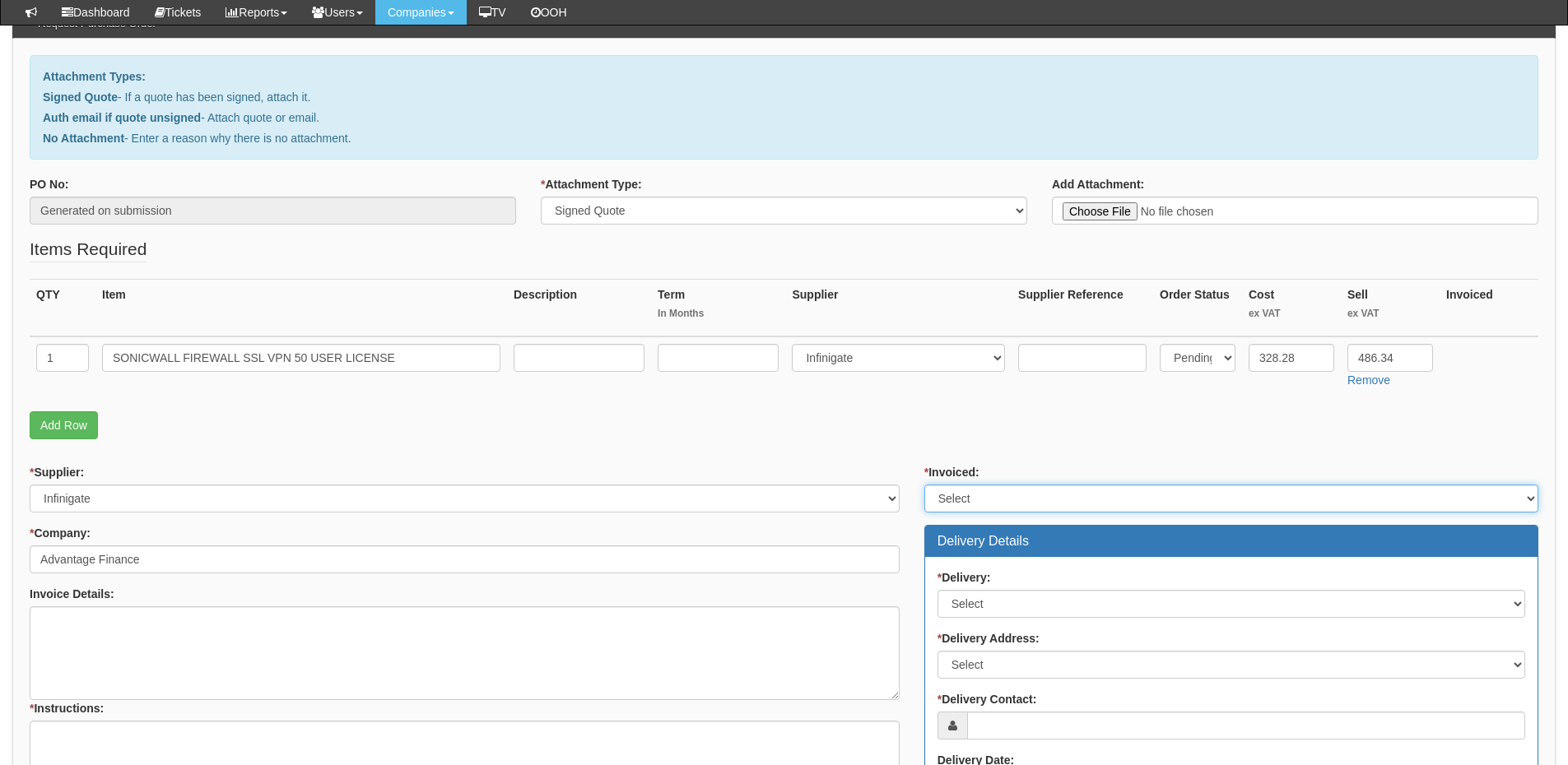
drag, startPoint x: 948, startPoint y: 495, endPoint x: 958, endPoint y: 510, distance: 18.0
click at [948, 495] on select "Select Yes No N/A STB (part of order)" at bounding box center [1232, 499] width 615 height 28
select select "2"
click at [925, 485] on select "Select Yes No N/A STB (part of order)" at bounding box center [1232, 499] width 615 height 28
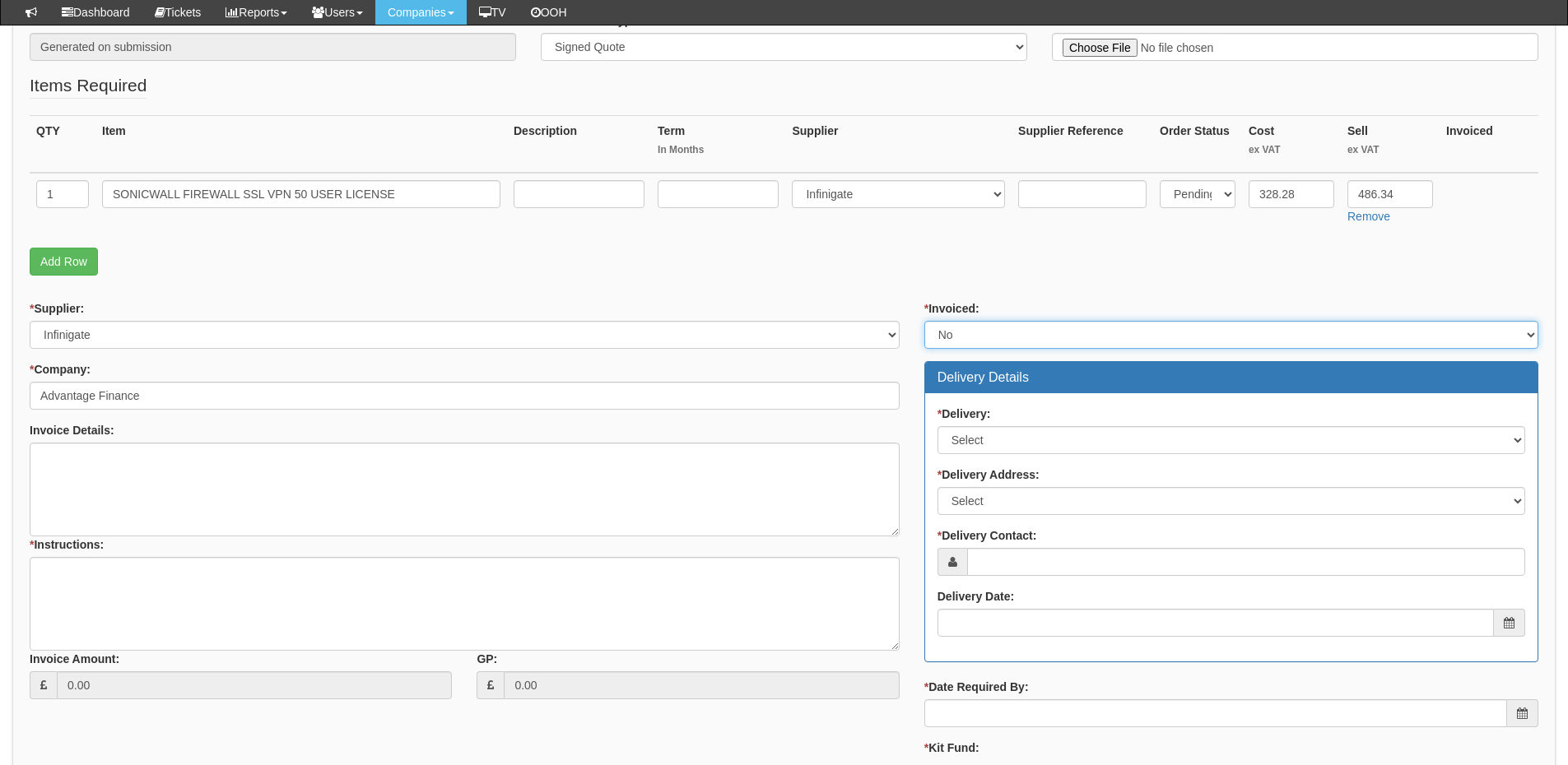
scroll to position [329, 0]
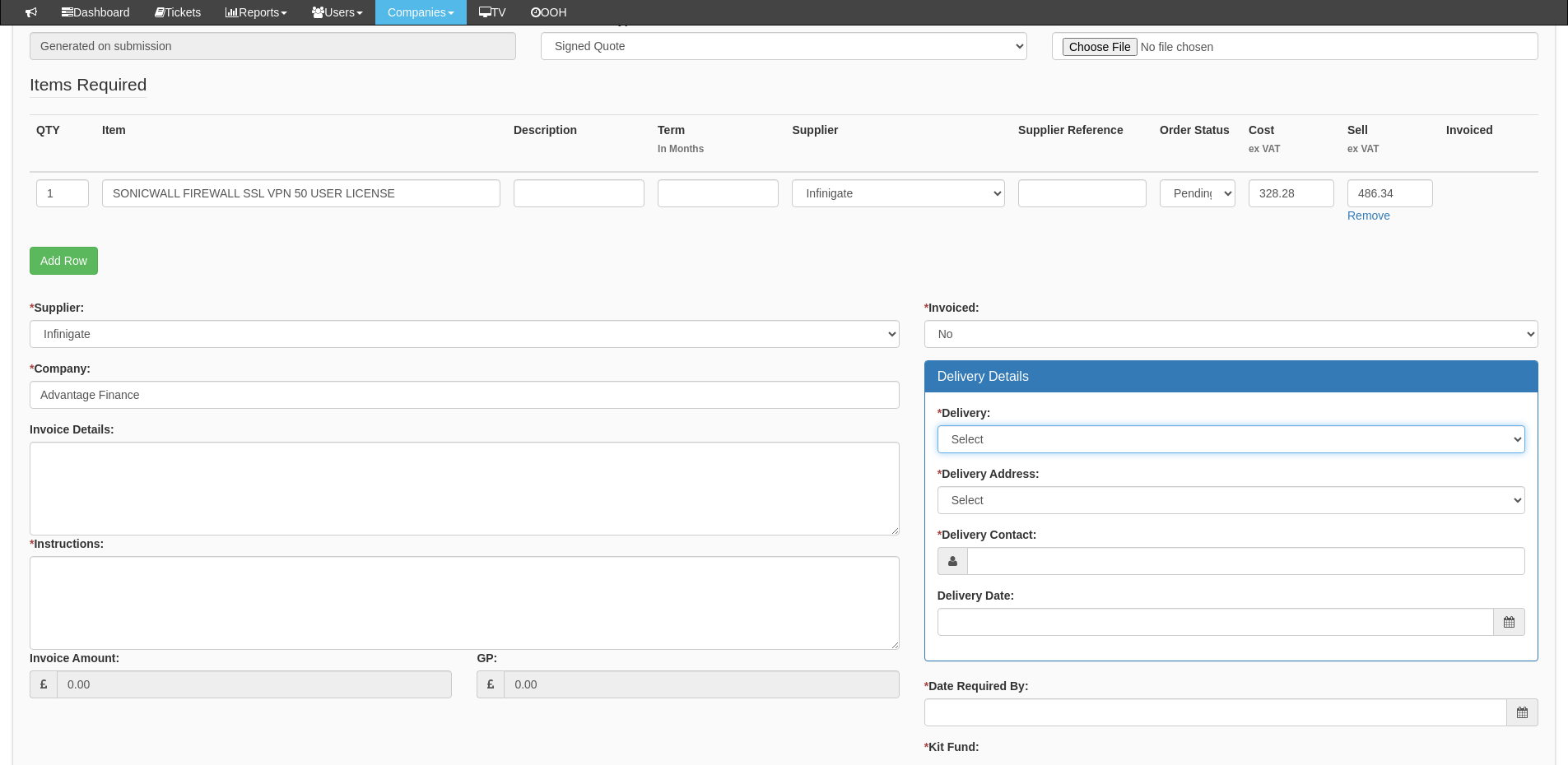
drag, startPoint x: 989, startPoint y: 441, endPoint x: 989, endPoint y: 450, distance: 9.0
click at [989, 441] on select "Select No Not Applicable Yes" at bounding box center [1231, 439] width 588 height 28
select select "3"
click at [938, 426] on select "Select No Not Applicable Yes" at bounding box center [1231, 439] width 588 height 28
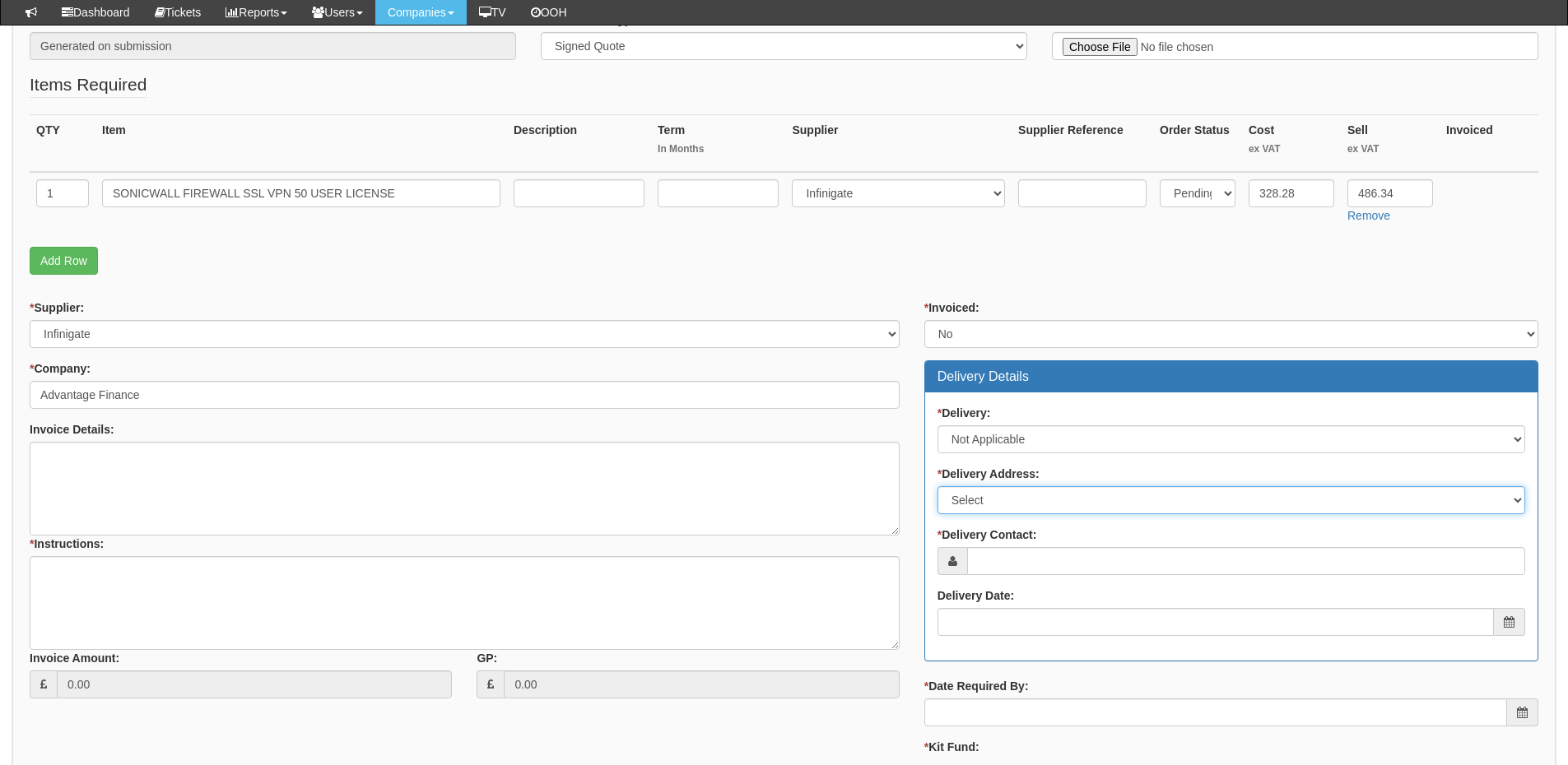
click at [994, 508] on select "Select Not Applicable Main Address - Other" at bounding box center [1231, 500] width 588 height 28
select select "N/A"
click at [938, 487] on select "Select Not Applicable Main Address - Other" at bounding box center [1231, 500] width 588 height 28
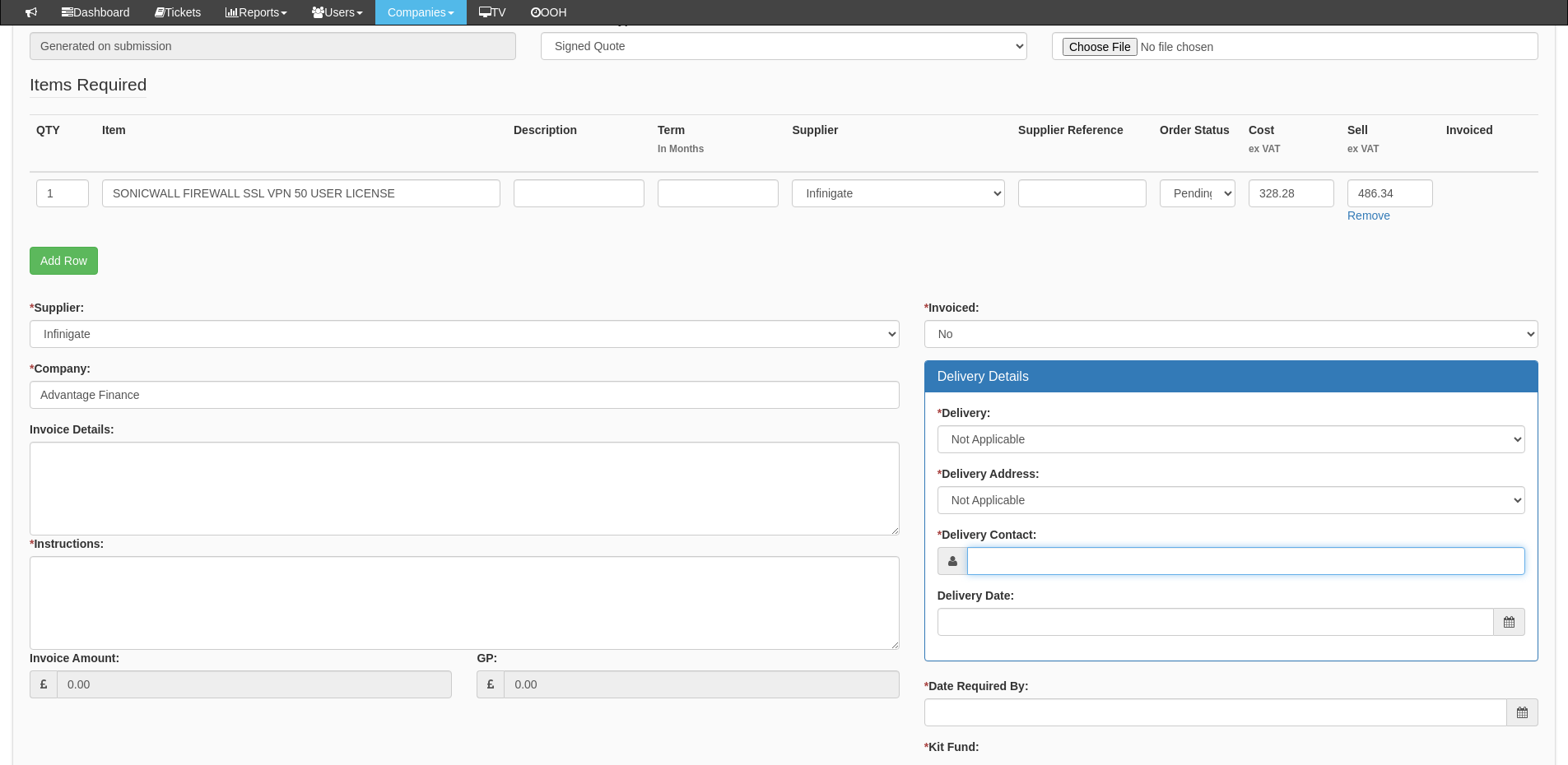
click at [1002, 559] on input "* Delivery Contact:" at bounding box center [1246, 561] width 558 height 28
click at [1031, 565] on input "* Delivery Contact:" at bounding box center [1246, 561] width 558 height 28
paste input "David Gray"
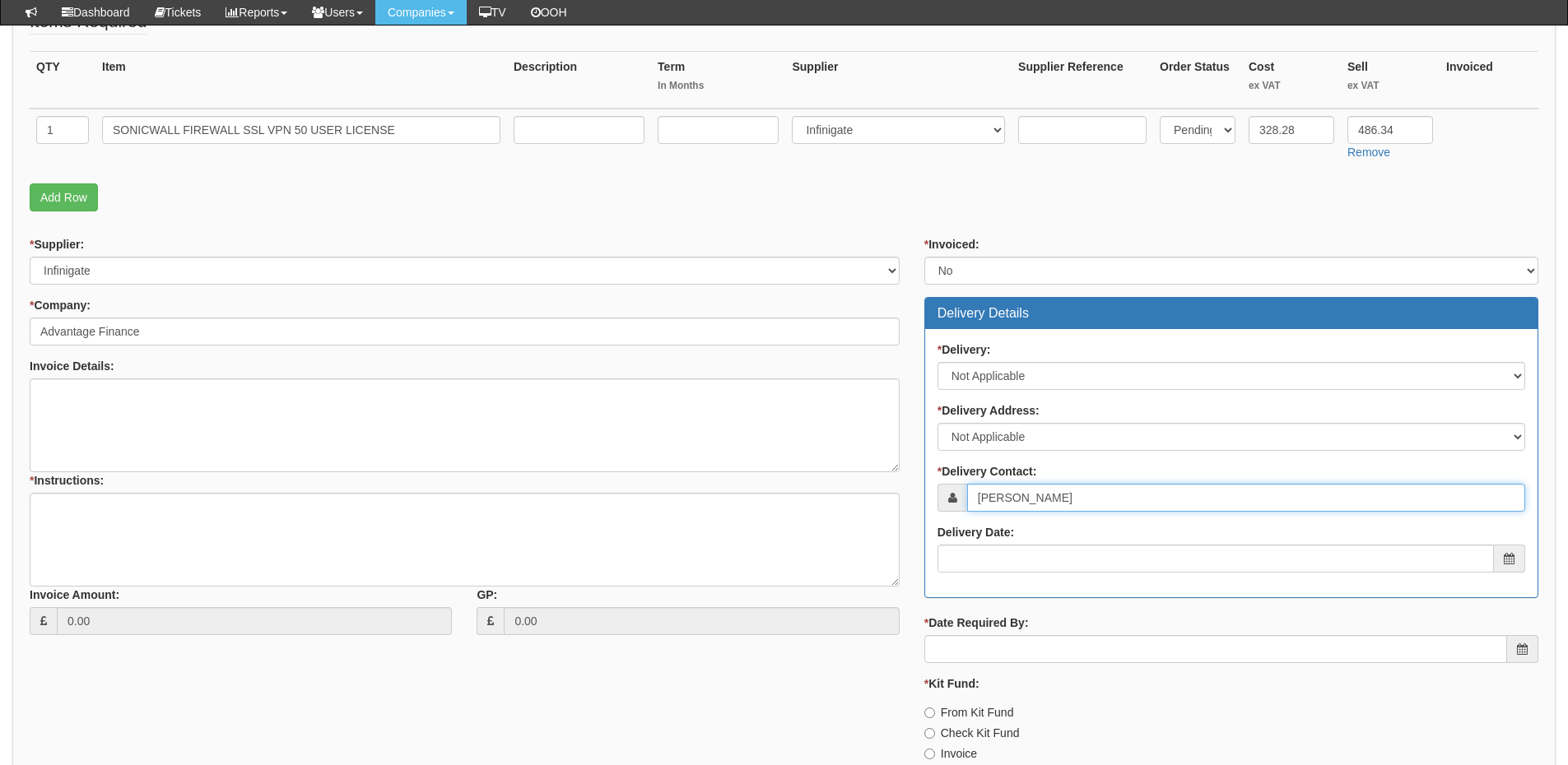
scroll to position [494, 0]
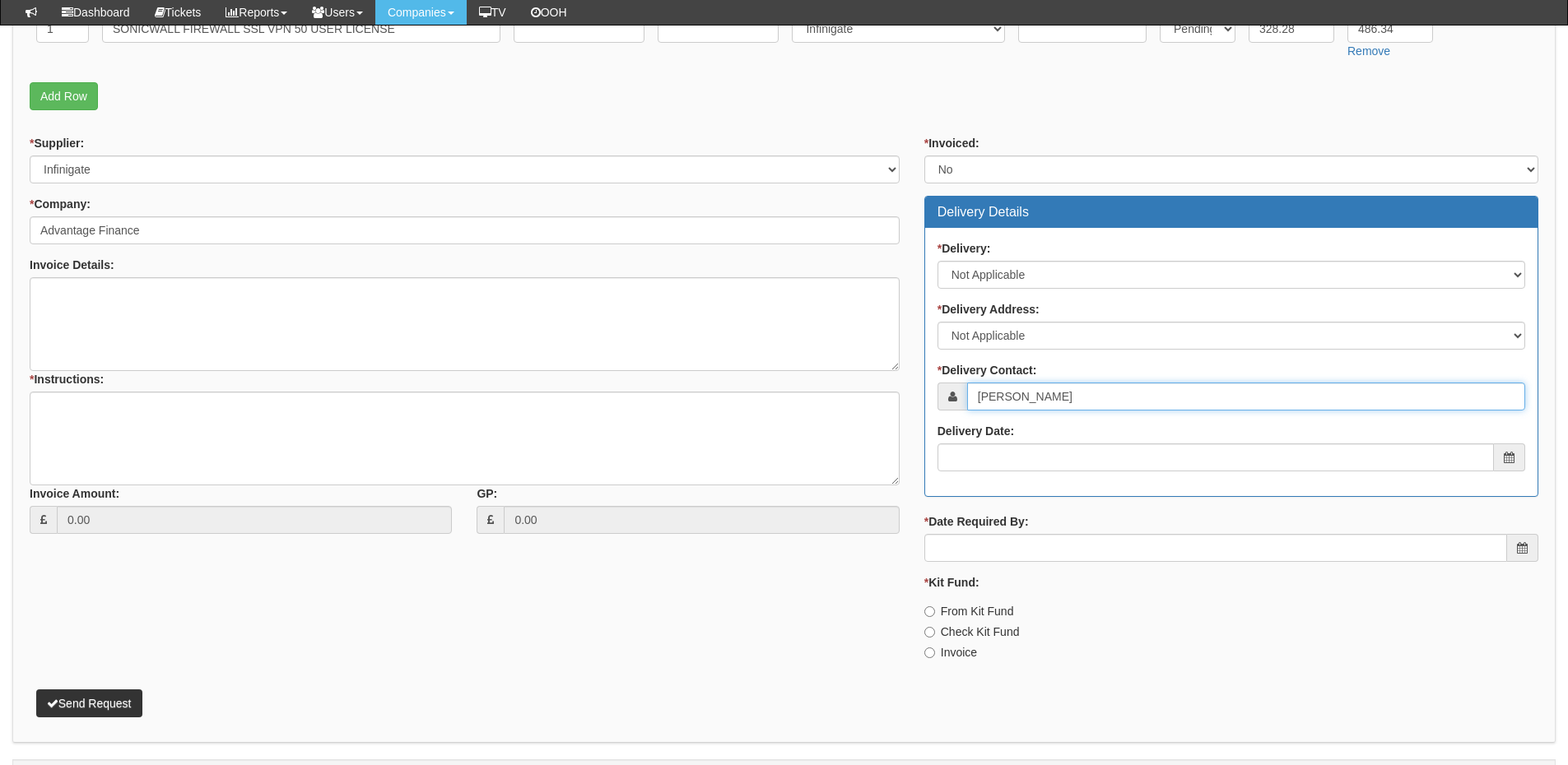
type input "David Gray"
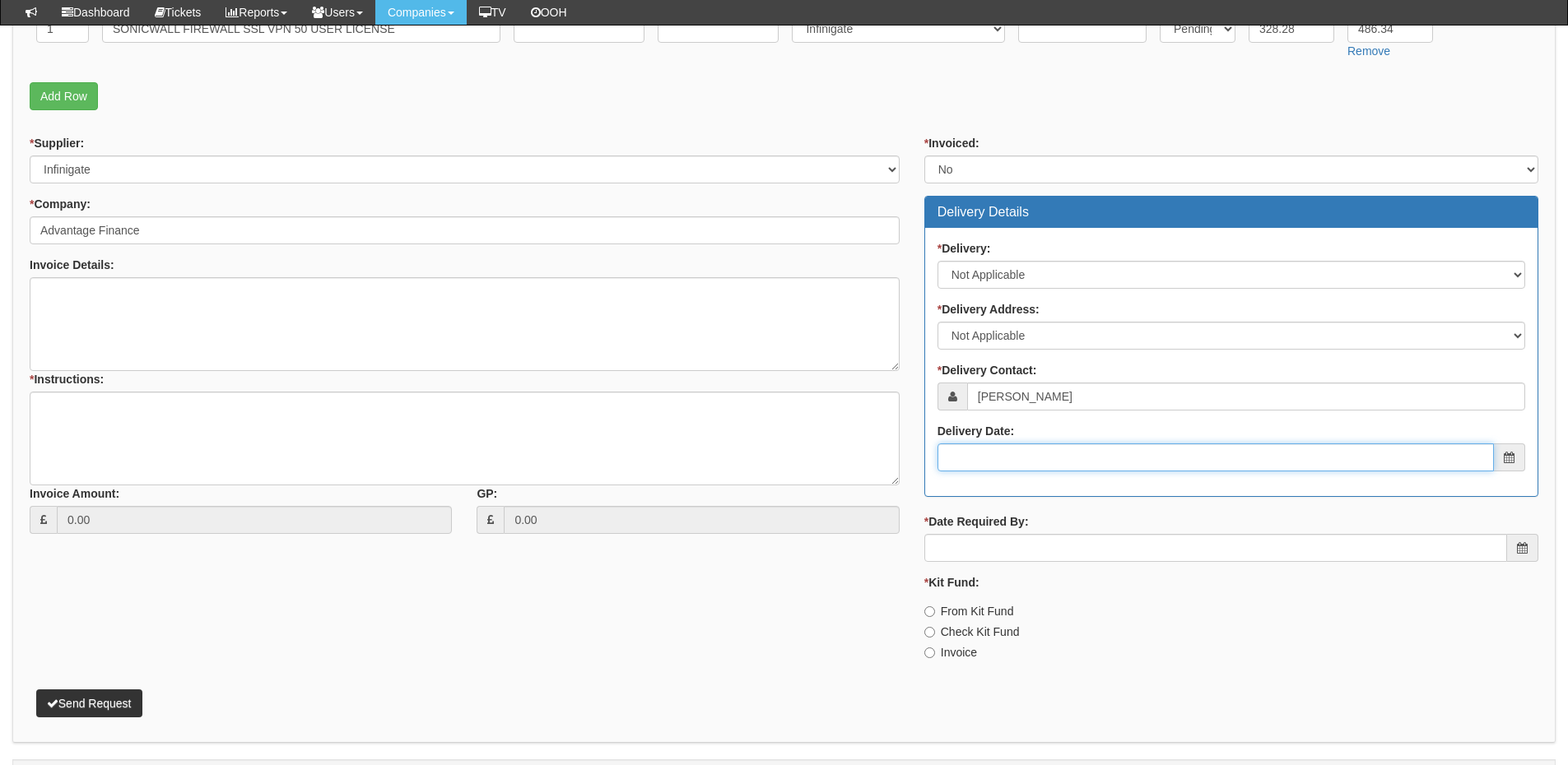
click at [1025, 463] on input "Delivery Date:" at bounding box center [1215, 457] width 556 height 28
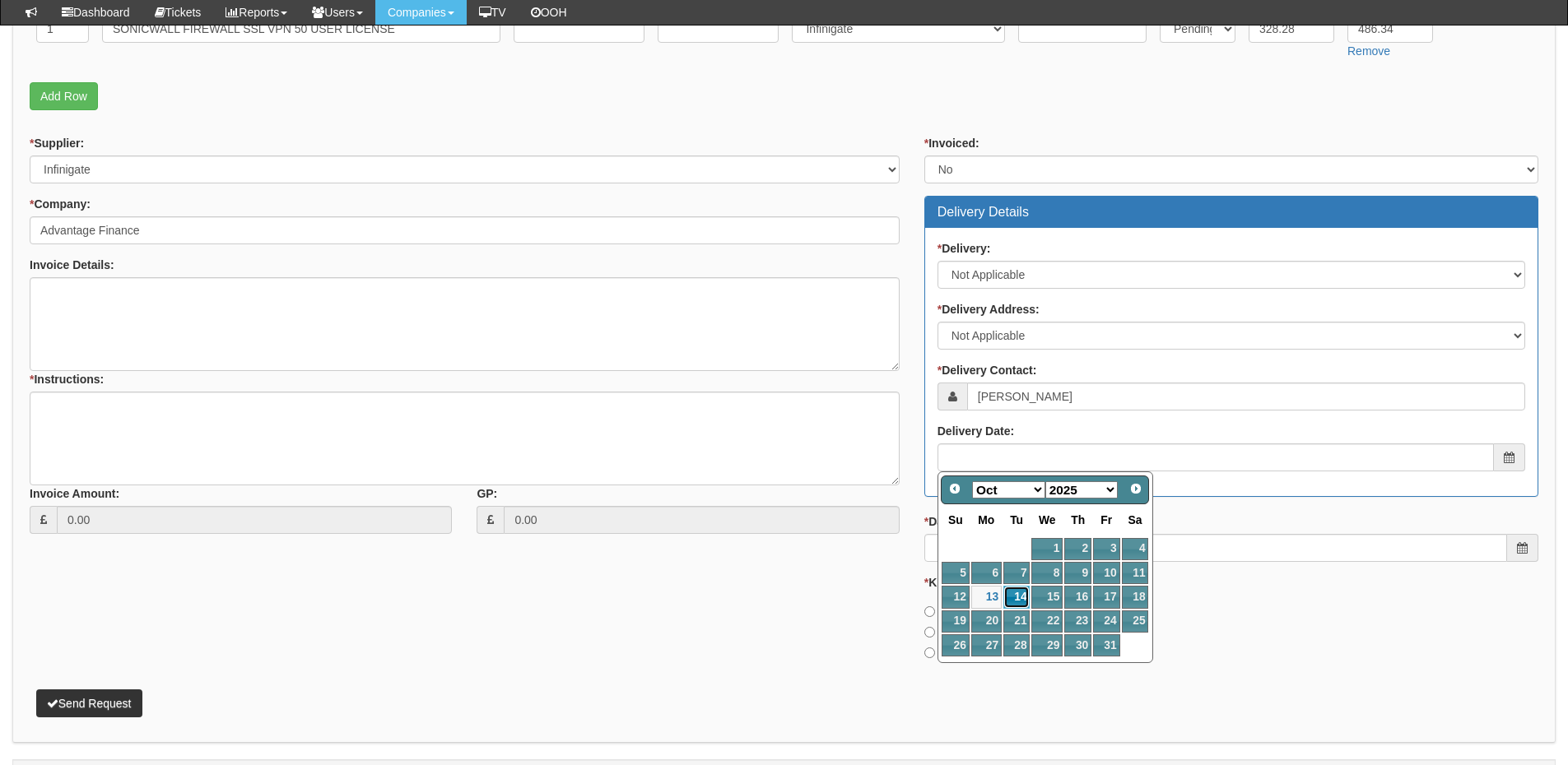
click at [1025, 595] on link "14" at bounding box center [1016, 597] width 26 height 22
type input "2025-10-14"
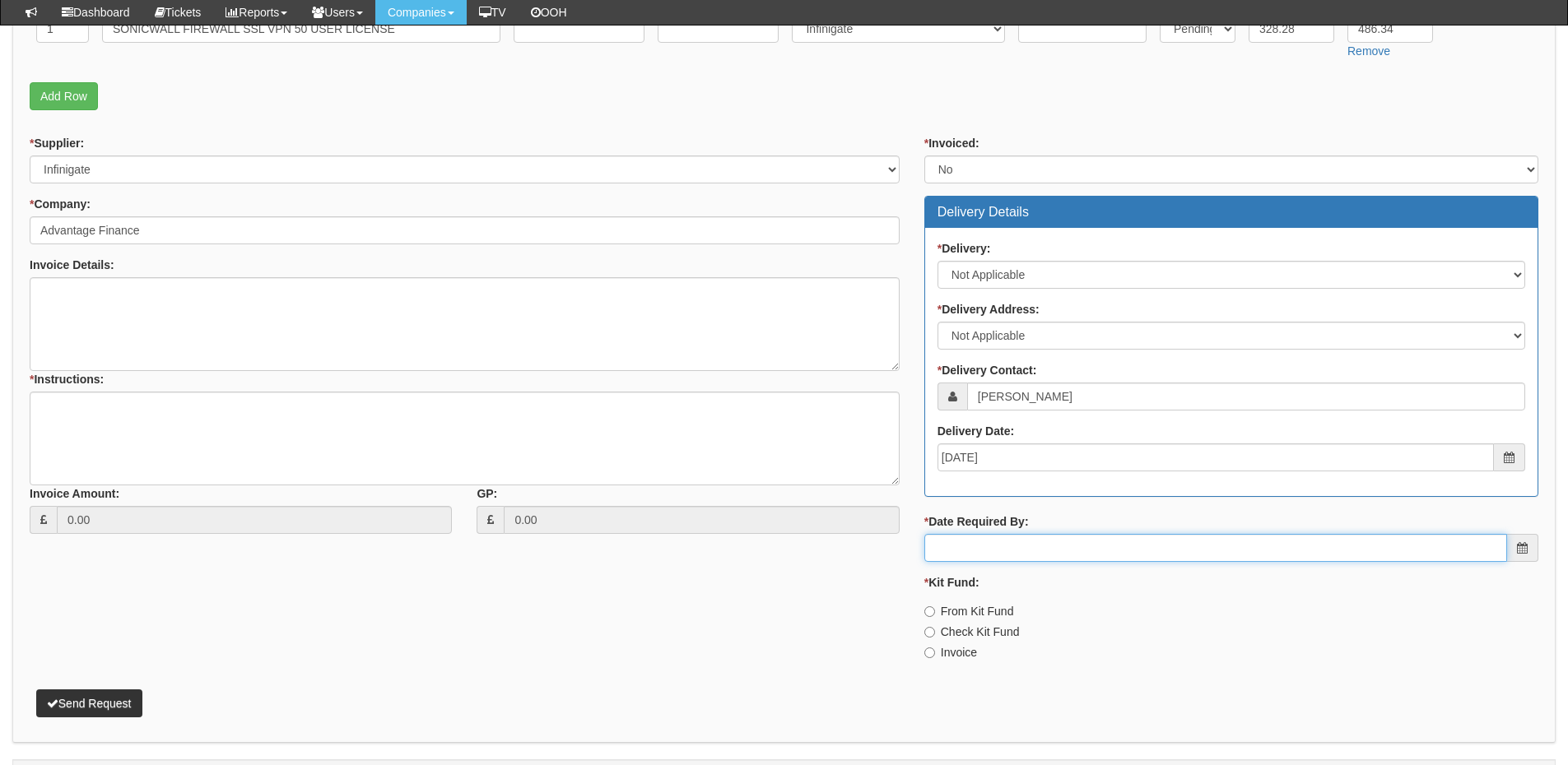
click at [1015, 549] on input "* Date Required By:" at bounding box center [1216, 548] width 583 height 28
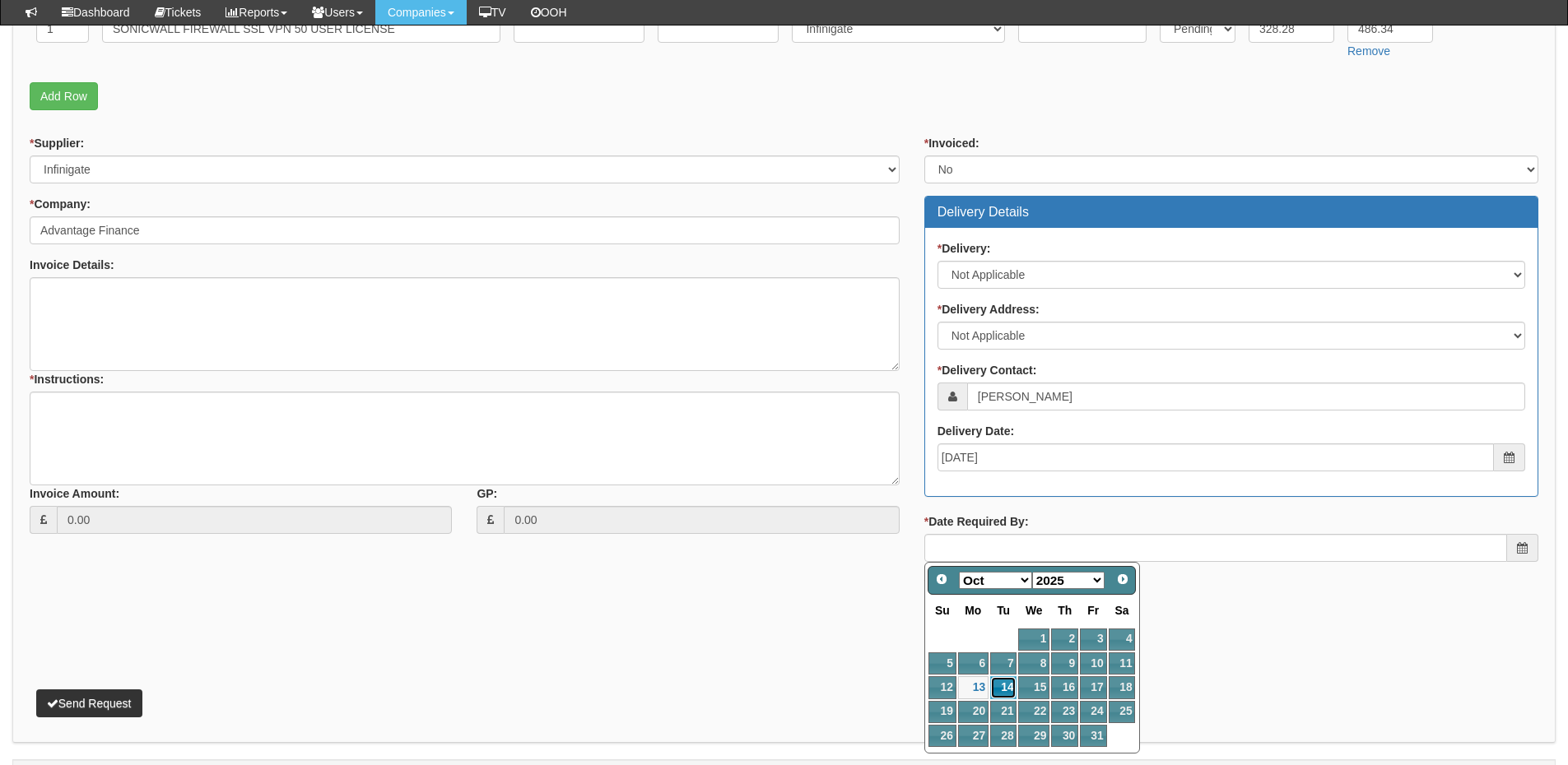
click at [1007, 680] on link "14" at bounding box center [1003, 687] width 26 height 22
type input "2025-10-14"
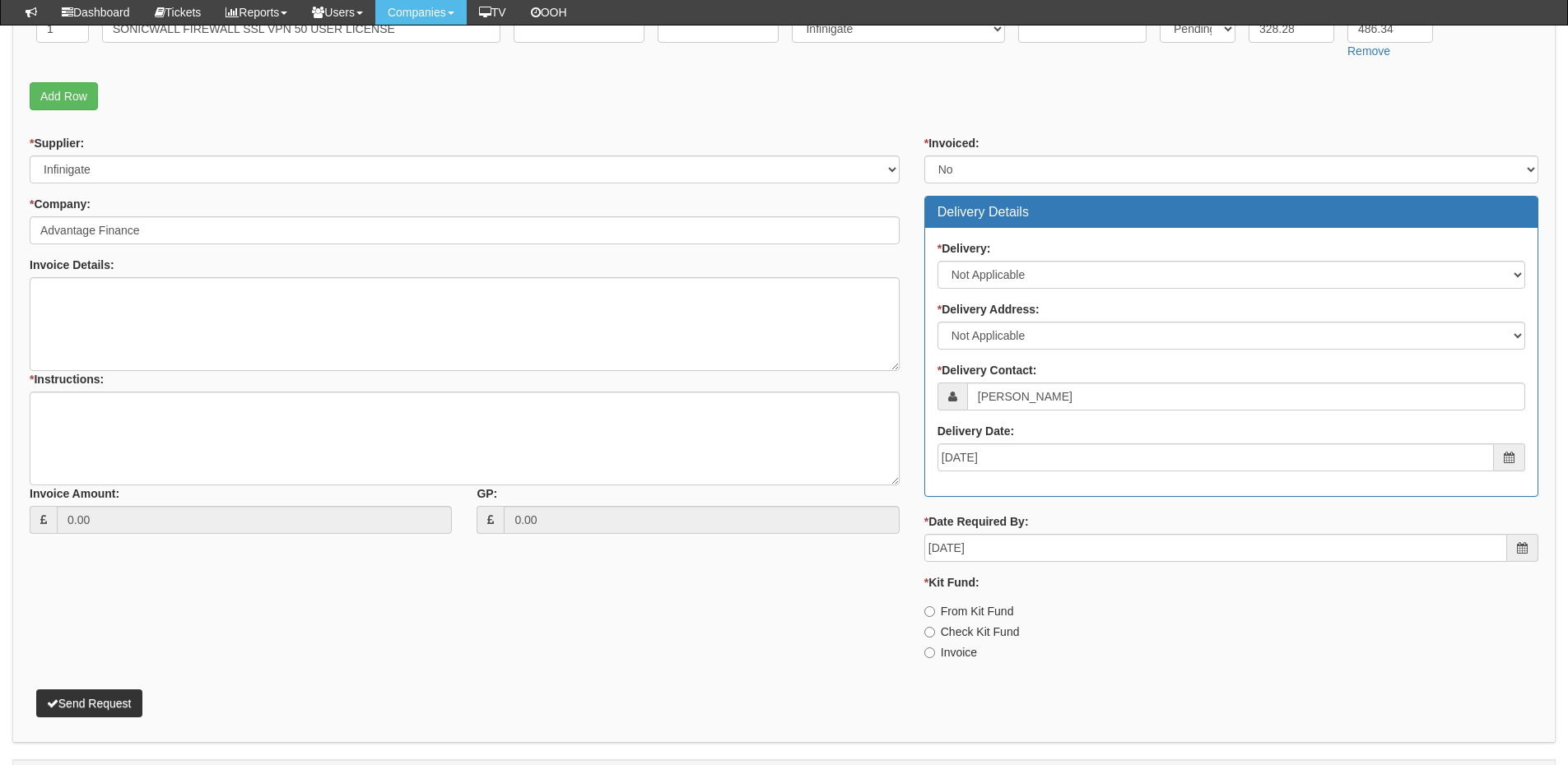
click at [964, 655] on label "Invoice" at bounding box center [951, 652] width 53 height 17
click at [935, 655] on input "Invoice" at bounding box center [930, 653] width 11 height 11
radio input "true"
click at [119, 323] on textarea "Invoice Details:" at bounding box center [465, 324] width 870 height 93
type textarea "Please note Dave Brodie has already ordered the licences"
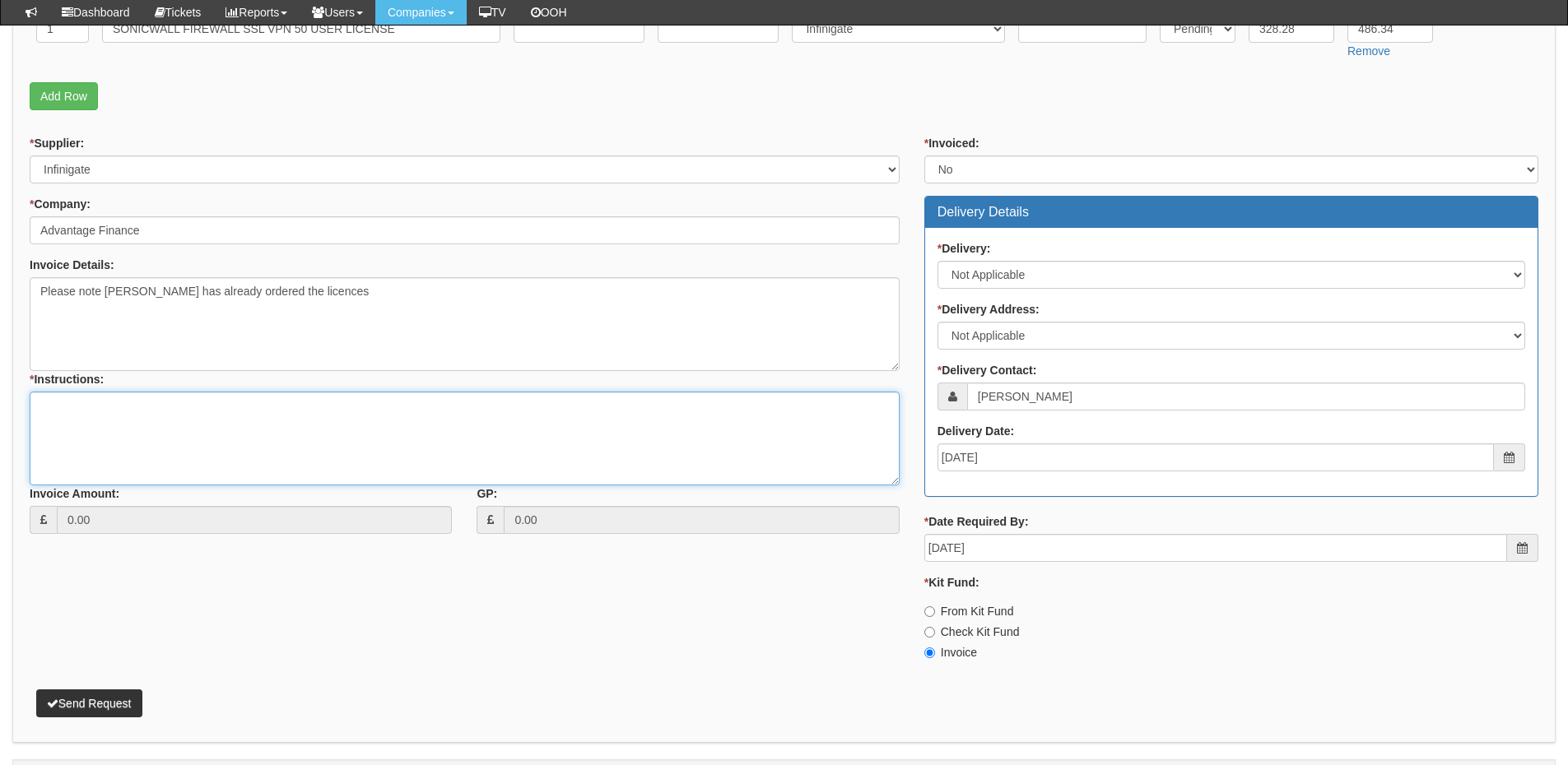
click at [167, 418] on textarea "* Instructions:" at bounding box center [465, 438] width 870 height 93
type textarea "As above"
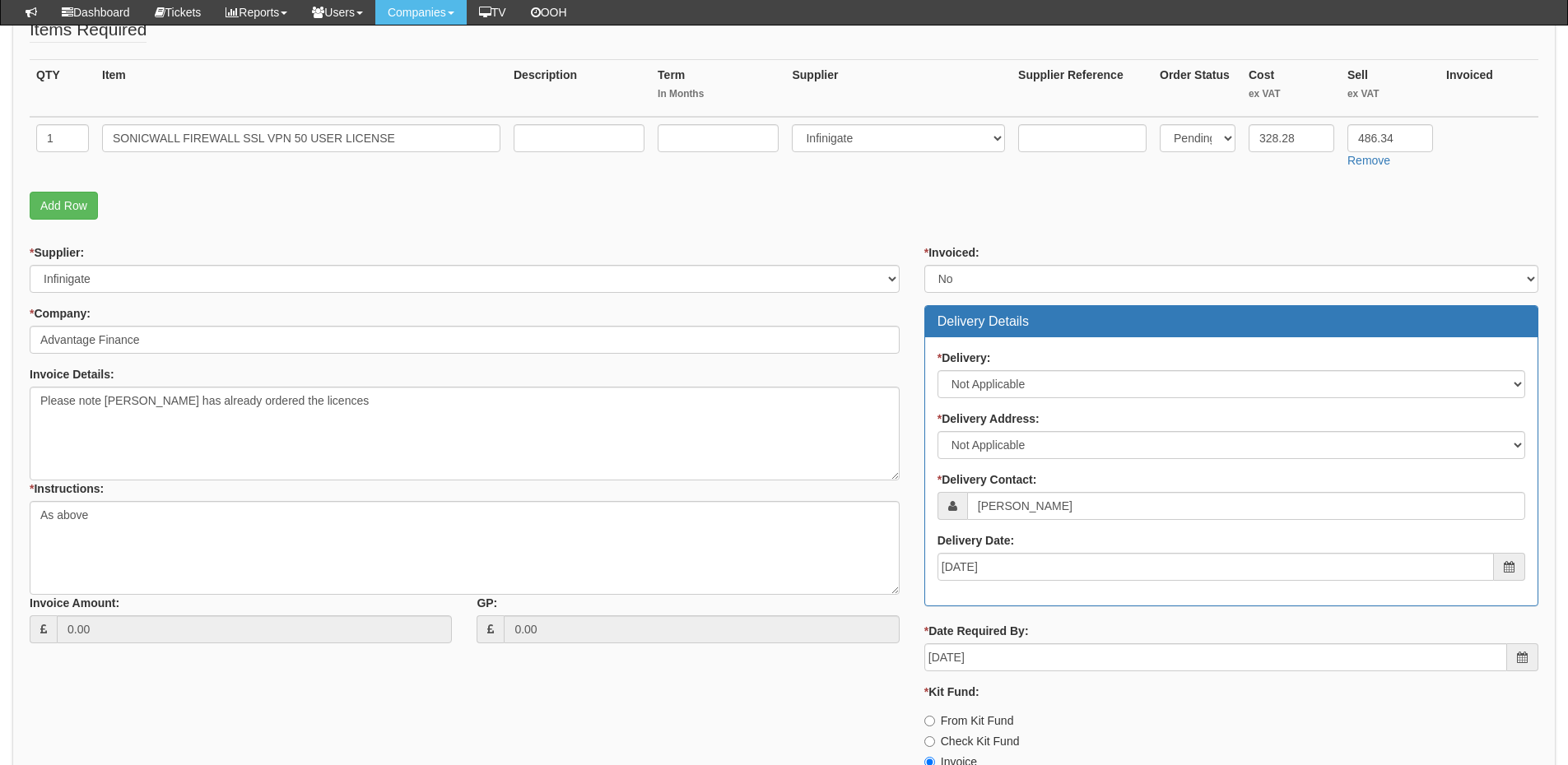
scroll to position [373, 0]
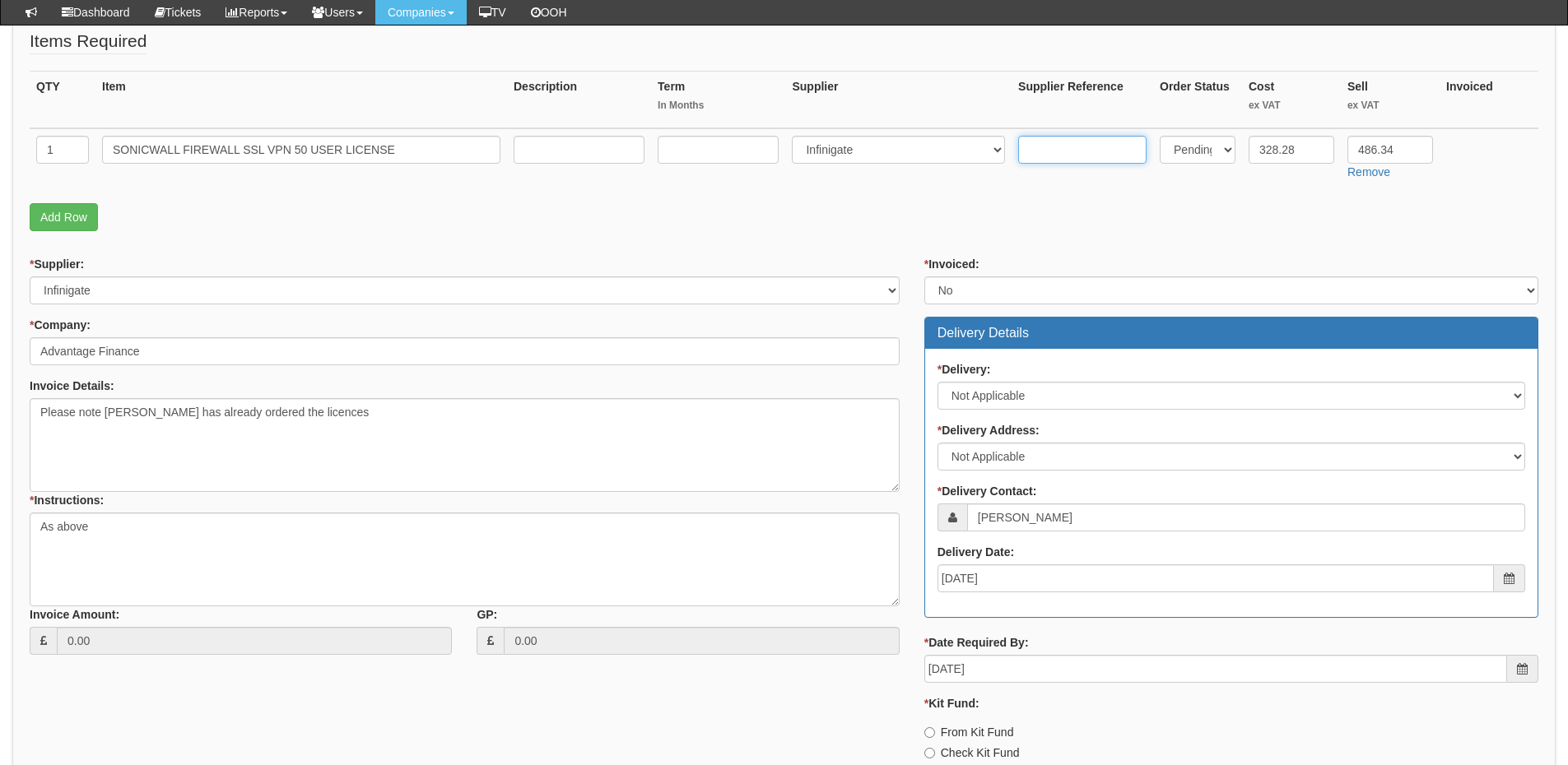
click at [1072, 150] on input "text" at bounding box center [1082, 150] width 129 height 28
paste input "01-SSC-8633"
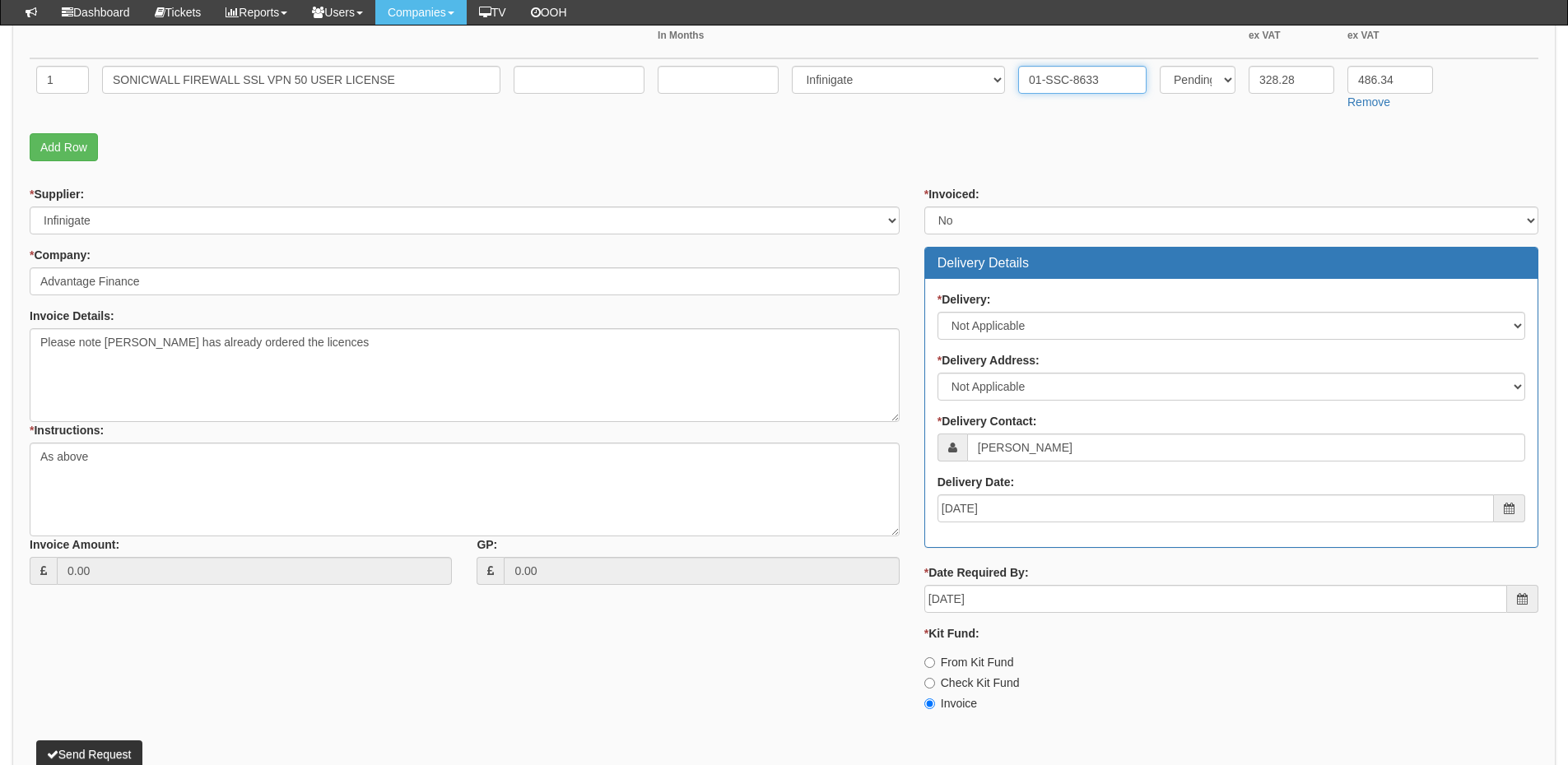
scroll to position [537, 0]
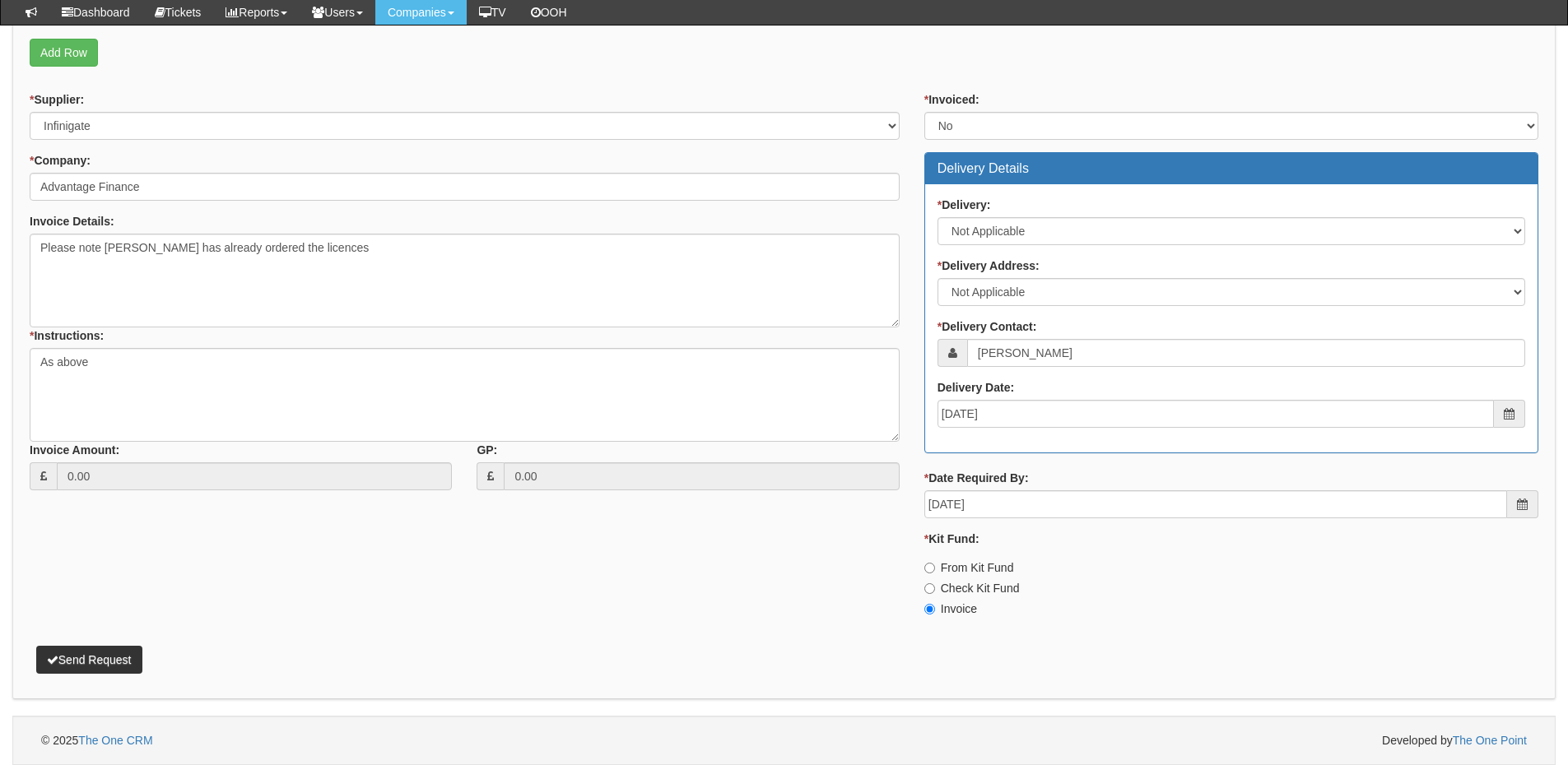
type input "01-SSC-8633"
click at [93, 664] on button "Send Request" at bounding box center [89, 660] width 106 height 28
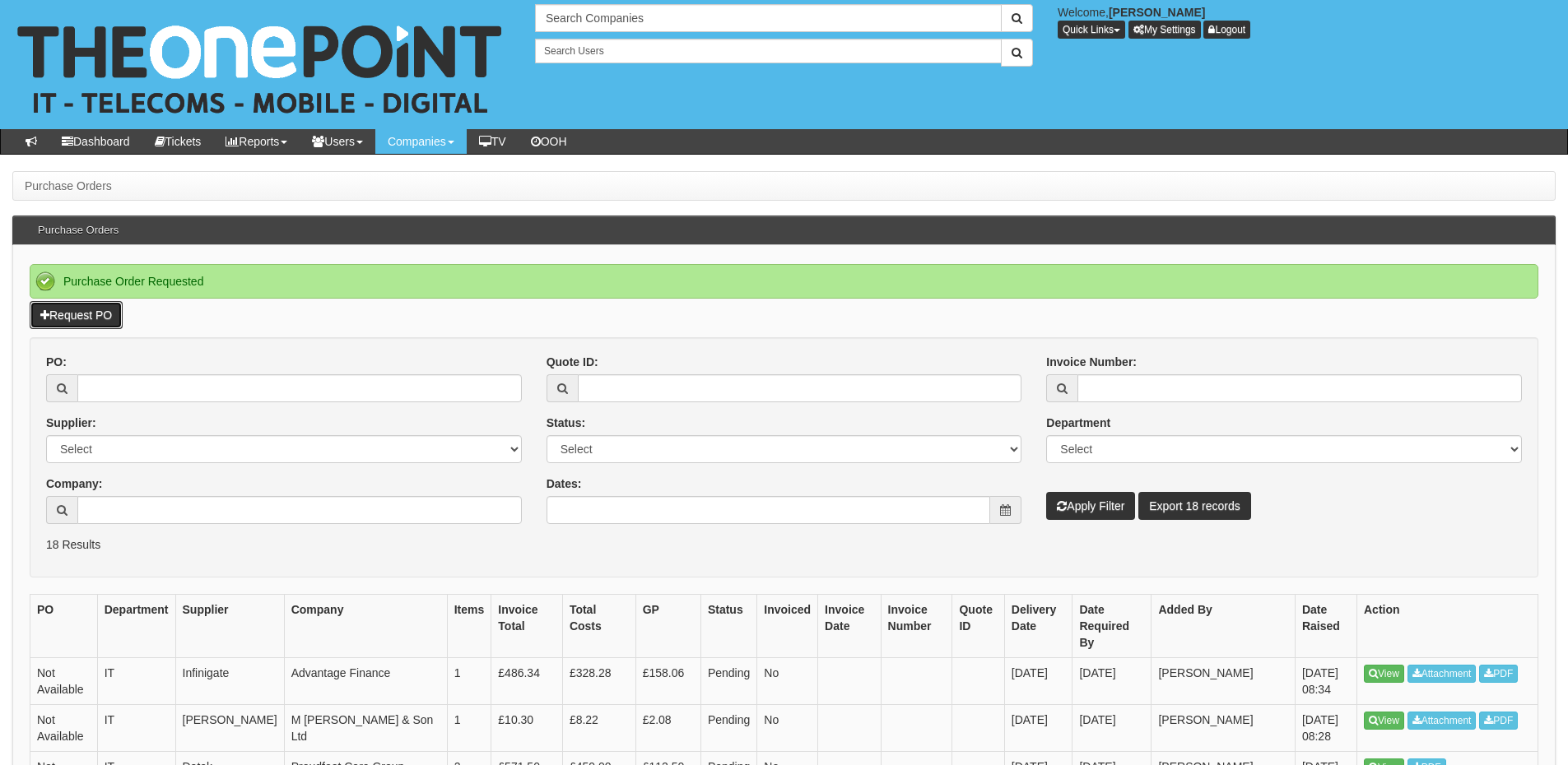
click at [106, 314] on link "Request PO" at bounding box center [76, 315] width 93 height 28
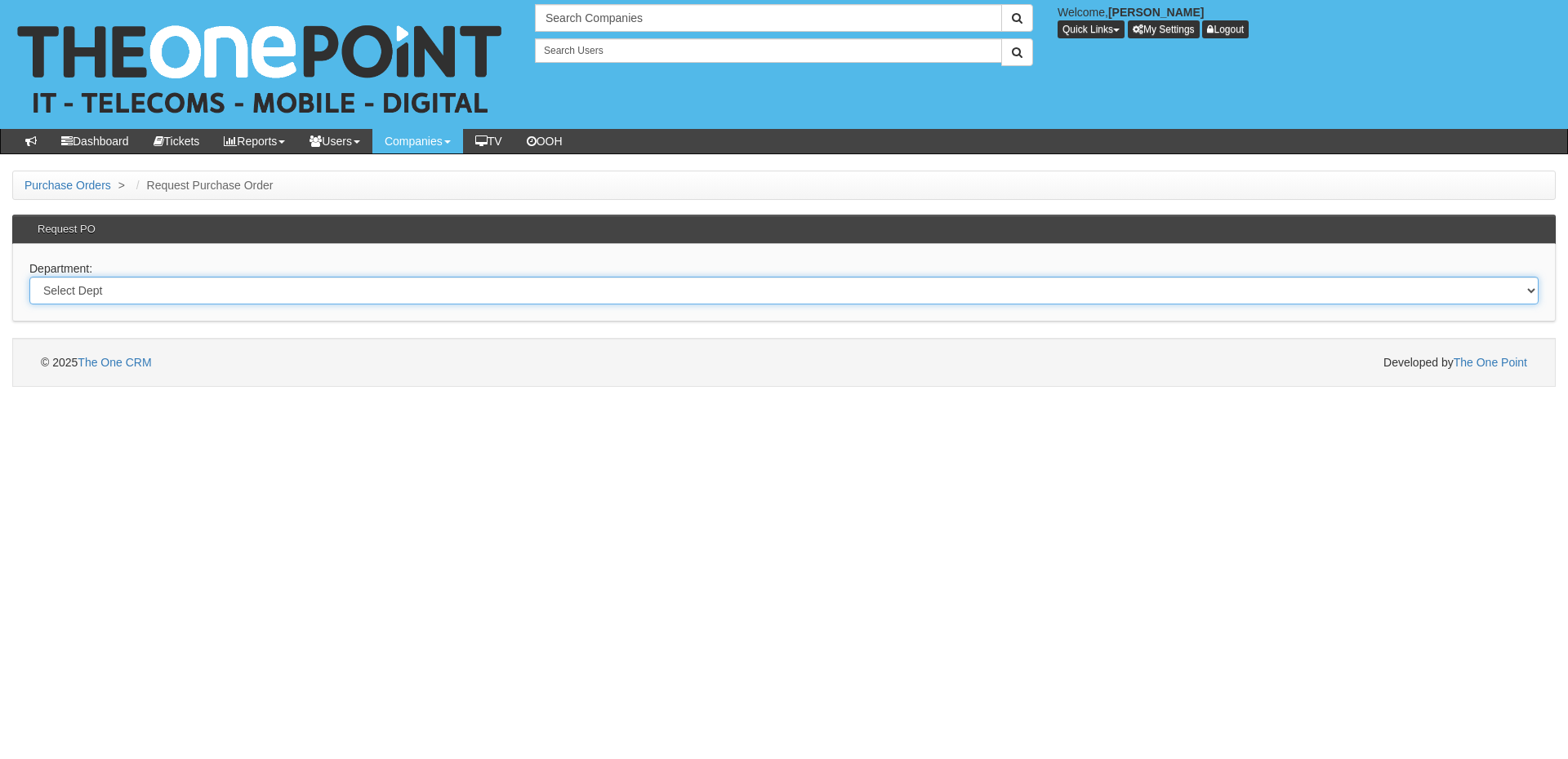
click at [356, 302] on select "Select Dept Digital Internal IT Mobiles Marketing Telecoms" at bounding box center [784, 291] width 1509 height 28
select select "?pipeID=&dept=IT"
click at [29, 277] on select "Select Dept Digital Internal IT Mobiles Marketing Telecoms" at bounding box center [784, 291] width 1509 height 28
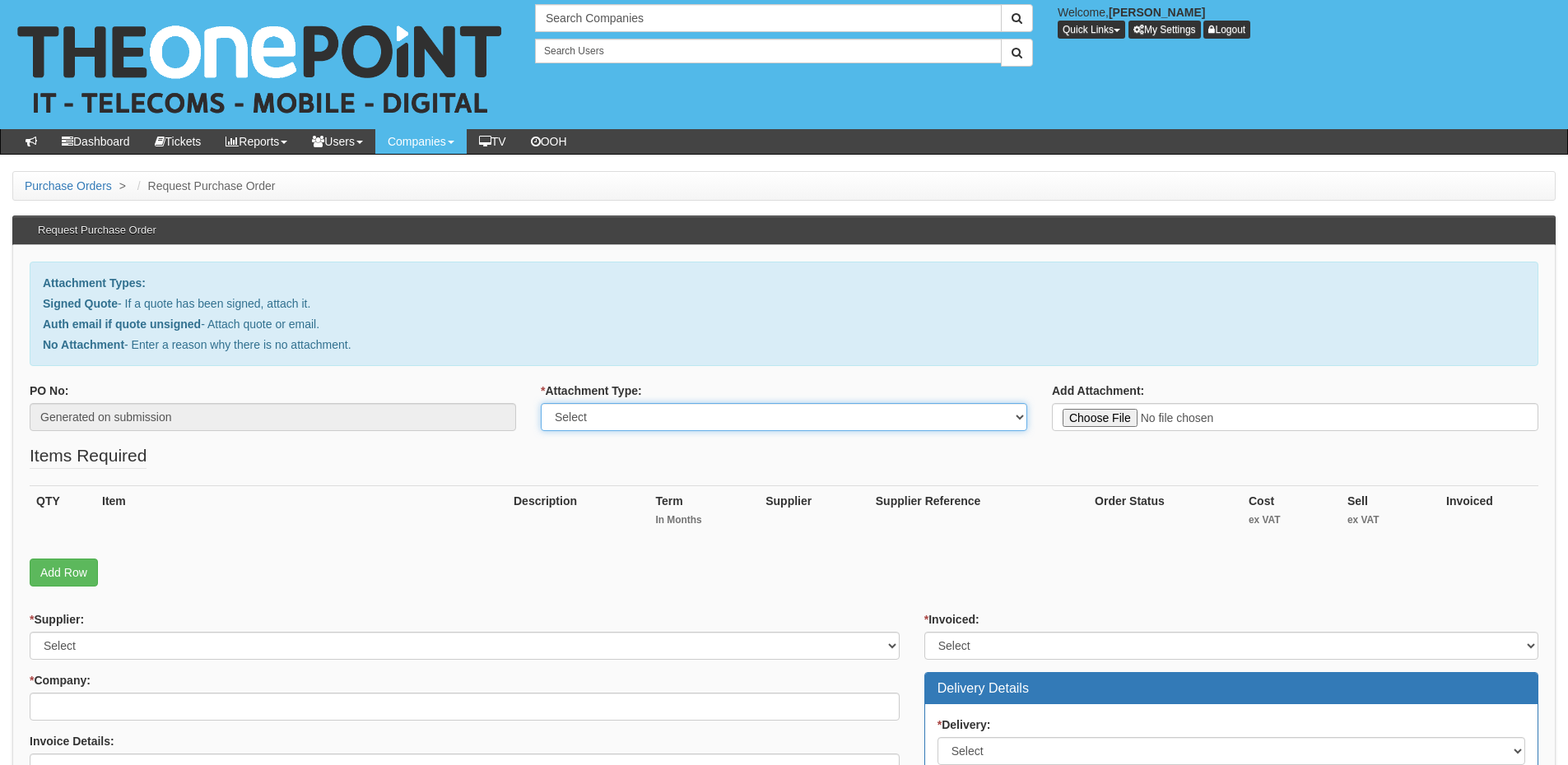
click at [637, 419] on select "Select Signed Quote Auth email with quote if unsigned No Attachment" at bounding box center [784, 417] width 487 height 28
select select "Signed Quote"
click at [541, 403] on select "Select Signed Quote Auth email with quote if unsigned No Attachment" at bounding box center [784, 417] width 487 height 28
type input "C:\fakepath\[PERSON_NAME] Waste Management - IT Support.pdf"
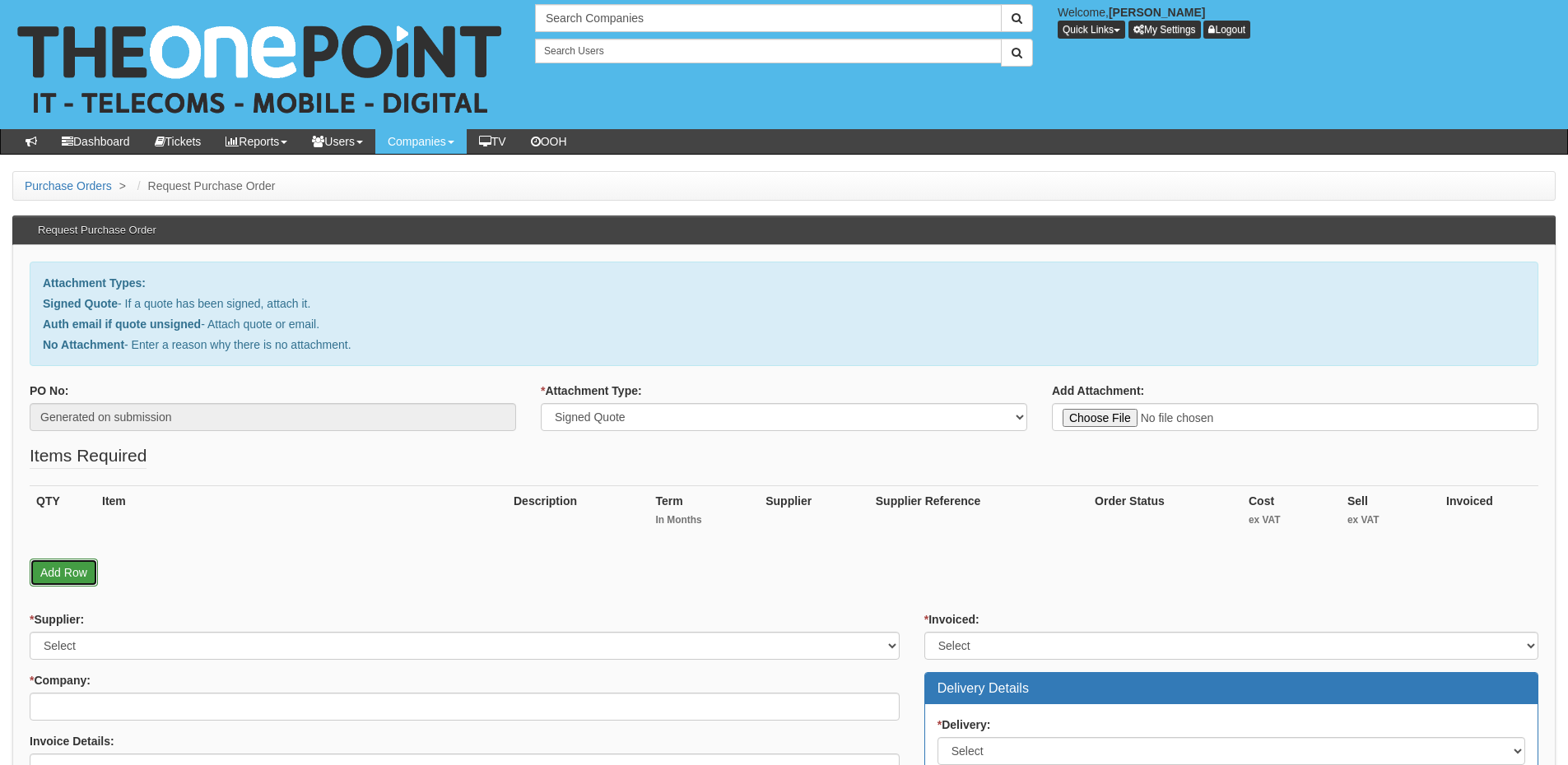
click at [60, 573] on link "Add Row" at bounding box center [64, 573] width 68 height 28
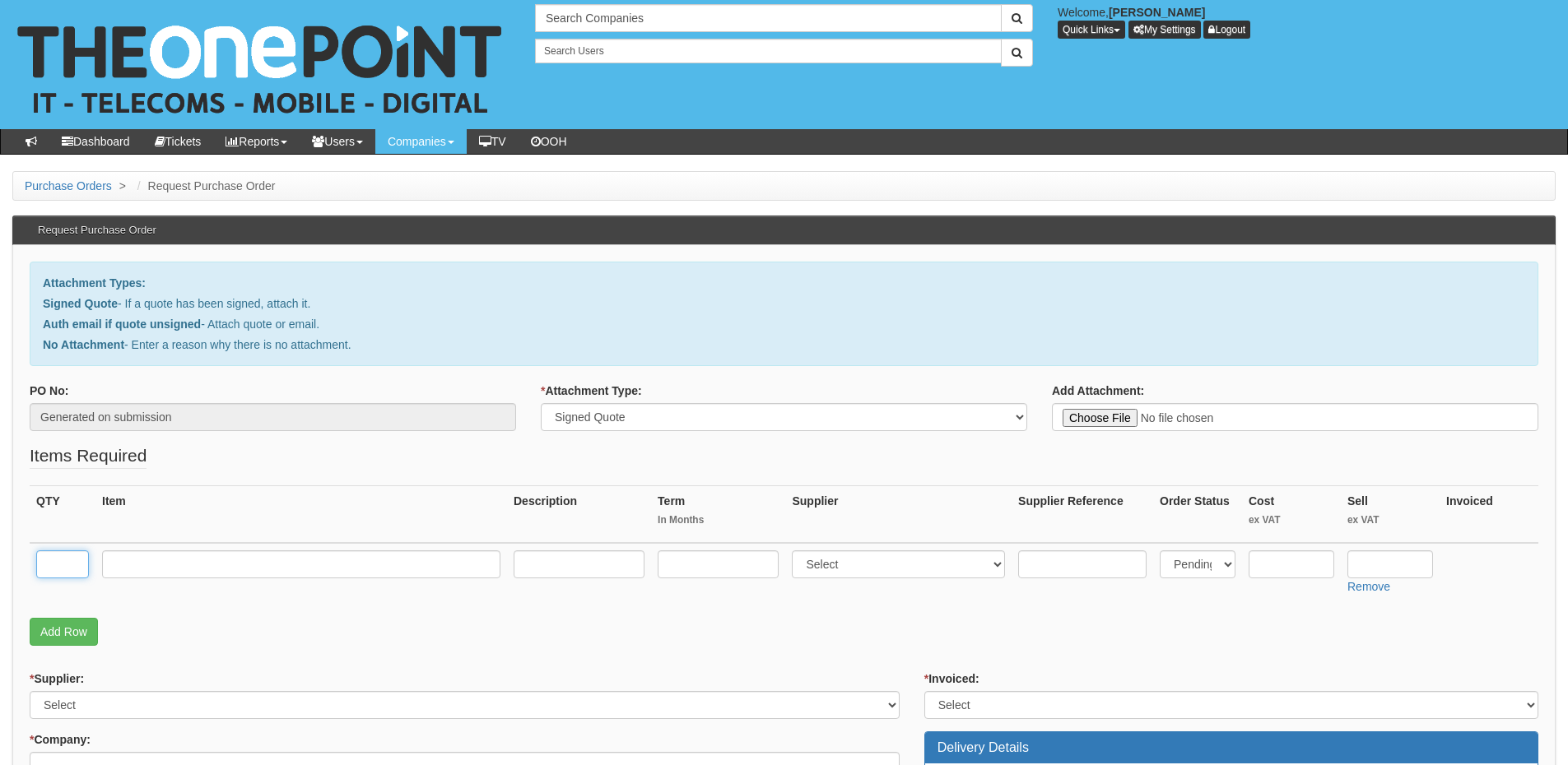
click at [50, 570] on input "text" at bounding box center [62, 564] width 53 height 28
type input "11"
click at [152, 566] on input "text" at bounding box center [301, 564] width 398 height 28
type input "The One Plan"
click at [697, 561] on input "text" at bounding box center [718, 564] width 121 height 28
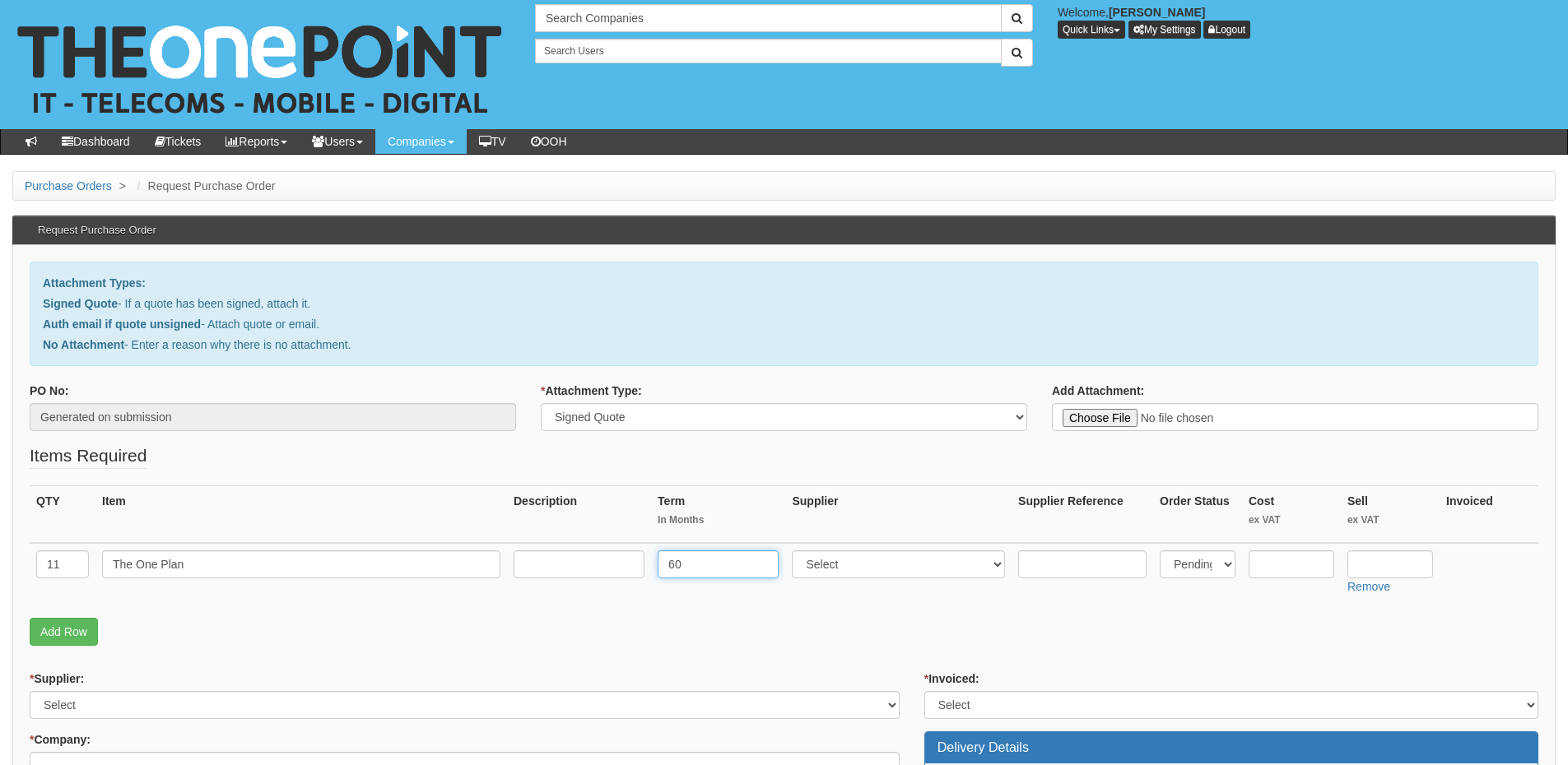
type input "60"
click at [864, 569] on select "Select 123 [DOMAIN_NAME] 1Password 3 4Gon [PERSON_NAME] Electric Ltd Abzorb Acc…" at bounding box center [899, 564] width 213 height 28
select select "81"
click at [796, 550] on select "Select 123 [DOMAIN_NAME] 1Password 3 4Gon [PERSON_NAME] Electric Ltd Abzorb Acc…" at bounding box center [899, 564] width 213 height 28
click at [1400, 564] on input "text" at bounding box center [1390, 564] width 86 height 28
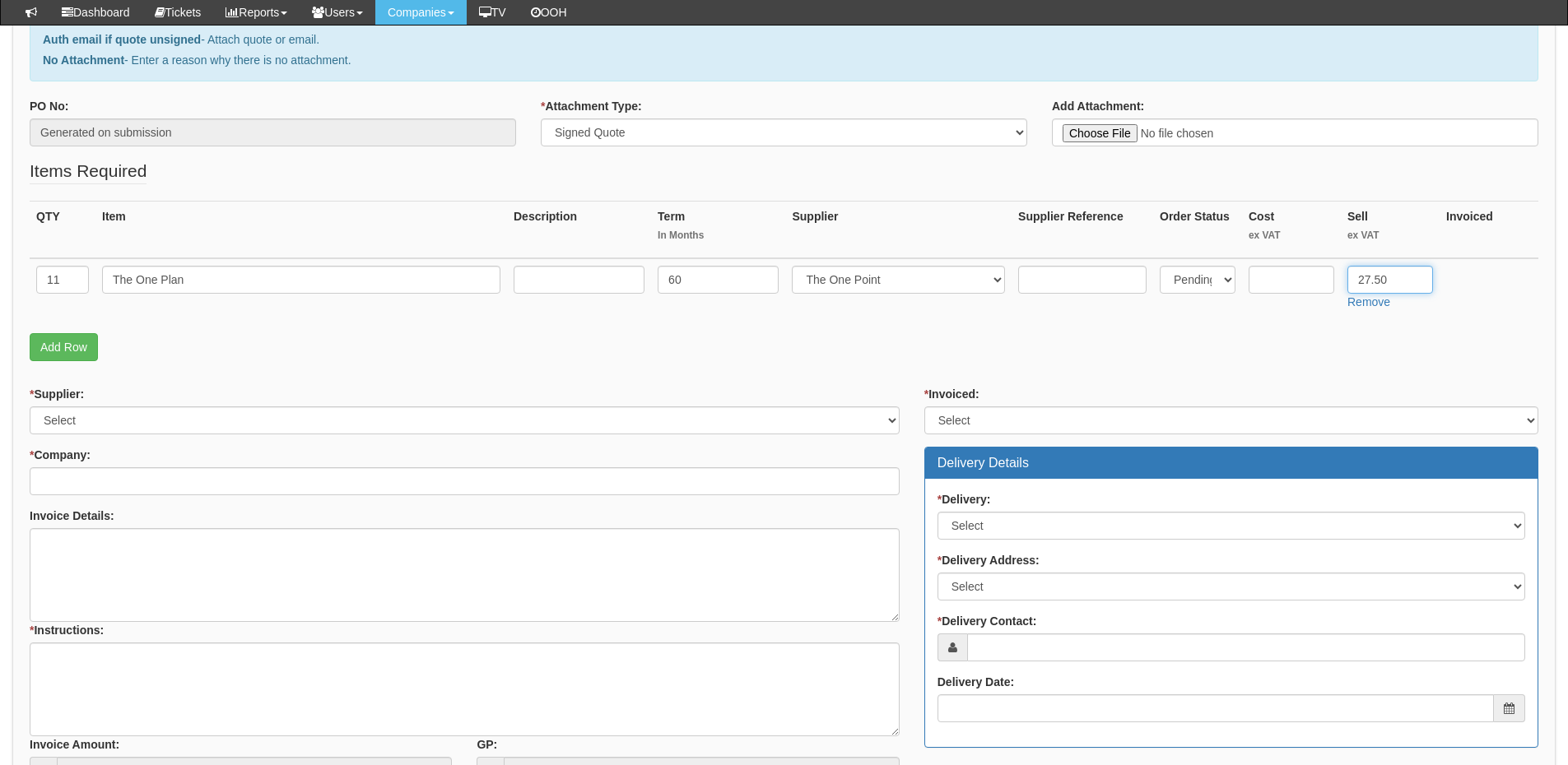
scroll to position [247, 0]
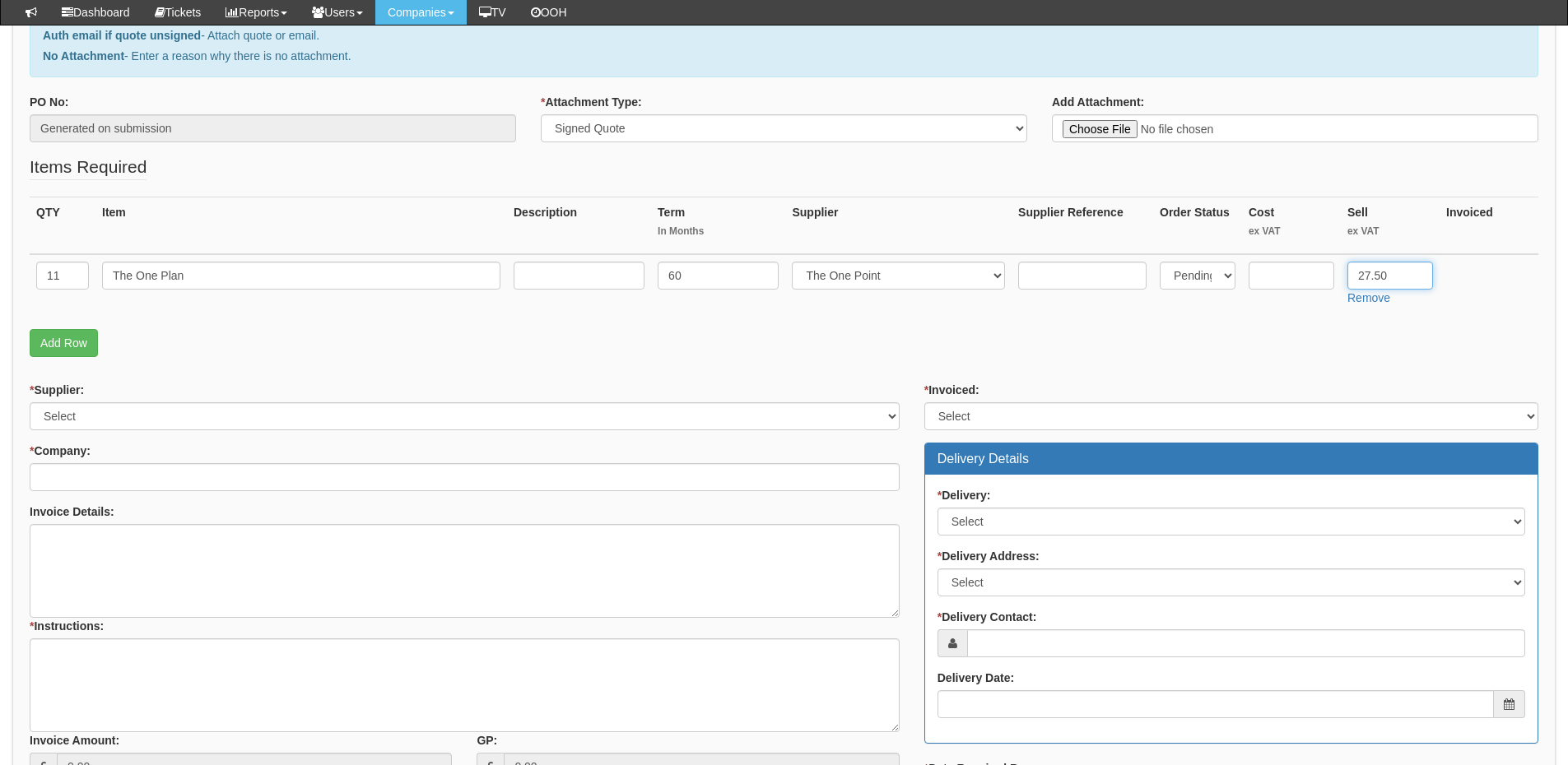
type input "27.50"
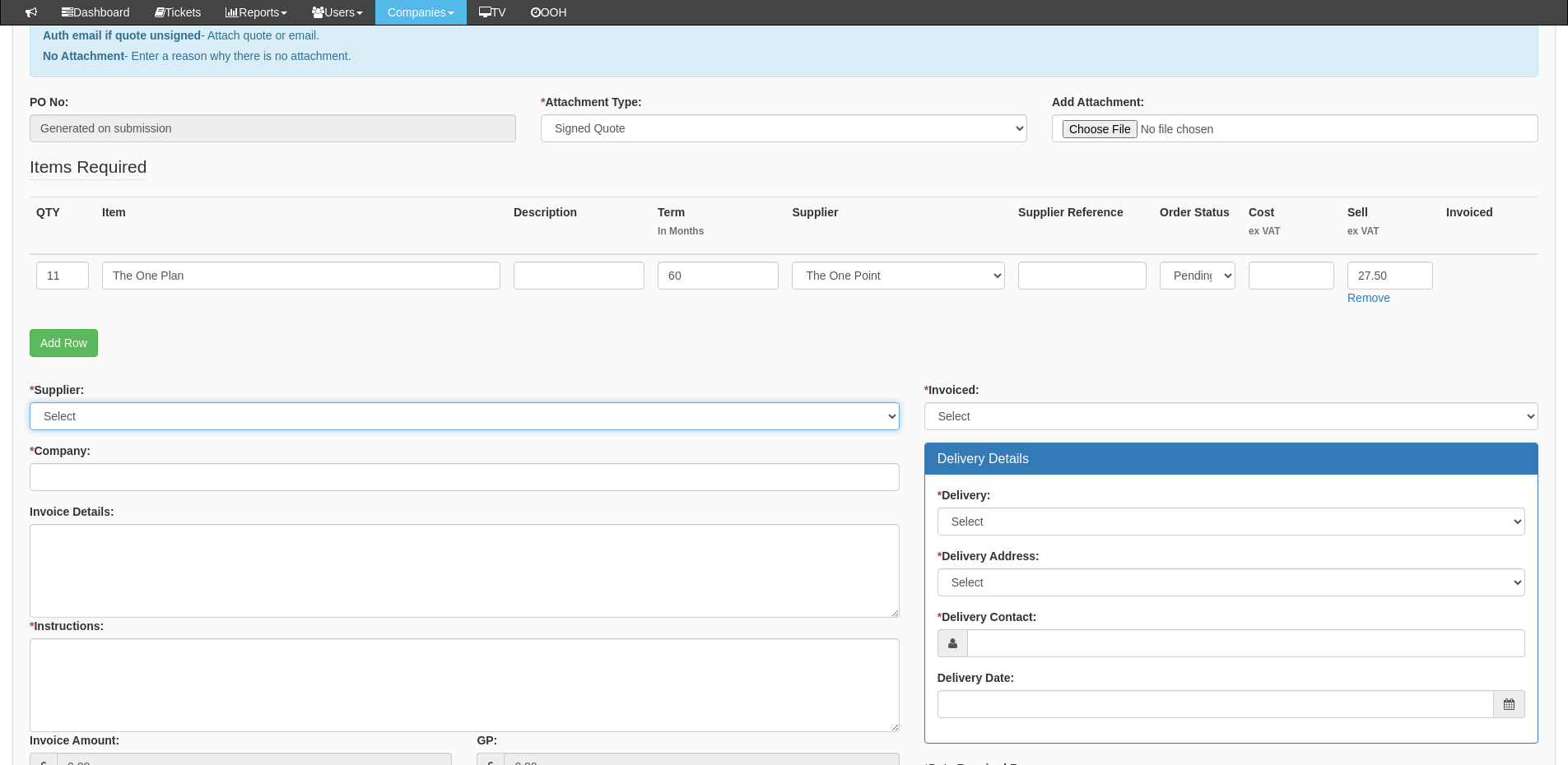
click at [113, 415] on select "Select 123 [DOMAIN_NAME] 1Password 3 4Gon [PERSON_NAME] Electric Ltd Abzorb Acc…" at bounding box center [465, 416] width 870 height 28
select select "81"
click at [30, 402] on select "Select 123 [DOMAIN_NAME] 1Password 3 4Gon [PERSON_NAME] Electric Ltd Abzorb Acc…" at bounding box center [465, 416] width 870 height 28
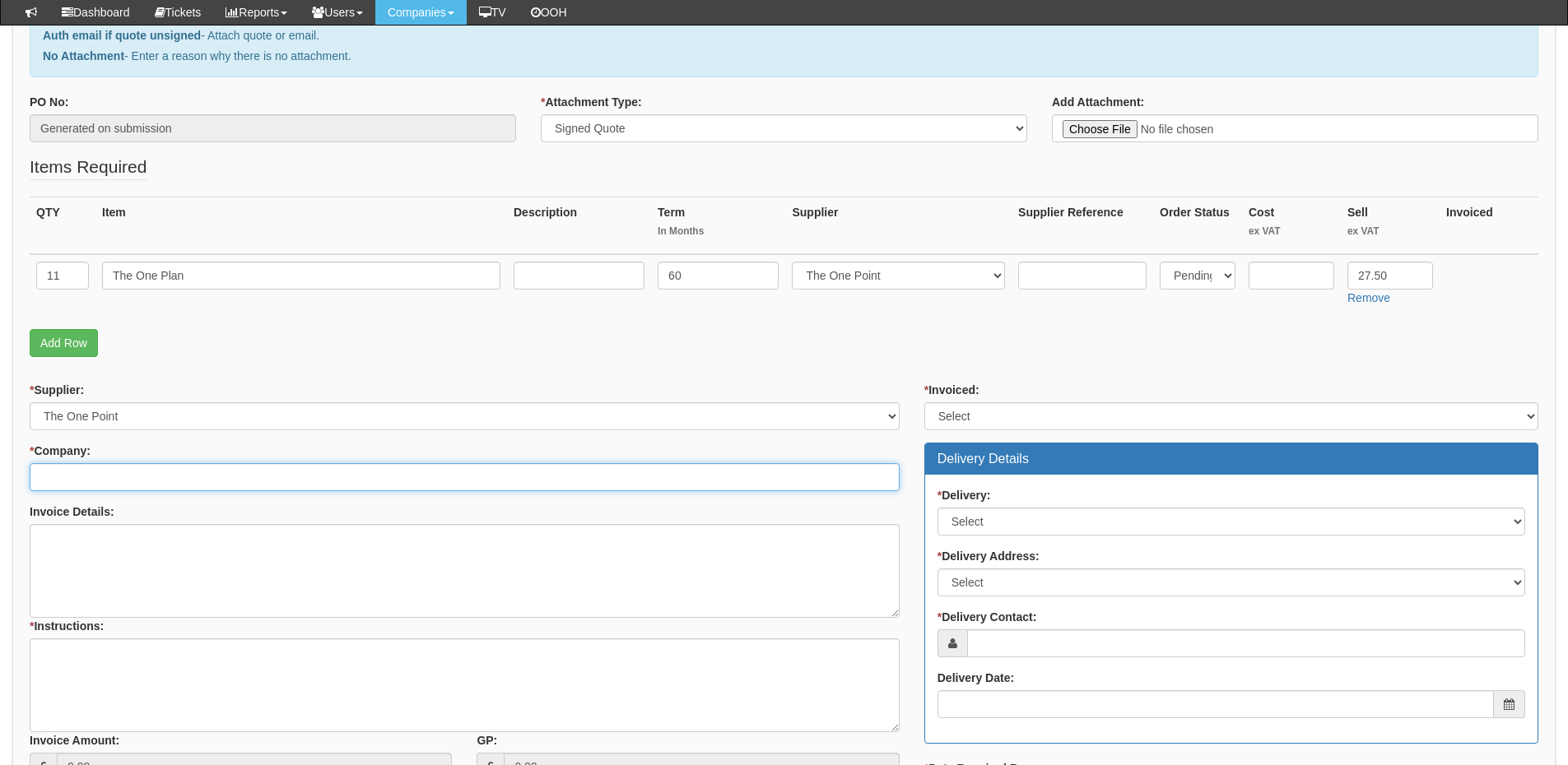
click at [99, 469] on input "* Company:" at bounding box center [465, 477] width 870 height 28
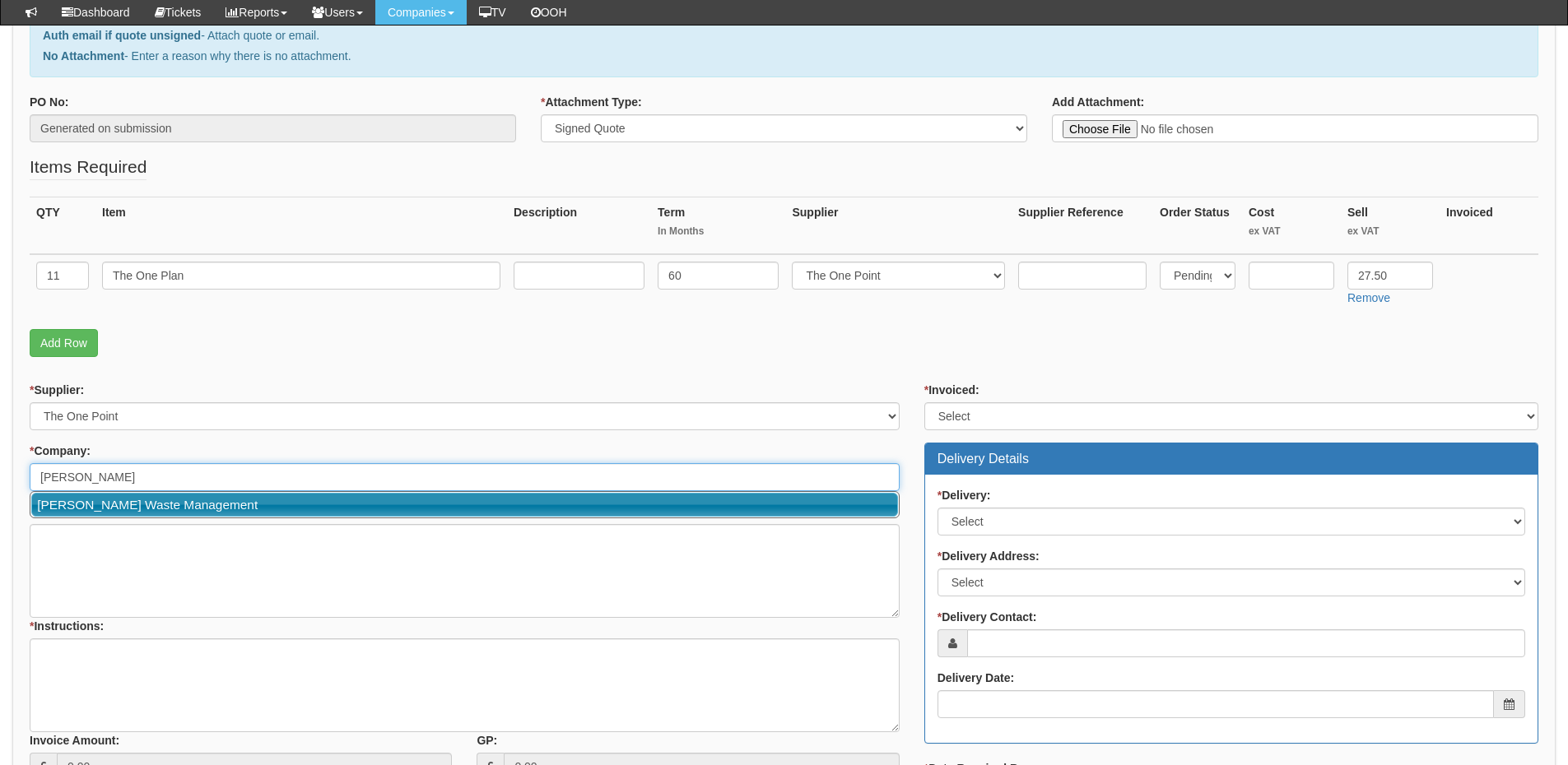
drag, startPoint x: 205, startPoint y: 502, endPoint x: 249, endPoint y: 503, distance: 44.0
click at [205, 502] on link "[PERSON_NAME] Waste Management" at bounding box center [465, 505] width 867 height 24
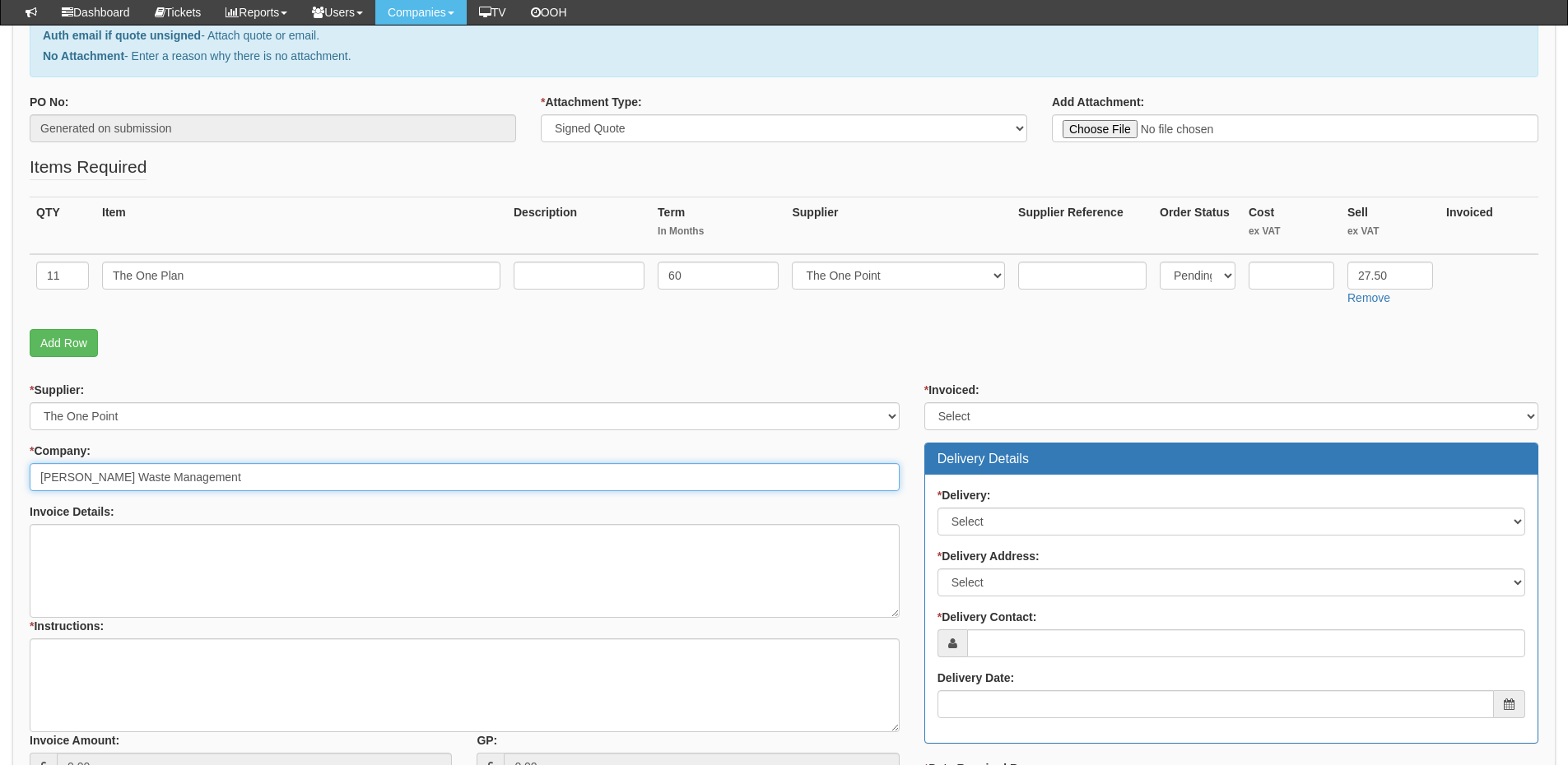
type input "[PERSON_NAME] Waste Management"
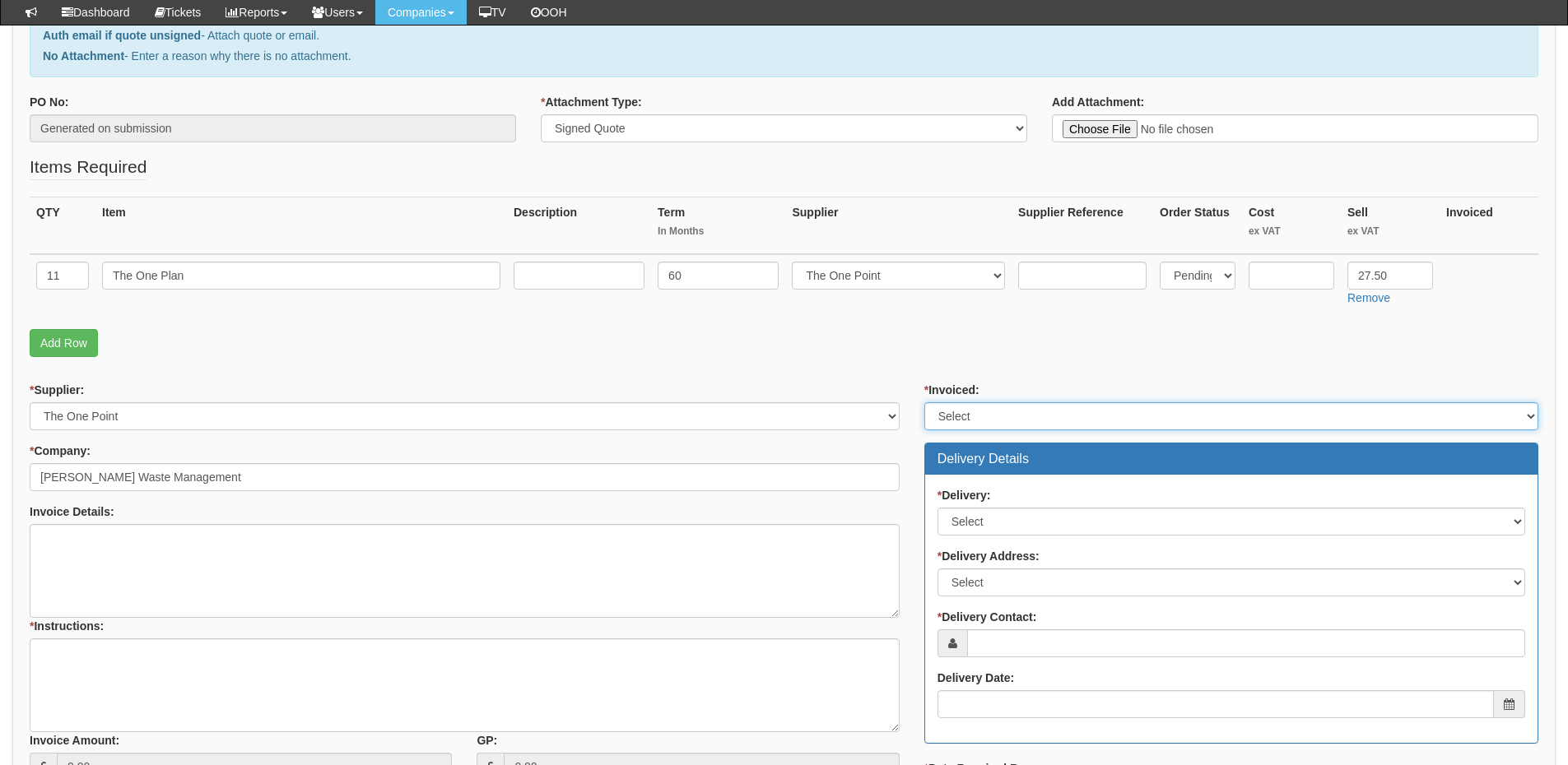
click at [984, 427] on select "Select Yes No N/A STB (part of order)" at bounding box center [1232, 416] width 615 height 28
select select "2"
click at [925, 402] on select "Select Yes No N/A STB (part of order)" at bounding box center [1232, 416] width 615 height 28
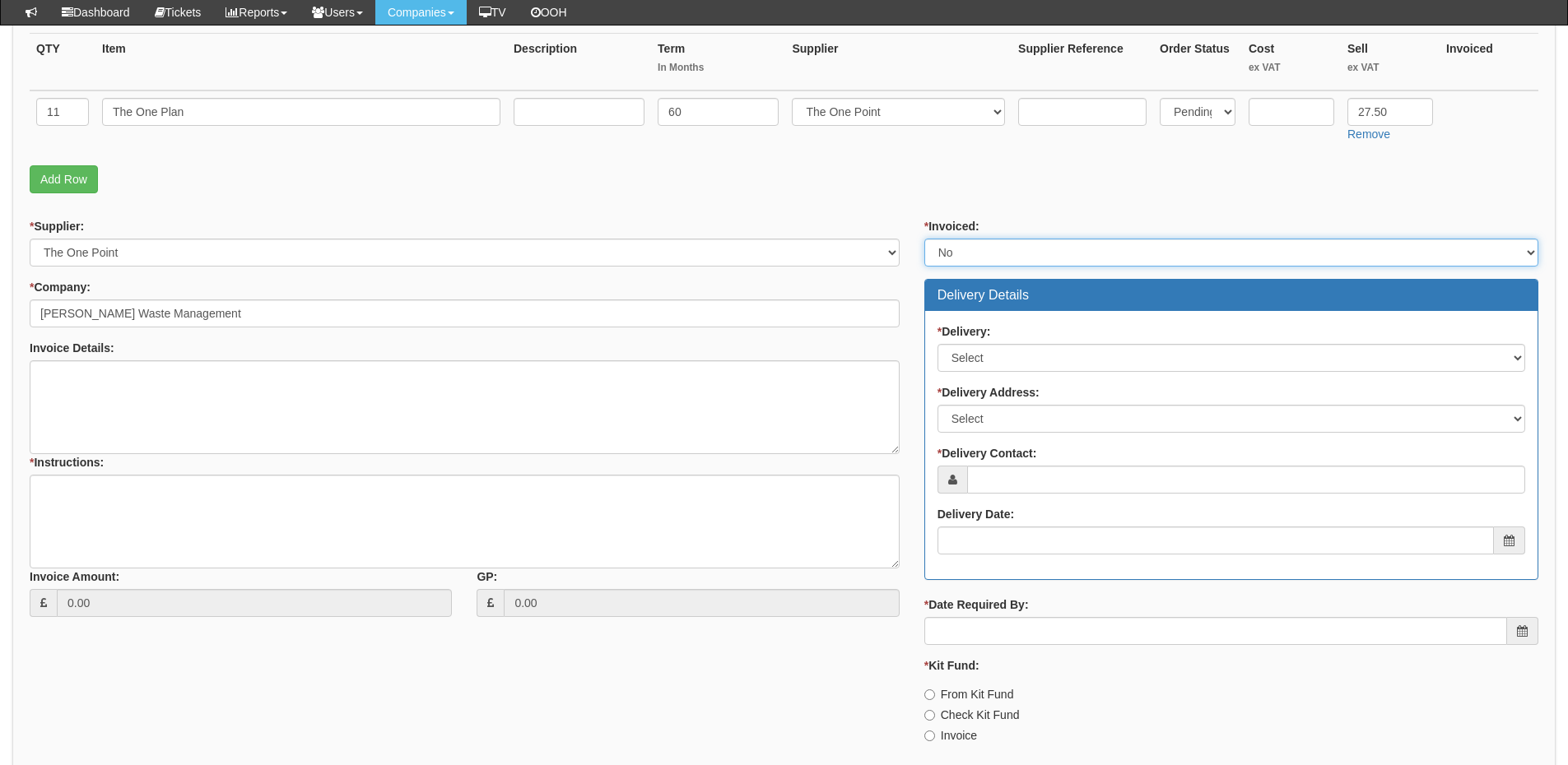
scroll to position [412, 0]
click at [1001, 353] on select "Select No Not Applicable Yes" at bounding box center [1231, 357] width 588 height 28
select select "3"
click at [938, 343] on select "Select No Not Applicable Yes" at bounding box center [1231, 357] width 588 height 28
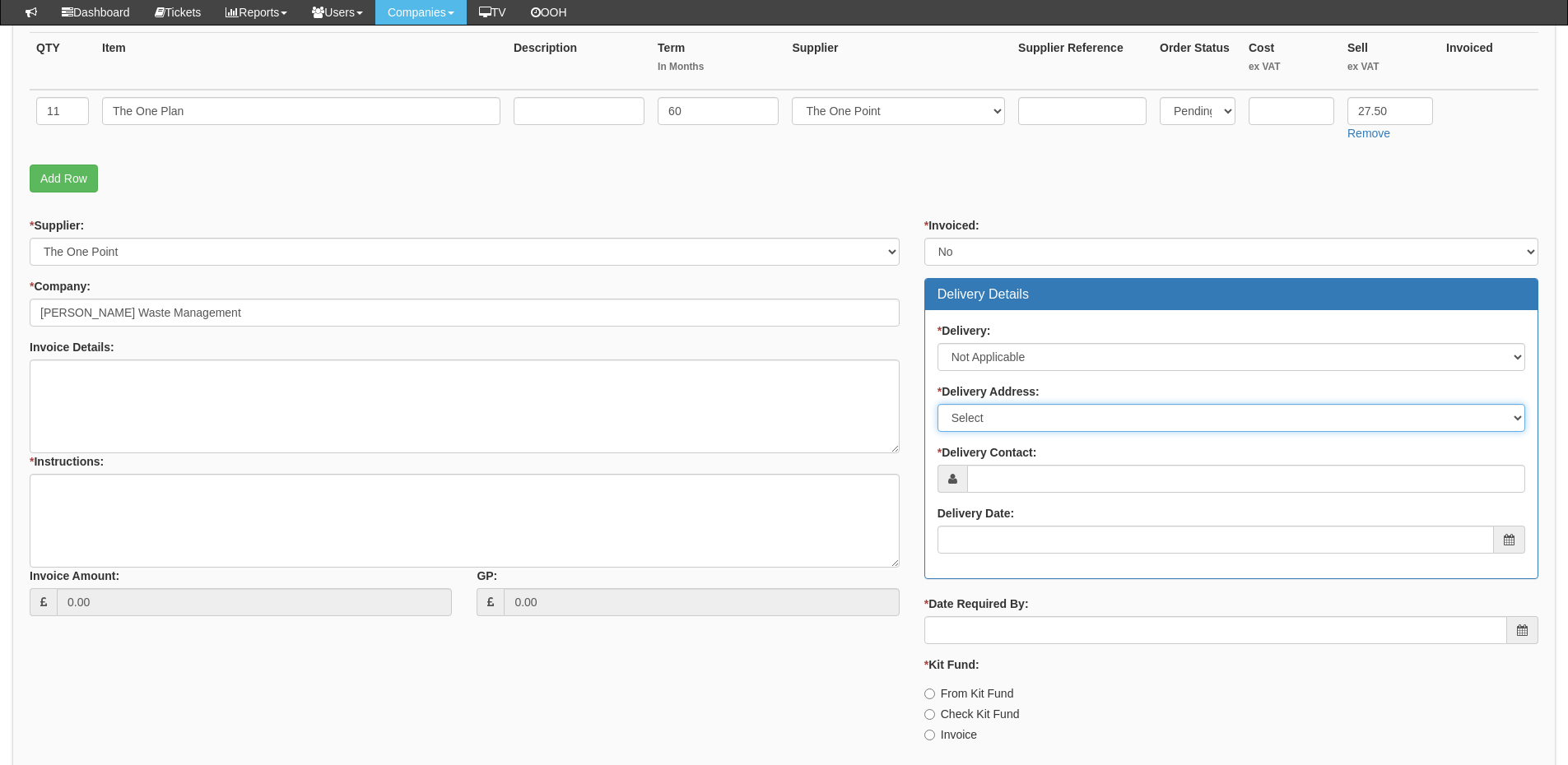
click at [995, 421] on select "Select Not Applicable Main Address - LS12 5JB Other" at bounding box center [1231, 418] width 588 height 28
select select "N/A"
click at [938, 404] on select "Select Not Applicable Main Address - LS12 5JB Other" at bounding box center [1231, 418] width 588 height 28
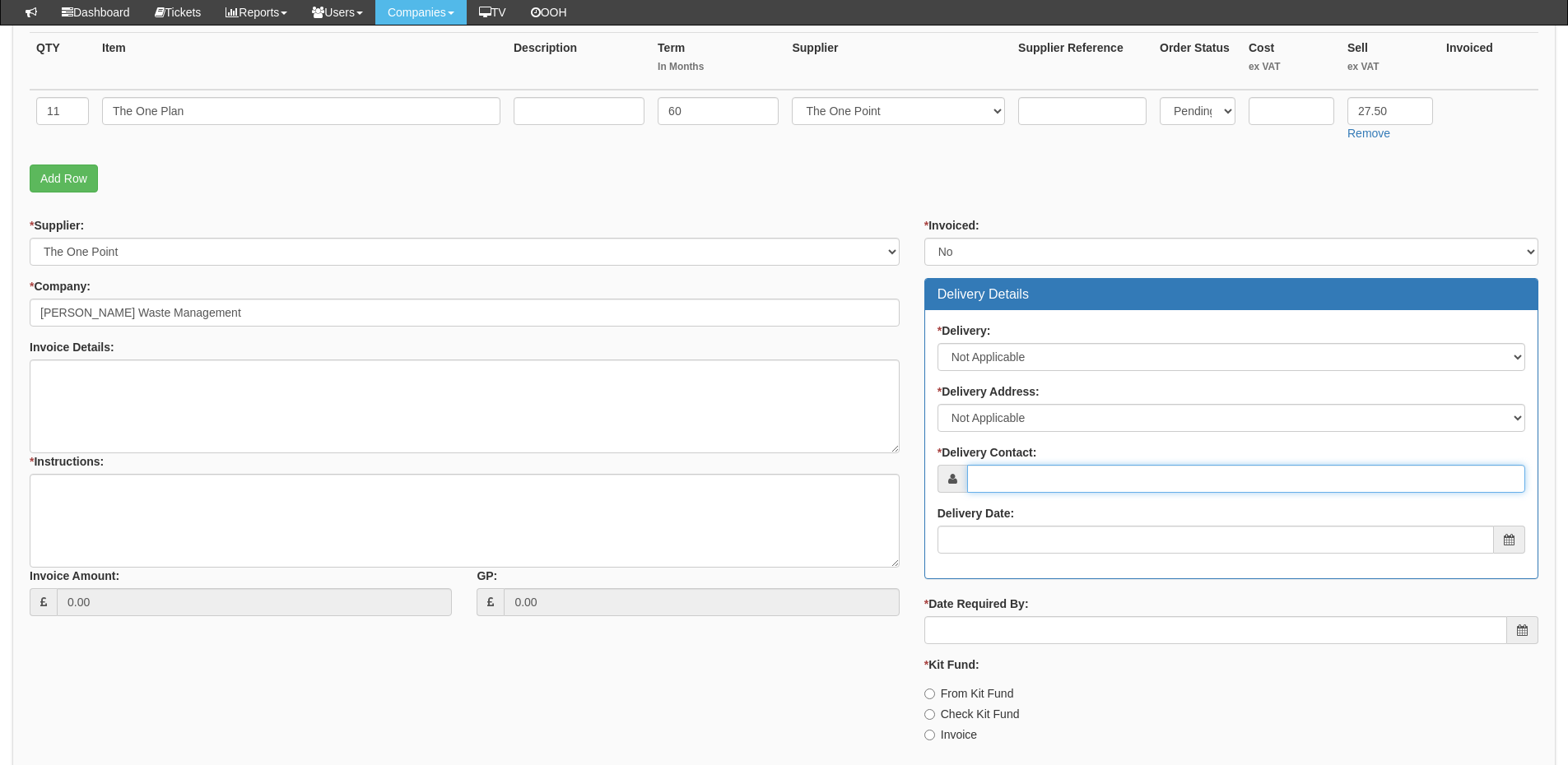
drag, startPoint x: 1002, startPoint y: 485, endPoint x: 950, endPoint y: 487, distance: 52.0
click at [1002, 487] on input "* Delivery Contact:" at bounding box center [1246, 479] width 558 height 28
click at [1025, 475] on input "* Delivery Contact:" at bounding box center [1246, 479] width 558 height 28
paste input "Tom Kitching"
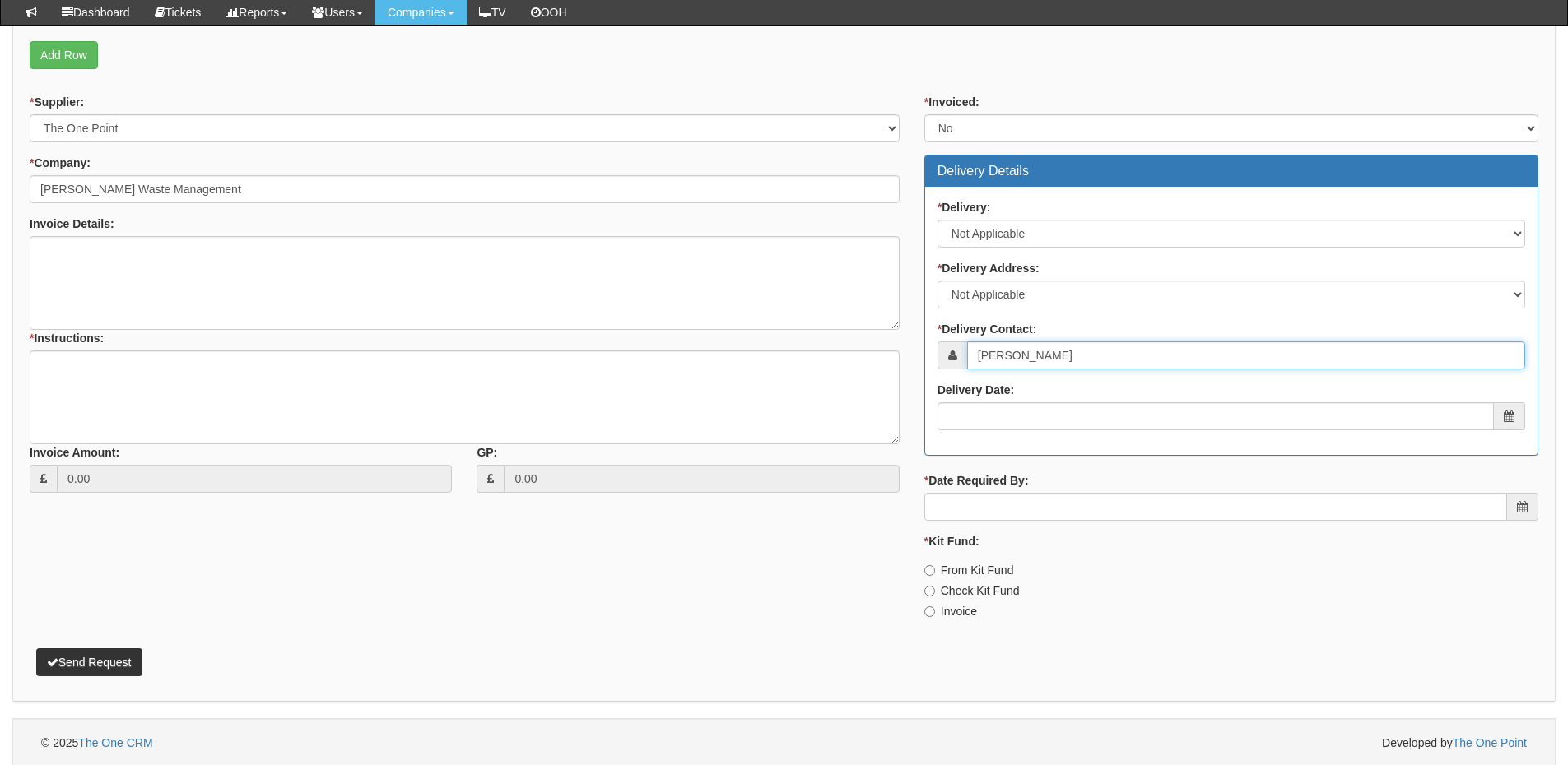
scroll to position [537, 0]
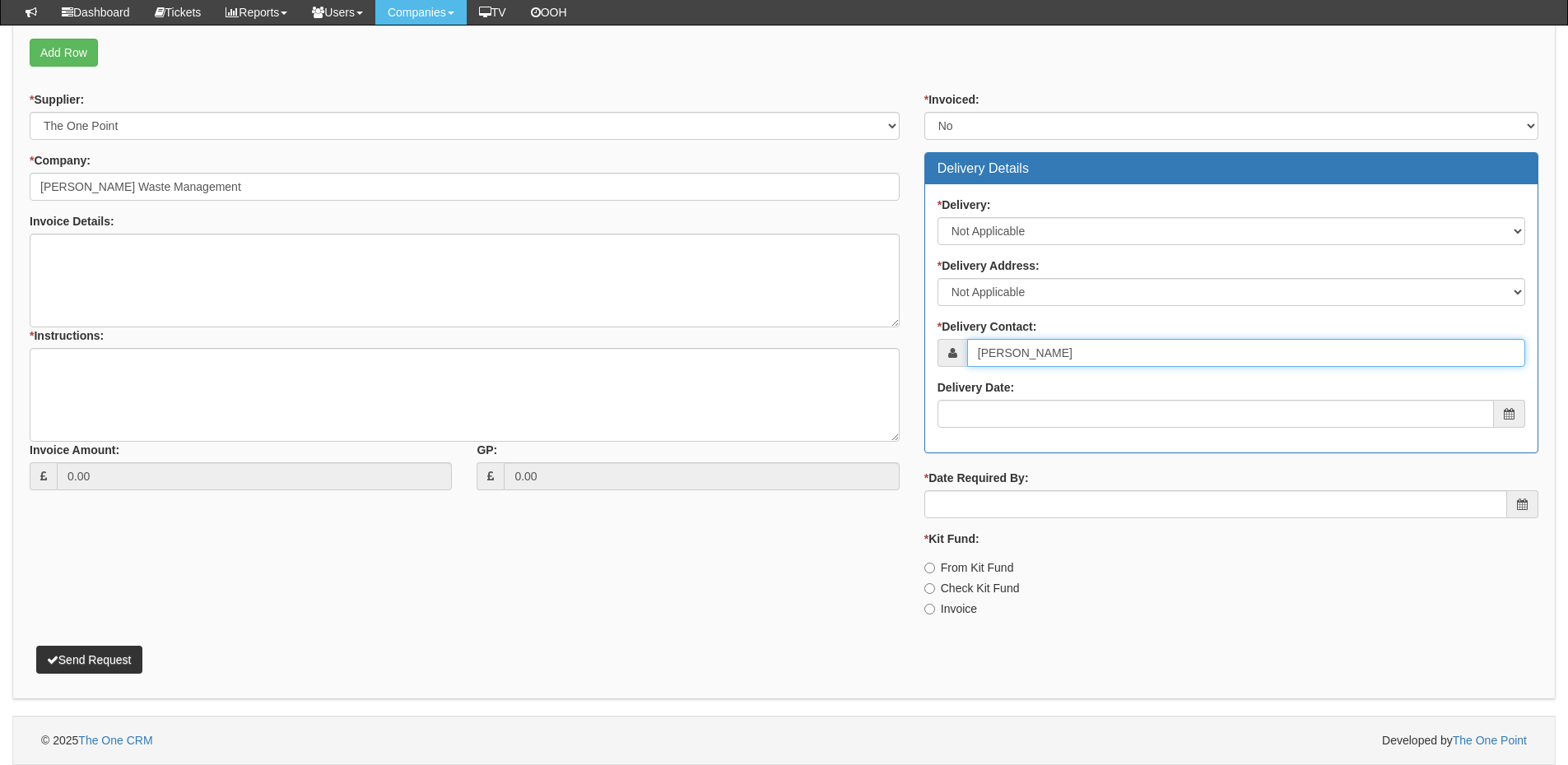
type input "Tom Kitching"
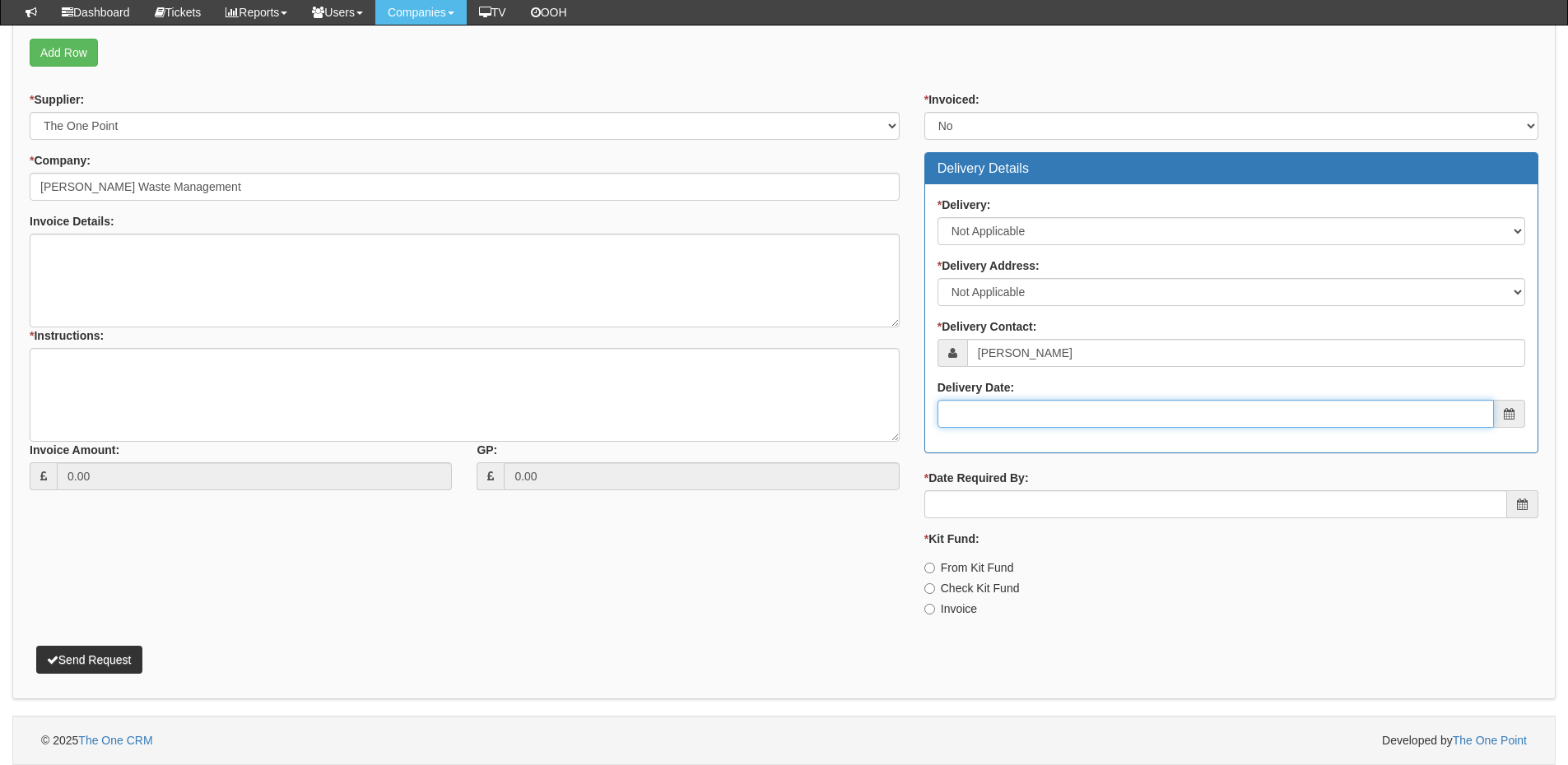
click at [1023, 417] on input "Delivery Date:" at bounding box center [1215, 413] width 556 height 28
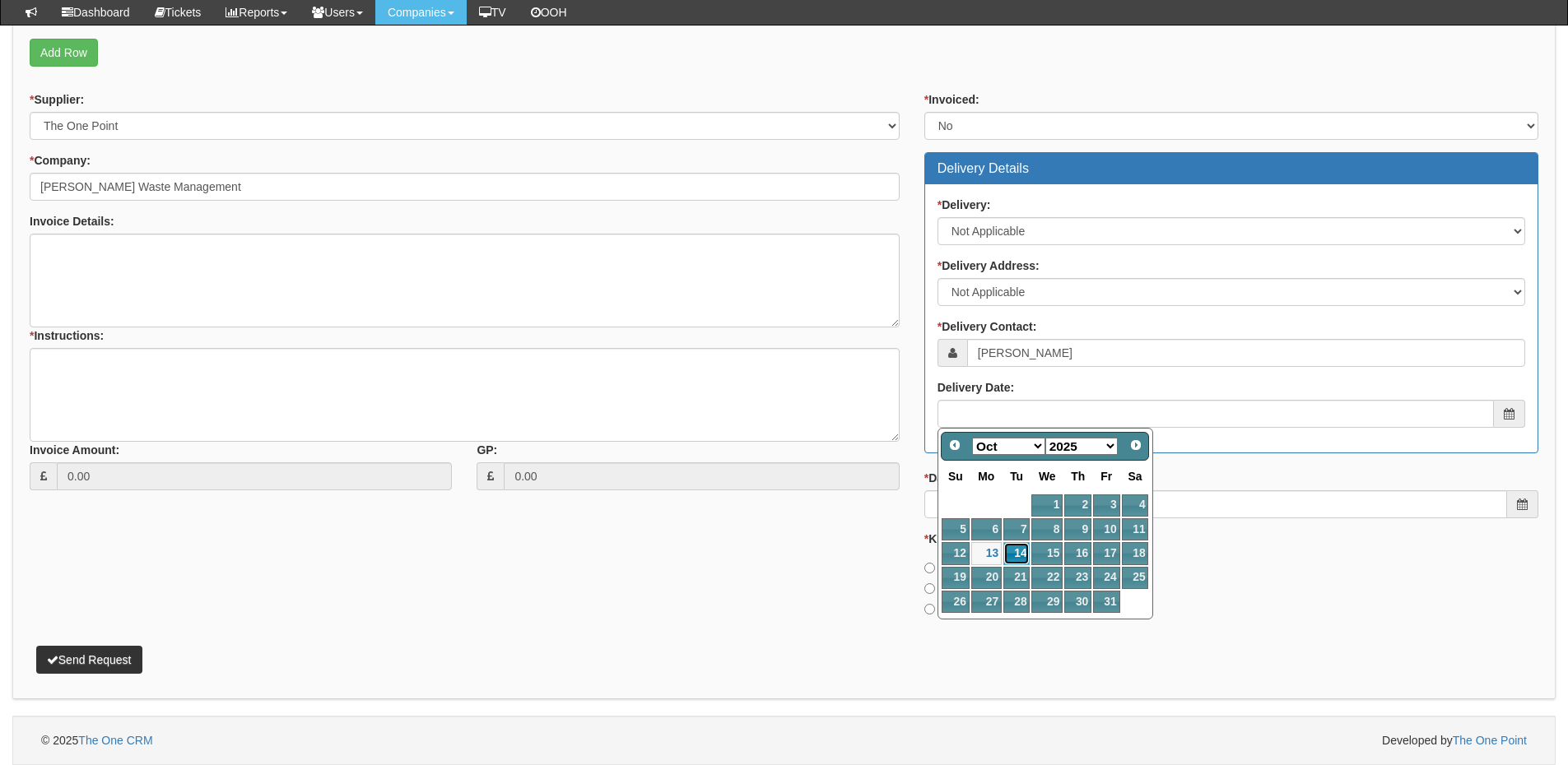
click at [1024, 551] on link "14" at bounding box center [1016, 553] width 26 height 22
type input "2025-10-14"
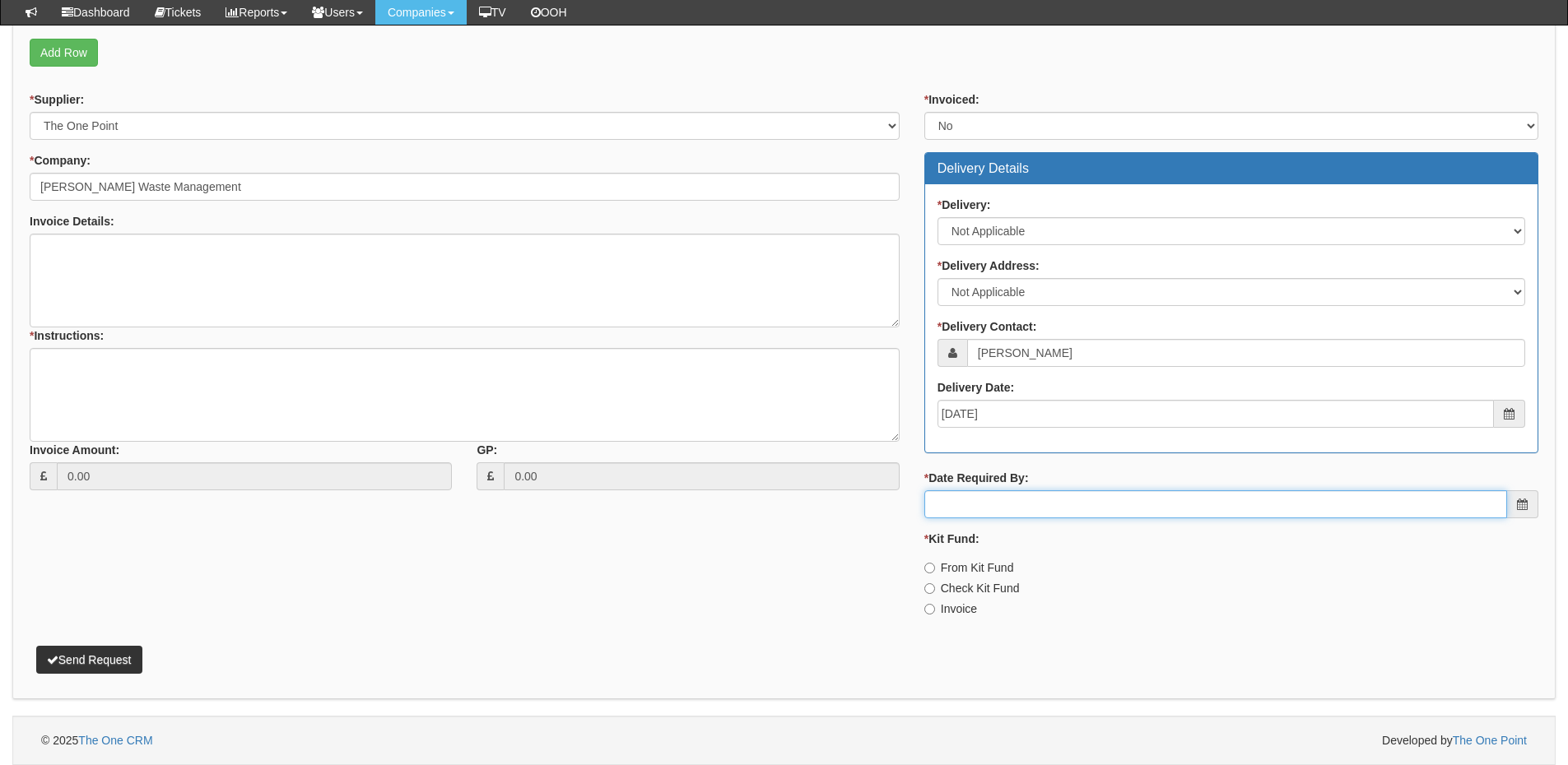
click at [1016, 510] on input "* Date Required By:" at bounding box center [1216, 504] width 583 height 28
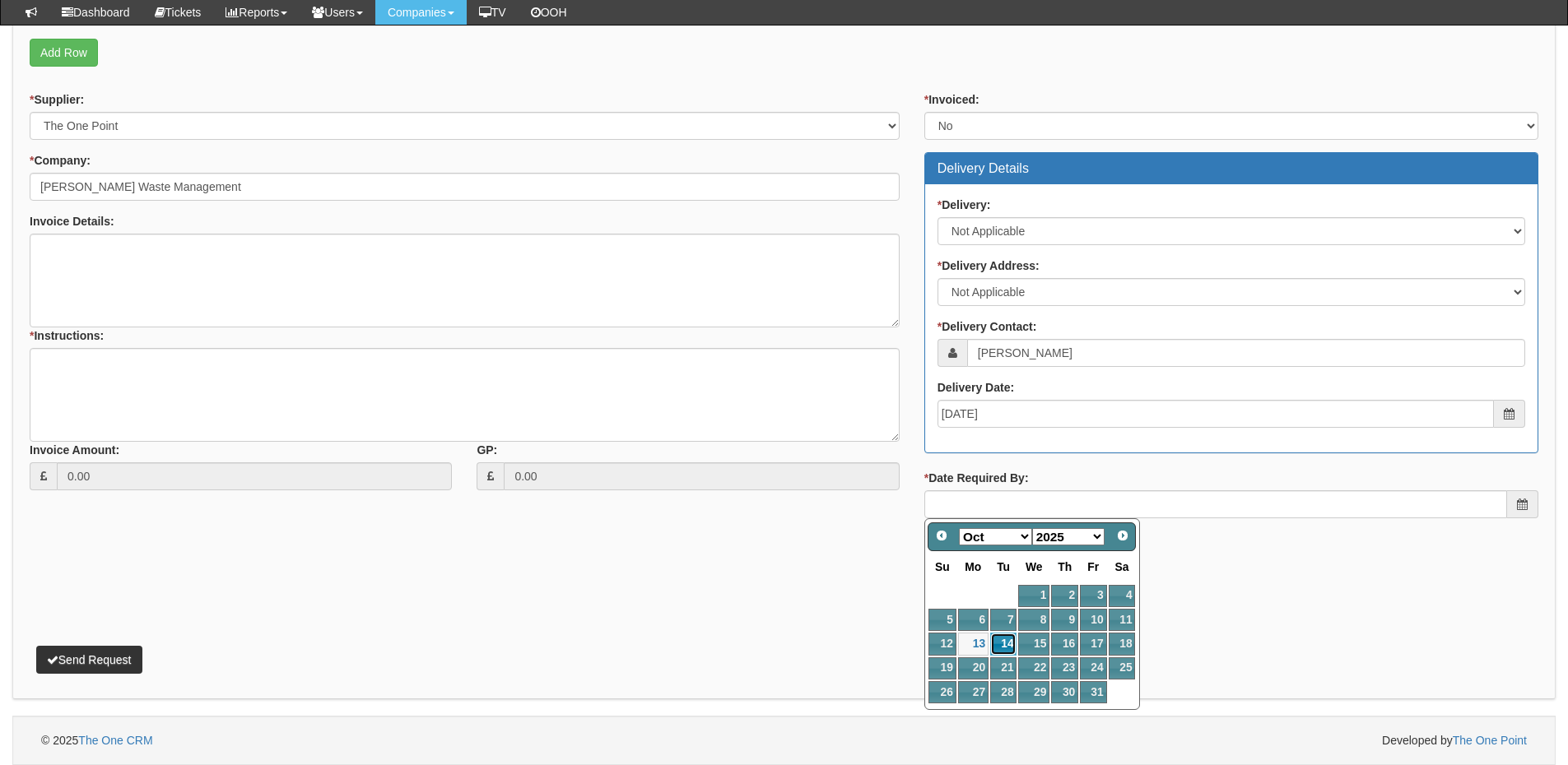
click at [1002, 639] on link "14" at bounding box center [1003, 644] width 26 height 22
type input "2025-10-14"
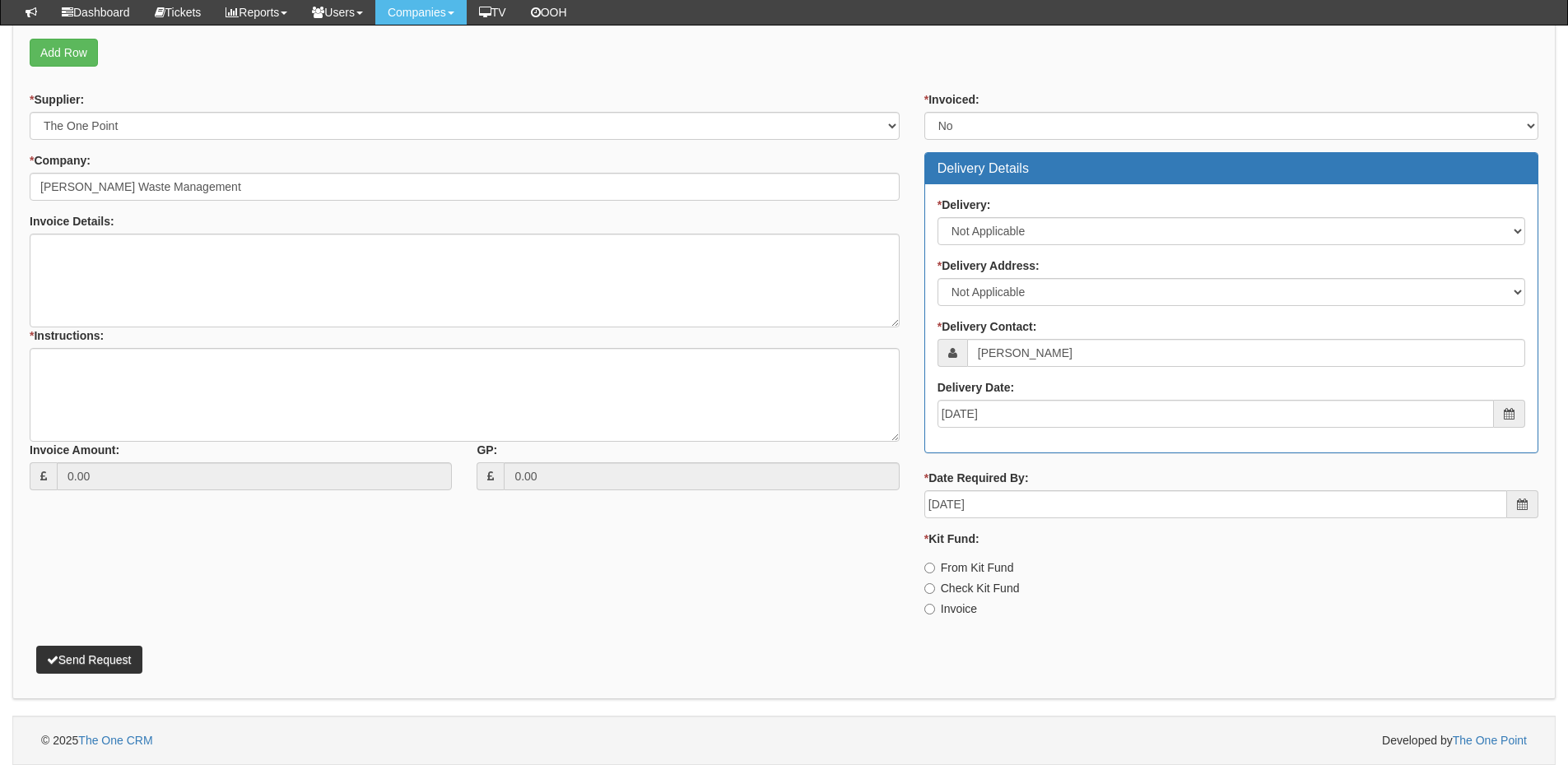
click at [949, 609] on label "Invoice" at bounding box center [951, 609] width 53 height 17
click at [935, 609] on input "Invoice" at bounding box center [930, 610] width 11 height 11
radio input "true"
click at [137, 394] on textarea "* Instructions:" at bounding box center [465, 394] width 870 height 93
type textarea "New IT Support"
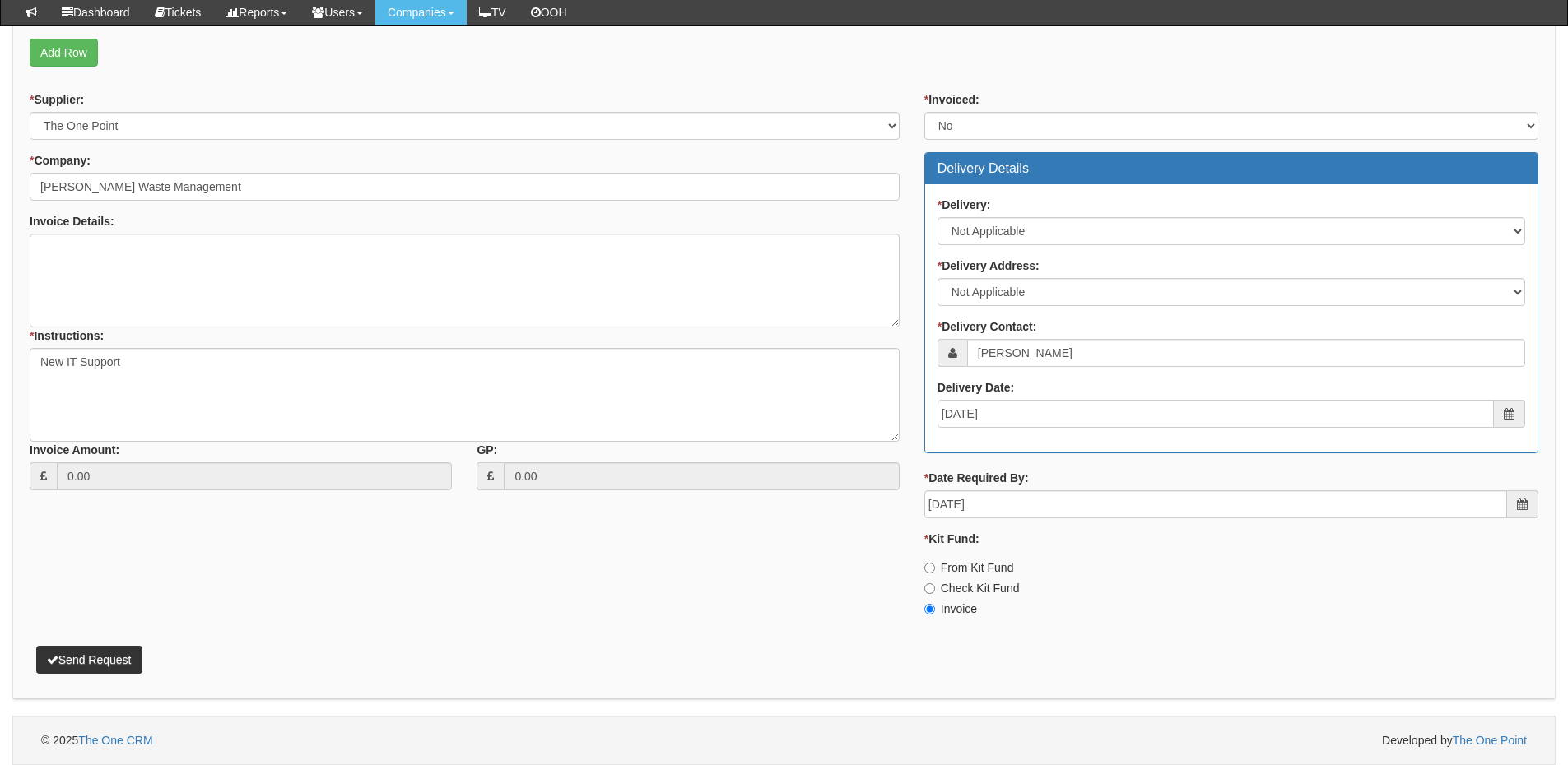
click at [118, 644] on p "Send Request" at bounding box center [784, 651] width 1509 height 44
click at [116, 663] on button "Send Request" at bounding box center [89, 660] width 106 height 28
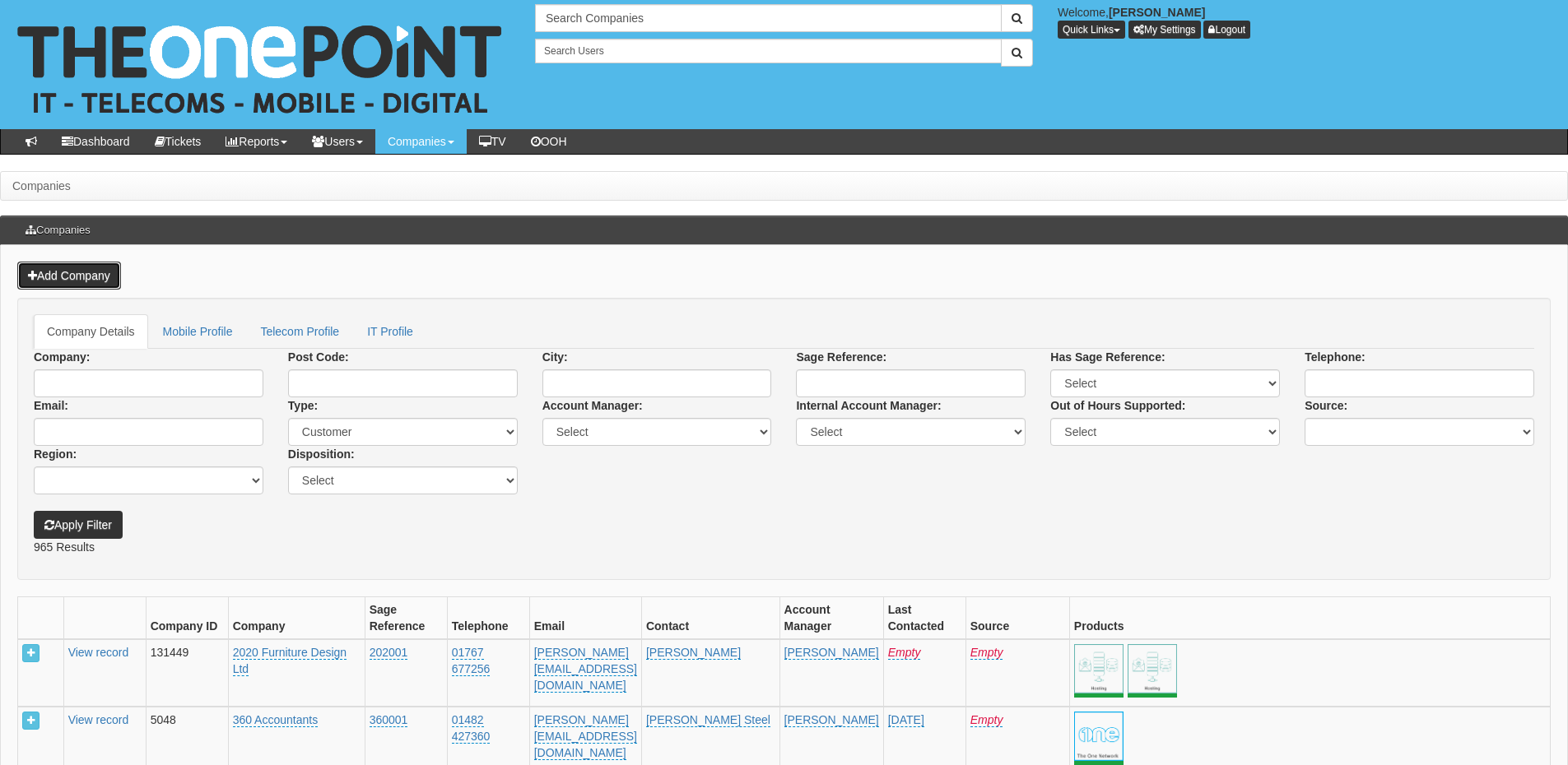
click at [89, 281] on link "Add Company" at bounding box center [69, 276] width 104 height 28
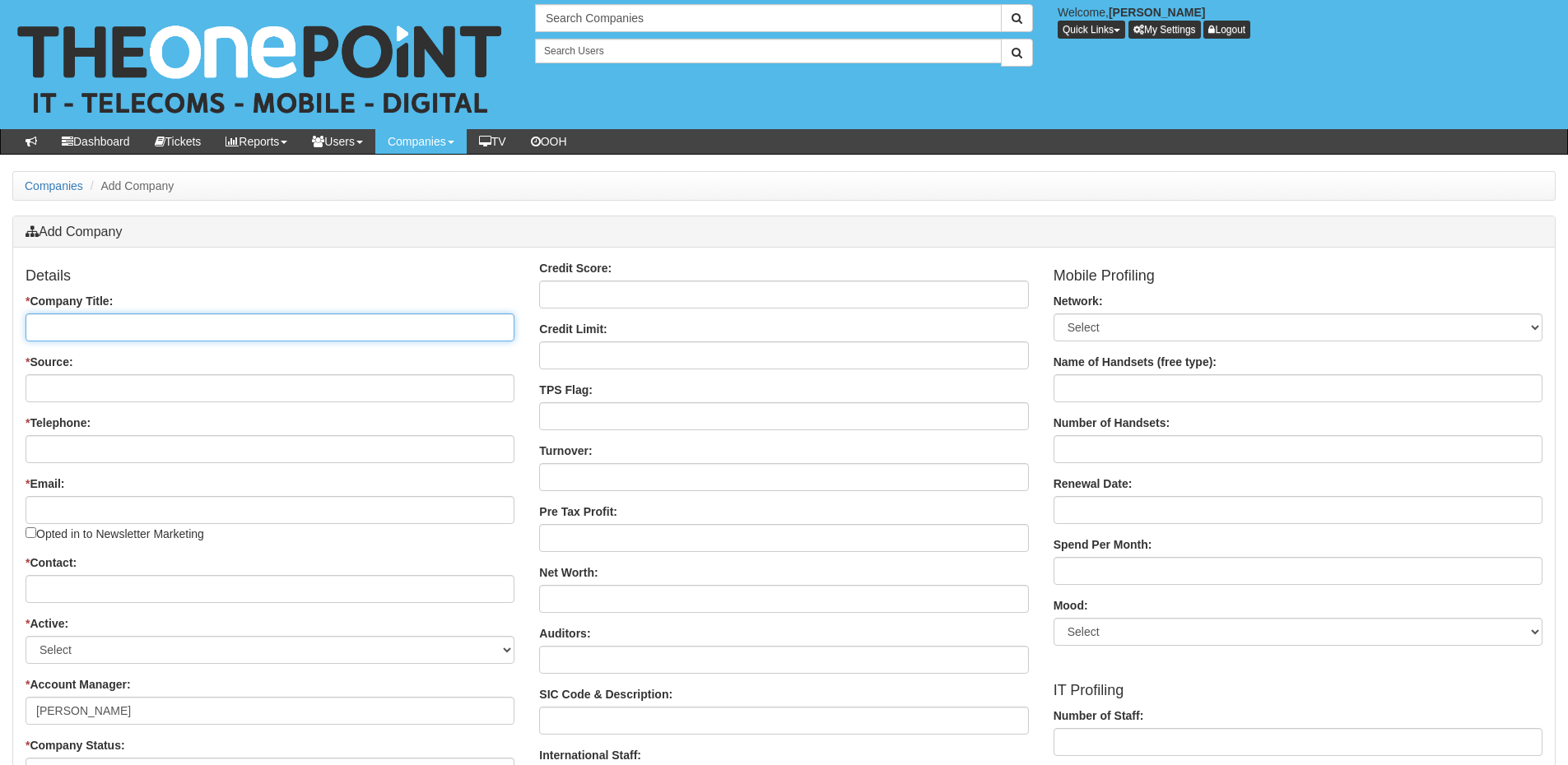
click at [152, 329] on input "* Company Title:" at bounding box center [270, 327] width 489 height 28
click at [205, 321] on input "* Company Title:" at bounding box center [270, 327] width 489 height 28
paste input "[PERSON_NAME] Waste Management"
type input "[PERSON_NAME] Waste Management"
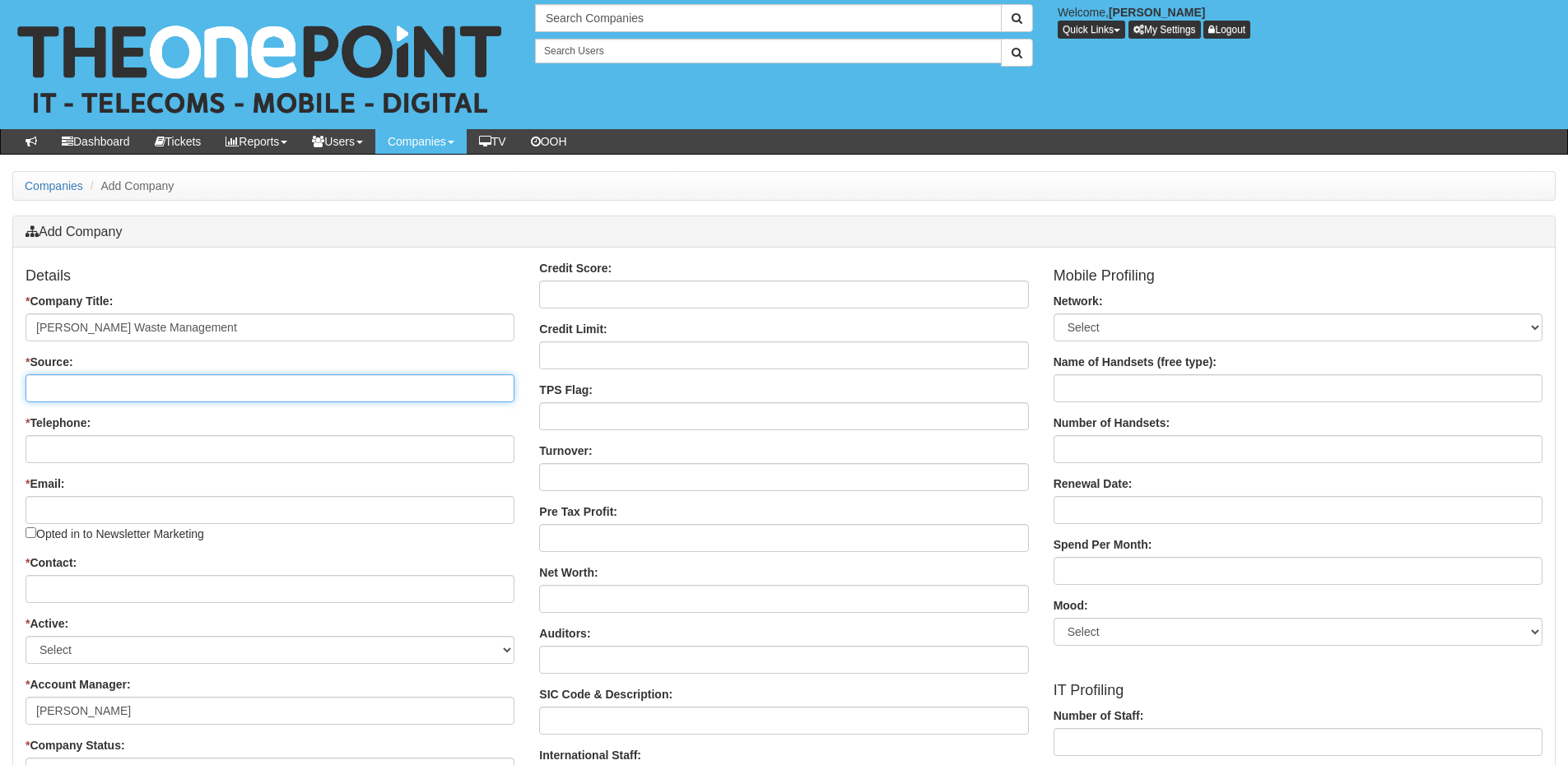
click at [142, 382] on input "* Source:" at bounding box center [270, 389] width 489 height 28
type input "Account Manager"
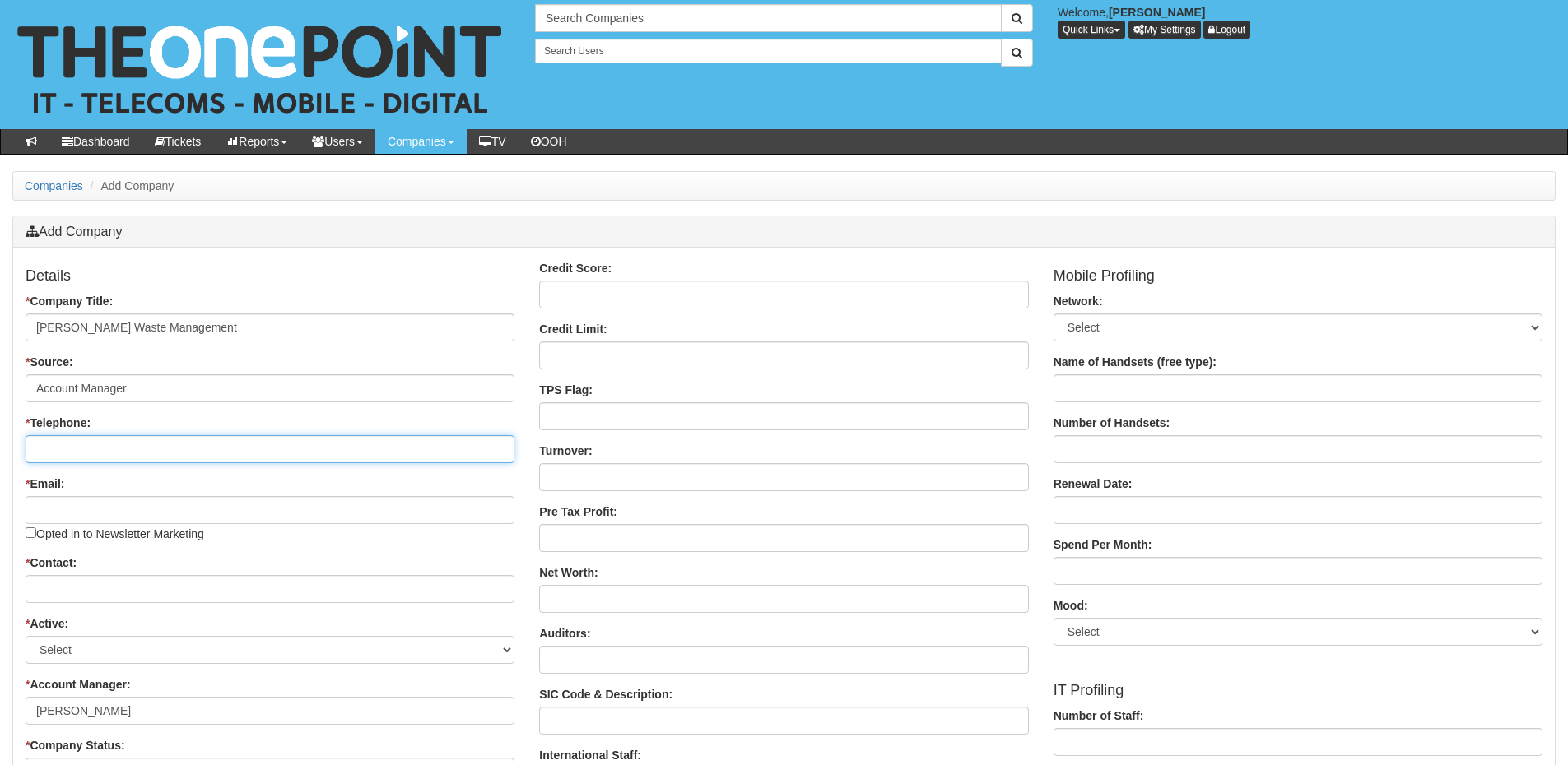
click at [122, 440] on input "* Telephone:" at bounding box center [270, 450] width 489 height 28
click at [138, 440] on input "* Telephone:" at bounding box center [270, 450] width 489 height 28
paste input "0113 203 8313"
type input "0113 203 8313"
click at [92, 495] on div "* Email: Opted in to Newsletter Marketing" at bounding box center [270, 509] width 489 height 67
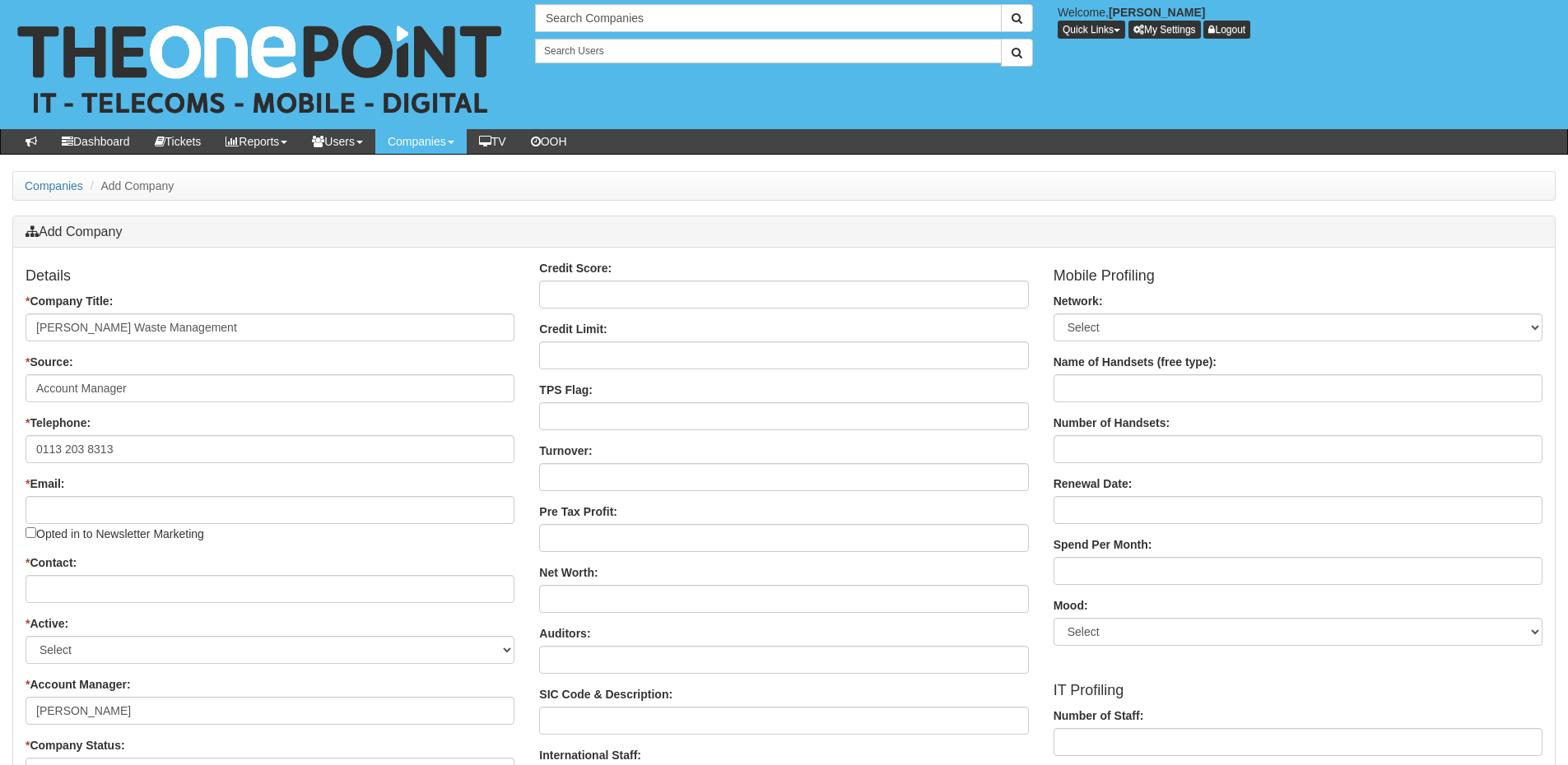
click at [88, 573] on div "* Contact:" at bounding box center [270, 578] width 489 height 48
click at [75, 597] on input "* Contact:" at bounding box center [270, 589] width 489 height 28
paste input "[PERSON_NAME]"
type input "[PERSON_NAME]"
click at [192, 502] on input "* Email:" at bounding box center [270, 510] width 489 height 28
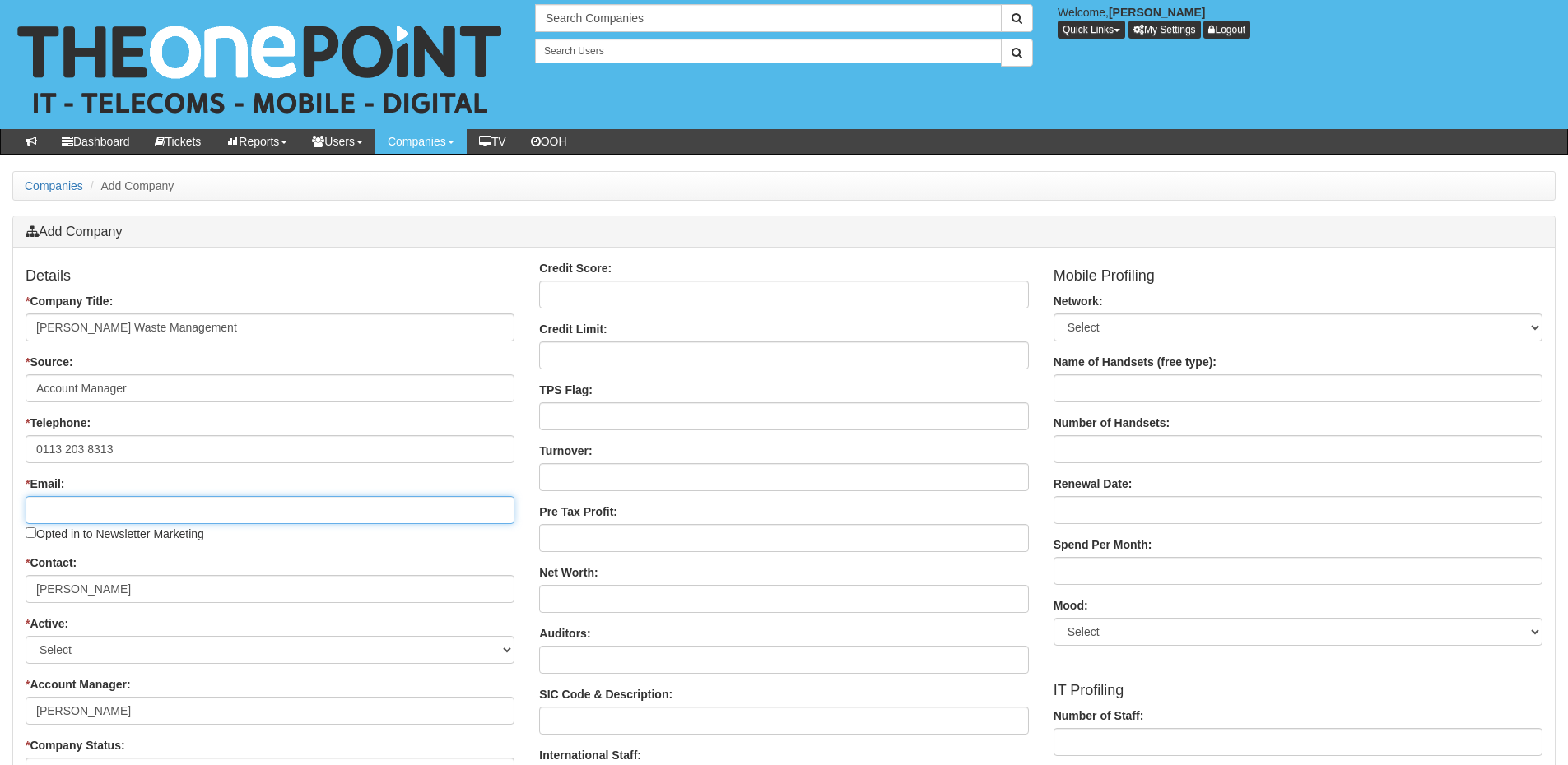
paste input "tom@dysonskips.co.uk"
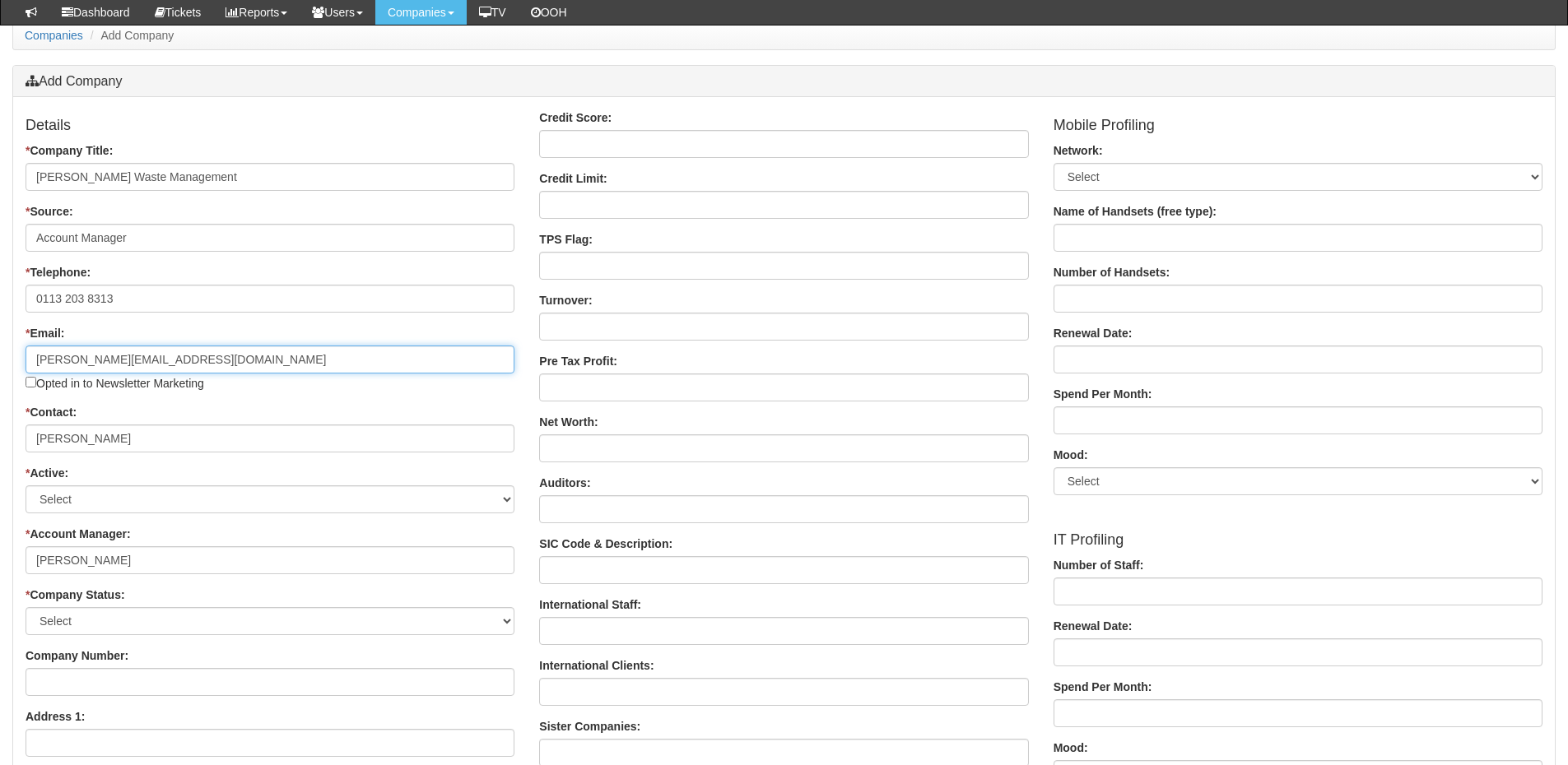
scroll to position [247, 0]
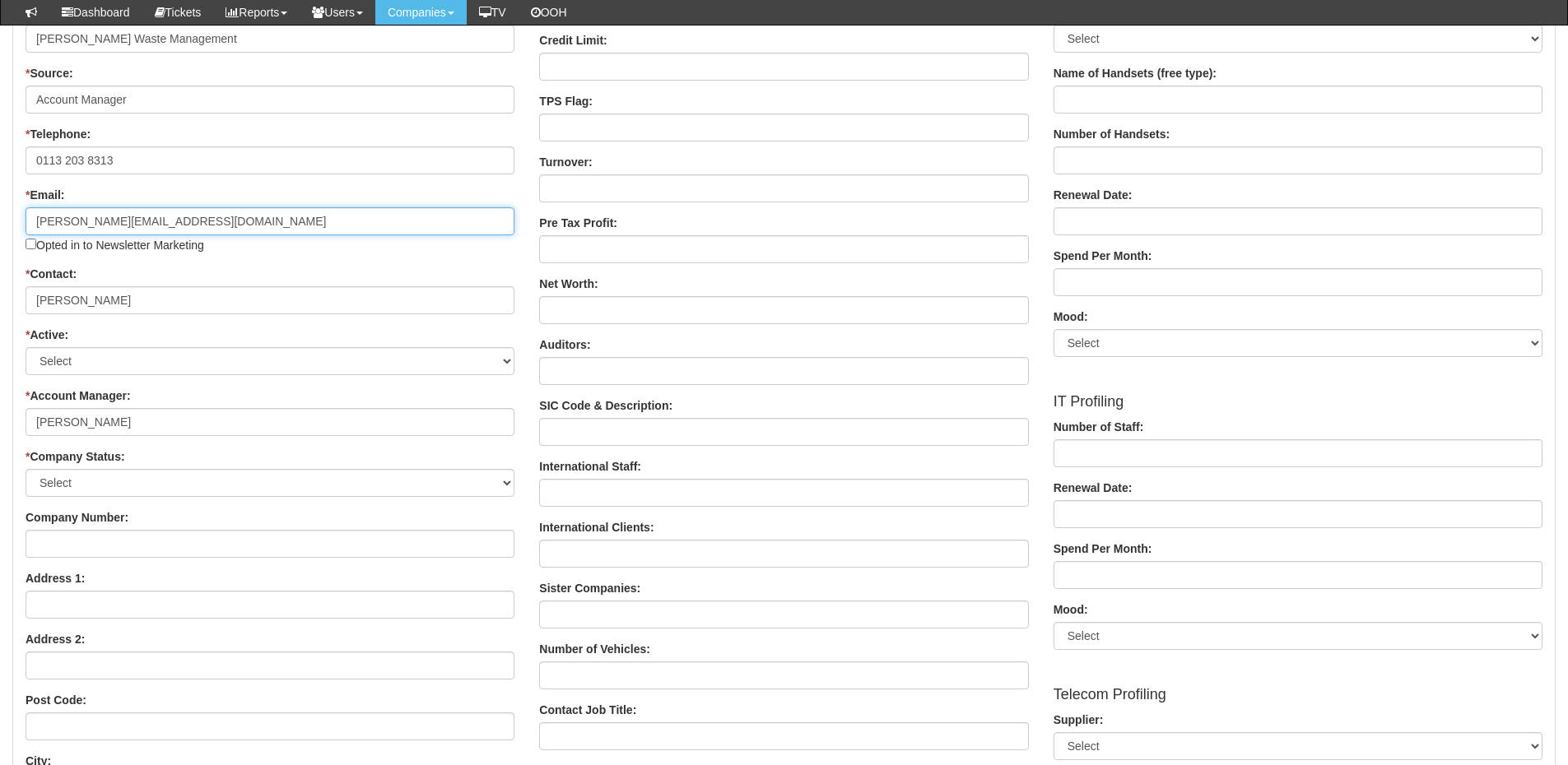
type input "tom@dysonskips.co.uk"
click at [130, 363] on select "Select Active Stop" at bounding box center [270, 361] width 489 height 28
select select "Active"
click at [26, 347] on select "Select Active Stop" at bounding box center [270, 361] width 489 height 28
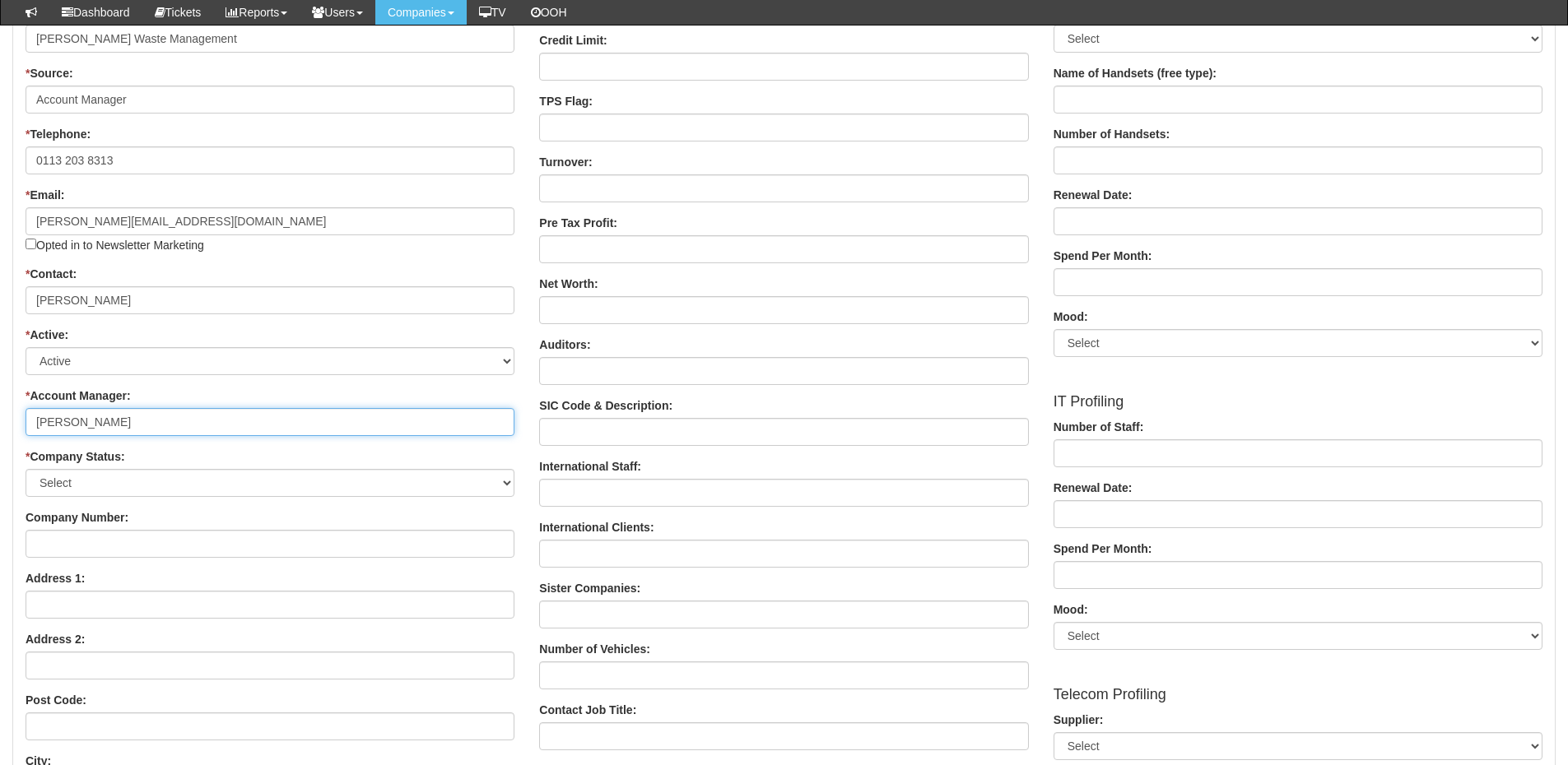
drag, startPoint x: 106, startPoint y: 431, endPoint x: -24, endPoint y: 427, distance: 130.1
click at [0, 427] on html "× Send Email × Add Appointment × Create Ticket × Create Proactive Activity × Ad…" at bounding box center [784, 635] width 1568 height 1763
type input "Luke Sapsford"
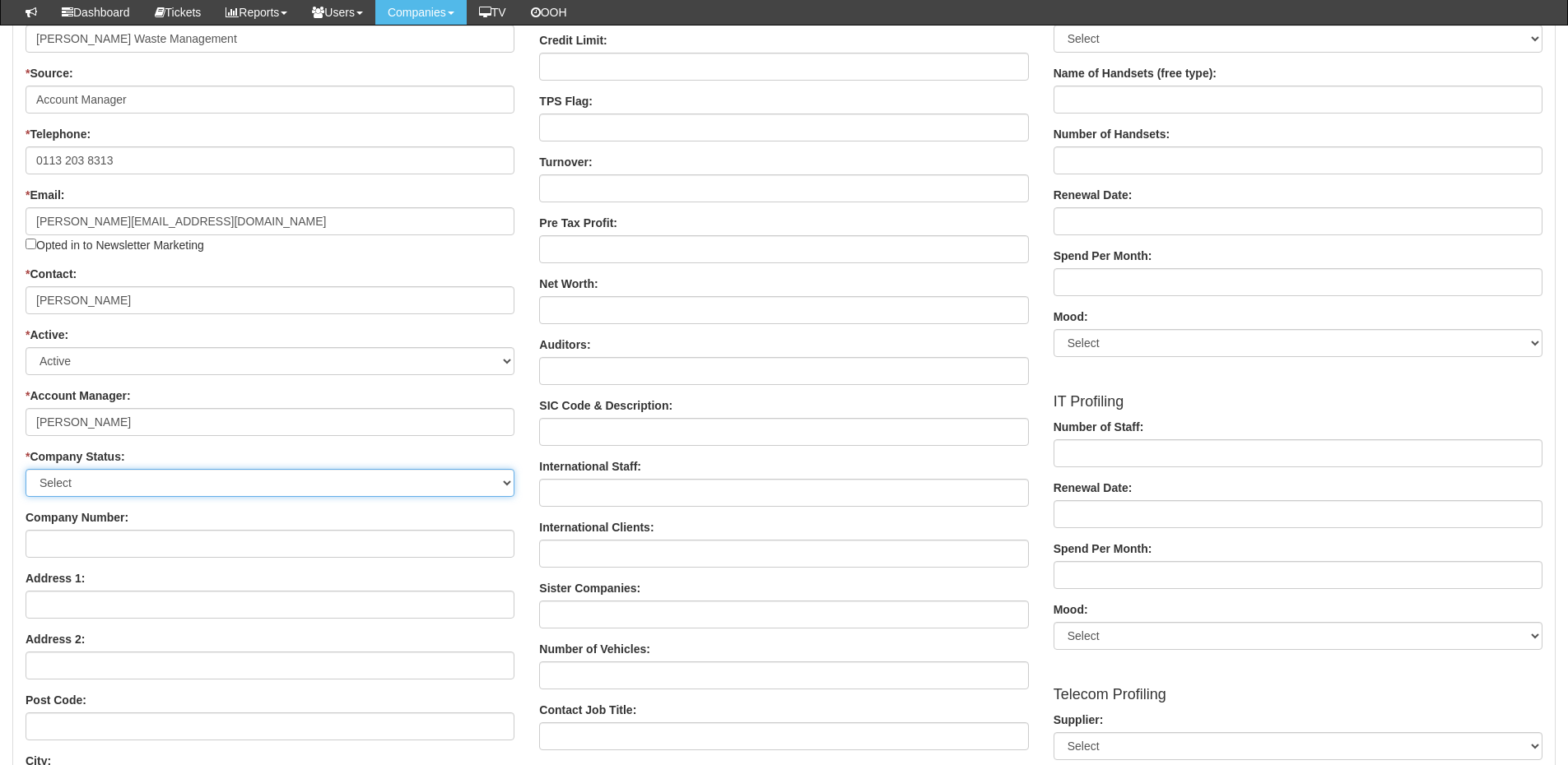
click at [123, 495] on select "Select Customer Do Not Ring Prospect Prospect Profile Supplier X-Customer" at bounding box center [270, 483] width 489 height 28
select select "Customer"
click at [26, 469] on select "Select Customer Do Not Ring Prospect Prospect Profile Supplier X-Customer" at bounding box center [270, 483] width 489 height 28
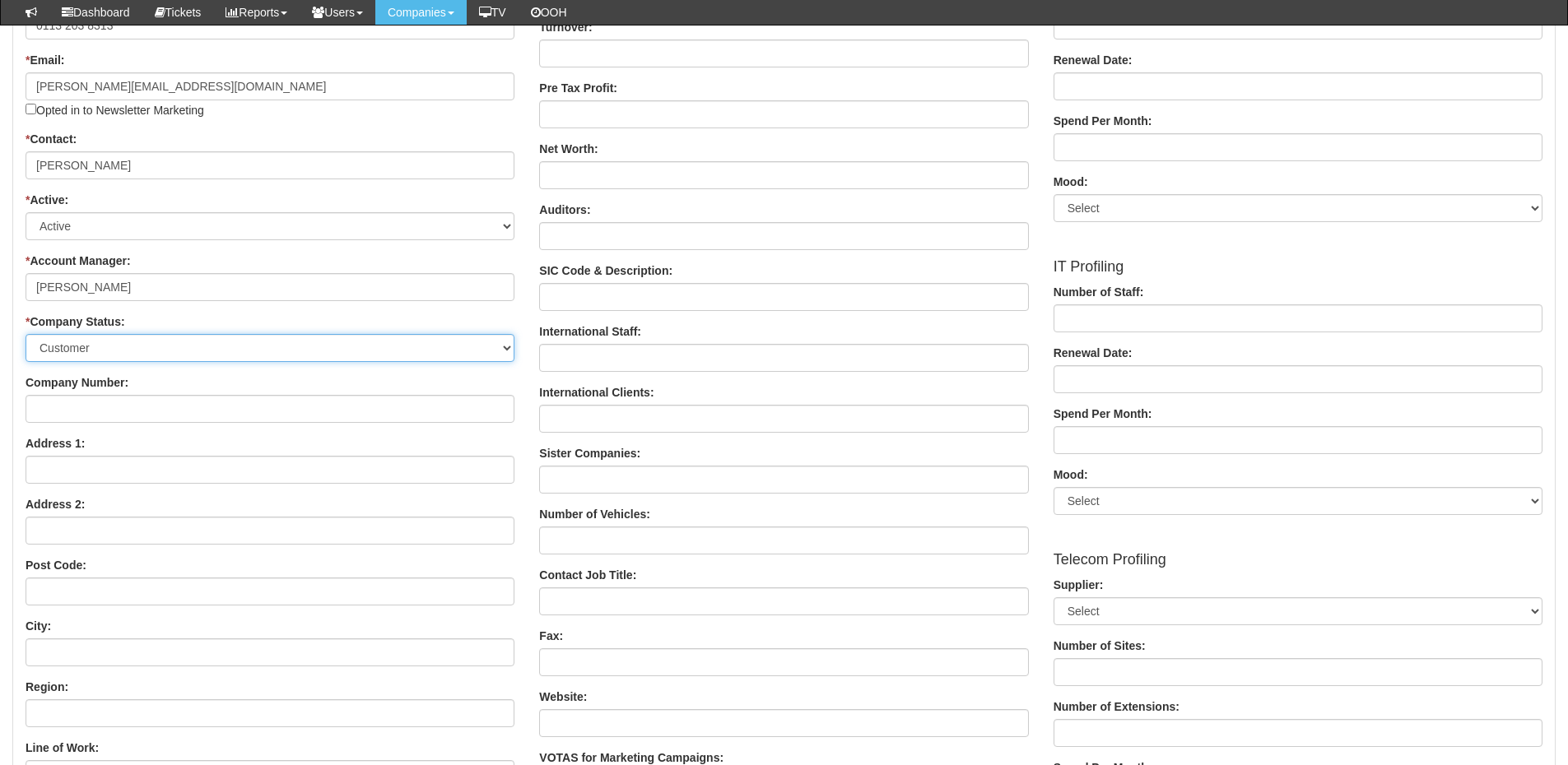
scroll to position [412, 0]
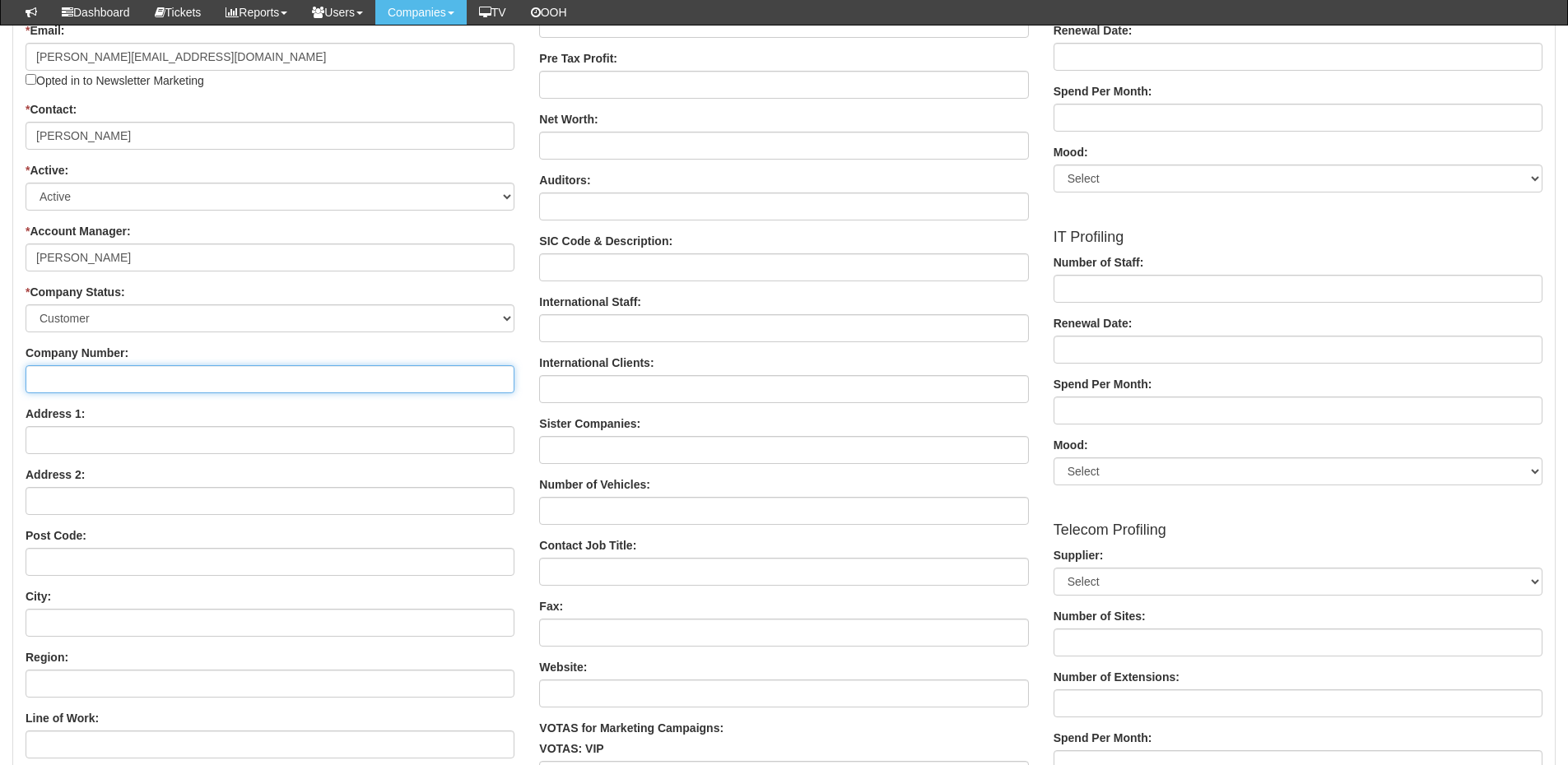
click at [94, 383] on input "Company Number:" at bounding box center [270, 379] width 489 height 28
click at [158, 389] on input "Company Number:" at bounding box center [270, 379] width 489 height 28
paste input "4995787"
type input "4995787"
click at [131, 437] on input "Address 1:" at bounding box center [270, 440] width 489 height 28
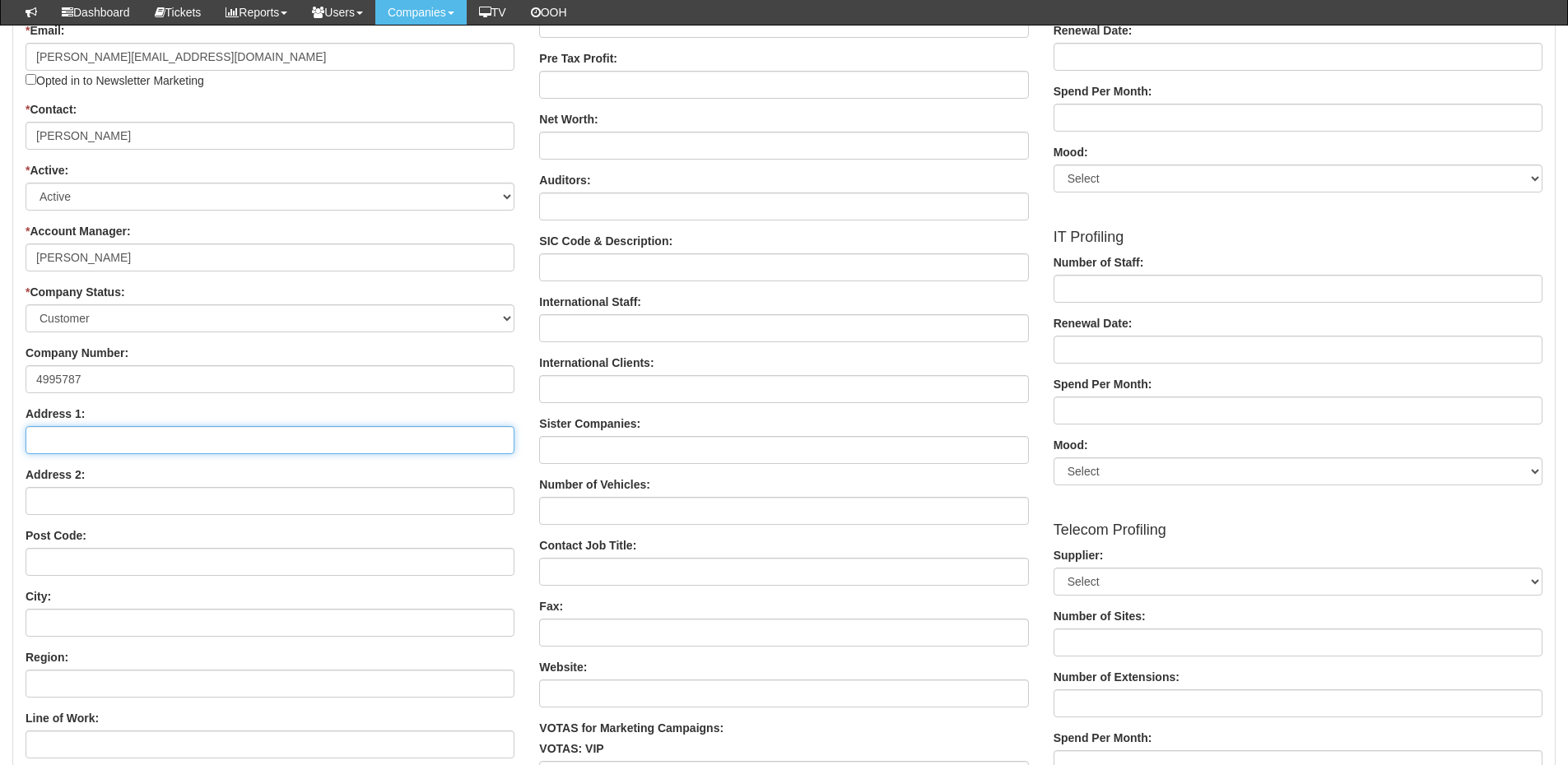
paste input "Whitehall Industrial Estate"
type input "Whitehall Industrial Estate"
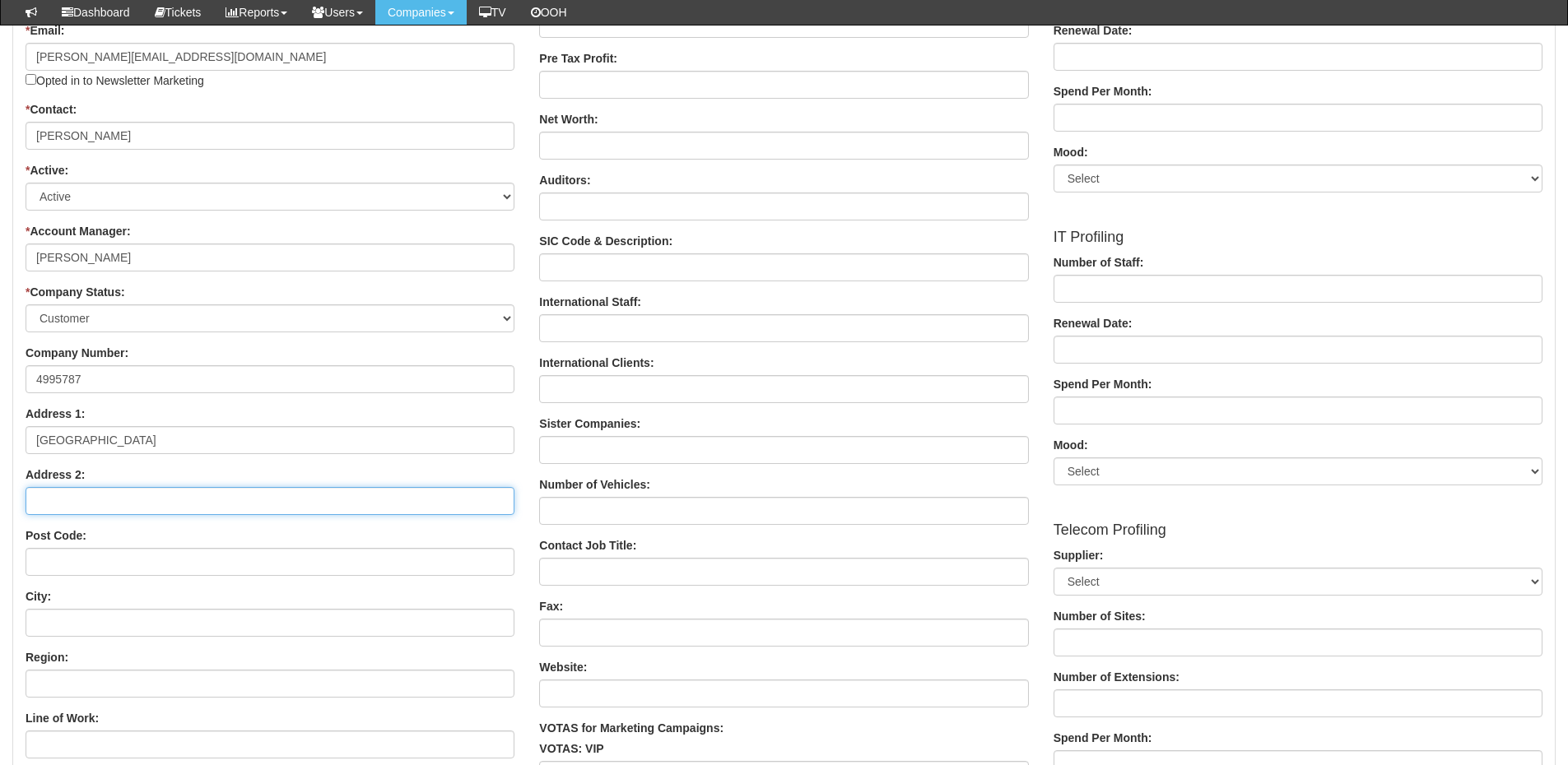
click at [143, 498] on input "Address 2:" at bounding box center [270, 501] width 489 height 28
paste input "Whitehall Rd"
type input "Whitehall Rd"
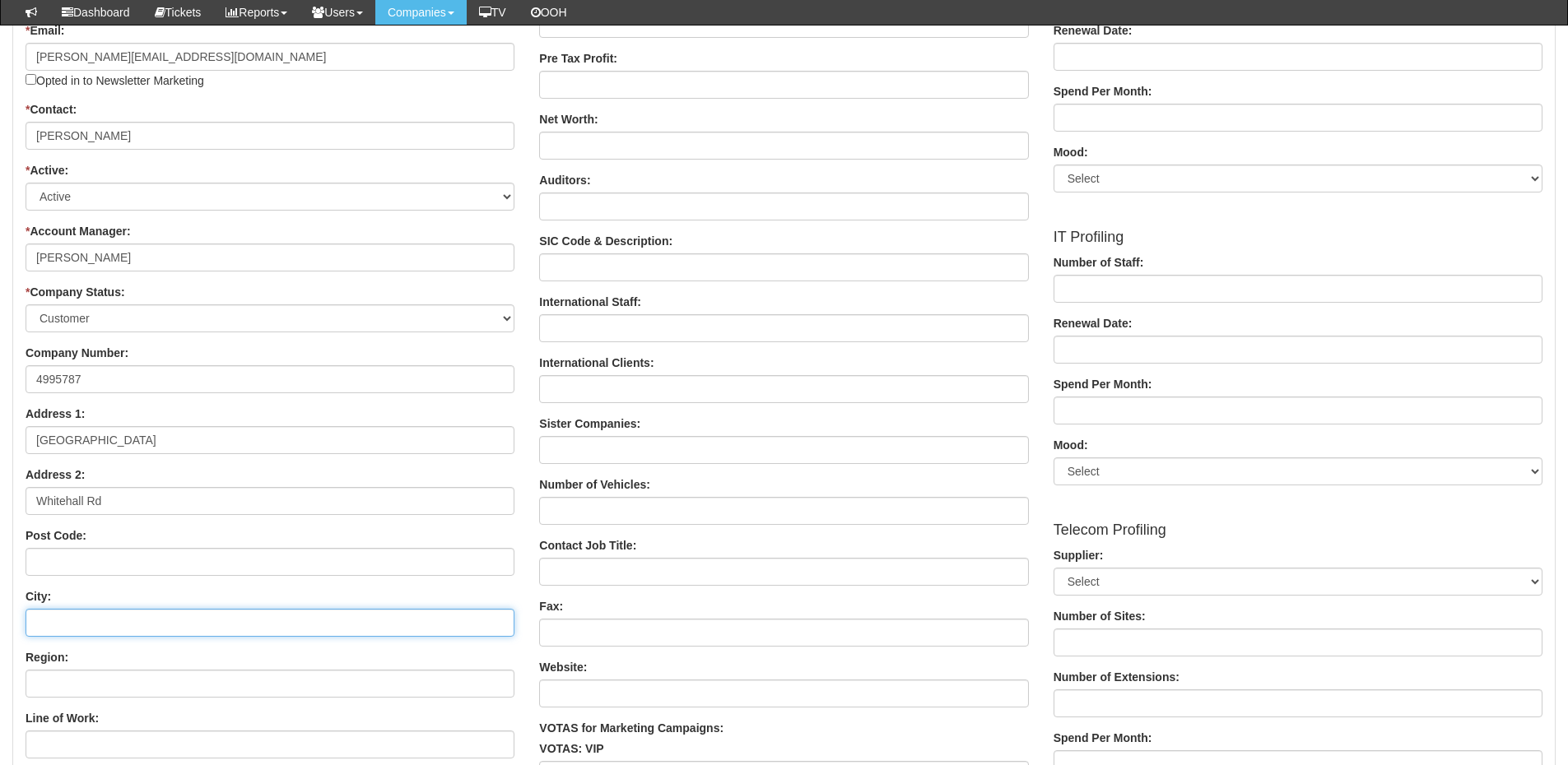
click at [102, 615] on input "City:" at bounding box center [270, 623] width 489 height 28
paste input "Leeds"
type input "Leeds"
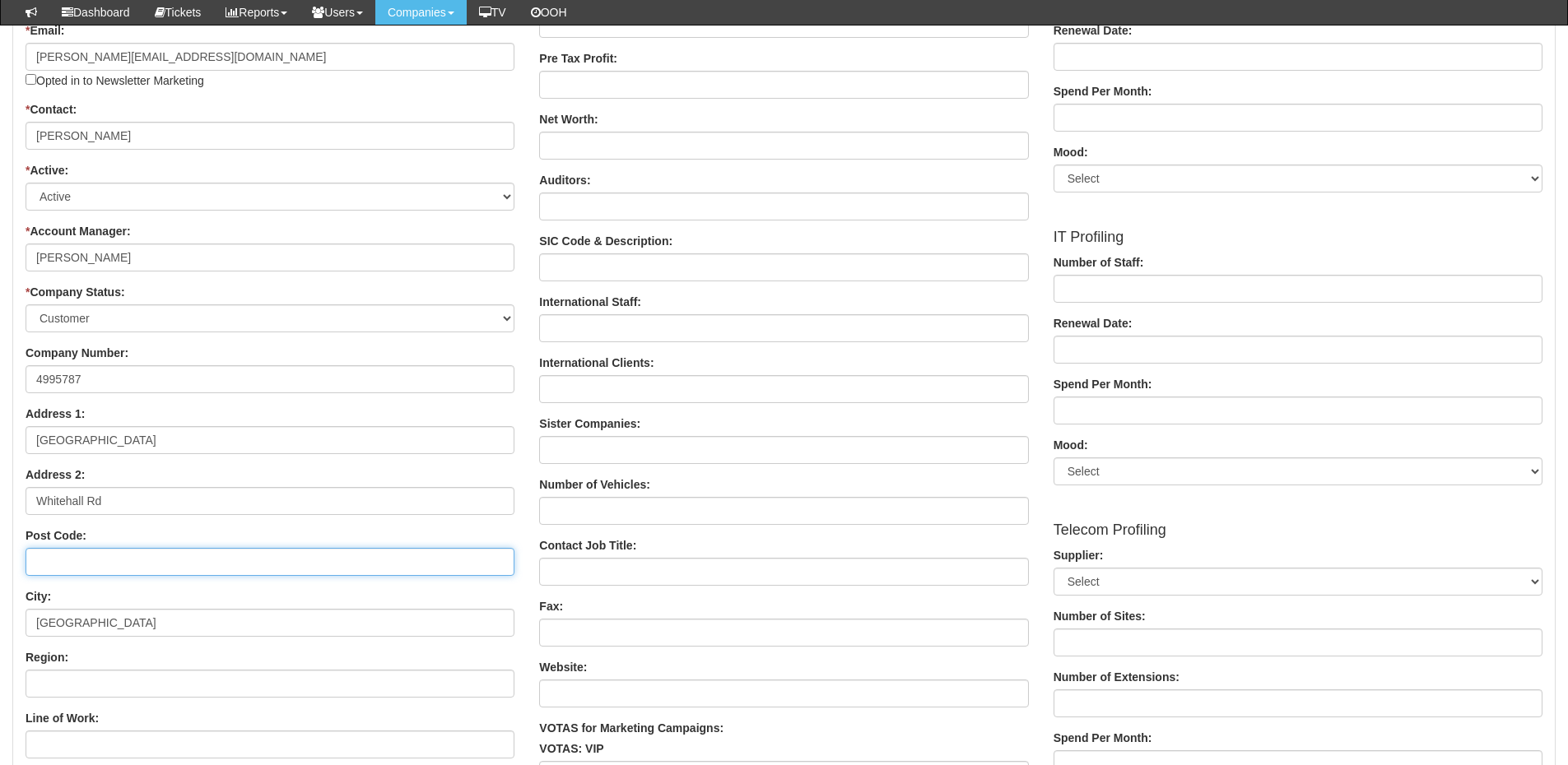
click at [134, 557] on input "Post Code:" at bounding box center [270, 561] width 489 height 28
paste input "LS12 5JB"
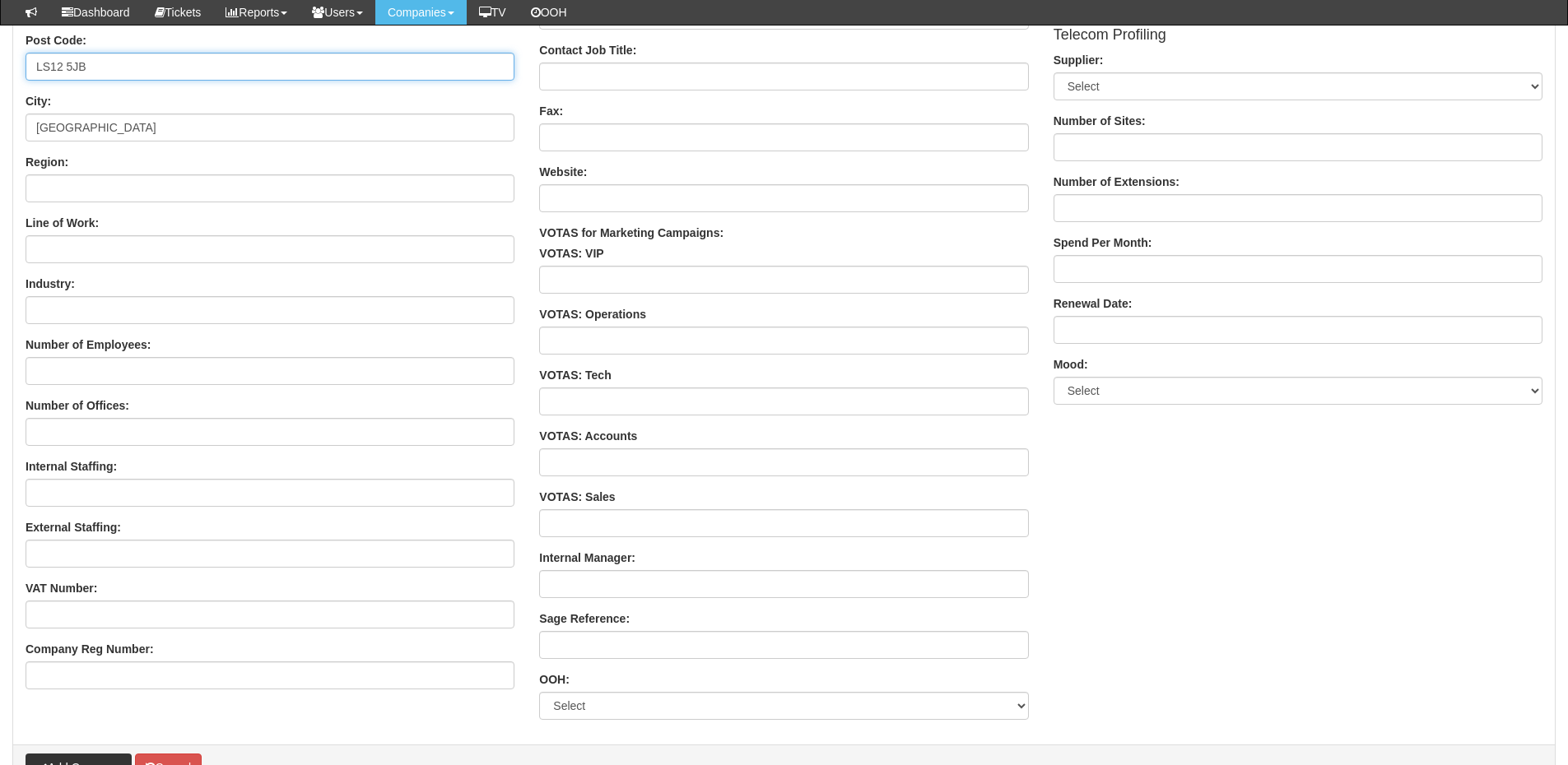
scroll to position [998, 0]
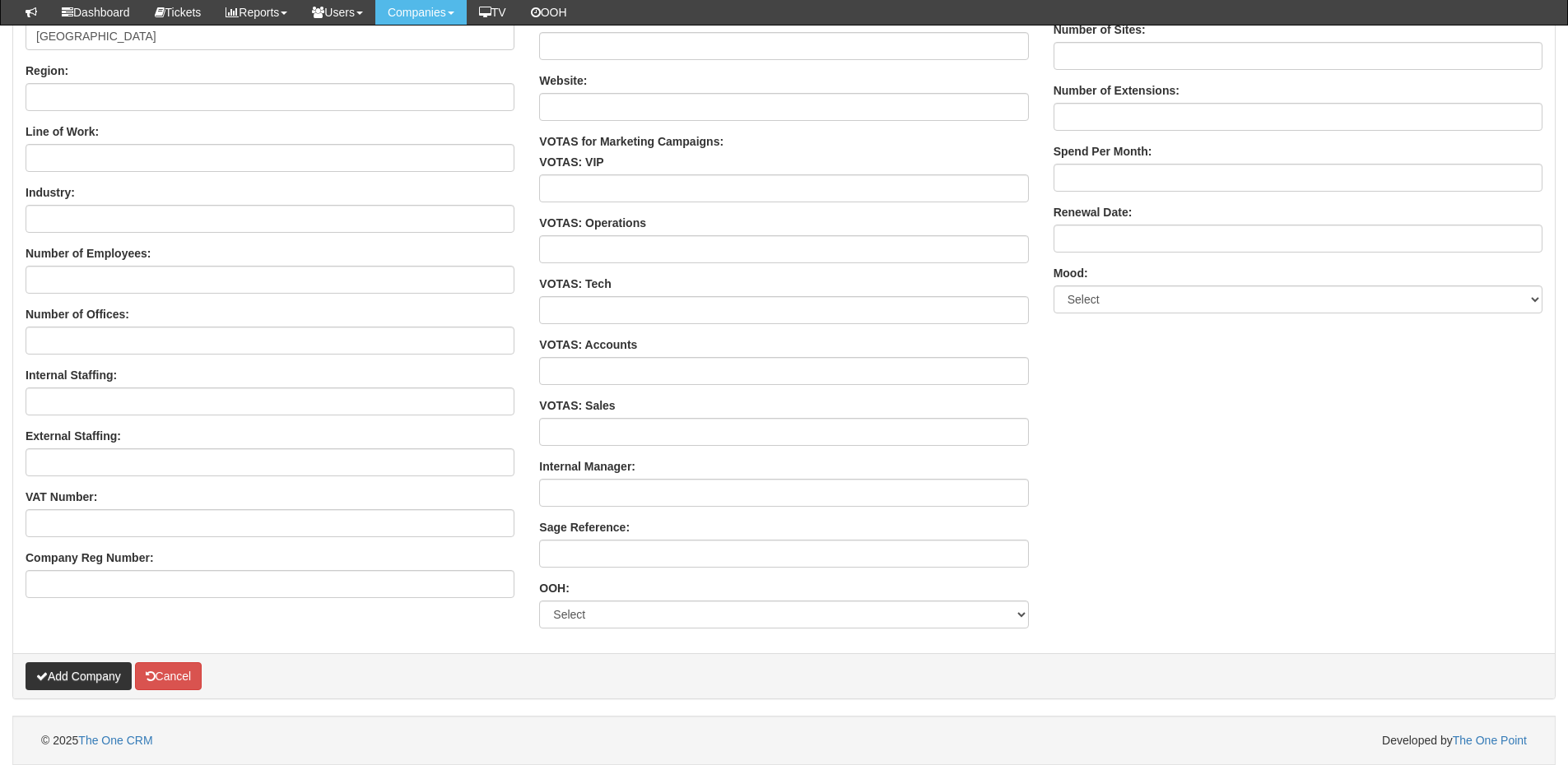
type input "LS12 5JB"
click at [103, 675] on button "Add Company" at bounding box center [79, 676] width 106 height 28
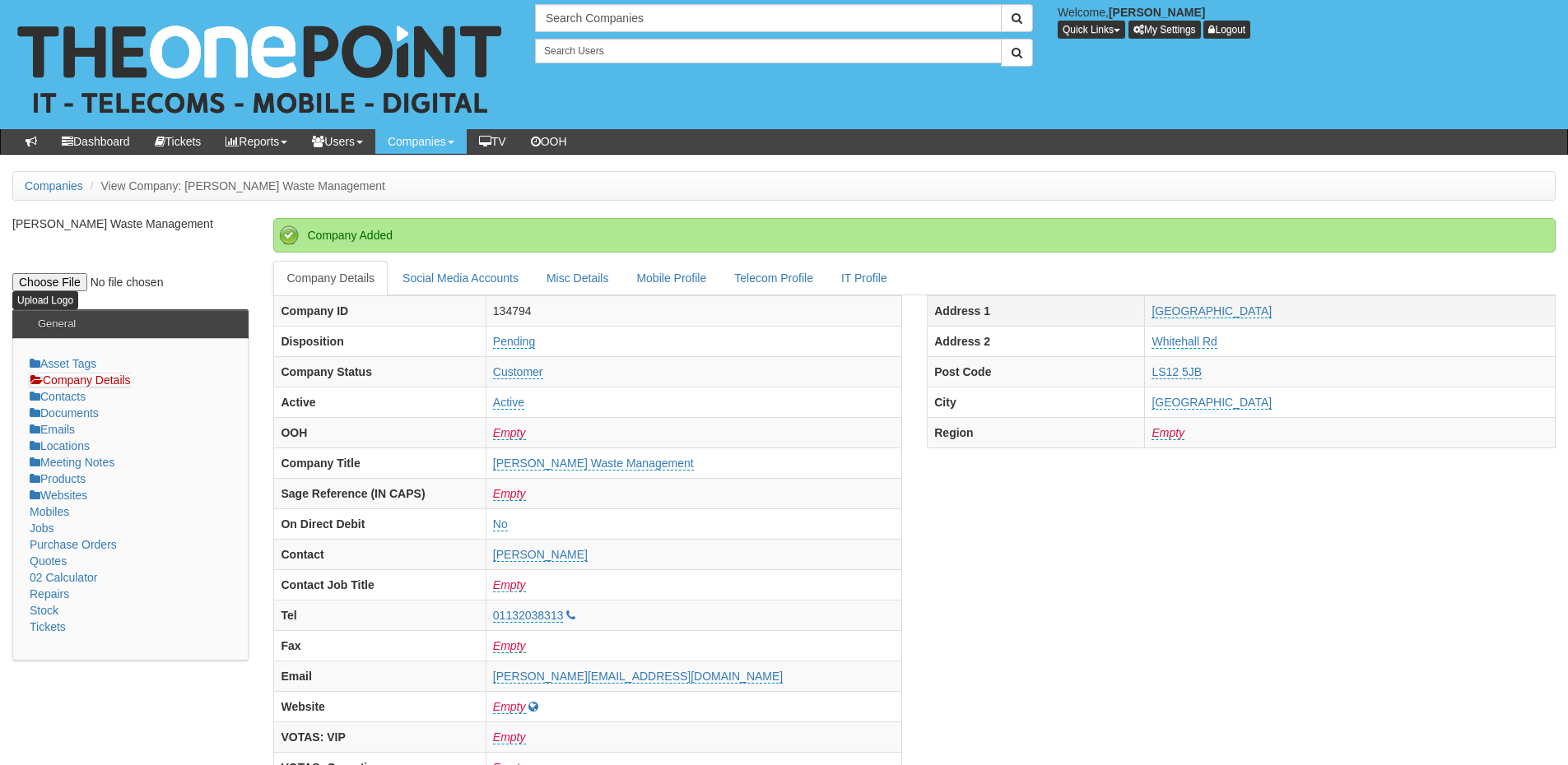
drag, startPoint x: 1117, startPoint y: 311, endPoint x: 1331, endPoint y: 310, distance: 214.0
click at [1331, 310] on tr "Address [STREET_ADDRESS]" at bounding box center [1241, 310] width 628 height 31
copy tr "[GEOGRAPHIC_DATA]"
drag, startPoint x: 538, startPoint y: 460, endPoint x: 801, endPoint y: 471, distance: 263.2
click at [801, 471] on tr "Company Title [PERSON_NAME] Waste Management" at bounding box center [588, 463] width 628 height 31
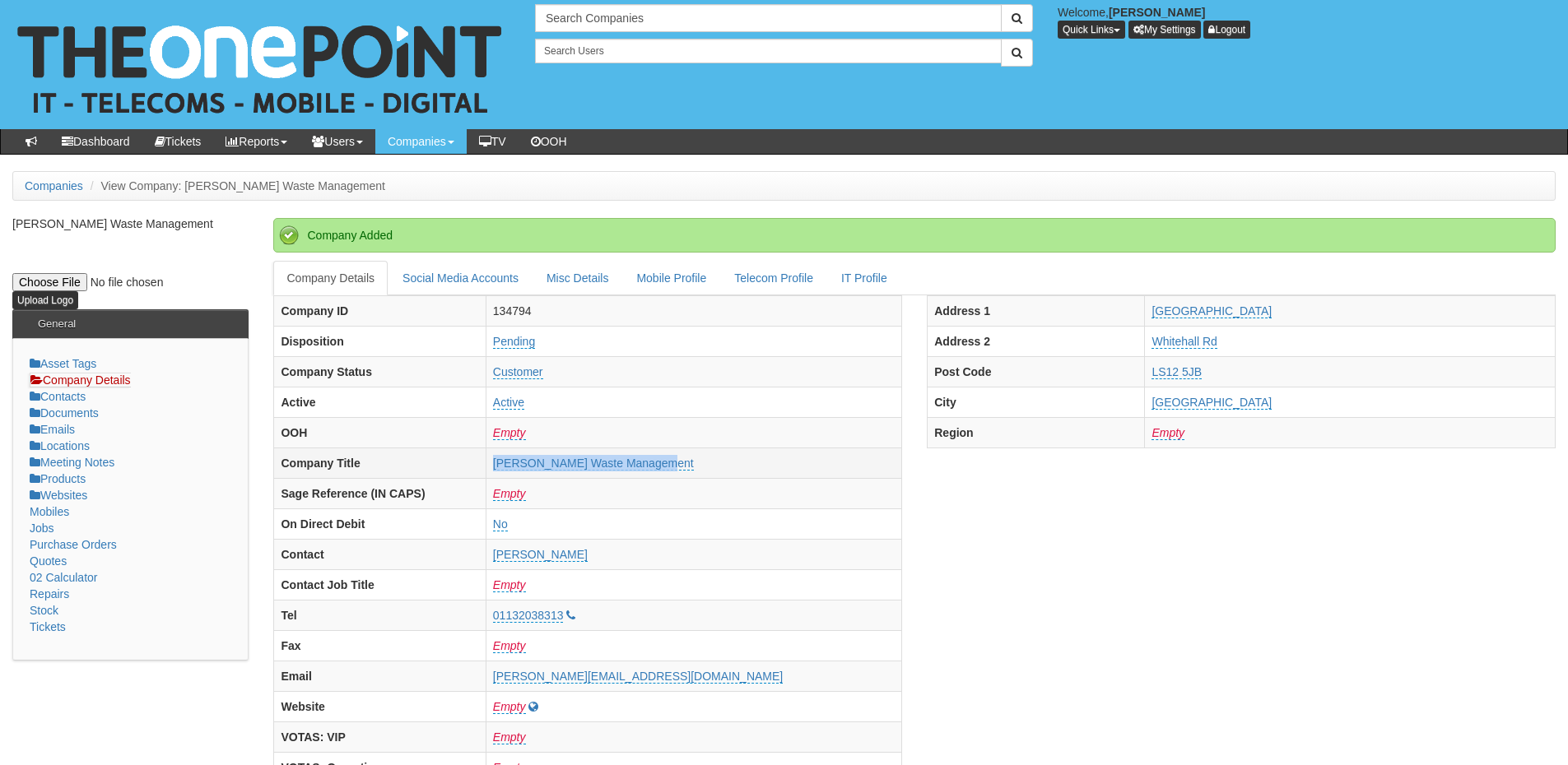
copy tr "[PERSON_NAME] Waste Management"
drag, startPoint x: 1114, startPoint y: 315, endPoint x: 1292, endPoint y: 315, distance: 178.0
click at [1292, 315] on tr "Address [STREET_ADDRESS]" at bounding box center [1241, 310] width 628 height 31
copy tr "[GEOGRAPHIC_DATA]"
drag, startPoint x: 1109, startPoint y: 344, endPoint x: 1225, endPoint y: 347, distance: 116.0
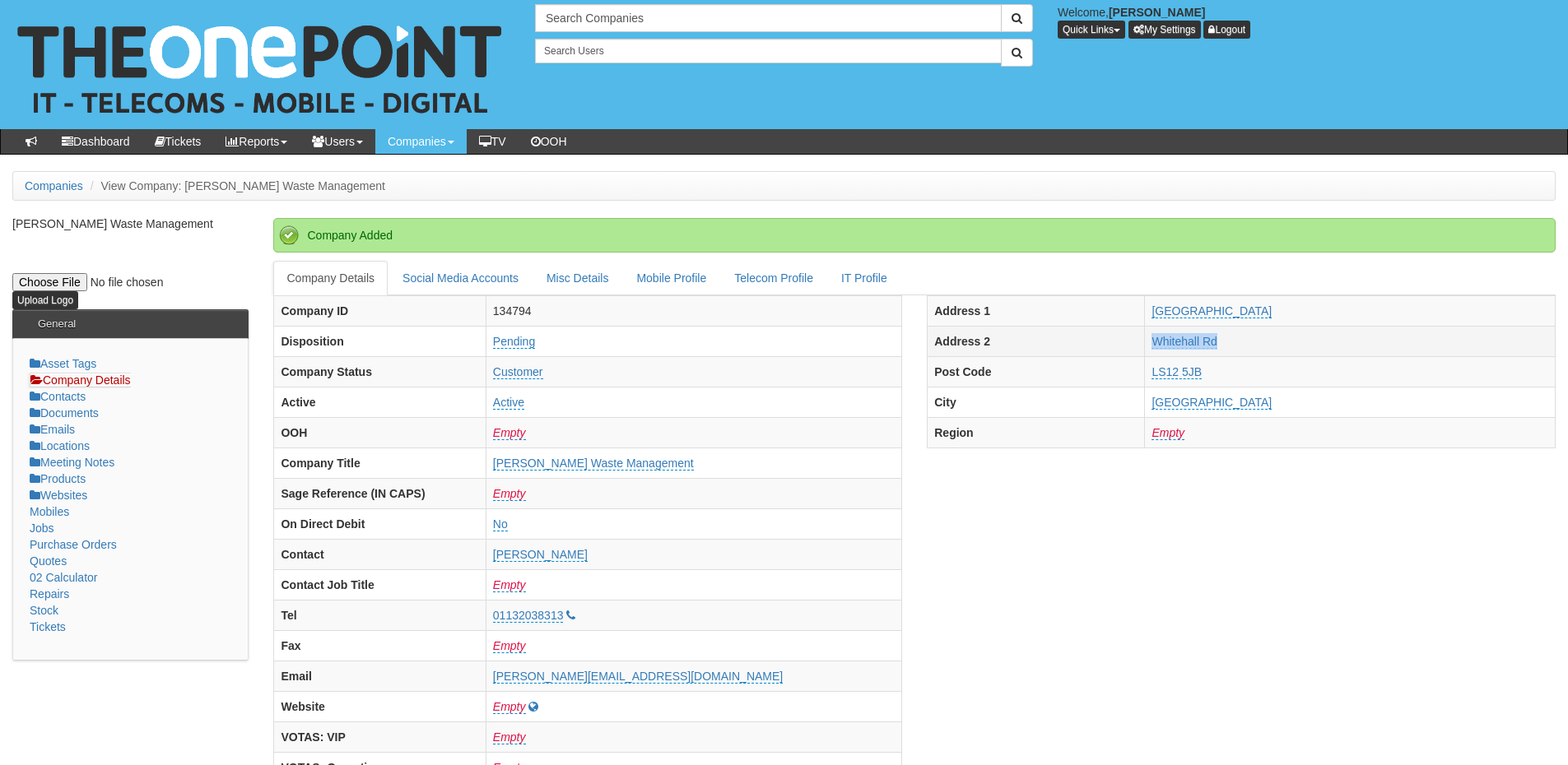
click at [1225, 347] on tr "Address [STREET_ADDRESS]" at bounding box center [1241, 340] width 628 height 31
copy tr "Whitehall Rd"
drag, startPoint x: 1121, startPoint y: 373, endPoint x: 1236, endPoint y: 373, distance: 115.0
click at [1236, 373] on tr "Post Code LS12 5JB" at bounding box center [1241, 371] width 628 height 31
copy tr "LS12 5JB"
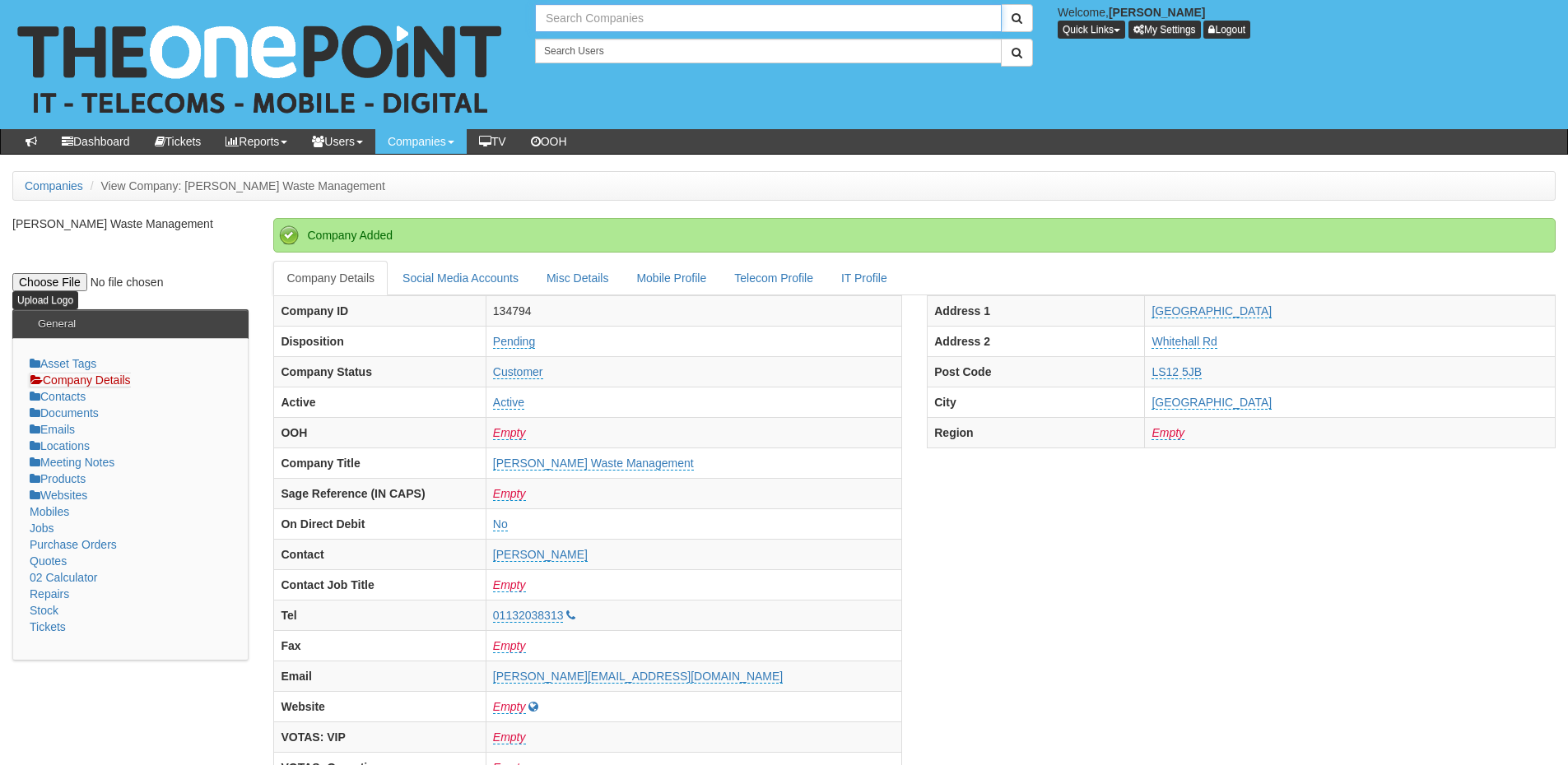
click at [605, 19] on input "text" at bounding box center [768, 18] width 467 height 28
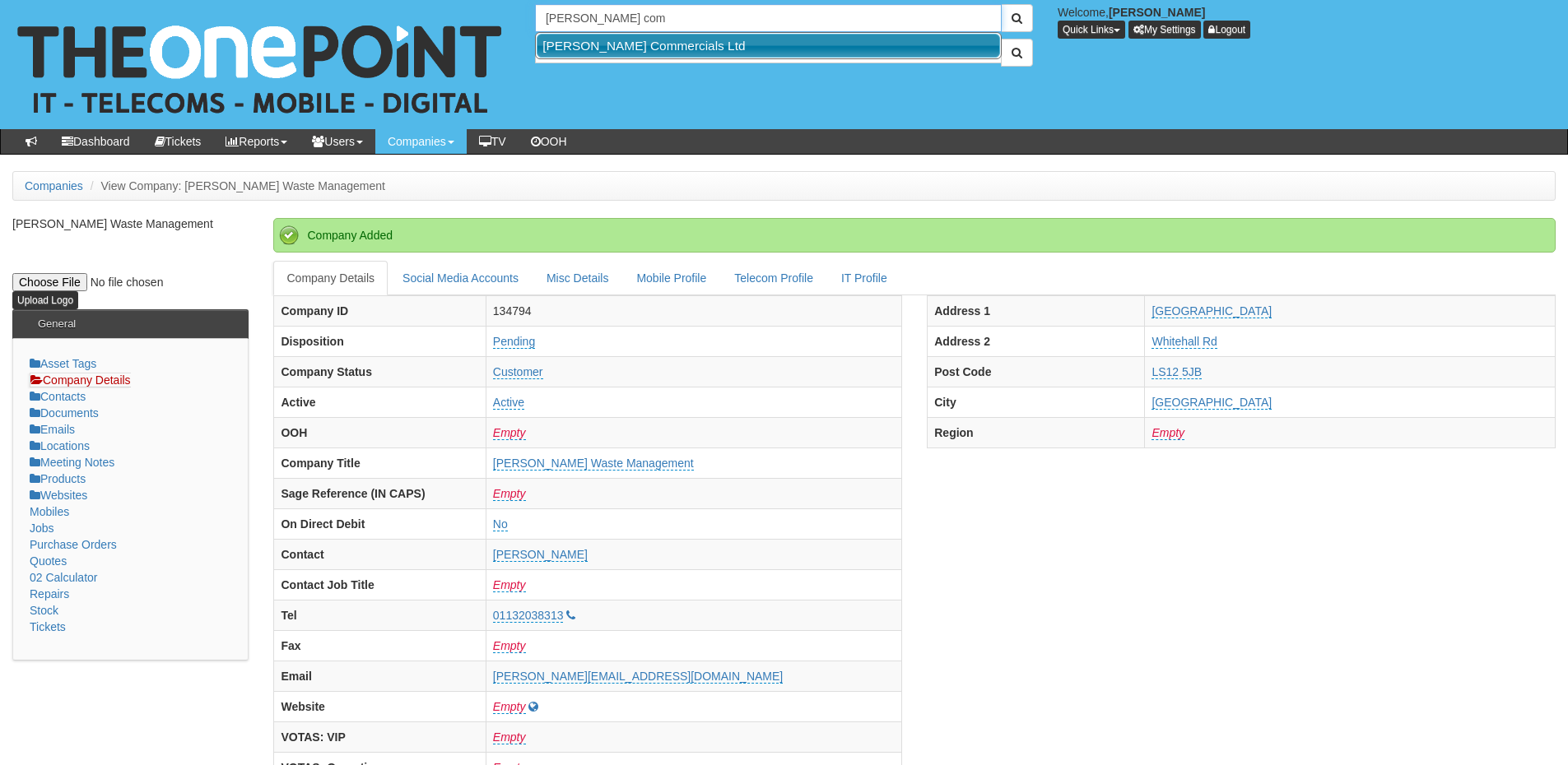
click at [615, 41] on link "[PERSON_NAME] Commercials Ltd" at bounding box center [768, 45] width 464 height 24
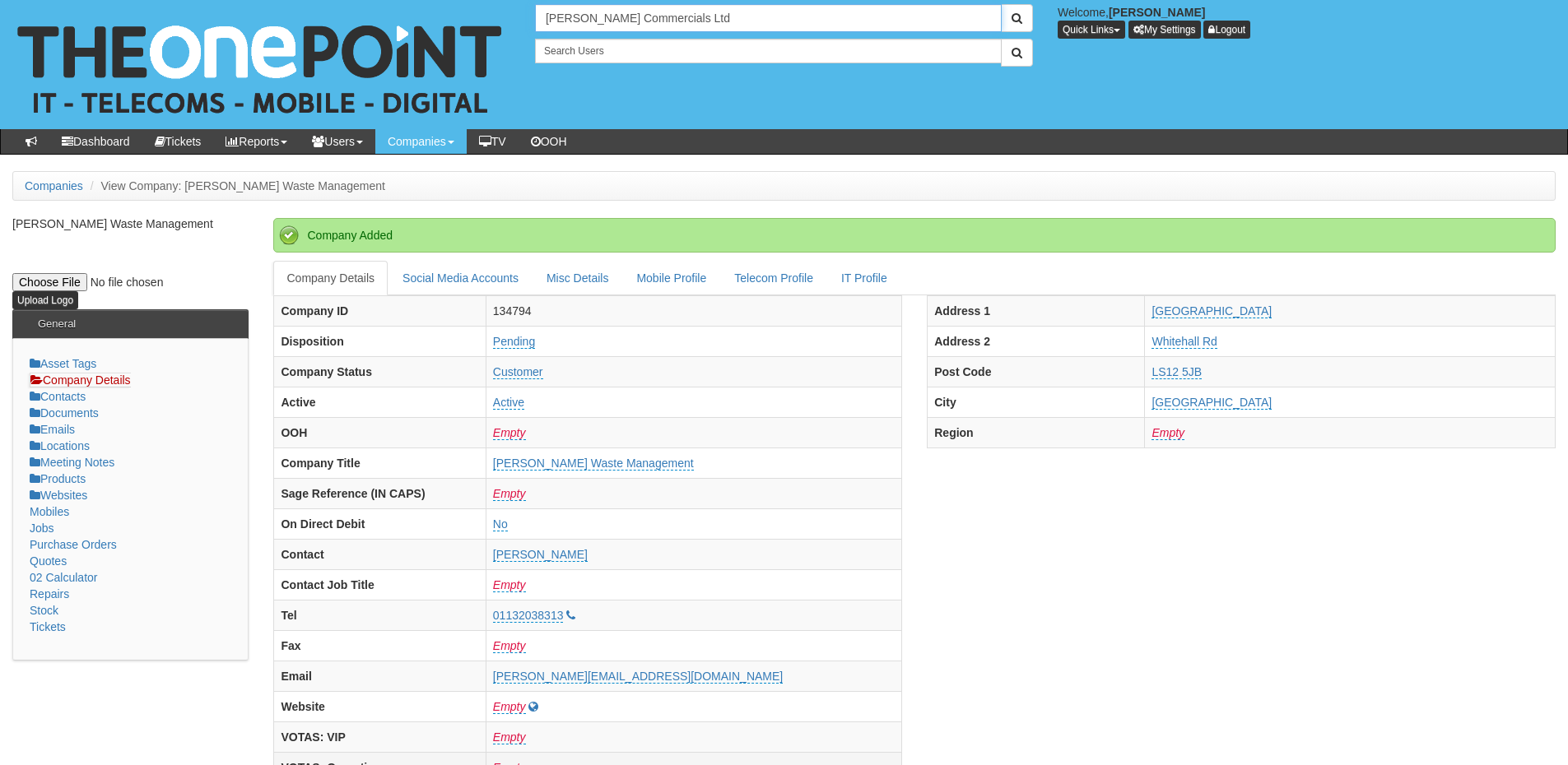
type input "[PERSON_NAME] Commercials Ltd"
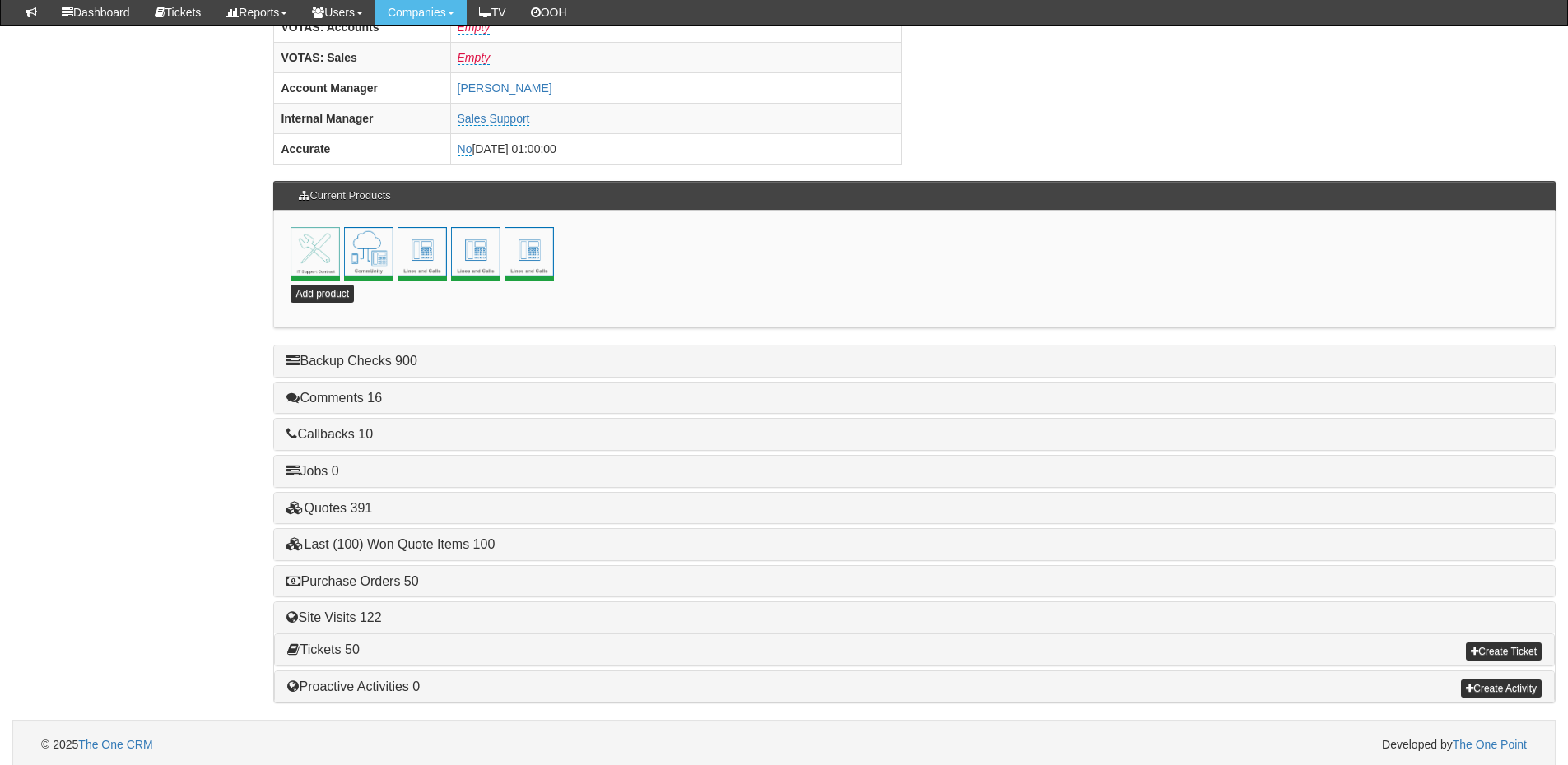
scroll to position [726, 0]
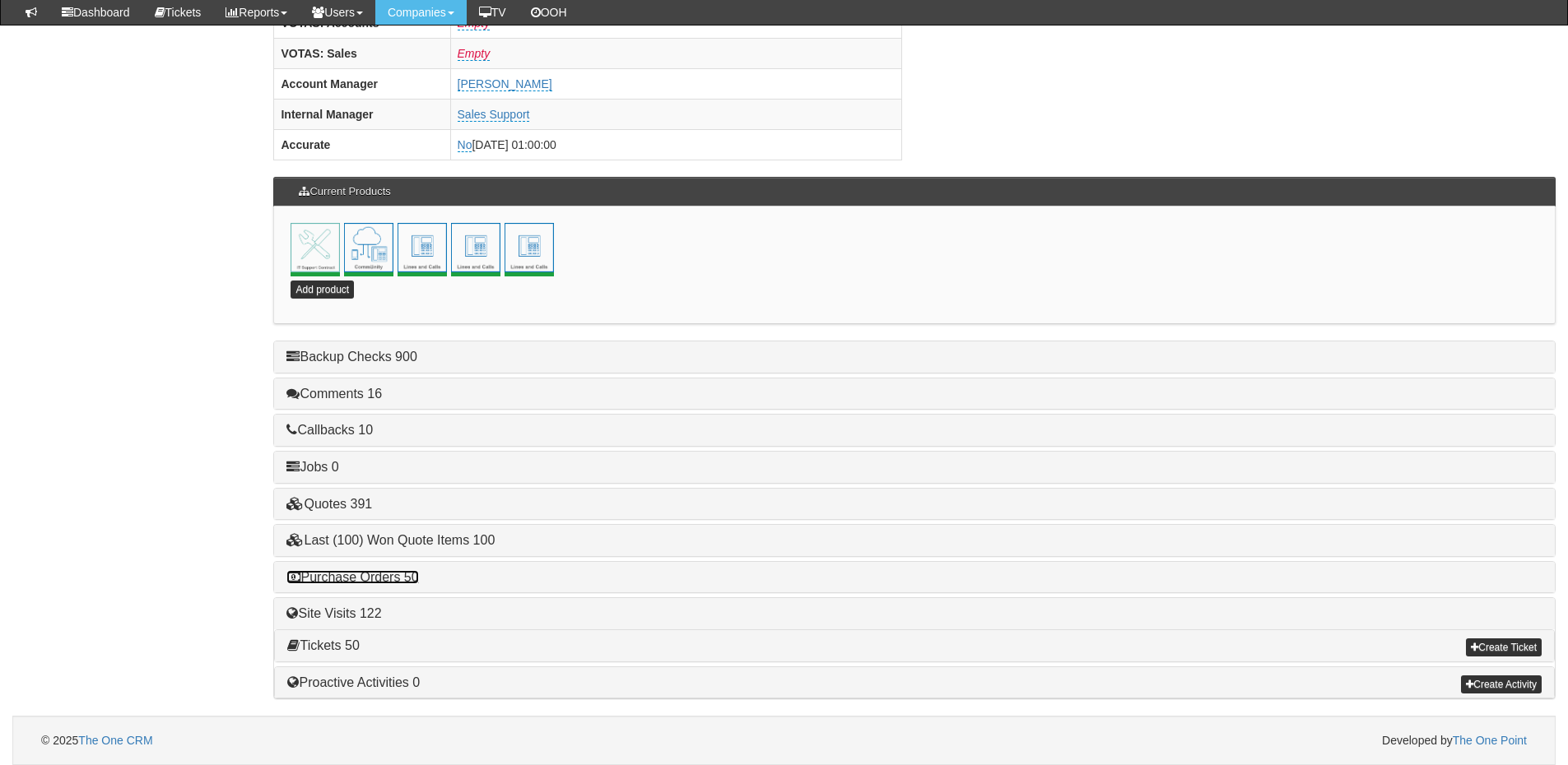
drag, startPoint x: 396, startPoint y: 575, endPoint x: 451, endPoint y: 574, distance: 55.0
click at [396, 575] on link "Purchase Orders 50" at bounding box center [353, 576] width 131 height 14
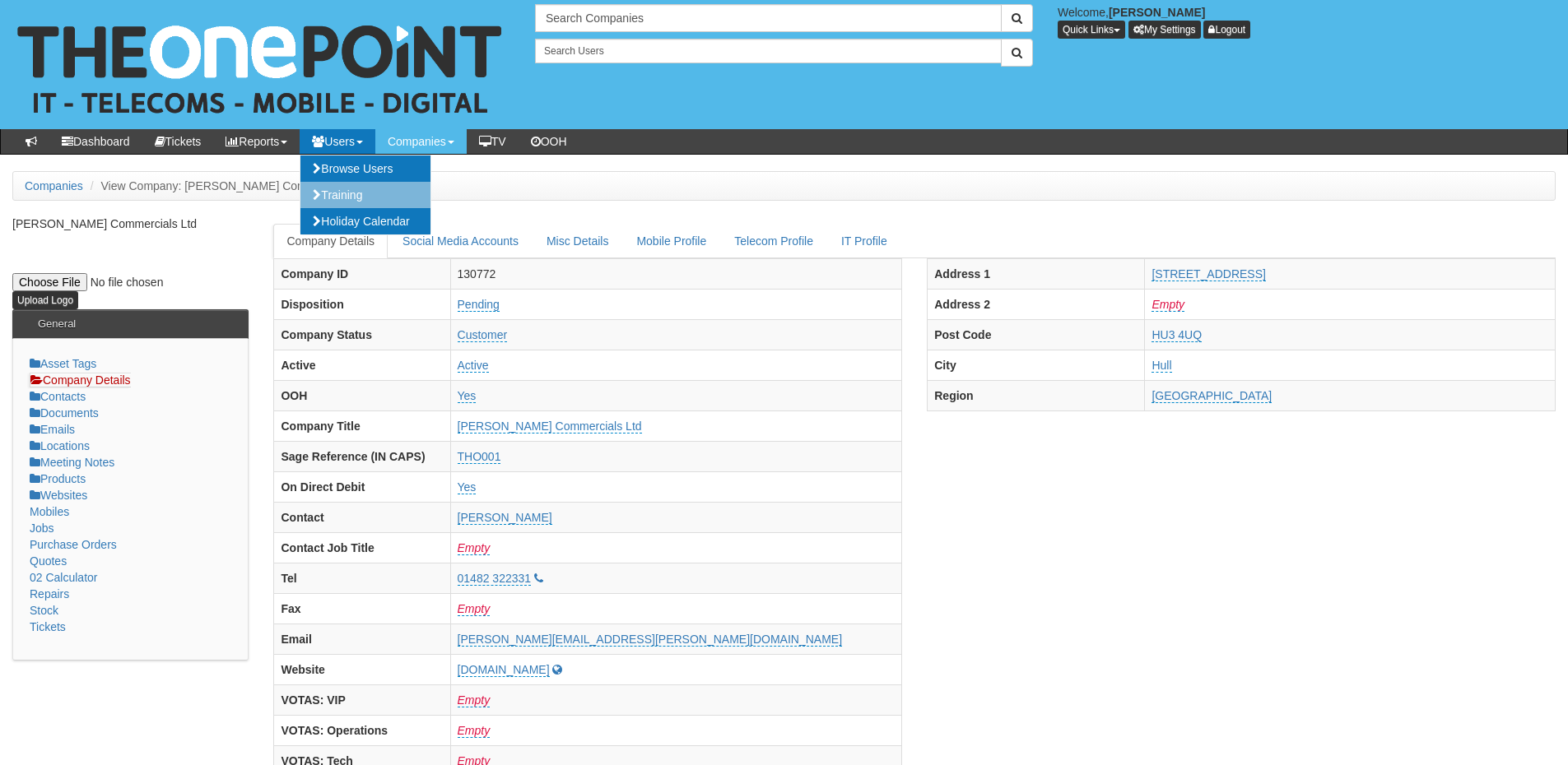
scroll to position [0, 0]
click at [577, 19] on input "Search Companies" at bounding box center [768, 18] width 467 height 28
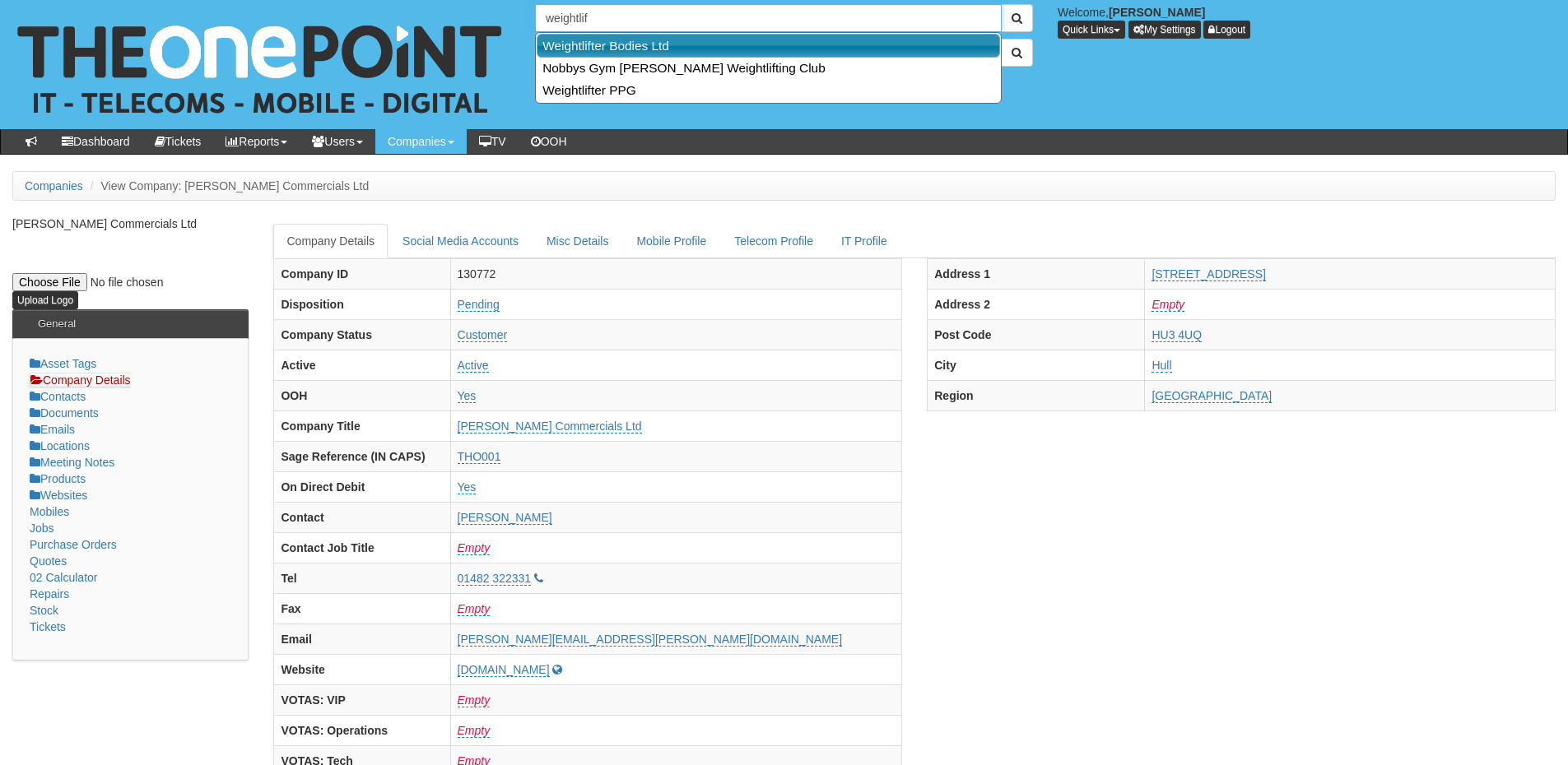
click at [603, 39] on link "Weightlifter Bodies Ltd" at bounding box center [768, 45] width 464 height 24
type input "Weightlifter Bodies Ltd"
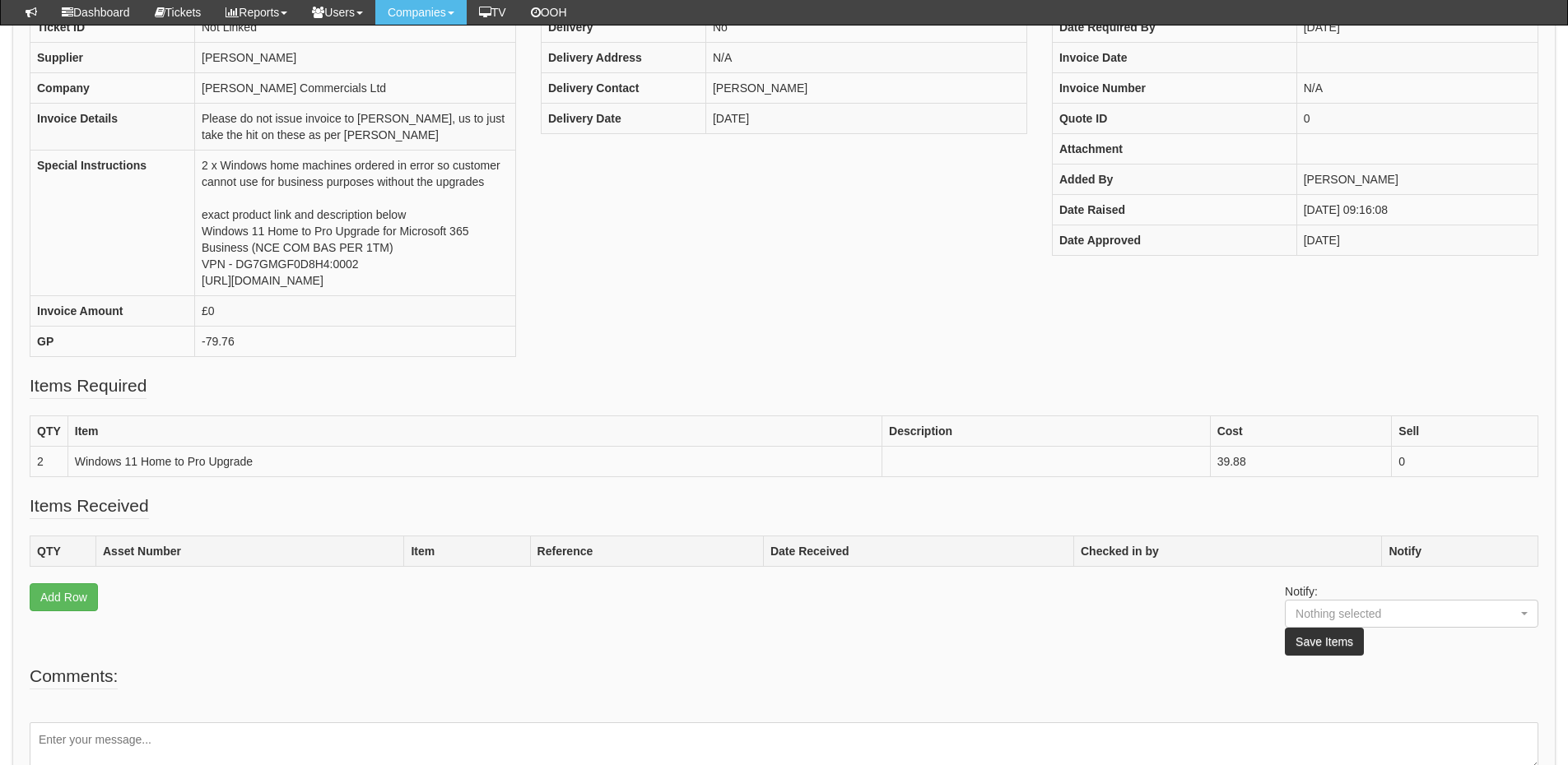
scroll to position [247, 0]
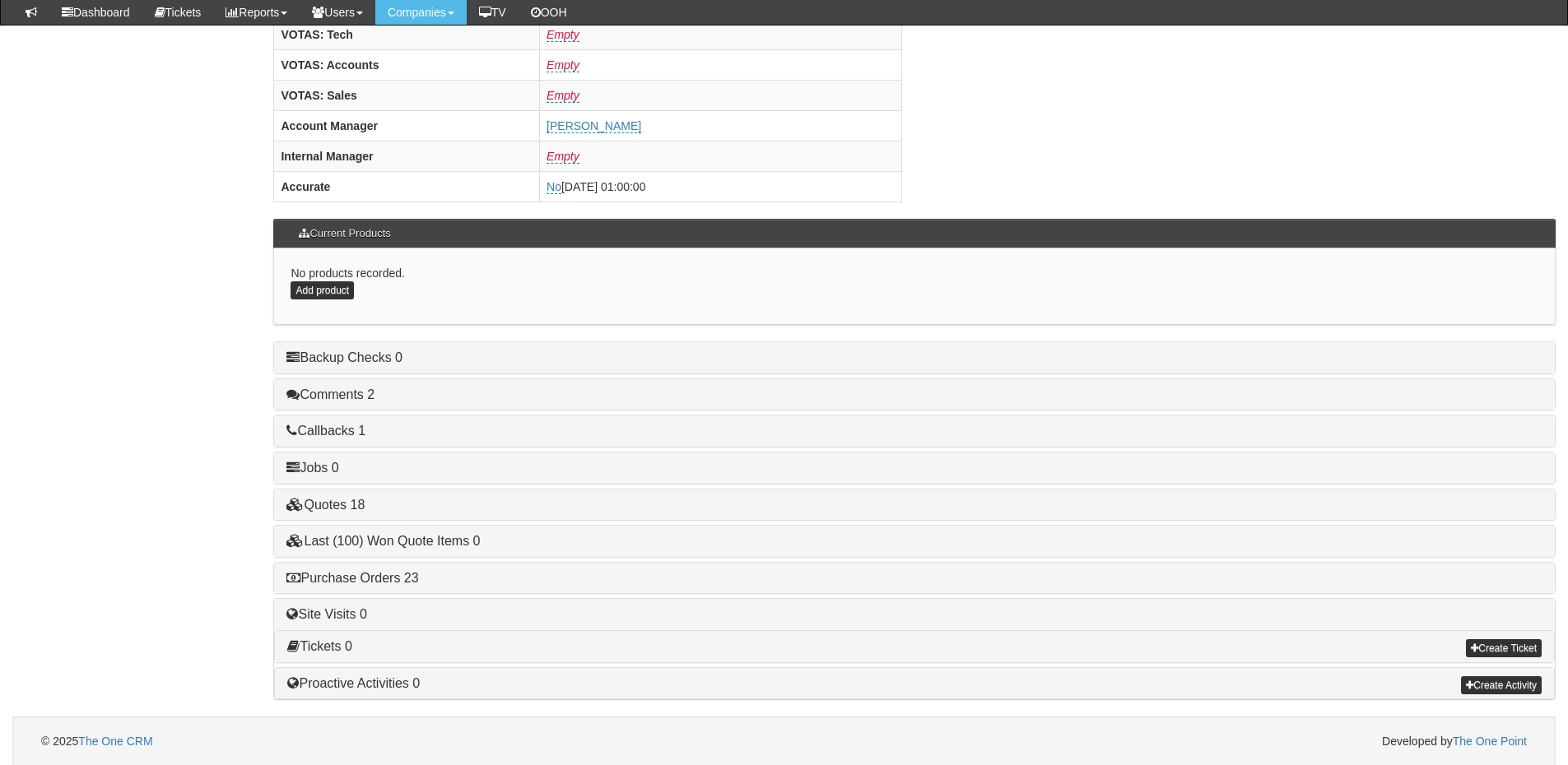
scroll to position [685, 0]
click at [396, 579] on link "Purchase Orders 23" at bounding box center [353, 576] width 131 height 14
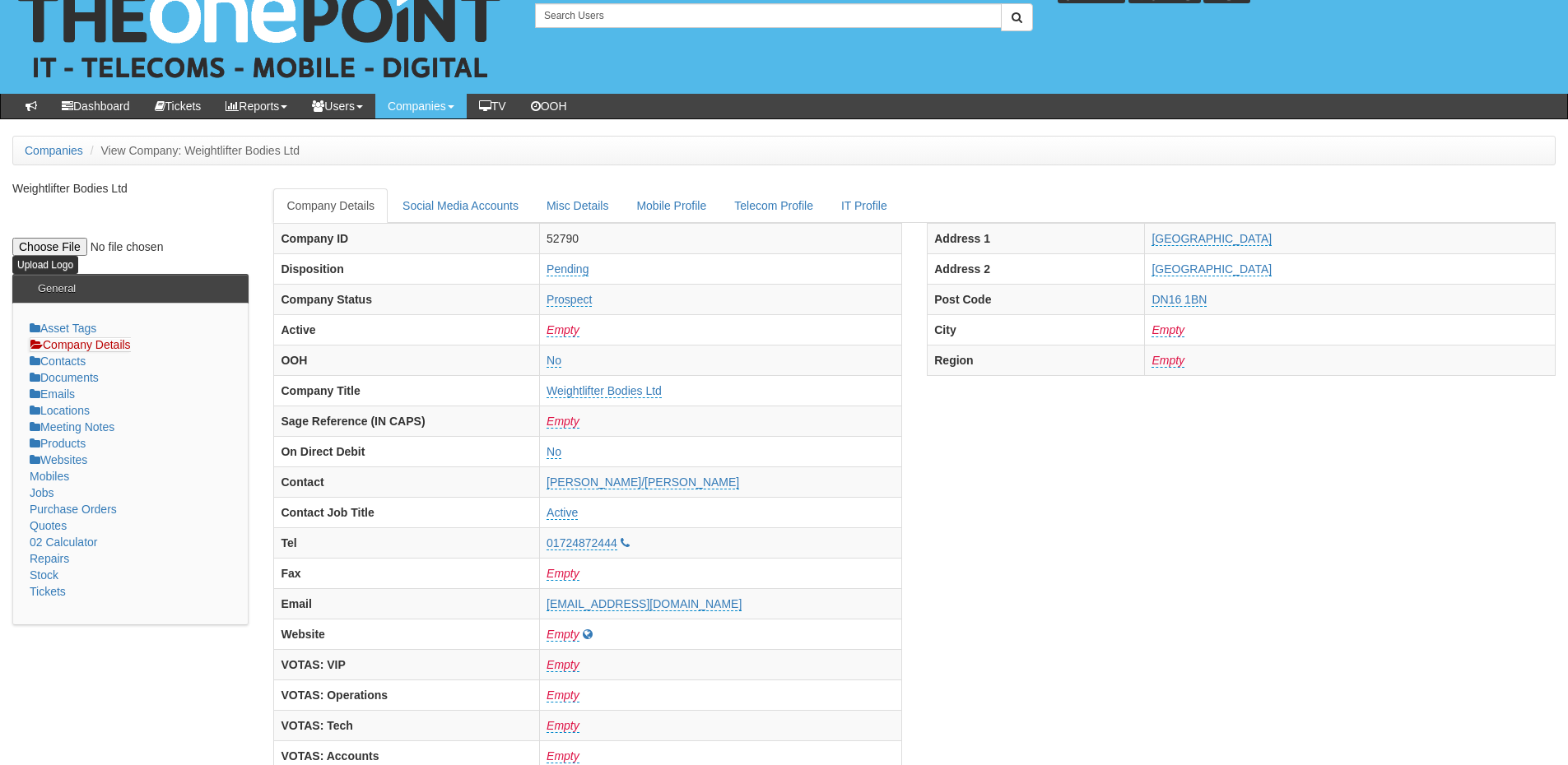
scroll to position [0, 0]
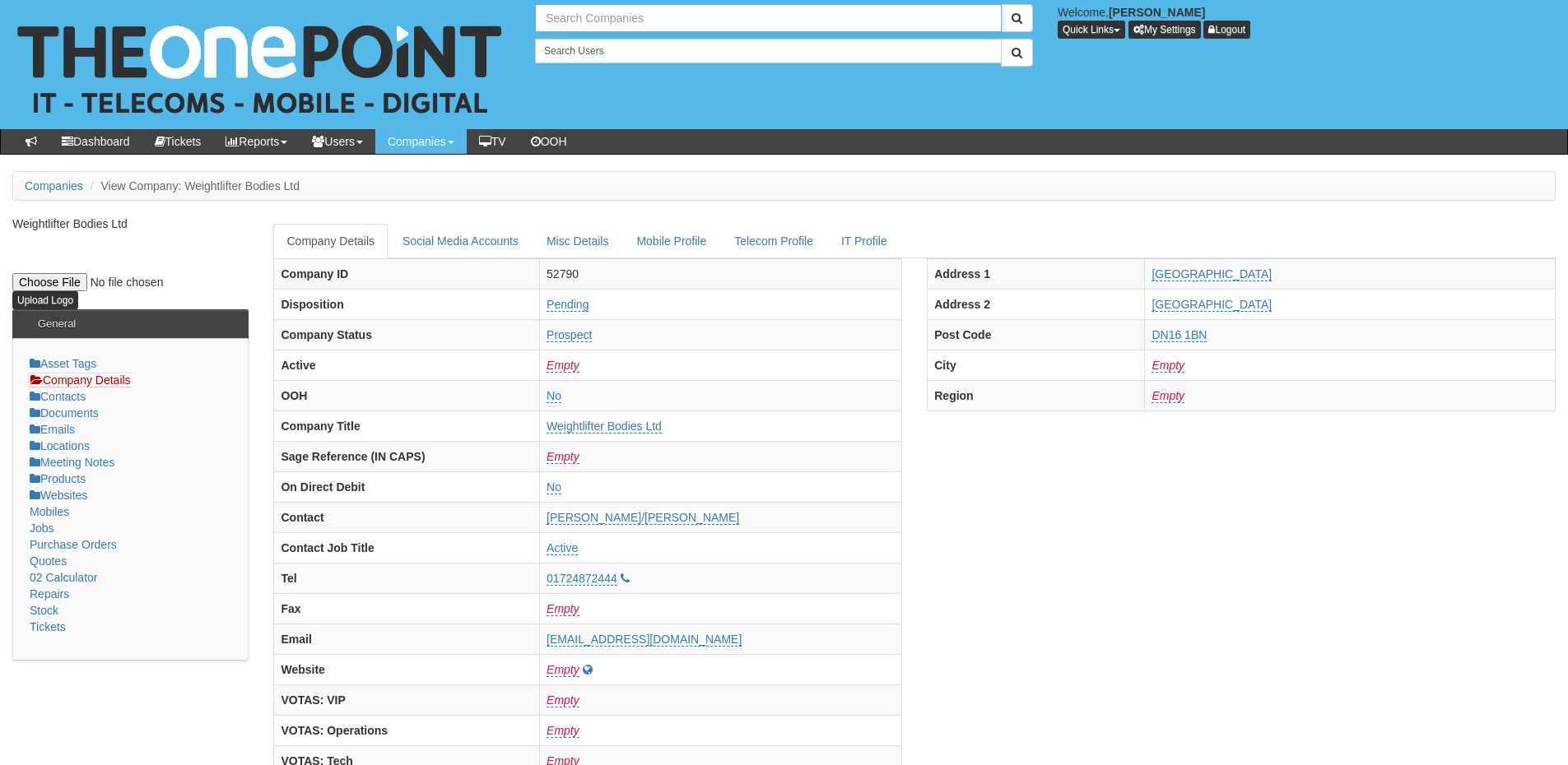
click at [617, 24] on input "text" at bounding box center [768, 18] width 467 height 28
click at [614, 42] on link "TDR Training" at bounding box center [768, 45] width 462 height 22
type input "TDR Training"
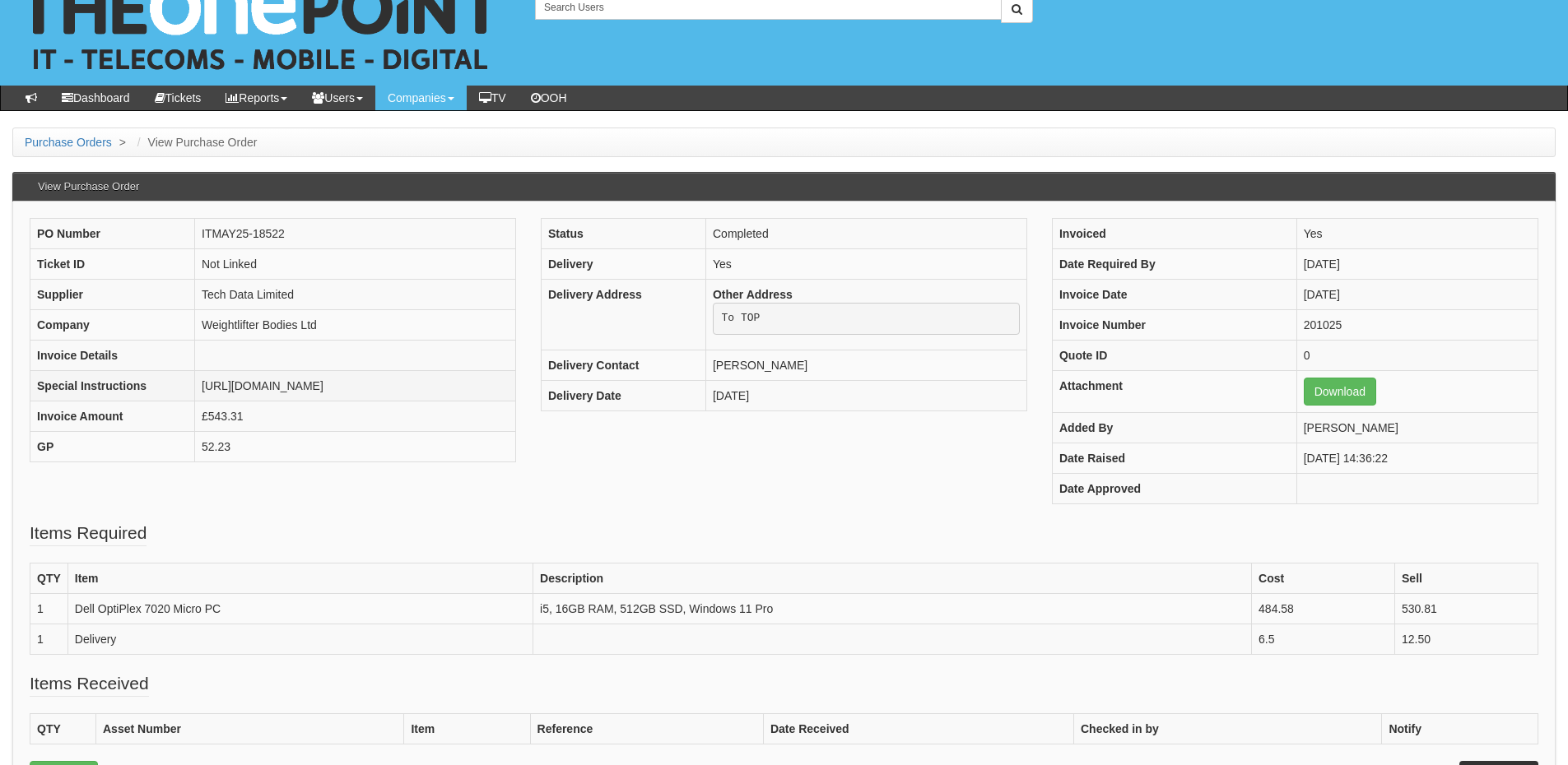
scroll to position [82, 0]
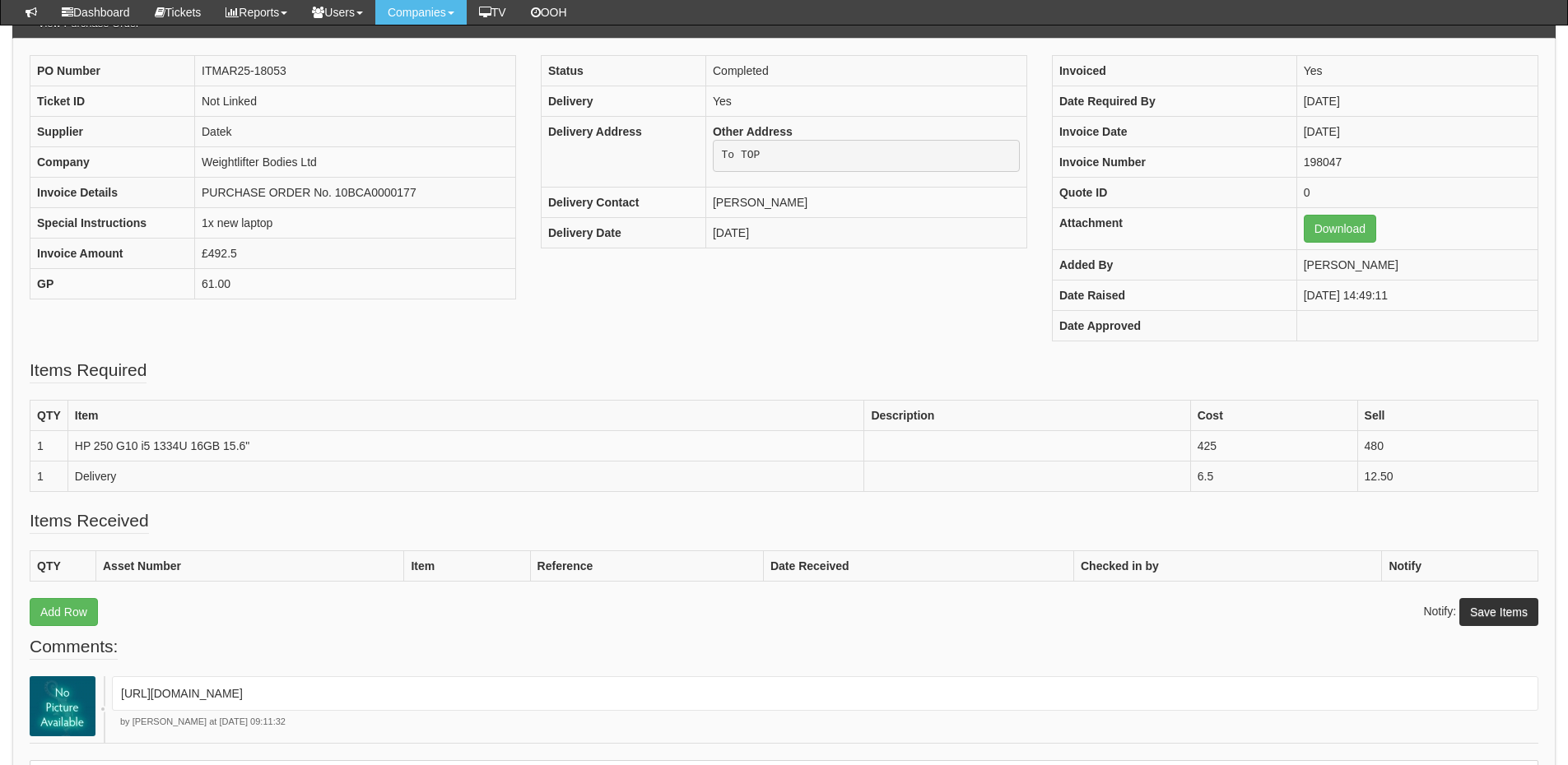
scroll to position [164, 0]
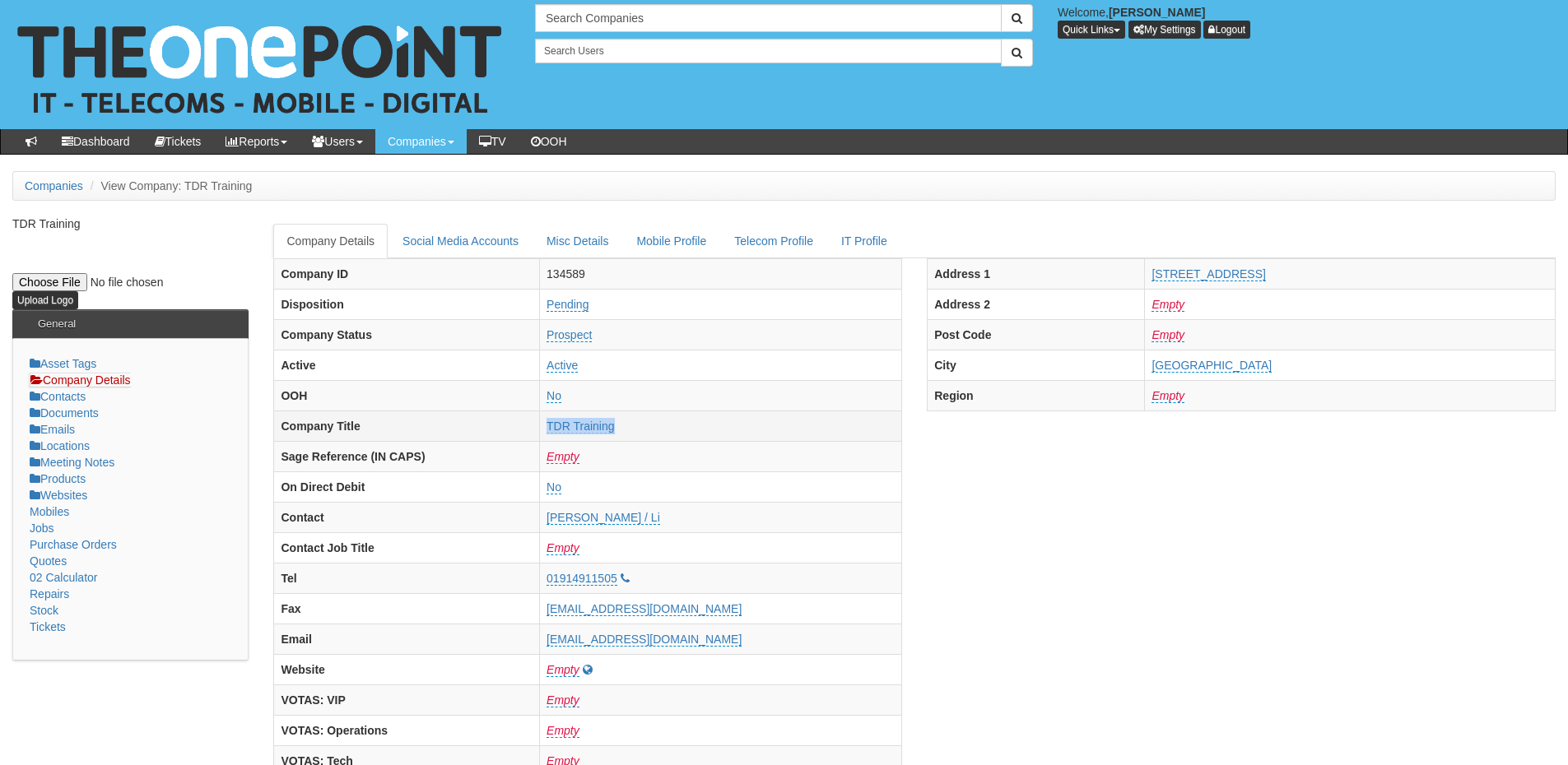
drag, startPoint x: 578, startPoint y: 428, endPoint x: 671, endPoint y: 432, distance: 93.1
click at [671, 432] on td "TDR Training" at bounding box center [720, 426] width 362 height 31
copy link "TDR Training"
drag, startPoint x: 1039, startPoint y: 276, endPoint x: 1187, endPoint y: 280, distance: 148.1
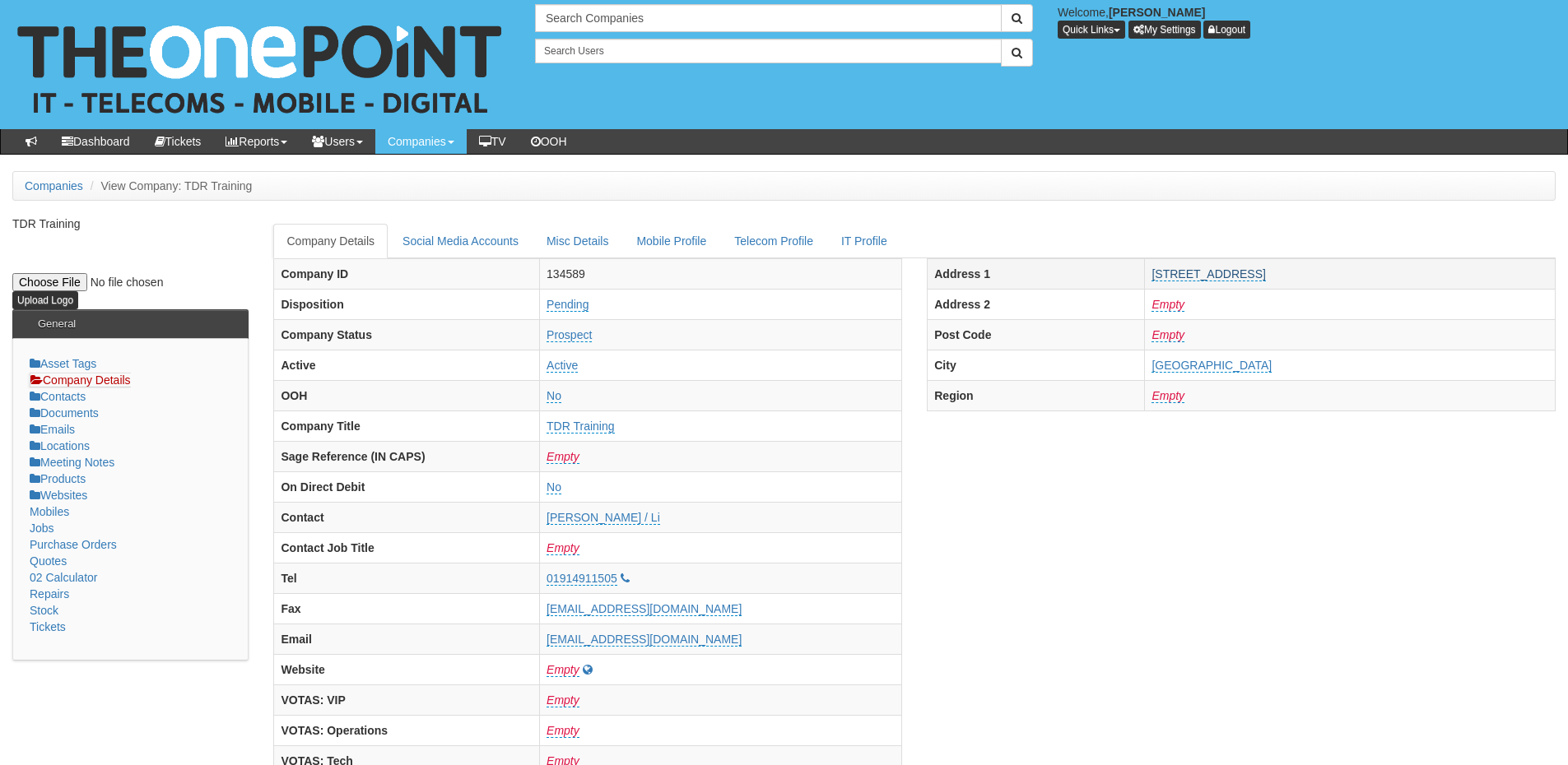
click at [1187, 280] on td "Q1, Quorum Business Park, Newcastle upon Tyne NE12 8EX" at bounding box center [1350, 273] width 411 height 31
copy link "Q1, Quorum Business Park"
drag, startPoint x: 1372, startPoint y: 271, endPoint x: 1310, endPoint y: 279, distance: 62.5
click at [1310, 279] on td "Q1, Quorum Business Park, Newcastle upon Tyne NE12 8EX" at bounding box center [1350, 273] width 411 height 31
copy link "NE12 8EX"
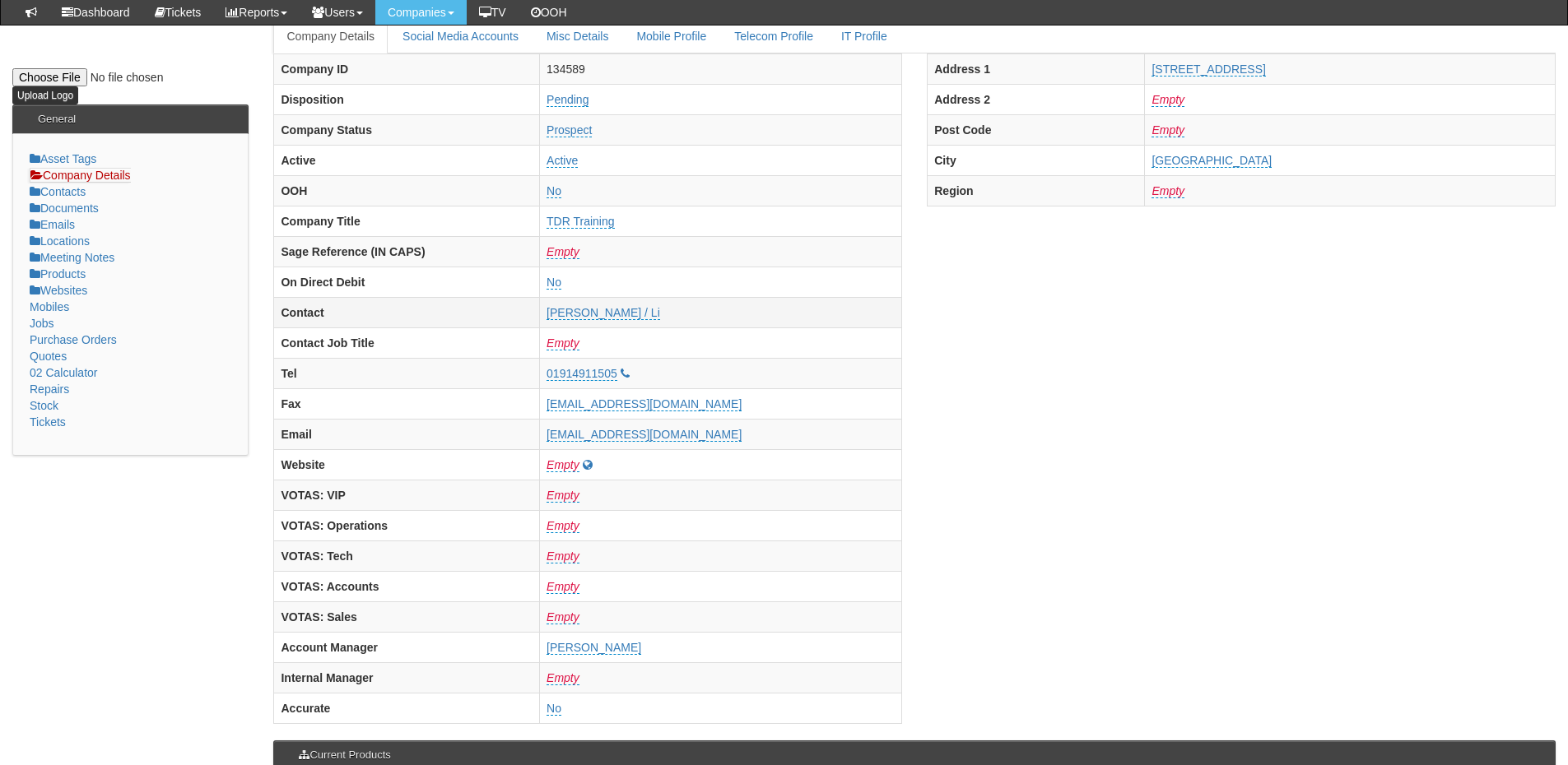
scroll to position [165, 0]
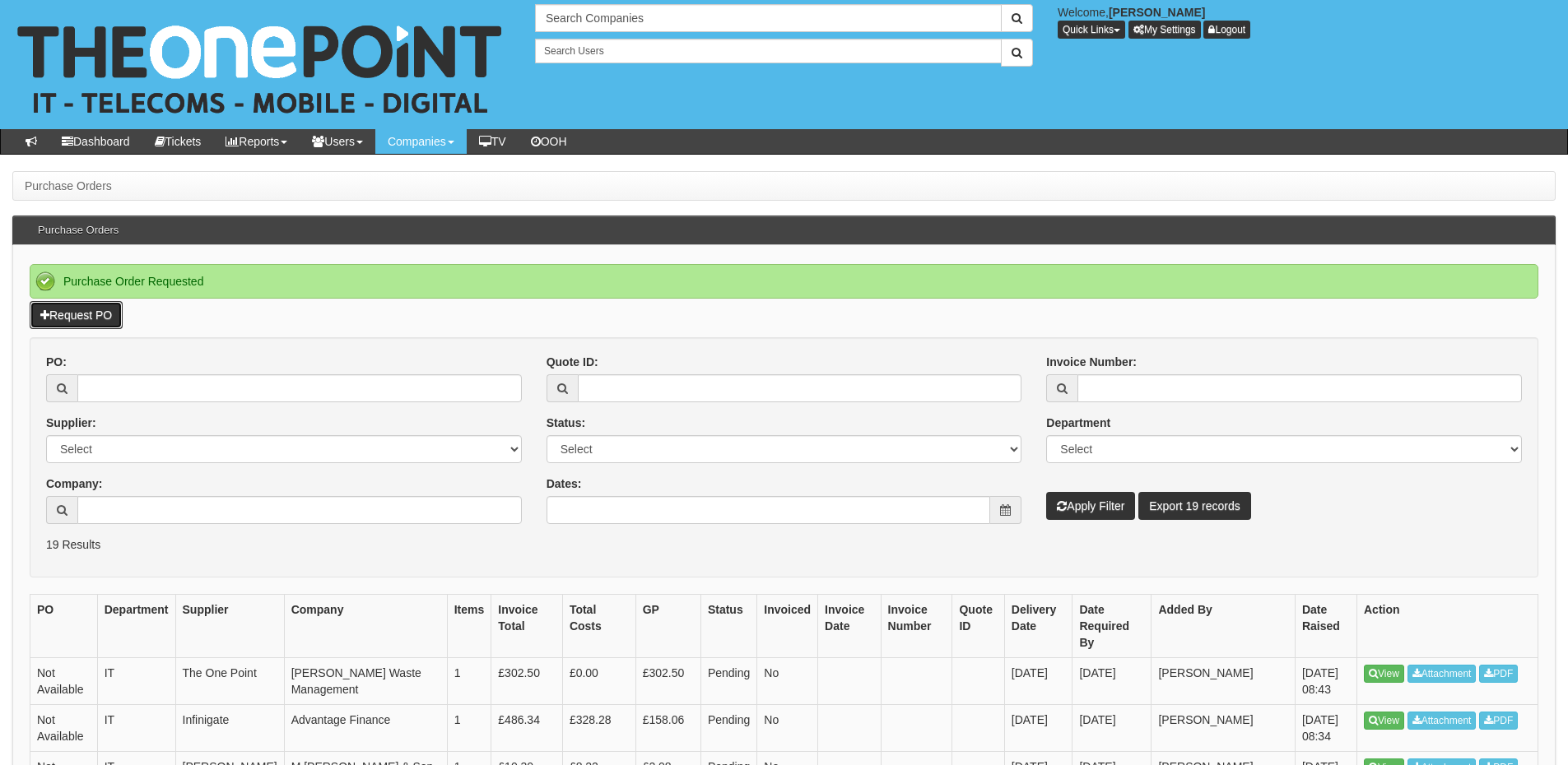
click at [113, 320] on link "Request PO" at bounding box center [76, 315] width 93 height 28
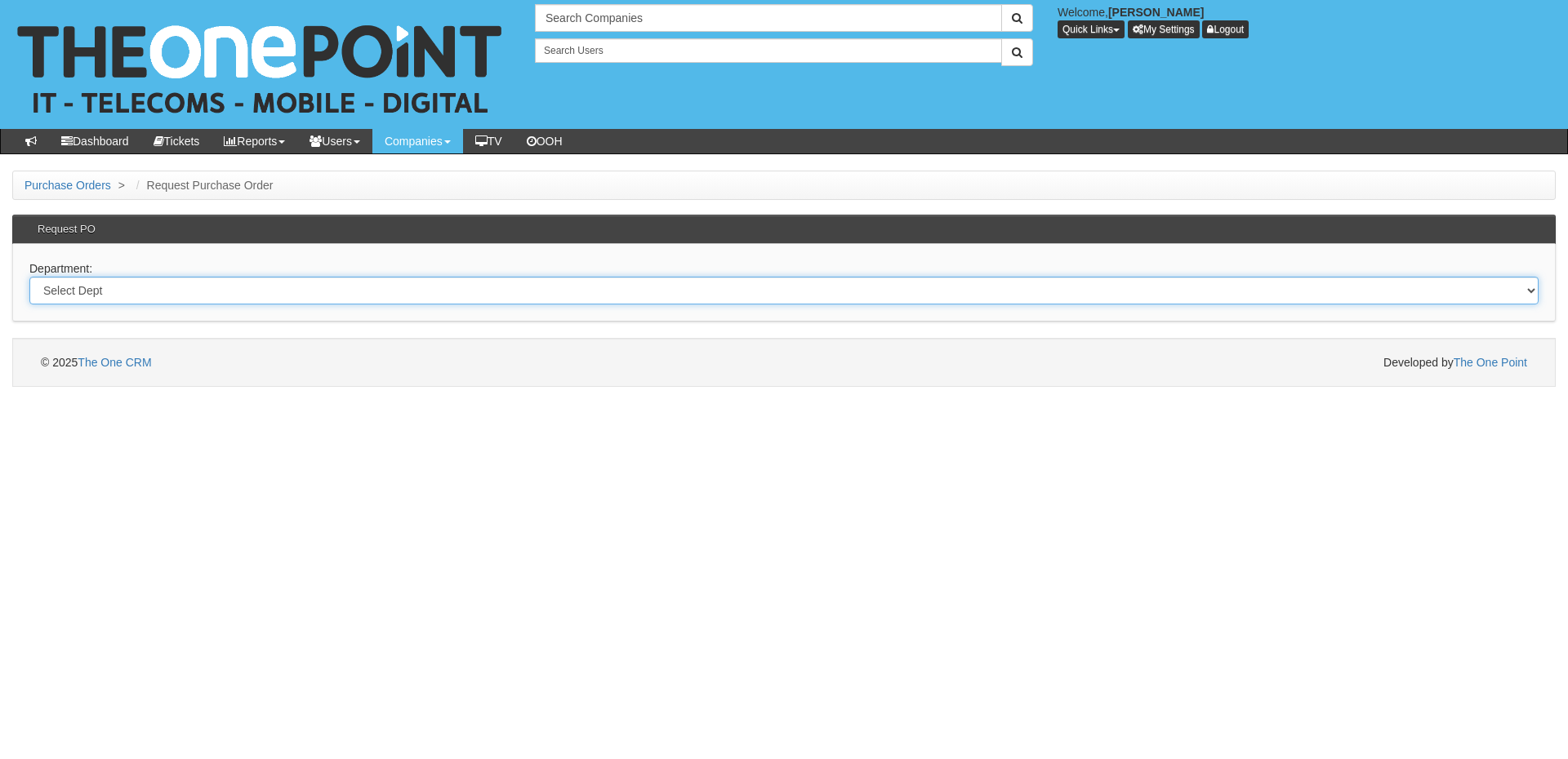
click at [386, 293] on select "Select Dept Digital Internal IT Mobiles Marketing Telecoms" at bounding box center [784, 291] width 1509 height 28
select select "?pipeID=&dept=IT"
click at [29, 277] on select "Select Dept Digital Internal IT Mobiles Marketing Telecoms" at bounding box center [784, 291] width 1509 height 28
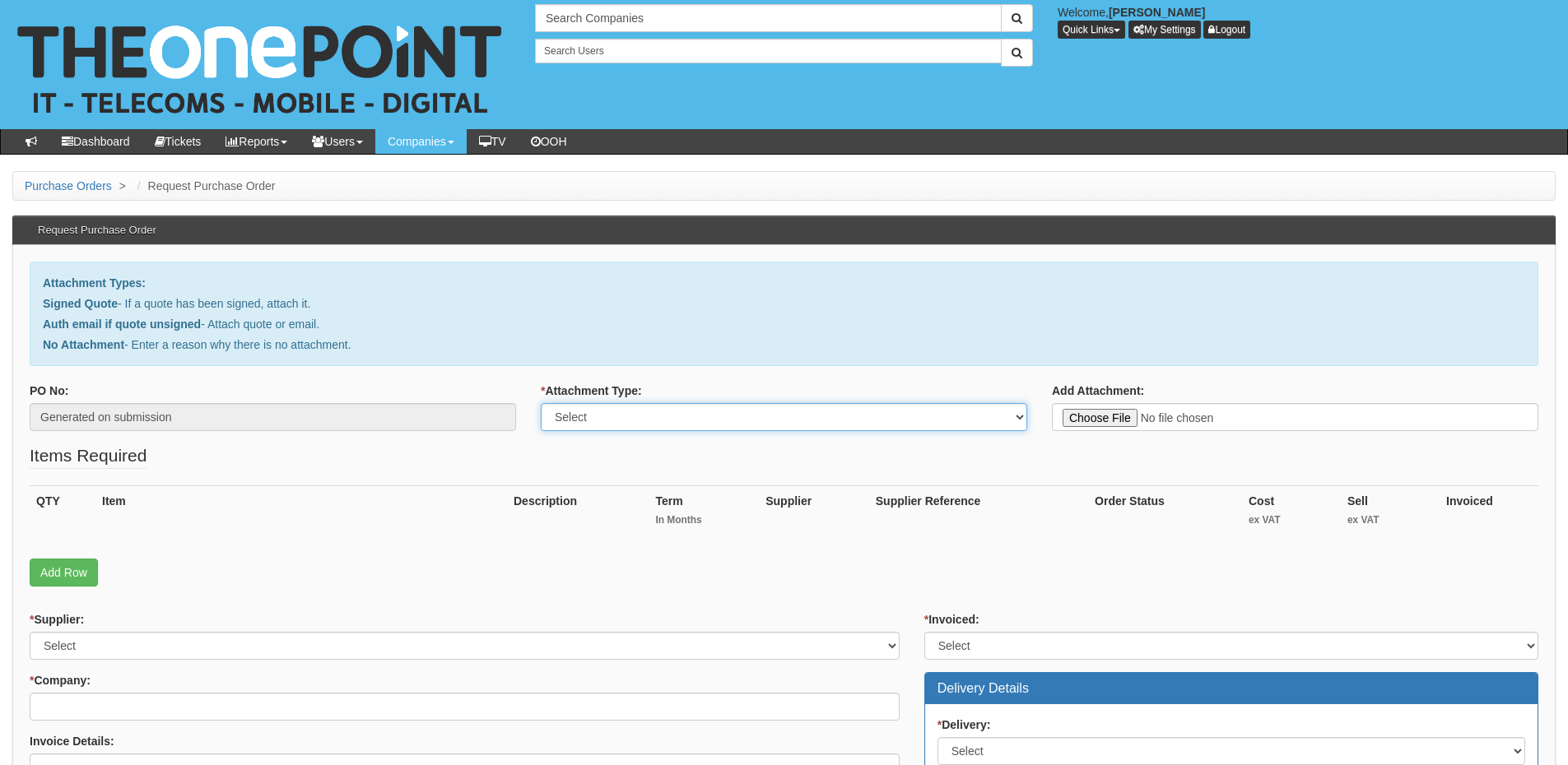
click at [625, 422] on select "Select Signed Quote Auth email with quote if unsigned No Attachment" at bounding box center [784, 417] width 487 height 28
select select "No Attachment"
click at [541, 403] on select "Select Signed Quote Auth email with quote if unsigned No Attachment" at bounding box center [784, 417] width 487 height 28
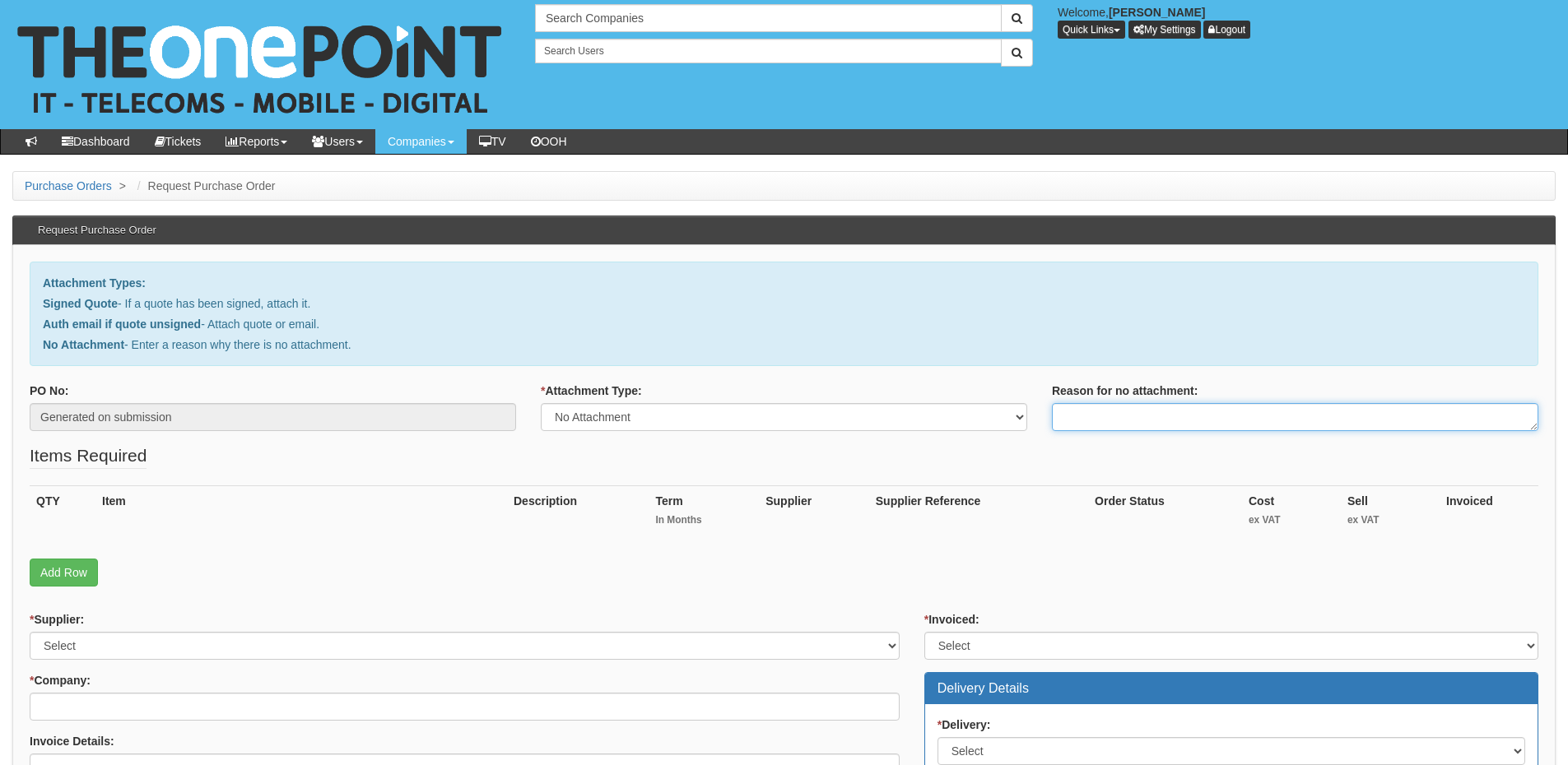
click at [1072, 418] on textarea "Reason for no attachment:" at bounding box center [1296, 417] width 487 height 28
click at [1213, 423] on textarea "Linked to ticket 441608" at bounding box center [1296, 417] width 487 height 28
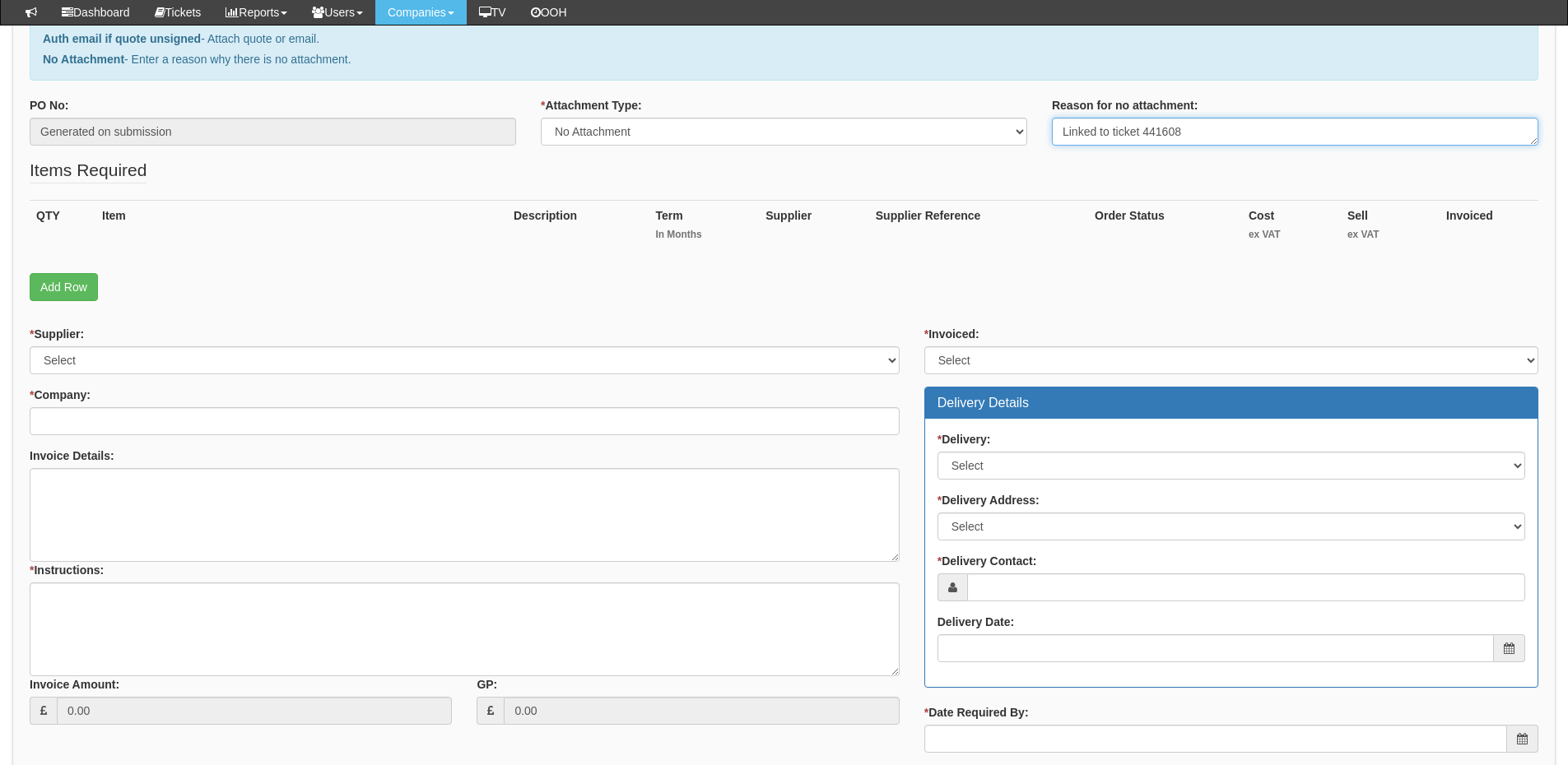
scroll to position [247, 0]
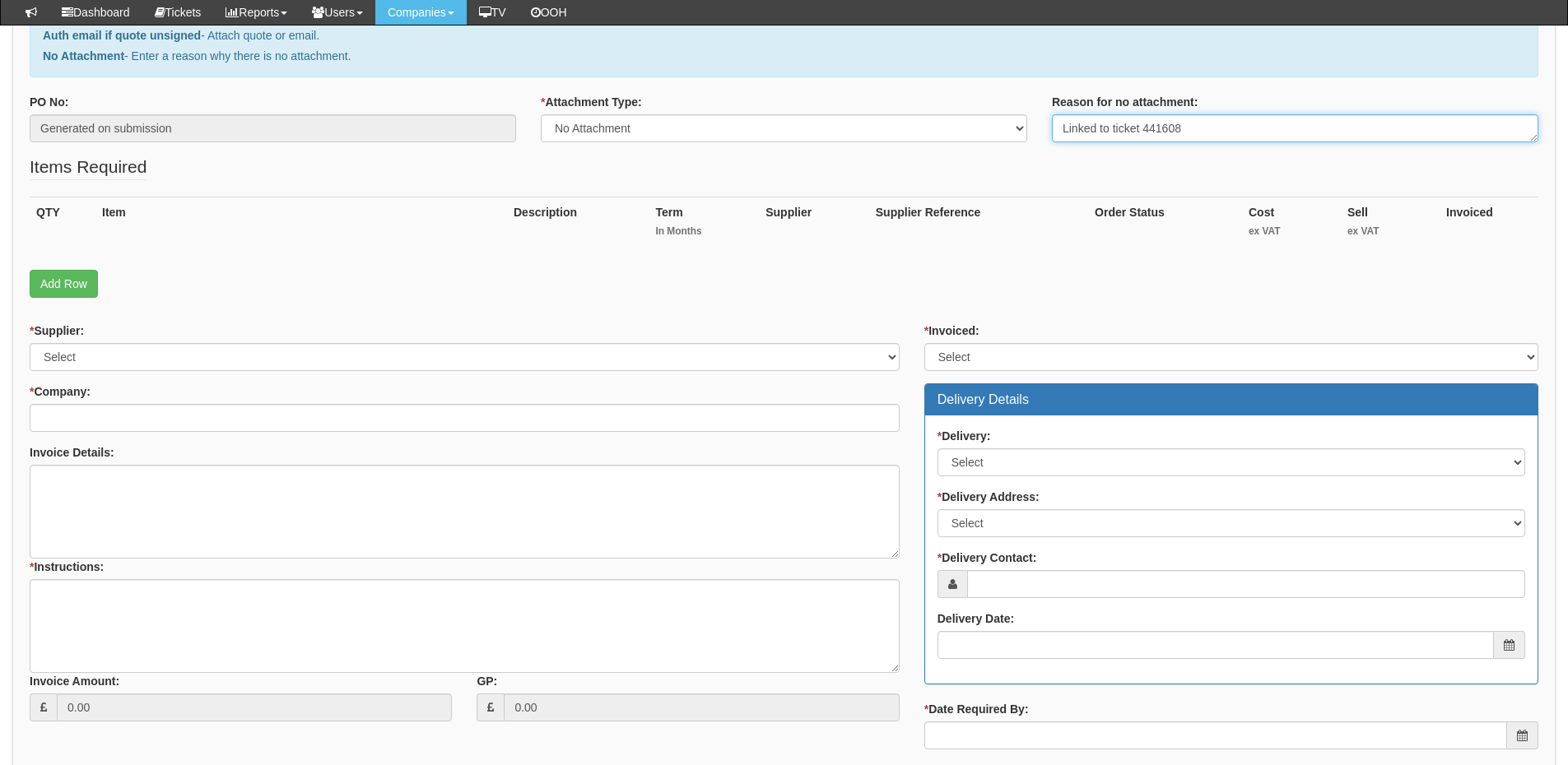
type textarea "Linked to ticket 441608"
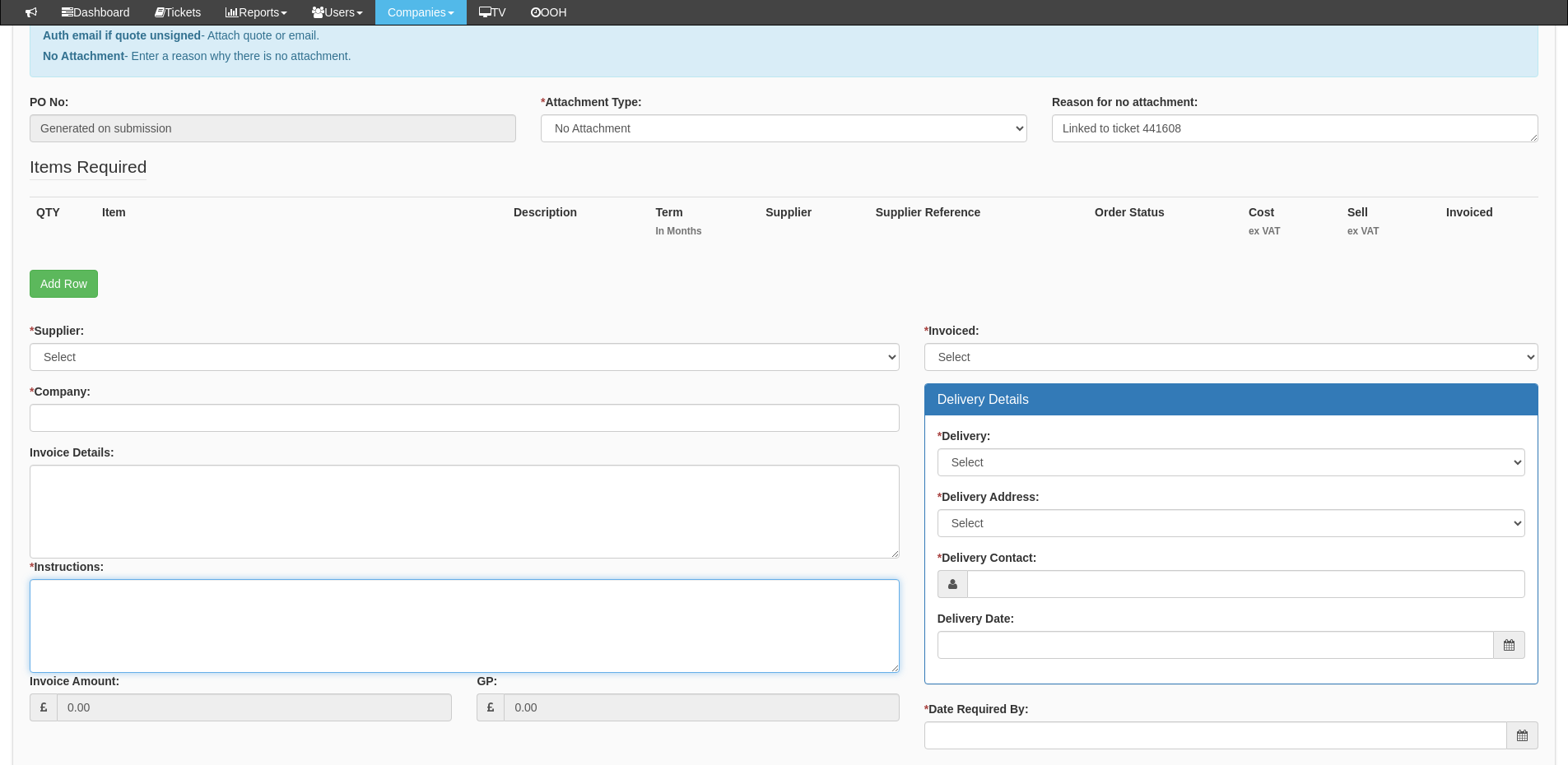
click at [290, 615] on textarea "* Instructions:" at bounding box center [465, 625] width 870 height 93
paste textarea "Linked to ticket 441608"
type textarea "Linked to ticket 441608"
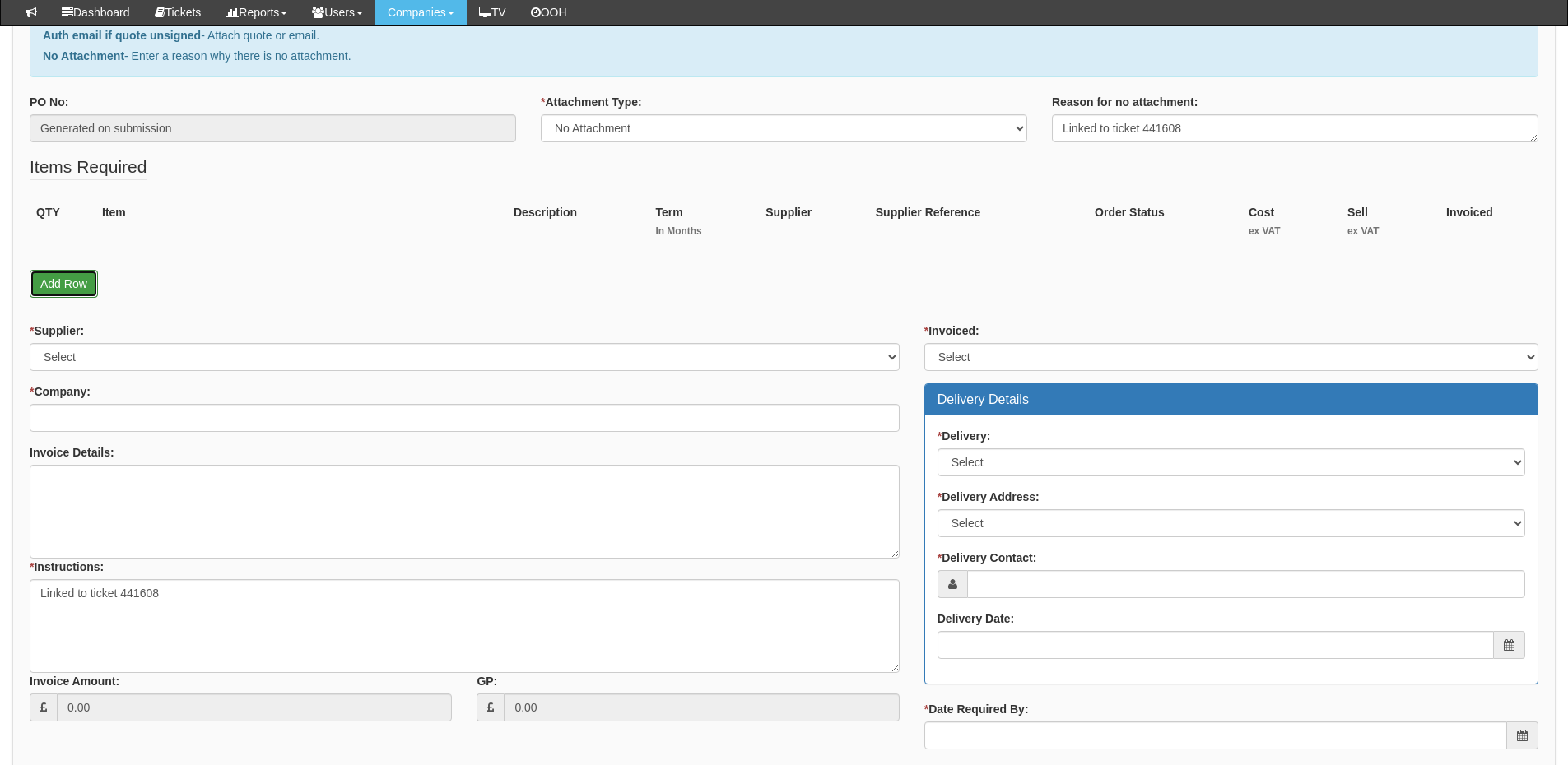
click at [84, 286] on link "Add Row" at bounding box center [64, 284] width 68 height 28
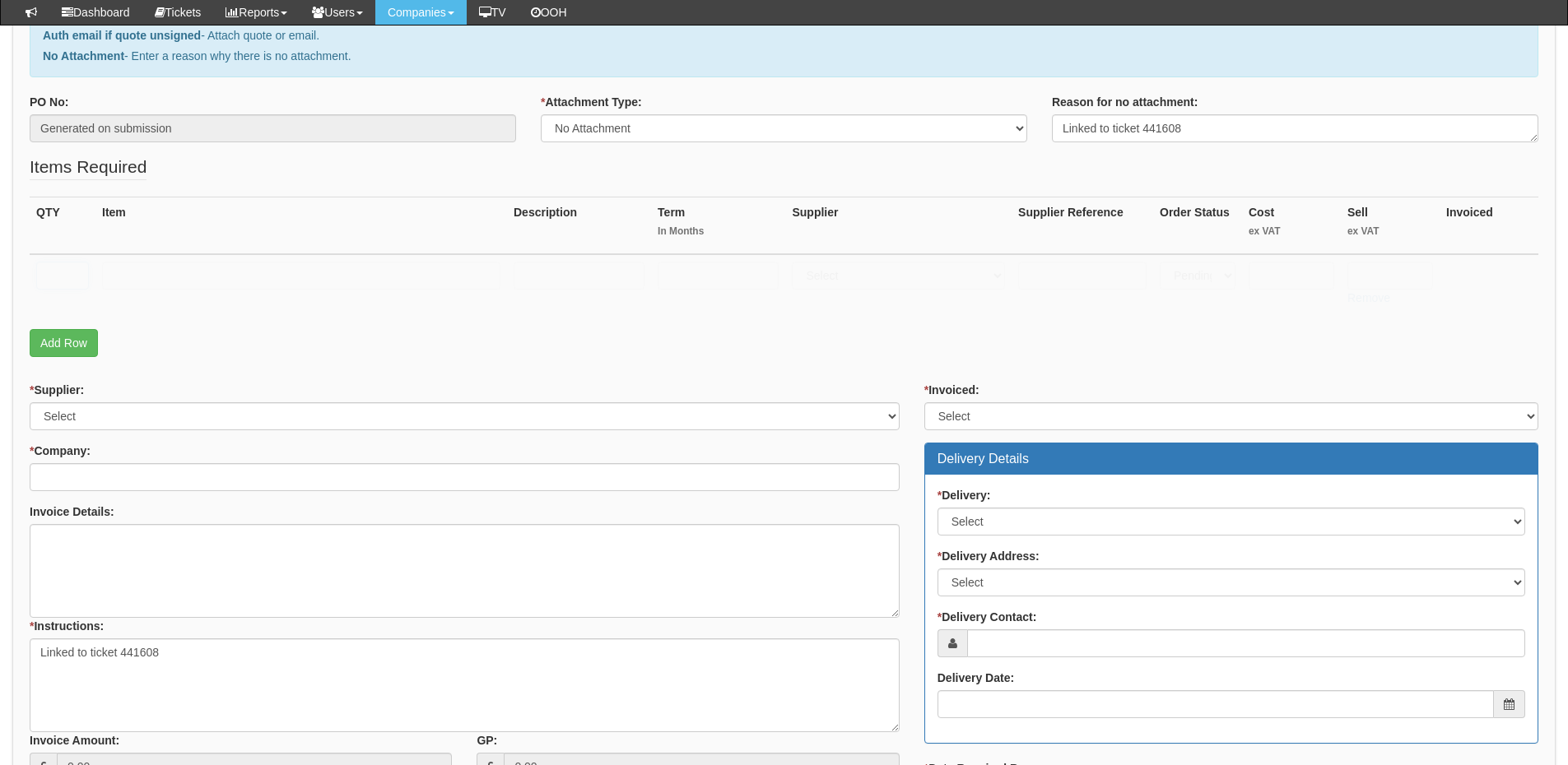
click at [70, 268] on input "text" at bounding box center [62, 276] width 53 height 28
type input "1"
click at [198, 274] on input "text" at bounding box center [301, 276] width 398 height 28
click at [201, 279] on input "text" at bounding box center [301, 276] width 398 height 28
paste input "Windows 11 Pro licence"
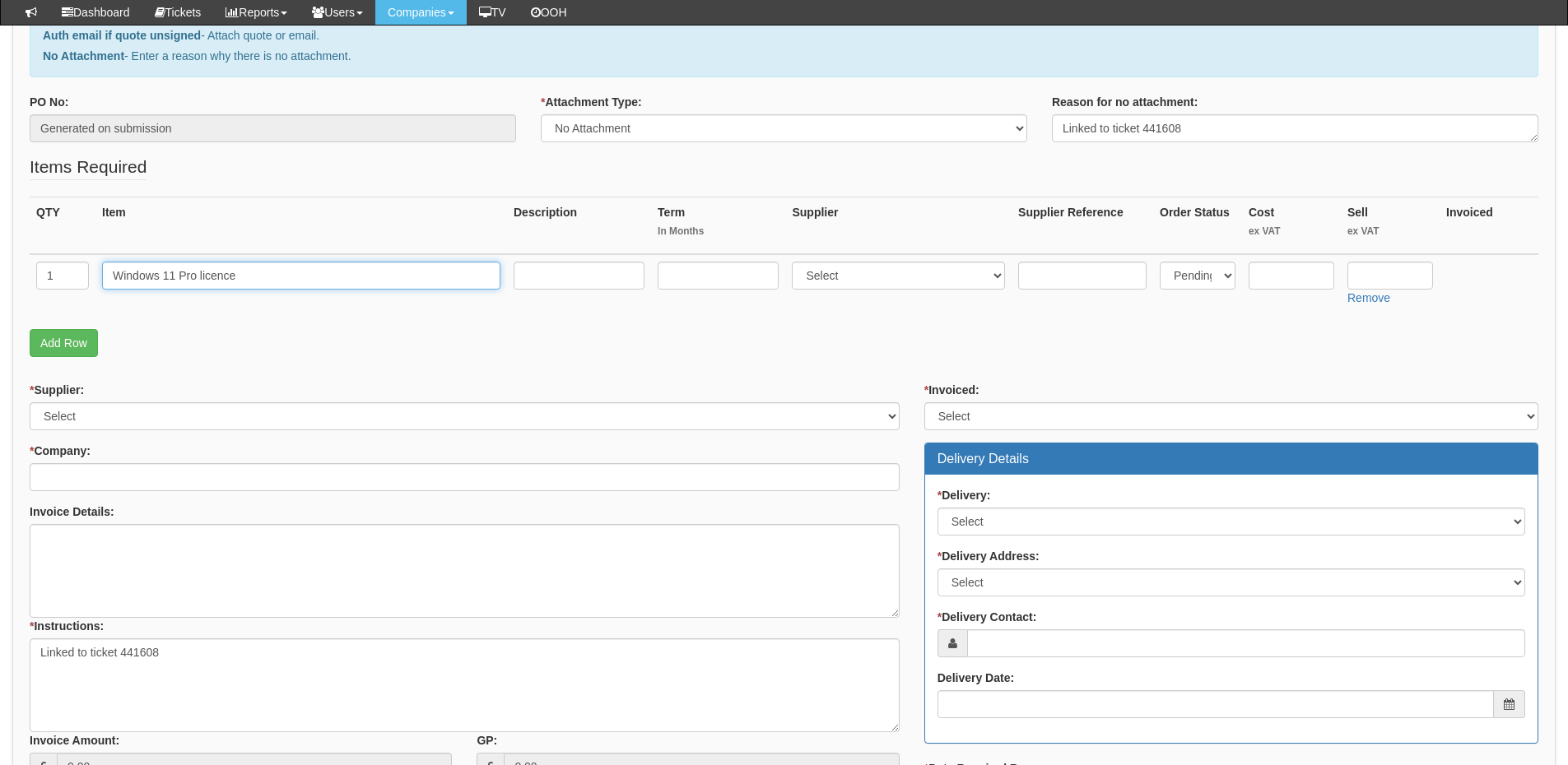
type input "Windows 11 Pro licence"
click at [839, 277] on select "Select 123 REG.co.uk 1Password 3 4Gon AA Jones Electric Ltd Abzorb Access Group…" at bounding box center [899, 276] width 213 height 28
select select "291"
click at [796, 262] on select "Select 123 REG.co.uk 1Password 3 4Gon AA Jones Electric Ltd Abzorb Access Group…" at bounding box center [899, 276] width 213 height 28
click at [1390, 265] on input "text" at bounding box center [1390, 276] width 86 height 28
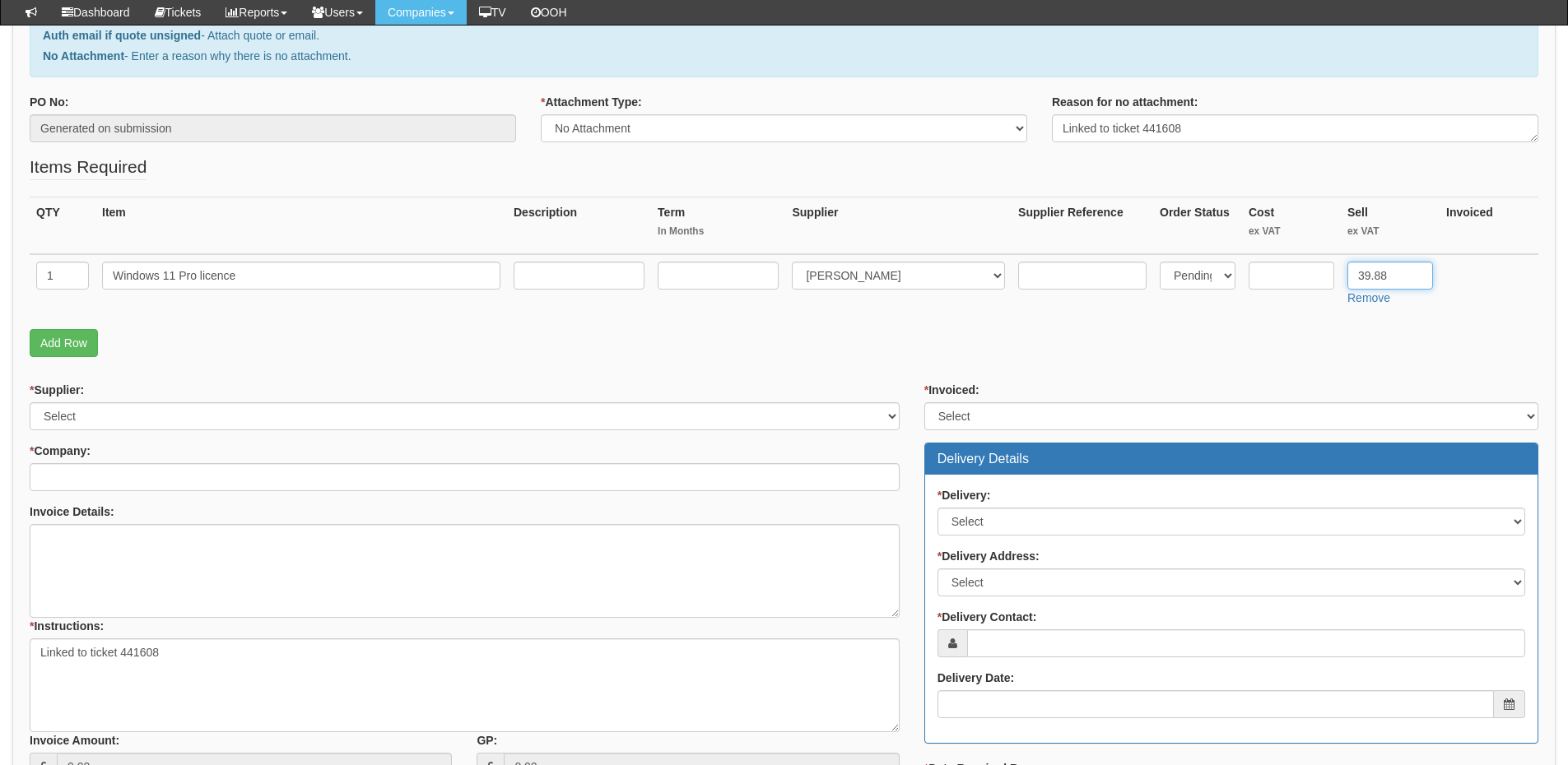
type input "39.88"
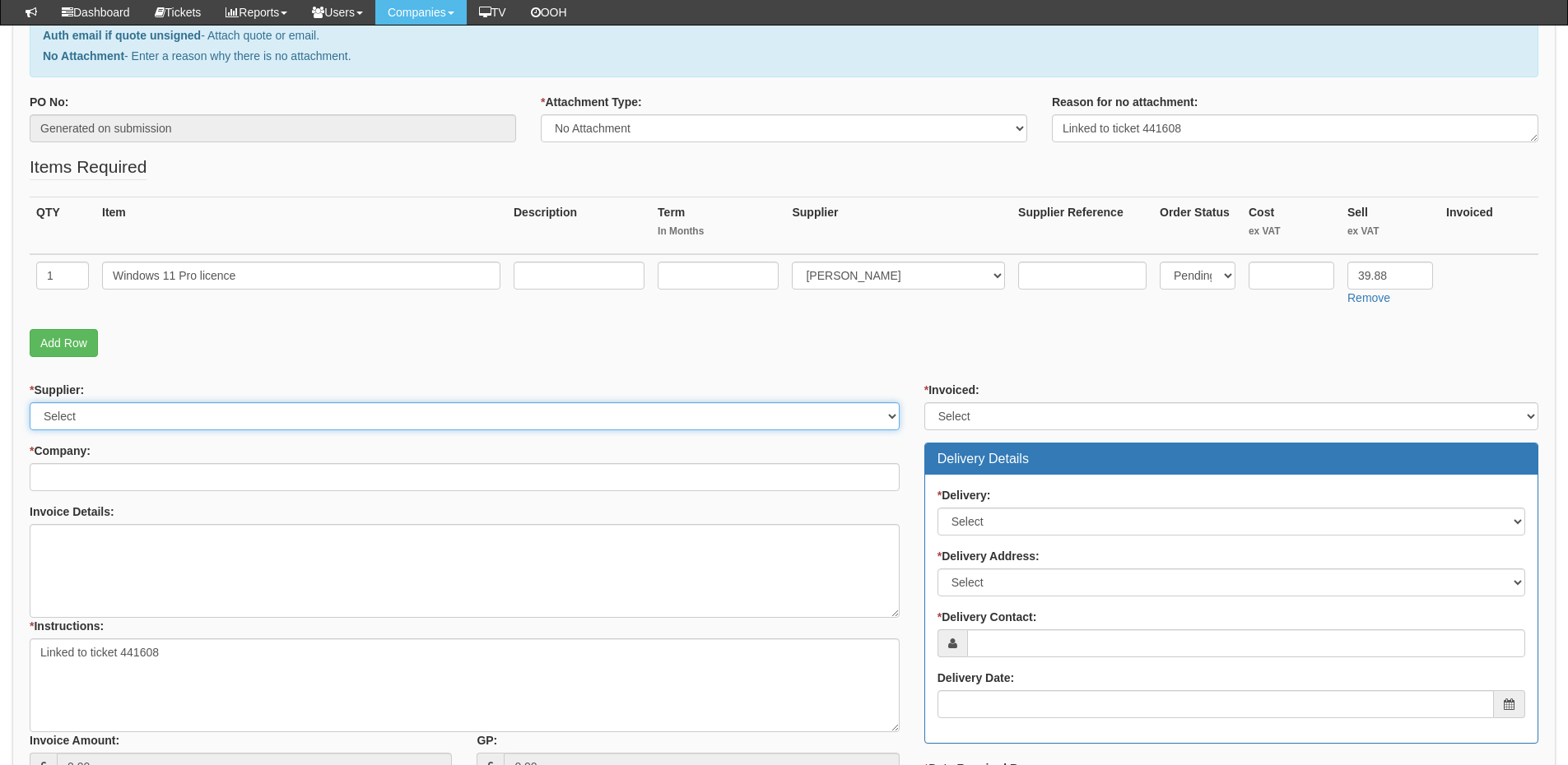
click at [237, 413] on select "Select 123 REG.co.uk 1Password 3 4Gon AA Jones Electric Ltd Abzorb Access Group…" at bounding box center [465, 416] width 870 height 28
select select "291"
click at [30, 402] on select "Select 123 REG.co.uk 1Password 3 4Gon AA Jones Electric Ltd Abzorb Access Group…" at bounding box center [465, 416] width 870 height 28
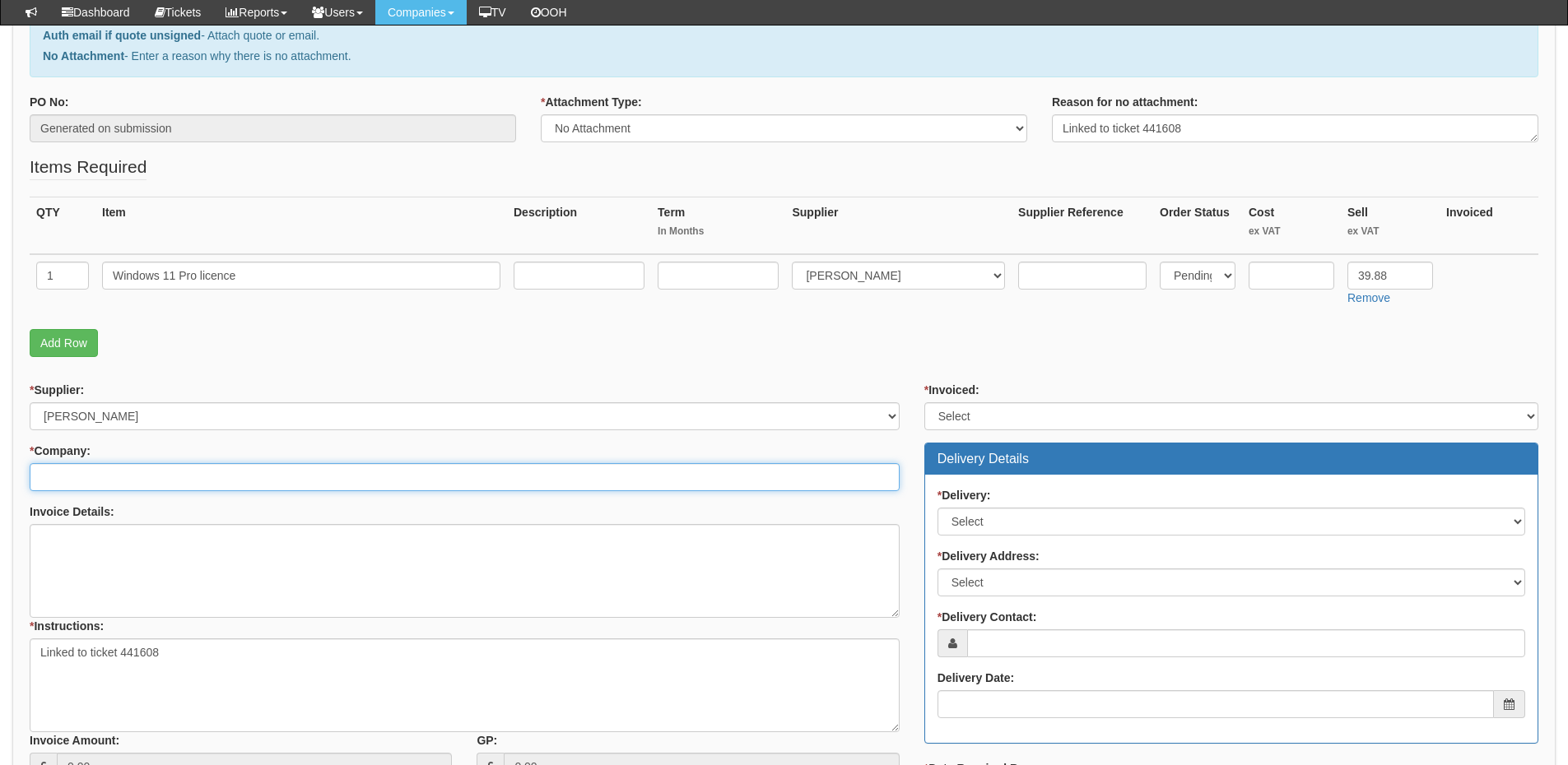
click at [199, 473] on input "* Company:" at bounding box center [465, 477] width 870 height 28
type input "t"
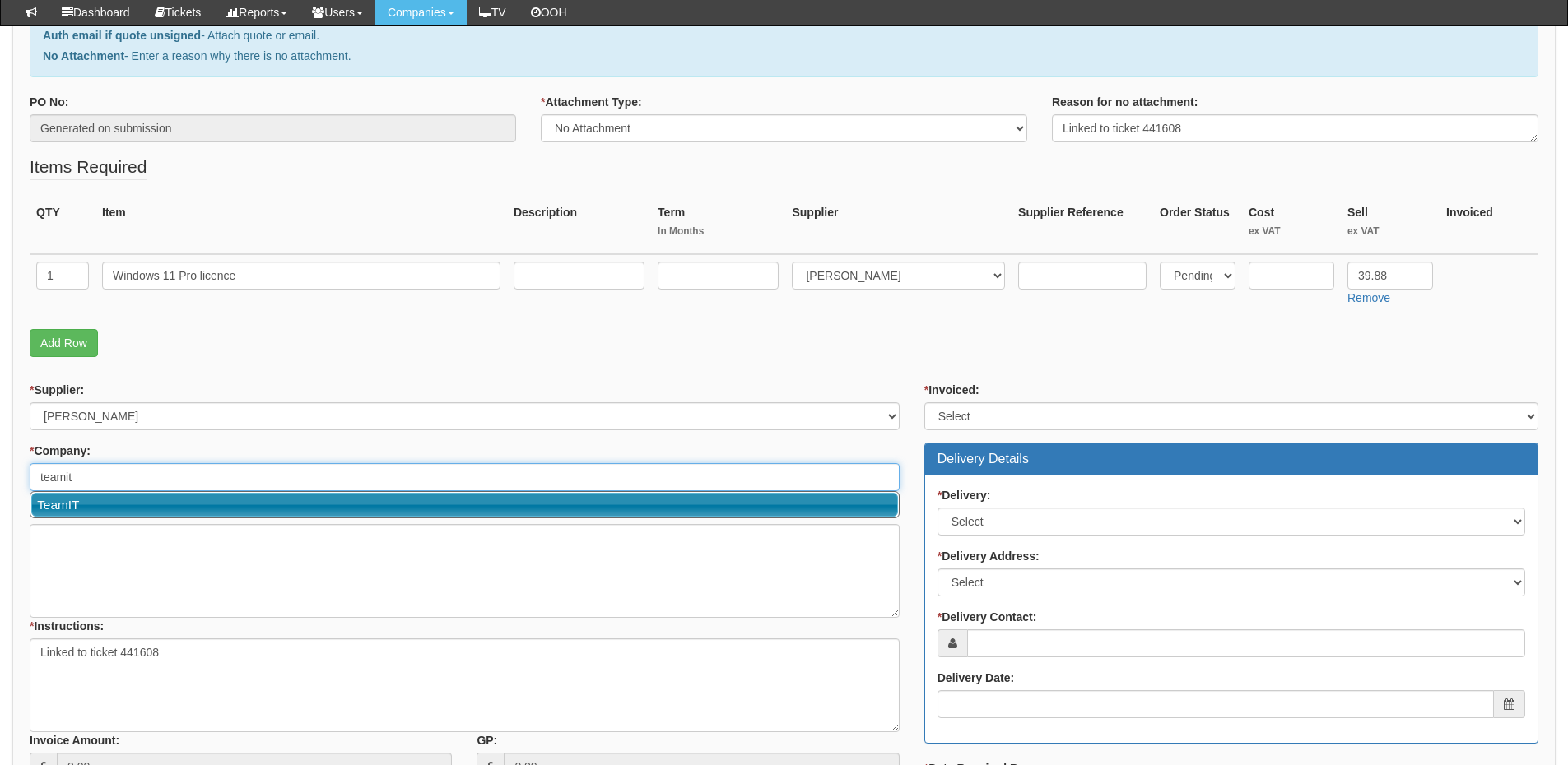
click at [141, 497] on link "TeamIT" at bounding box center [465, 505] width 867 height 24
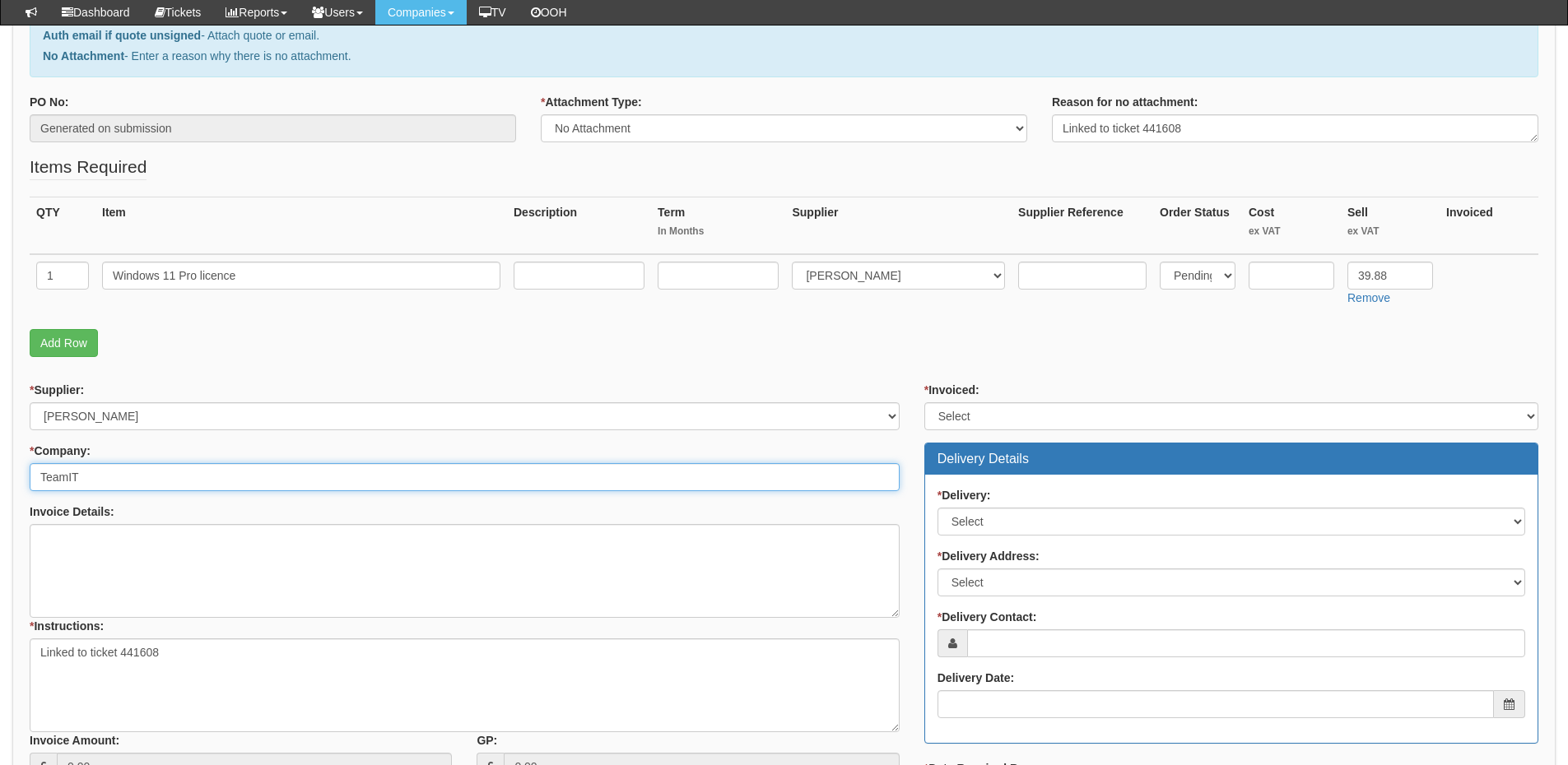
type input "TeamIT"
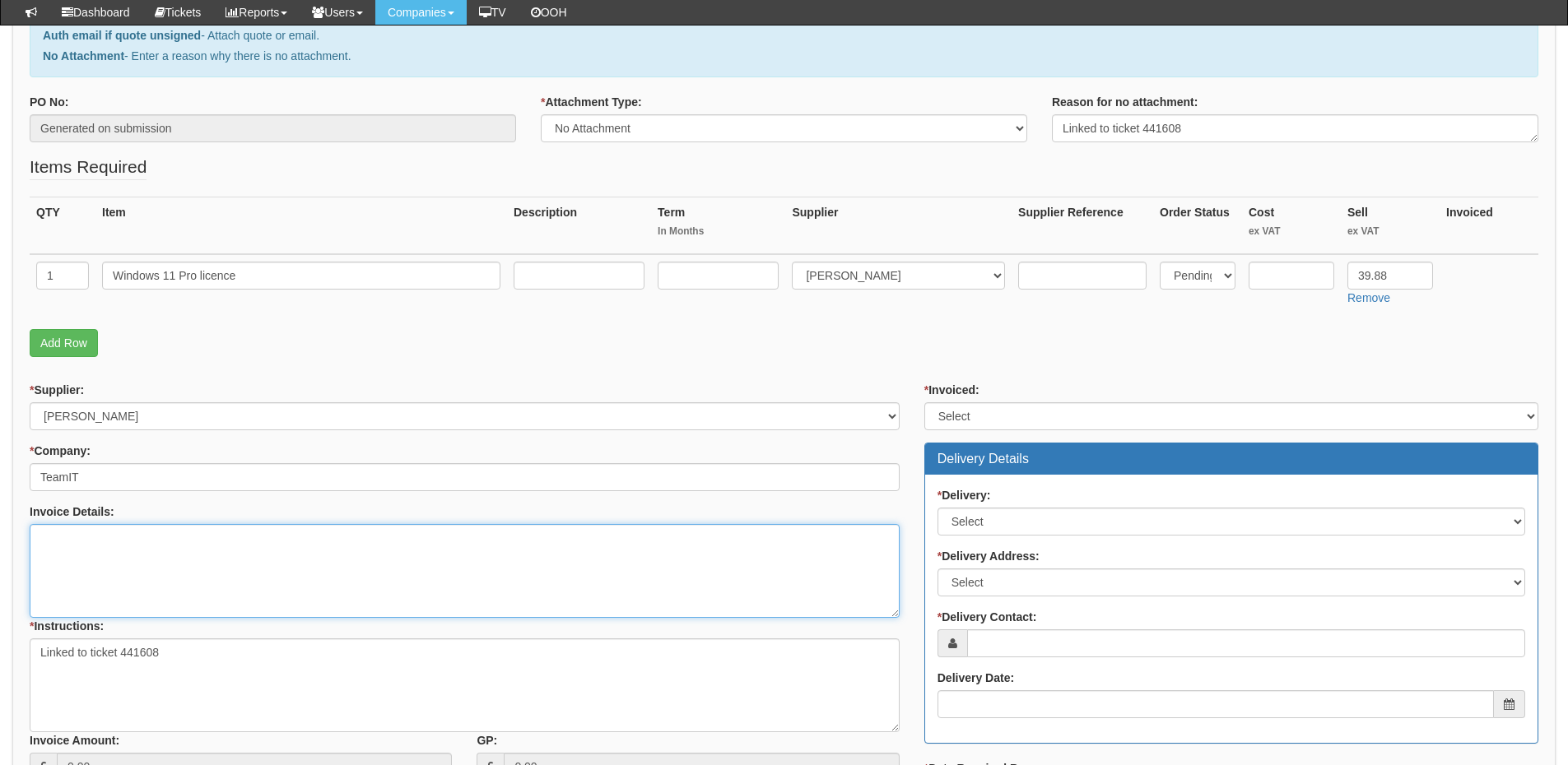
click at [117, 547] on textarea "Invoice Details:" at bounding box center [465, 571] width 870 height 93
type textarea "Tarigo Ltd"
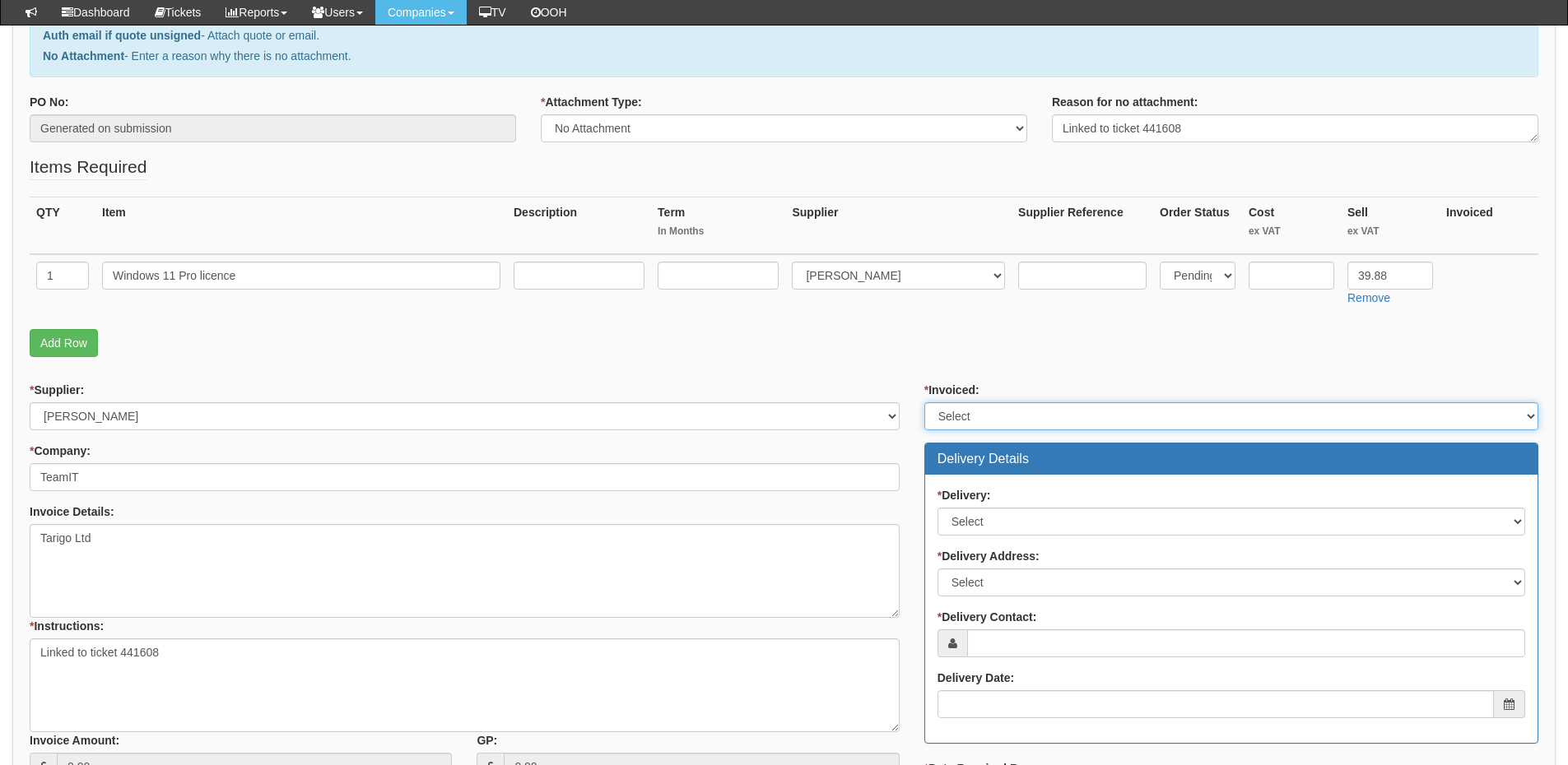
click at [1010, 403] on select "Select Yes No N/A STB (part of order)" at bounding box center [1232, 416] width 615 height 28
select select "2"
click at [925, 402] on select "Select Yes No N/A STB (part of order)" at bounding box center [1232, 416] width 615 height 28
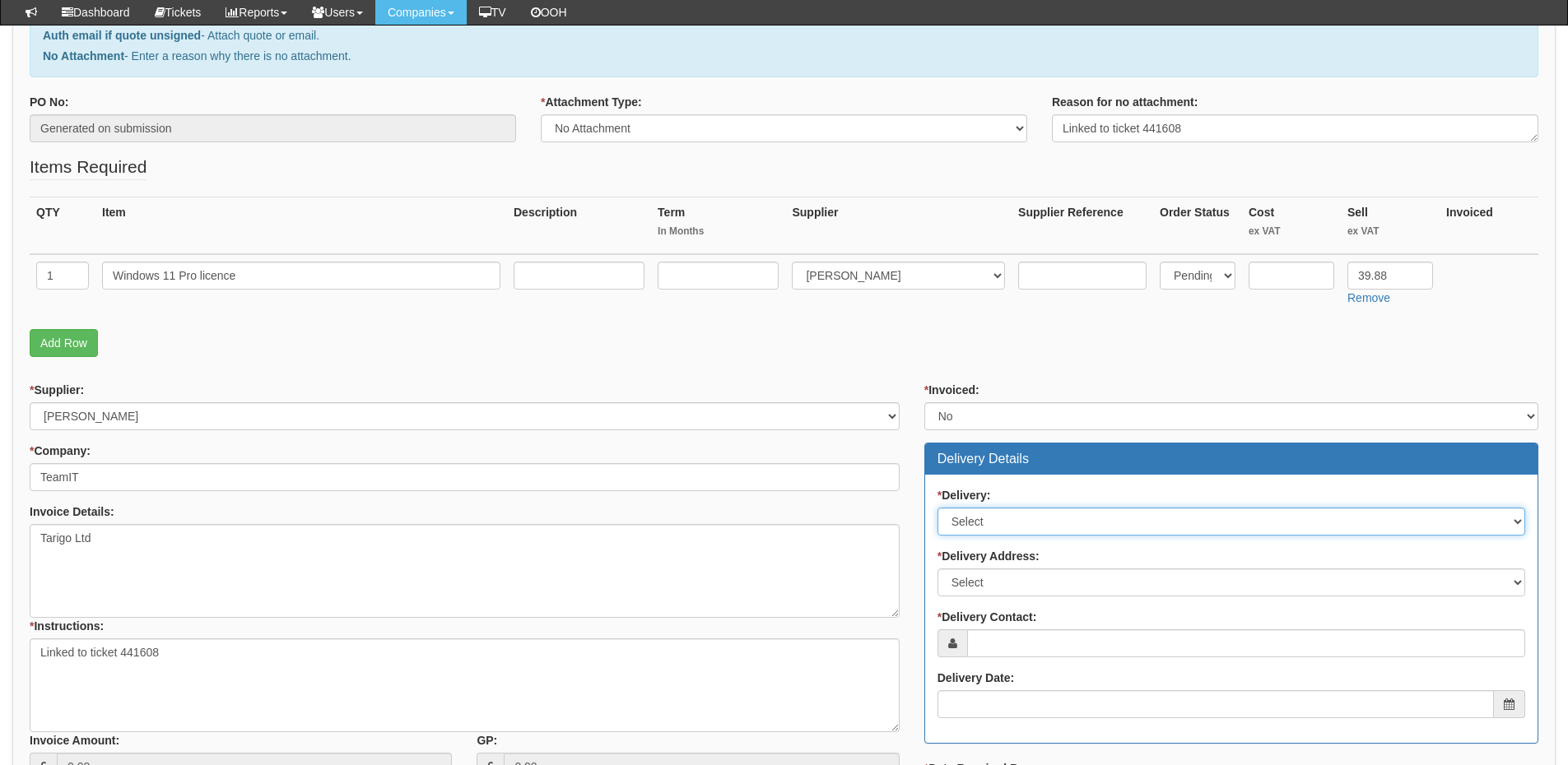
click at [1007, 531] on select "Select No Not Applicable Yes" at bounding box center [1231, 522] width 588 height 28
select select "3"
click at [938, 508] on select "Select No Not Applicable Yes" at bounding box center [1231, 522] width 588 height 28
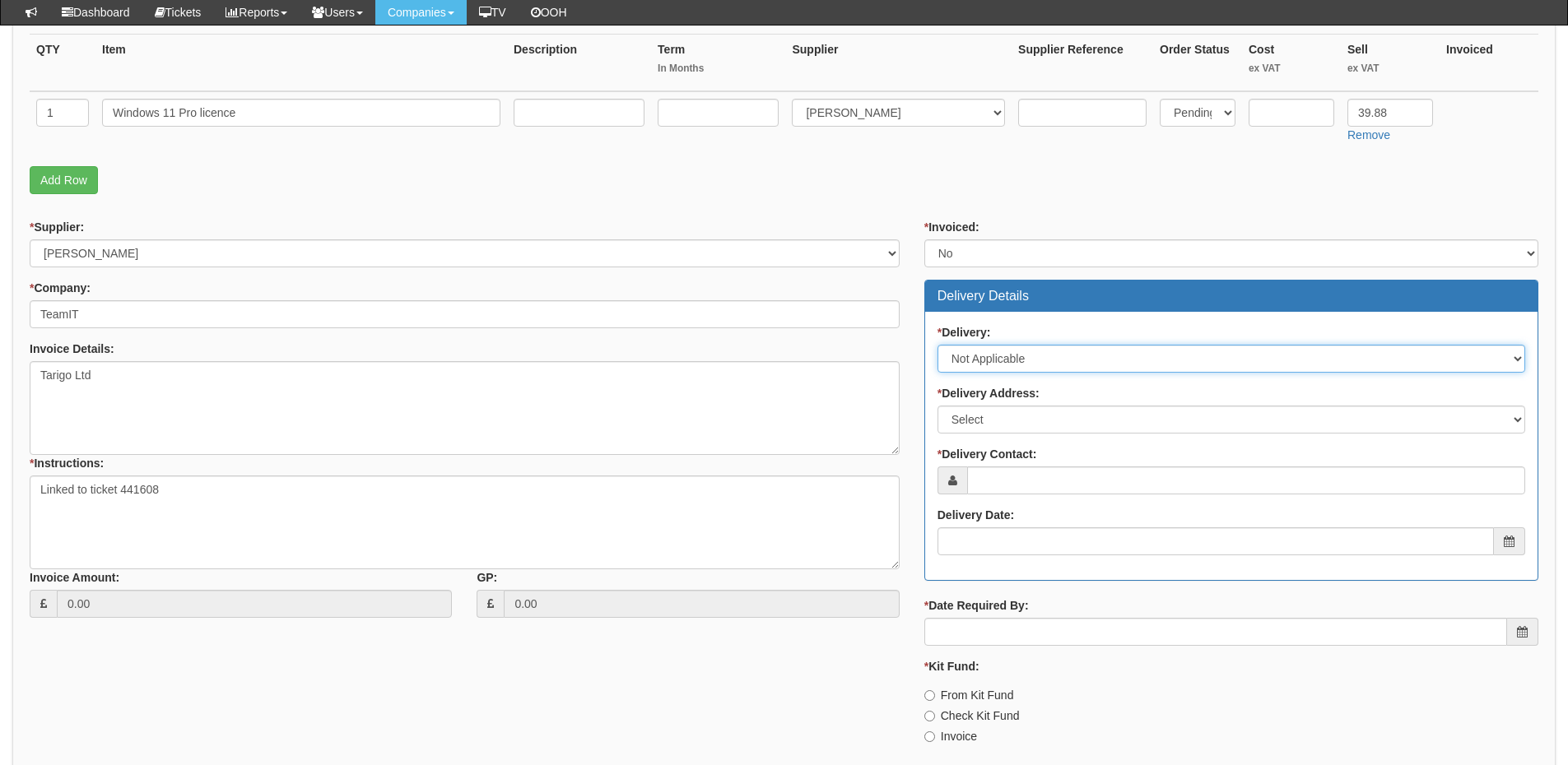
scroll to position [412, 0]
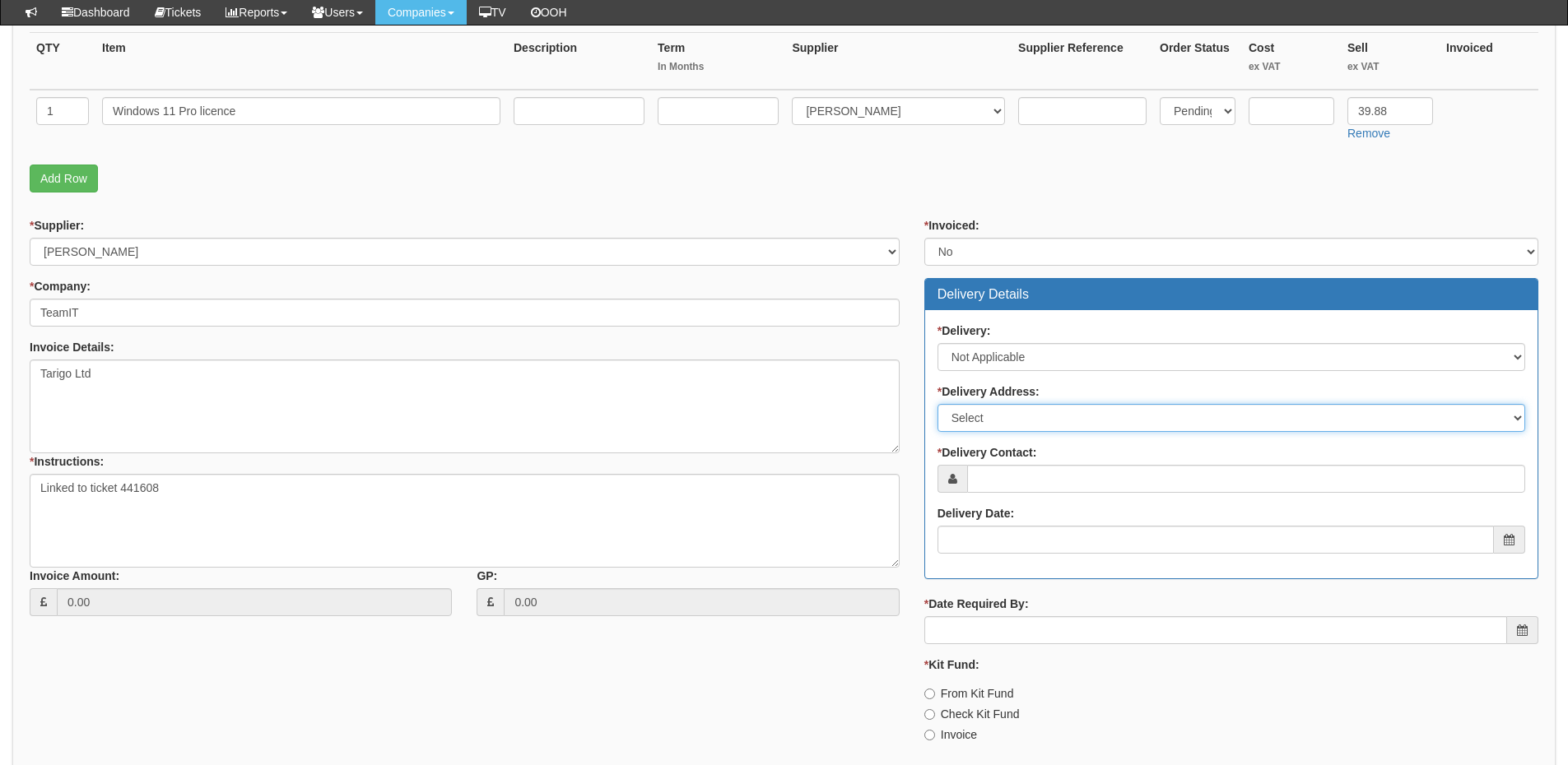
click at [992, 426] on select "Select Not Applicable Main Address - WF8 4HY Other" at bounding box center [1231, 418] width 588 height 28
click at [938, 404] on select "Select Not Applicable Main Address - WF8 4HY Other" at bounding box center [1231, 418] width 588 height 28
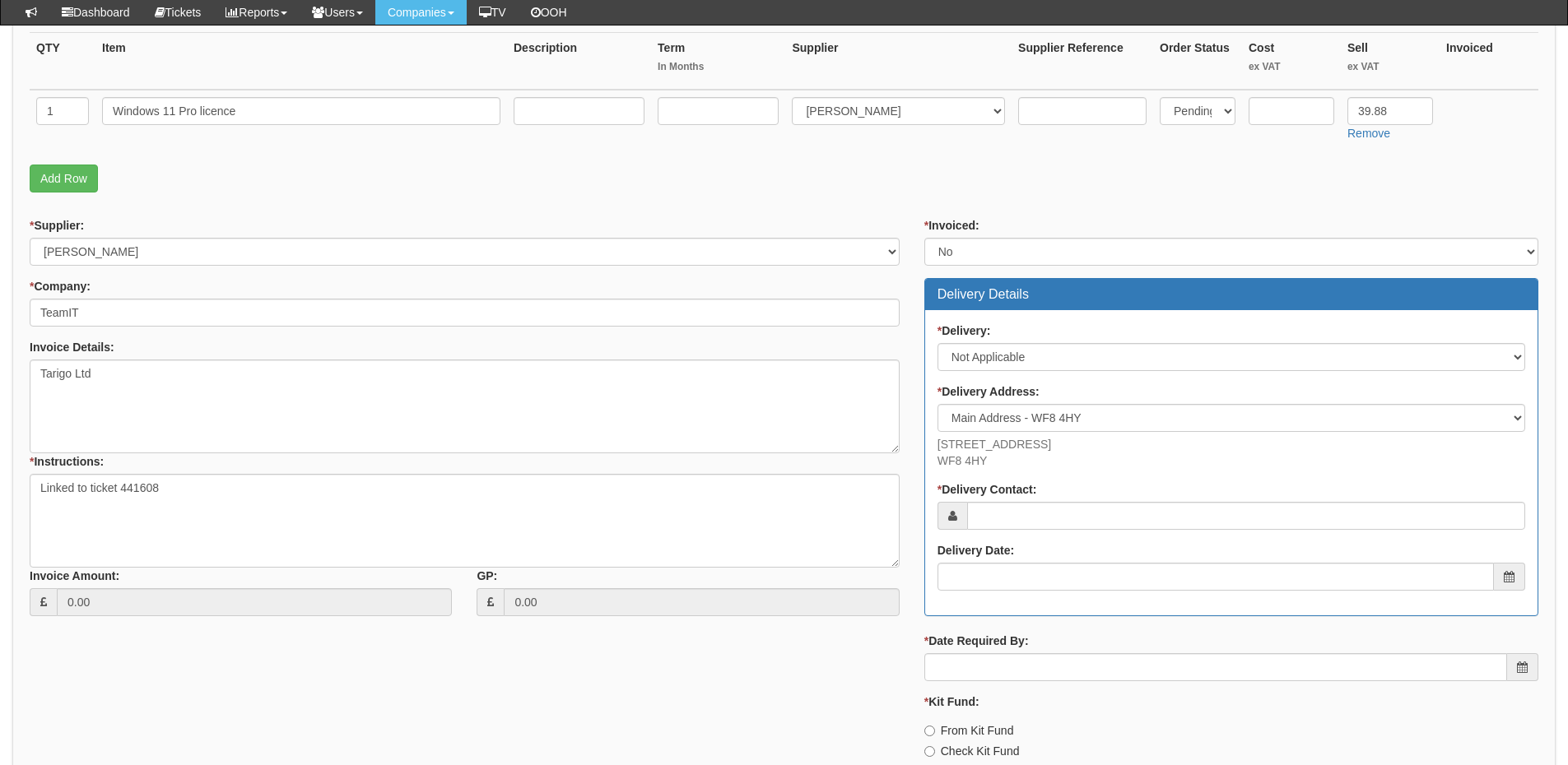
click at [995, 399] on label "* Delivery Address:" at bounding box center [989, 391] width 102 height 17
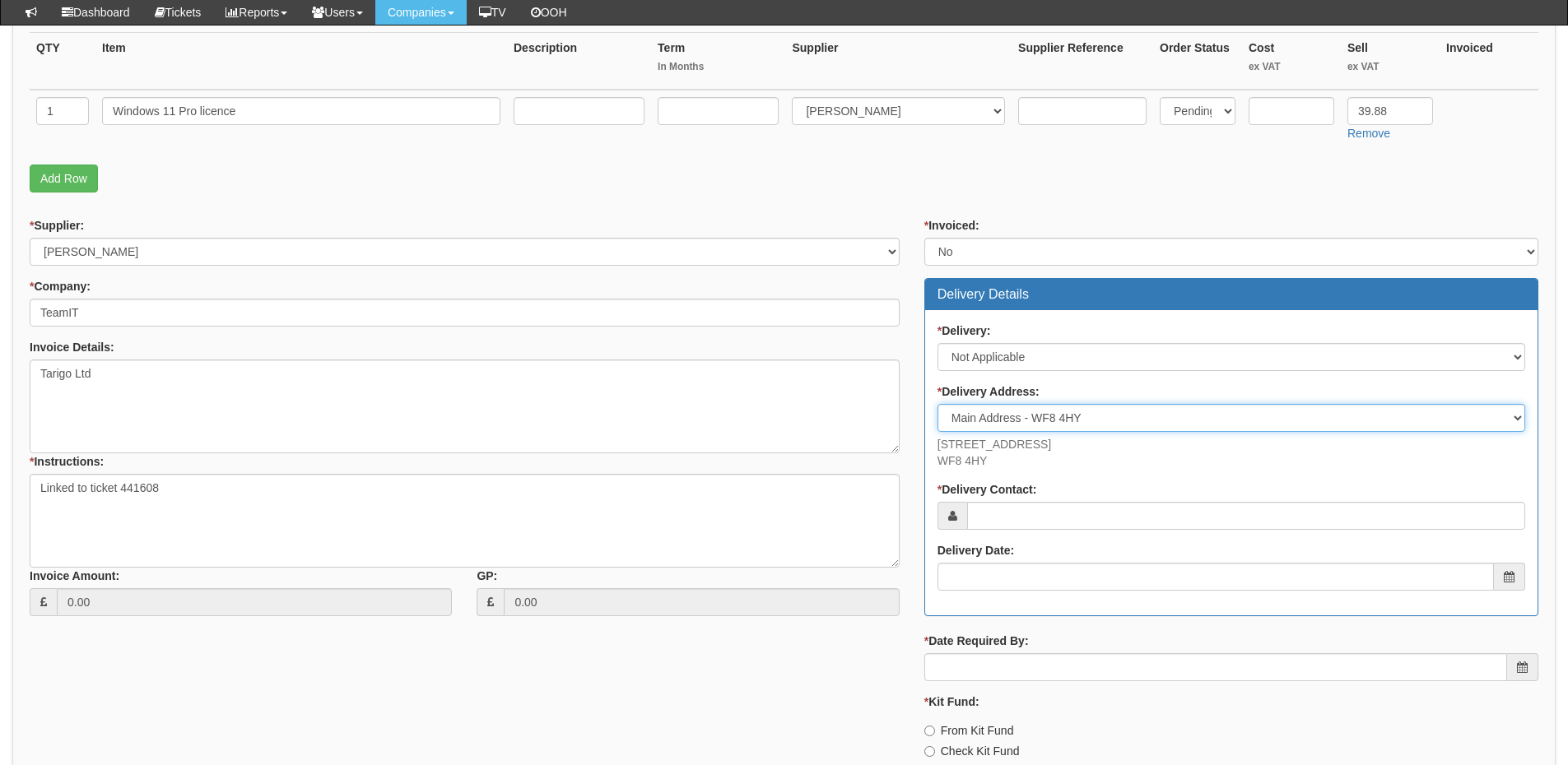
click at [995, 404] on select "Select Not Applicable Main Address - WF8 4HY Other" at bounding box center [1231, 418] width 588 height 28
drag, startPoint x: 994, startPoint y: 413, endPoint x: 995, endPoint y: 426, distance: 13.0
click at [994, 413] on select "Select Not Applicable Main Address - WF8 4HY Other" at bounding box center [1231, 418] width 588 height 28
select select "N/A"
click at [938, 404] on select "Select Not Applicable Main Address - WF8 4HY Other" at bounding box center [1231, 418] width 588 height 28
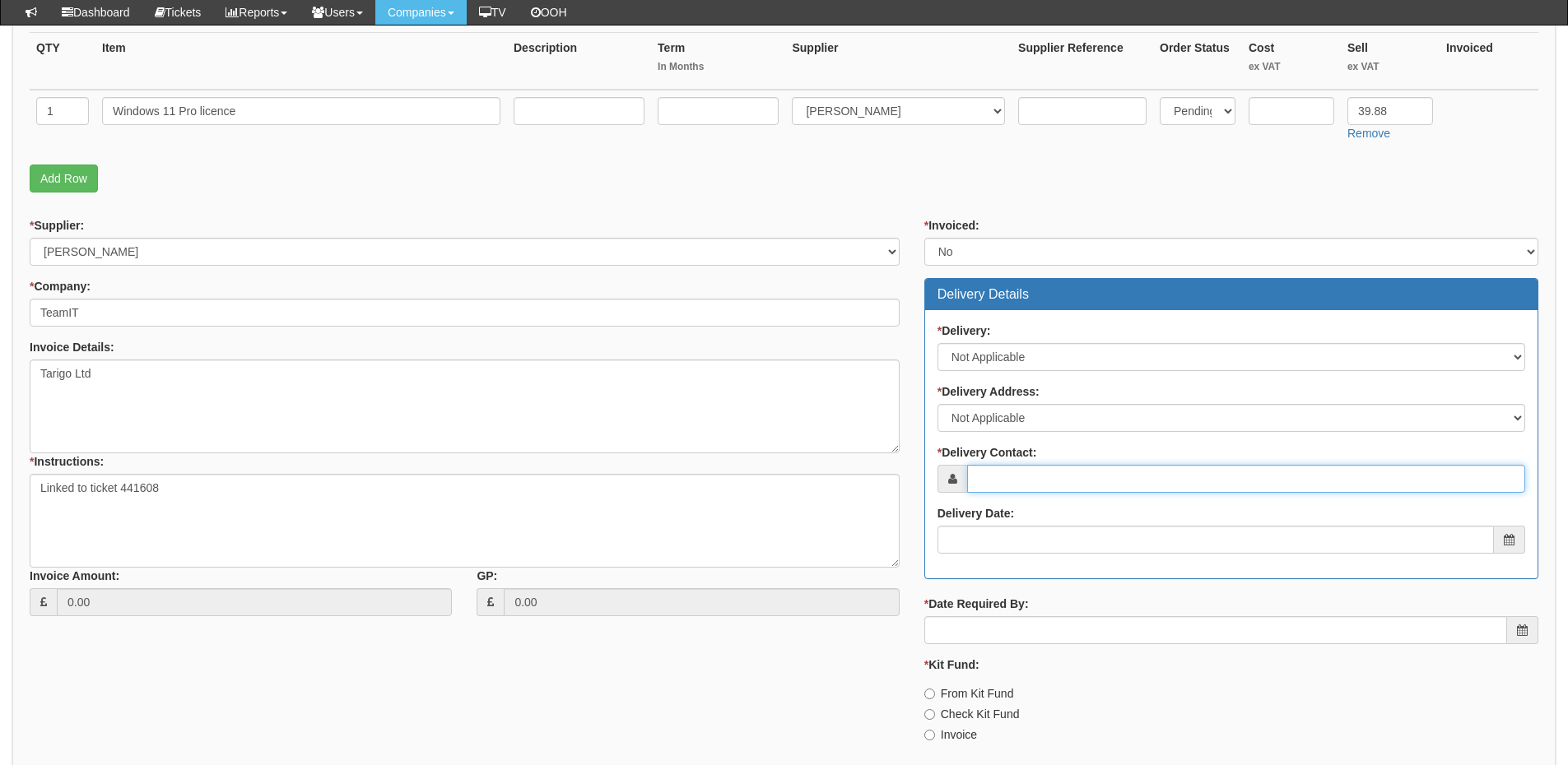
click at [1001, 488] on input "* Delivery Contact:" at bounding box center [1246, 479] width 558 height 28
type input "Deborah"
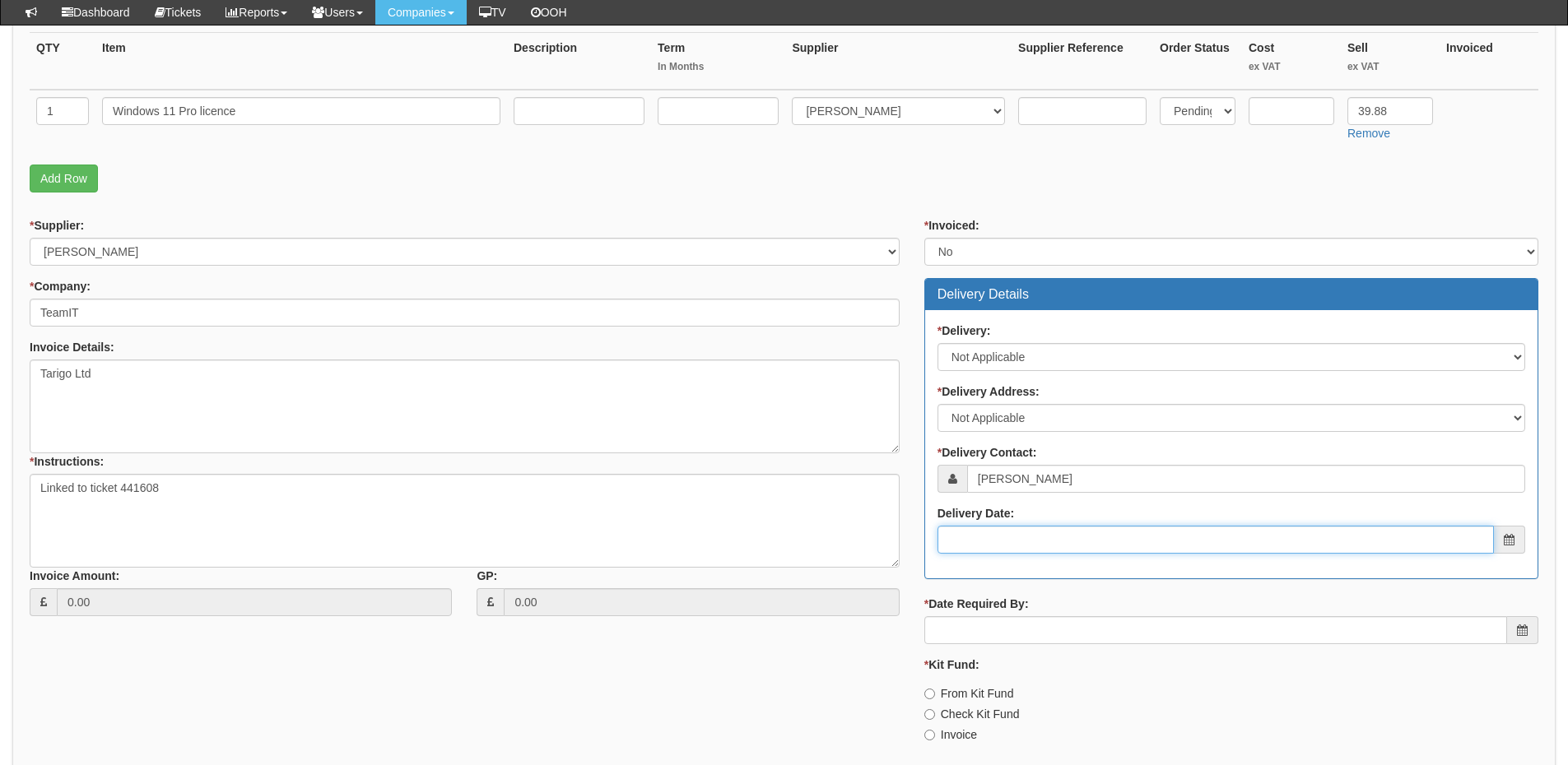
click at [1053, 541] on input "Delivery Date:" at bounding box center [1215, 539] width 556 height 28
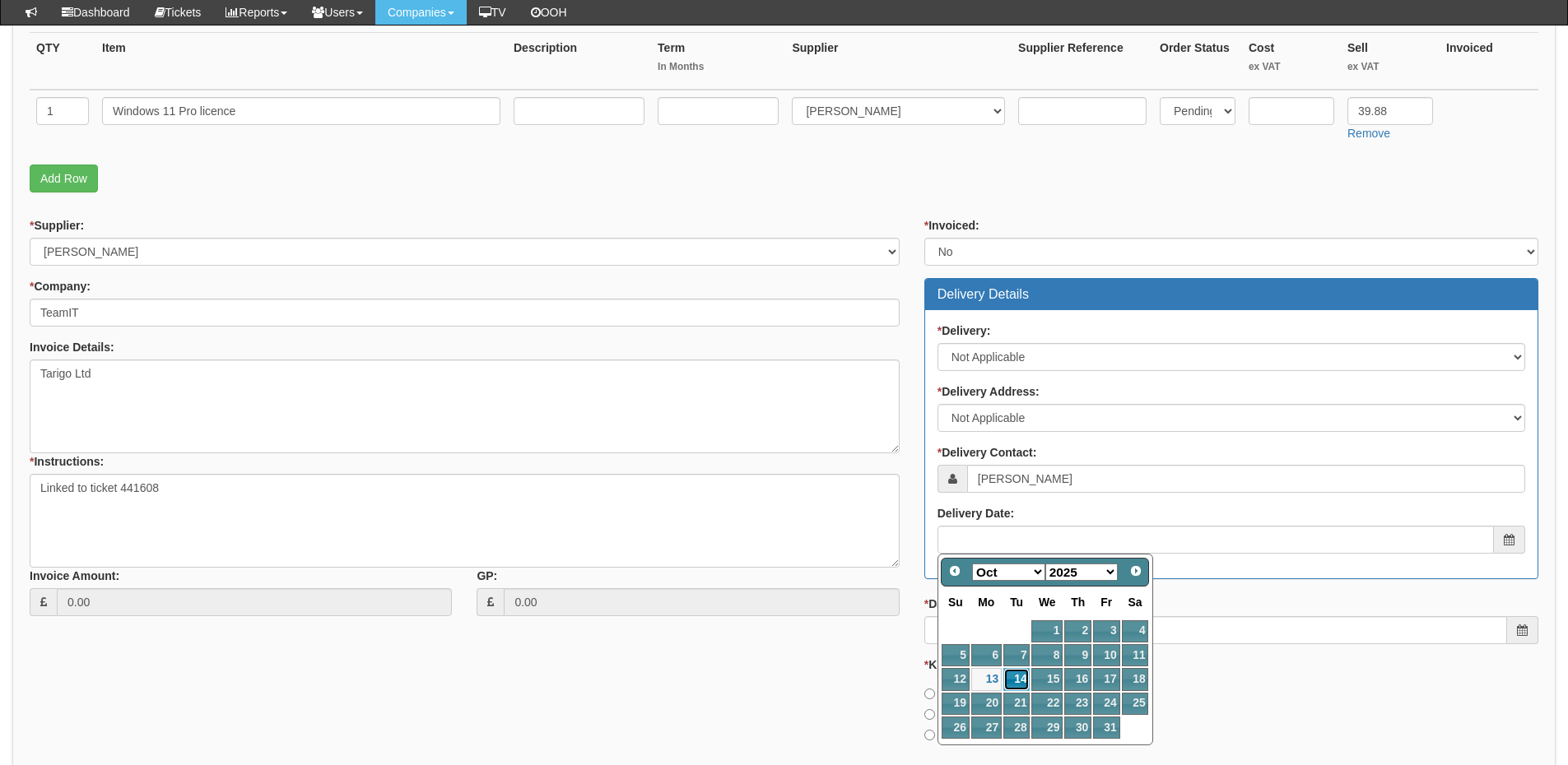
click at [1015, 681] on link "14" at bounding box center [1016, 679] width 26 height 22
type input "2025-10-14"
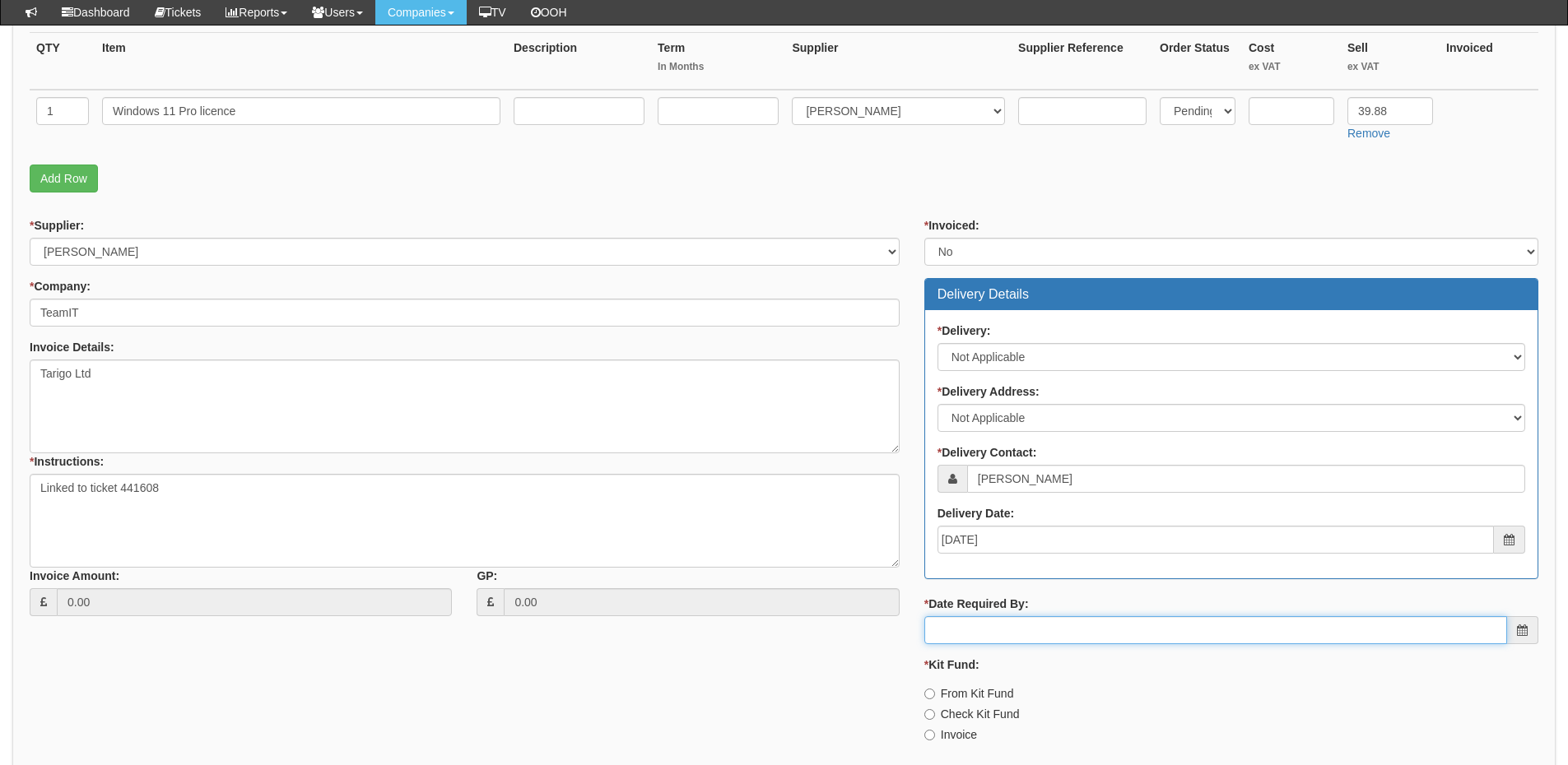
click at [1048, 632] on input "* Date Required By:" at bounding box center [1216, 630] width 583 height 28
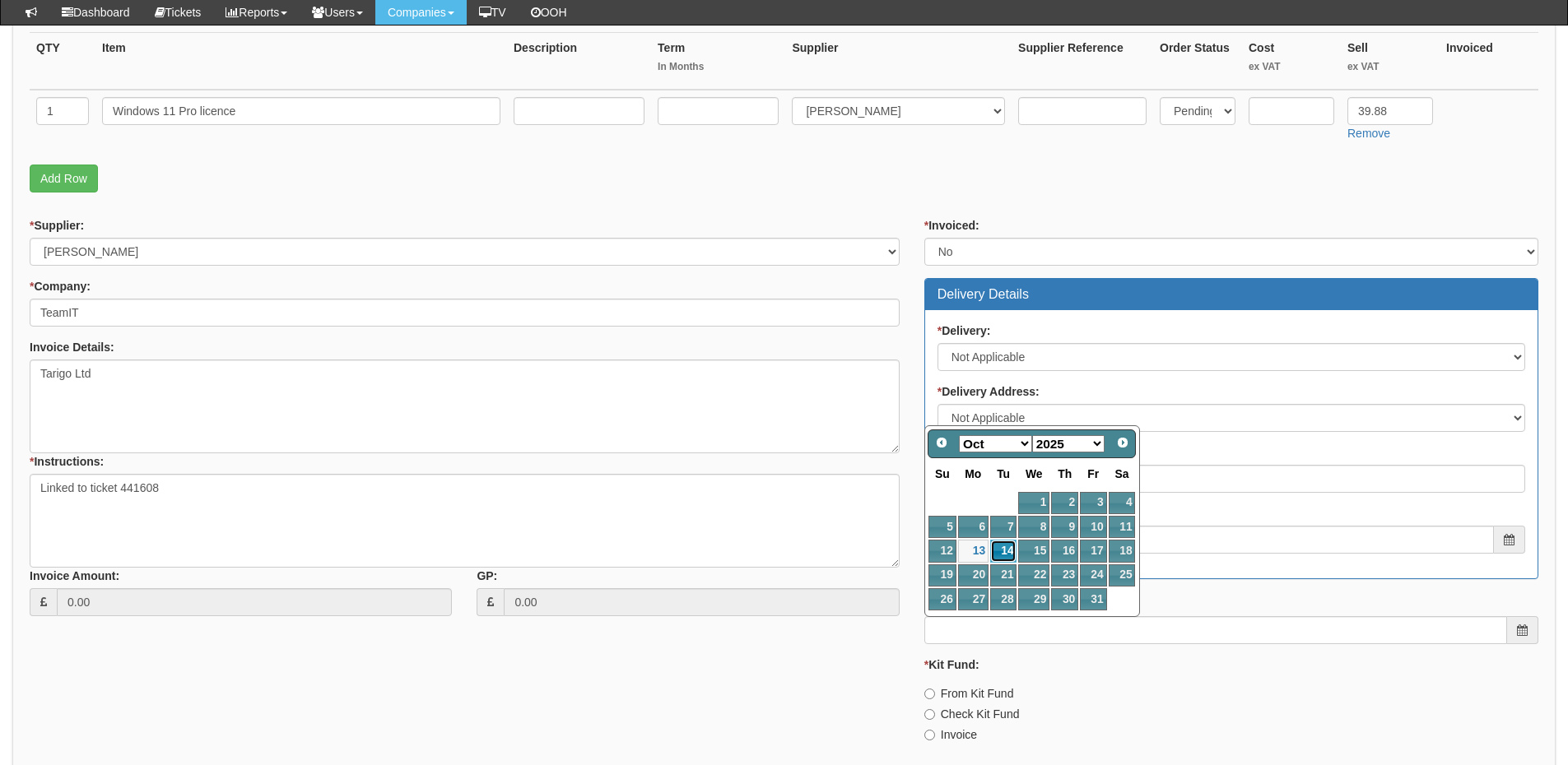
click at [998, 554] on link "14" at bounding box center [1003, 550] width 26 height 22
type input "2025-10-14"
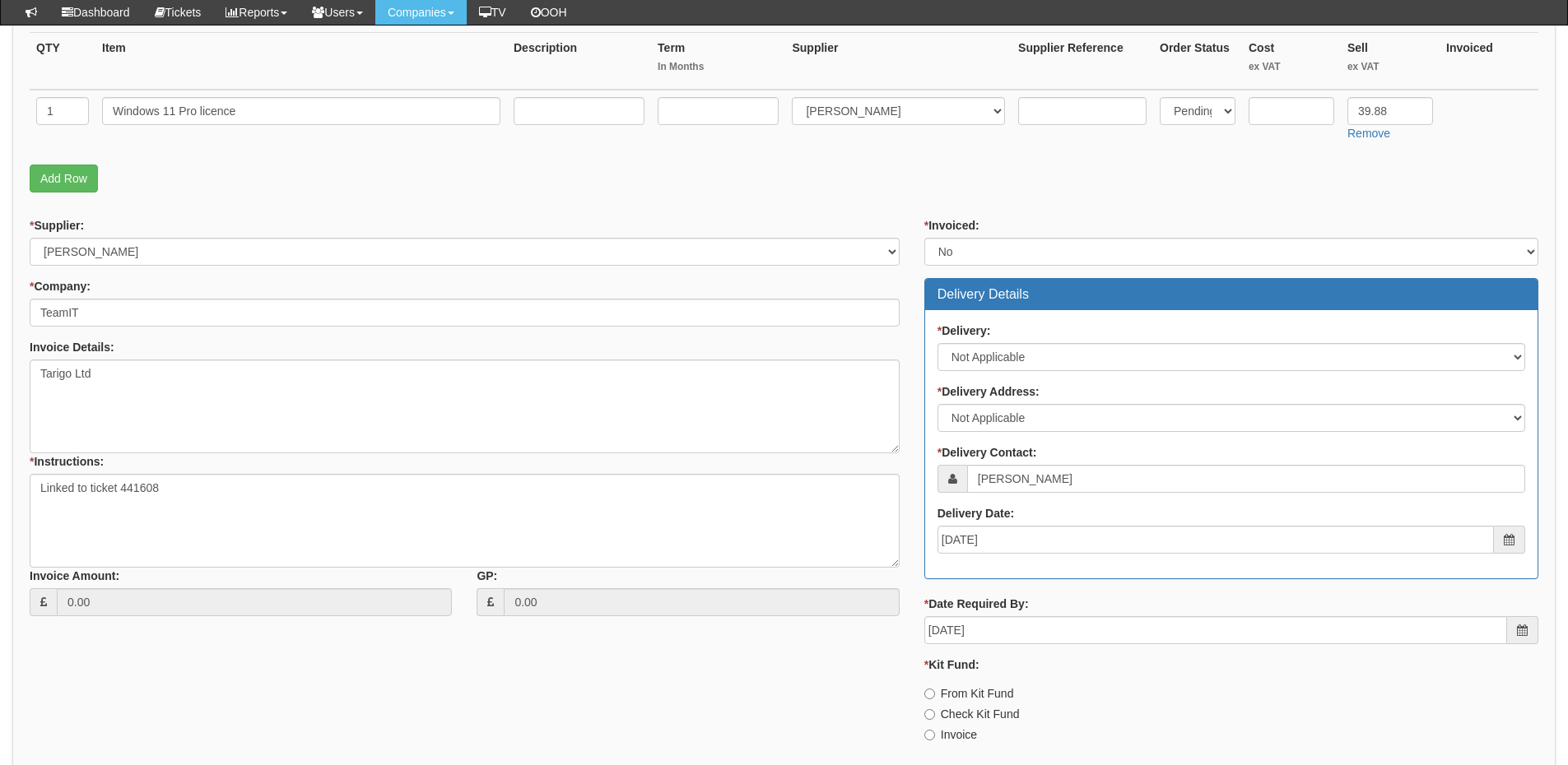
click at [956, 734] on label "Invoice" at bounding box center [951, 734] width 53 height 17
click at [935, 734] on input "Invoice" at bounding box center [930, 735] width 11 height 11
radio input "true"
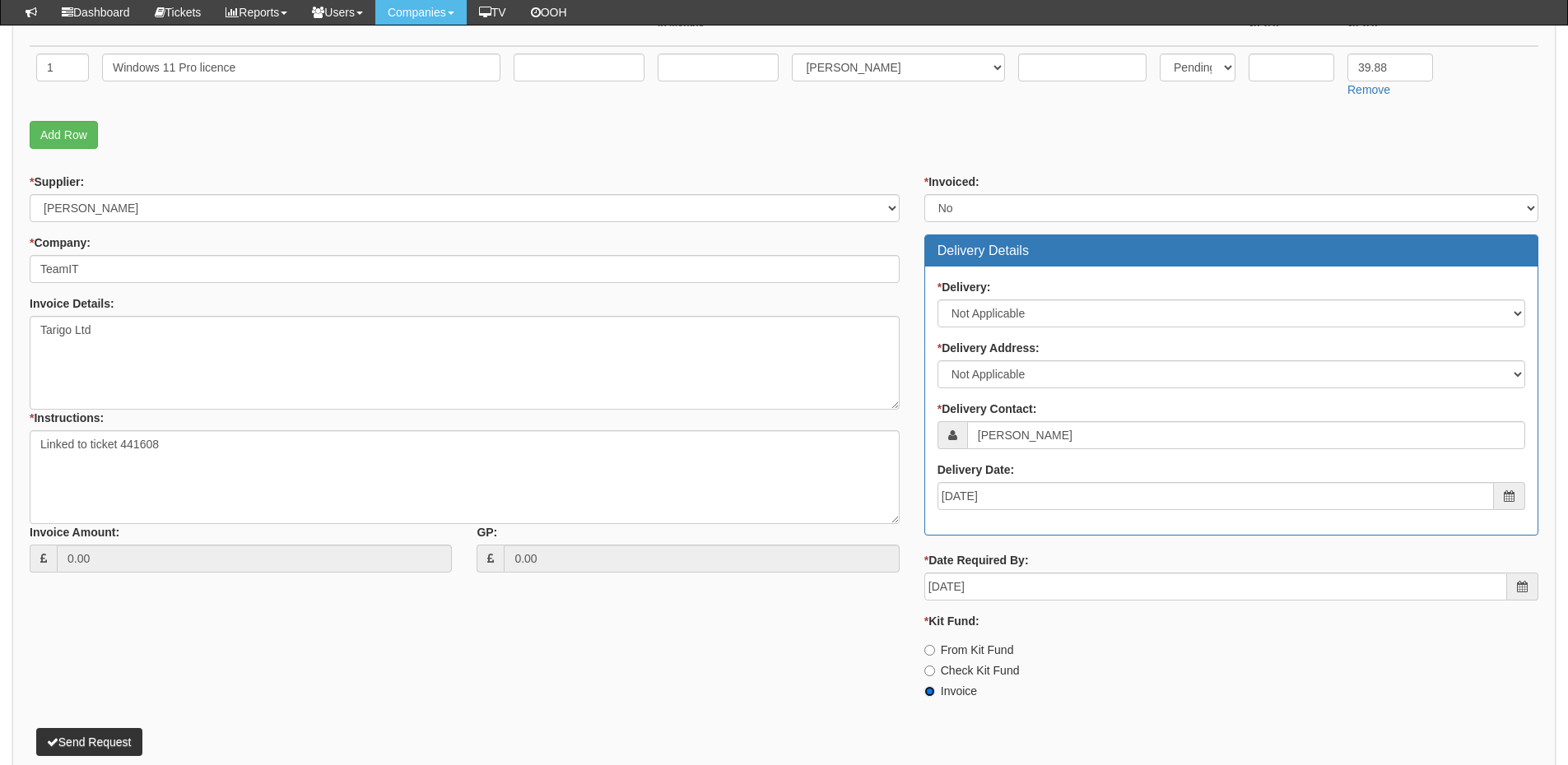
scroll to position [537, 0]
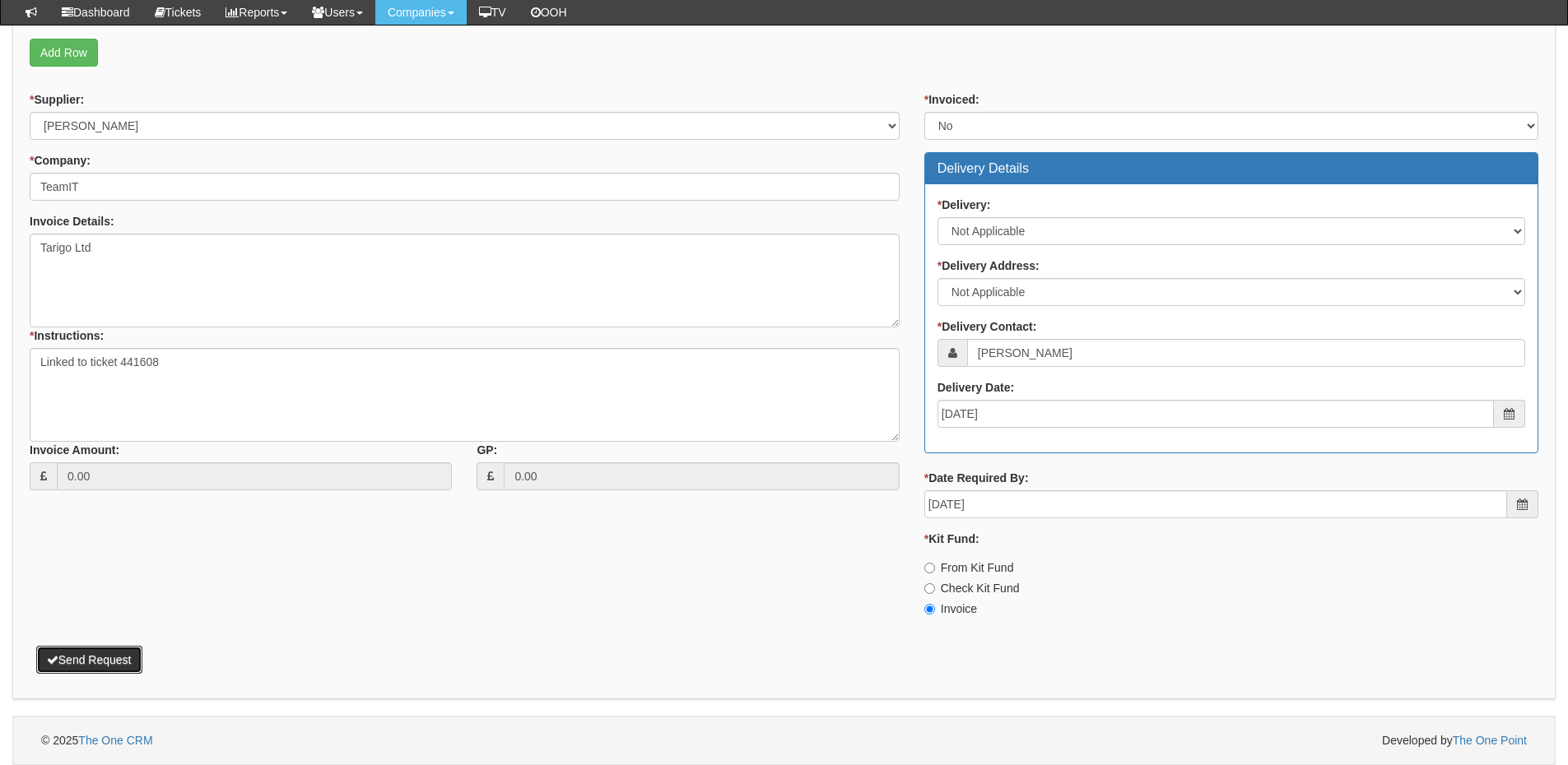
click at [105, 660] on button "Send Request" at bounding box center [89, 660] width 106 height 28
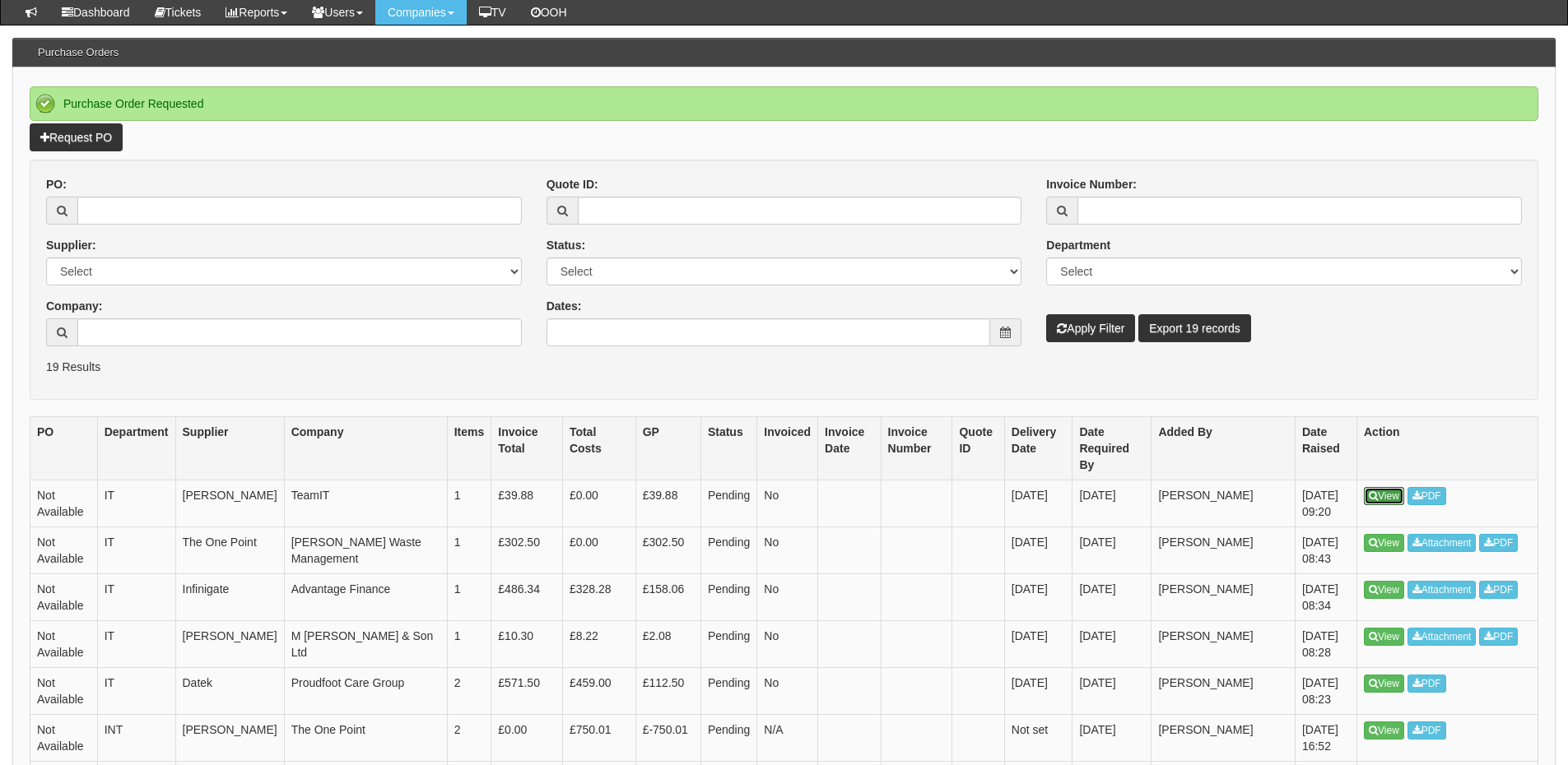
scroll to position [165, 0]
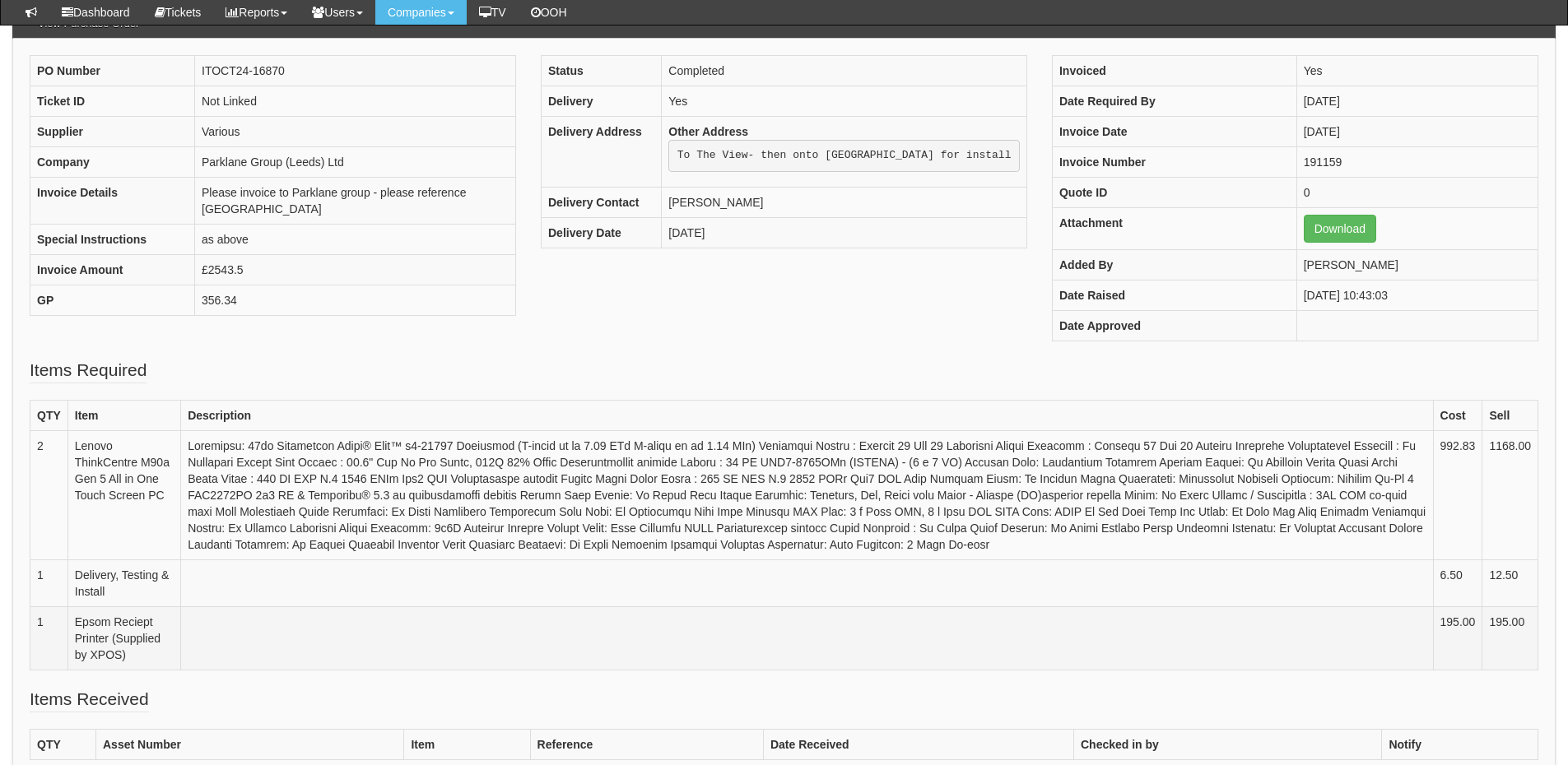
scroll to position [247, 0]
